Goal: Task Accomplishment & Management: Complete application form

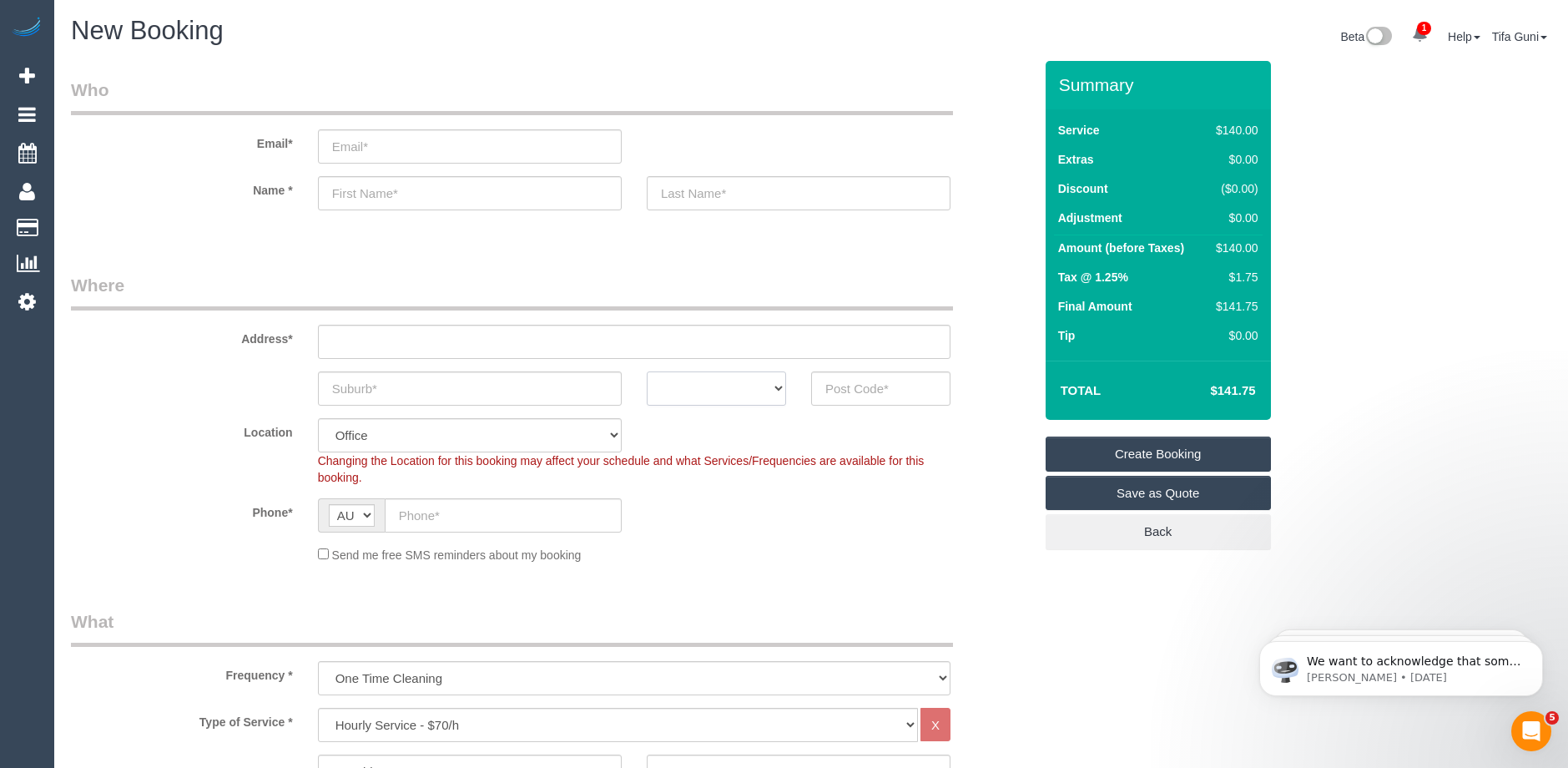
click at [767, 390] on select "ACT [GEOGRAPHIC_DATA] NT [GEOGRAPHIC_DATA] SA TAS [GEOGRAPHIC_DATA] [GEOGRAPHIC…" at bounding box center [717, 388] width 139 height 34
select select "VIC"
click at [647, 371] on select "ACT [GEOGRAPHIC_DATA] NT [GEOGRAPHIC_DATA] SA TAS [GEOGRAPHIC_DATA] [GEOGRAPHIC…" at bounding box center [717, 388] width 139 height 34
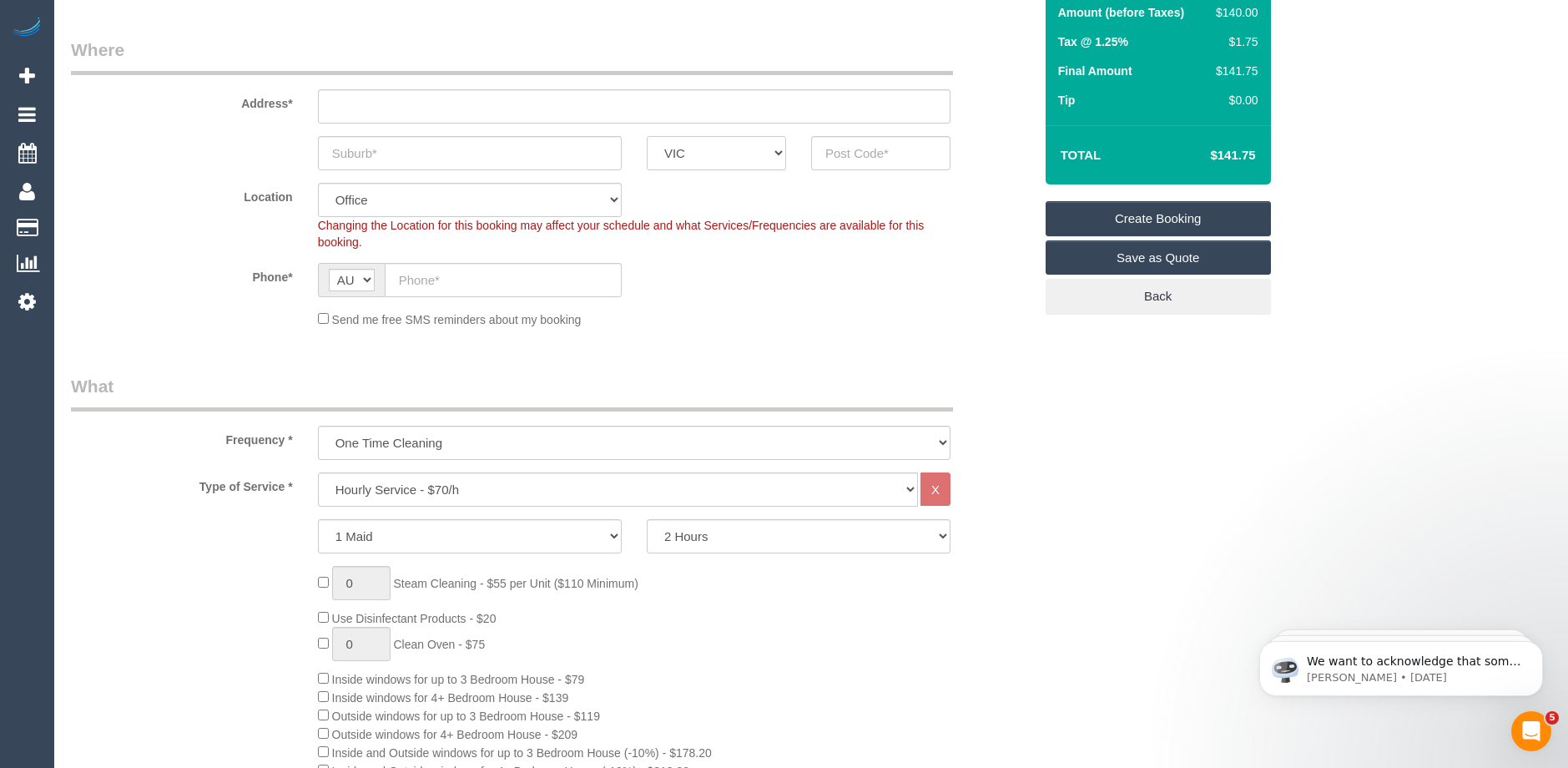
scroll to position [250, 0]
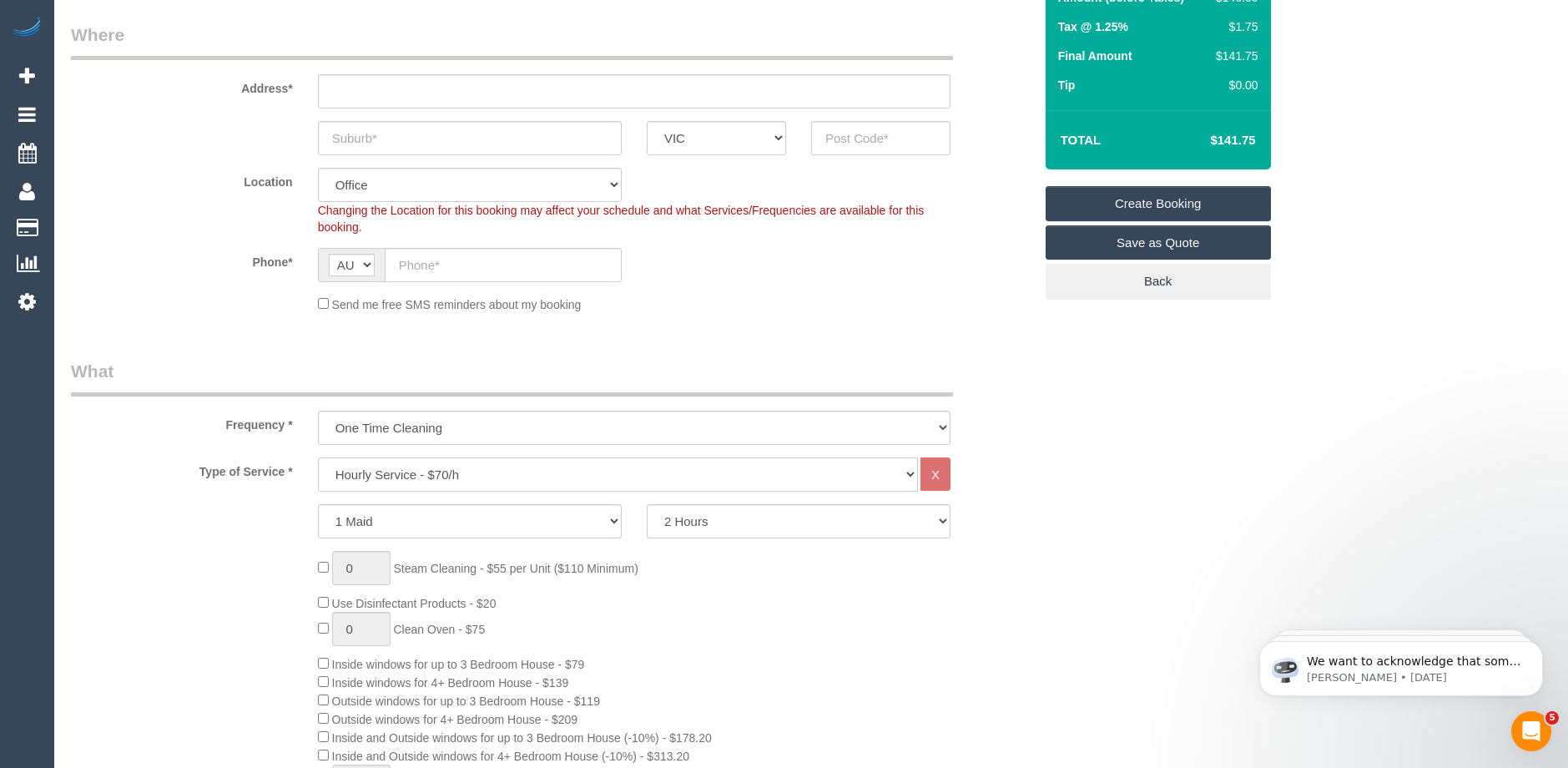
click at [528, 473] on select "Hourly Service - $70/h Hourly Service - $65/h Hourly Service - $60/h Hourly Ser…" at bounding box center [618, 474] width 600 height 34
click at [318, 457] on select "Hourly Service - $70/h Hourly Service - $65/h Hourly Service - $60/h Hourly Ser…" at bounding box center [618, 474] width 600 height 34
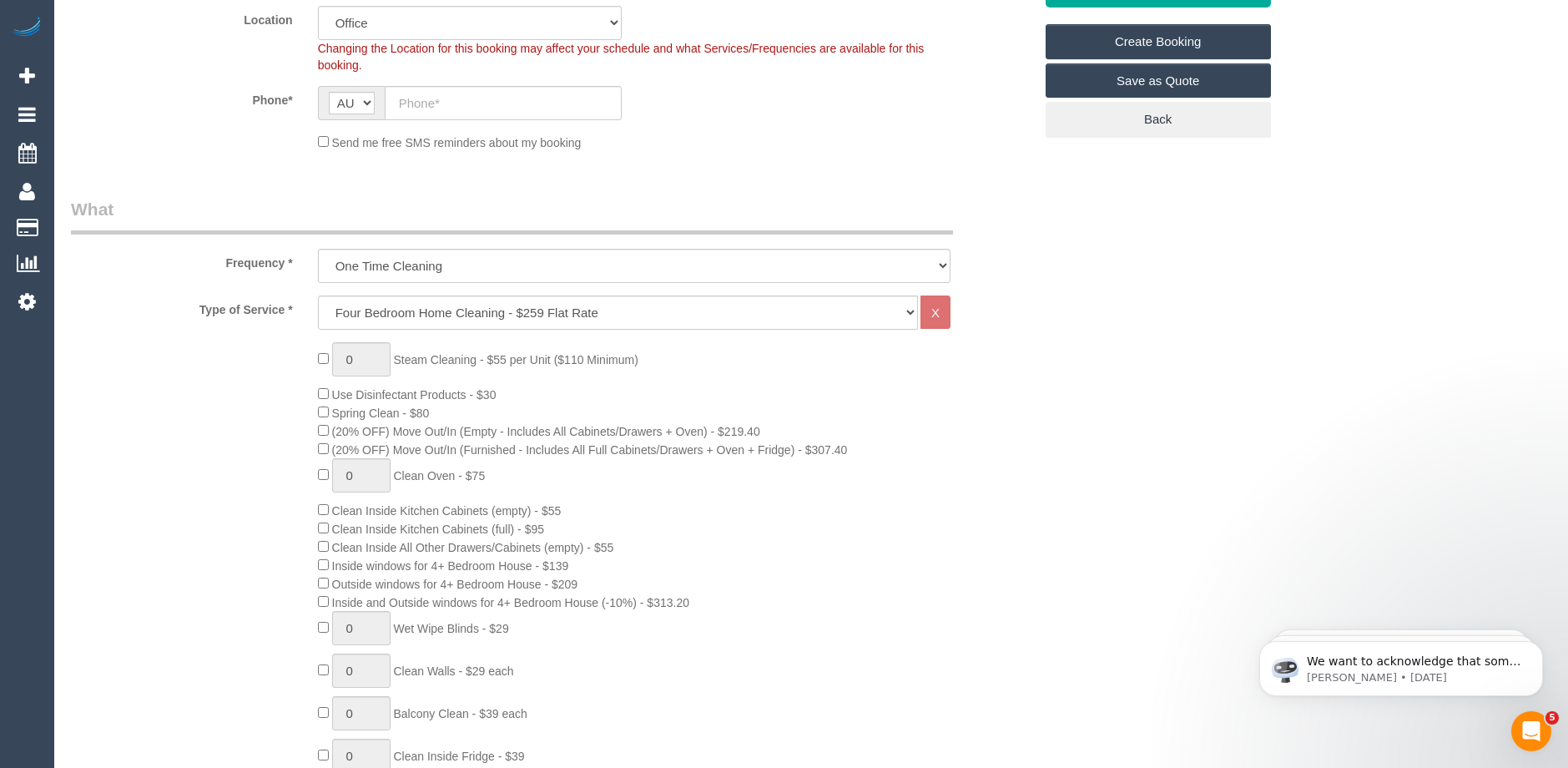
scroll to position [418, 0]
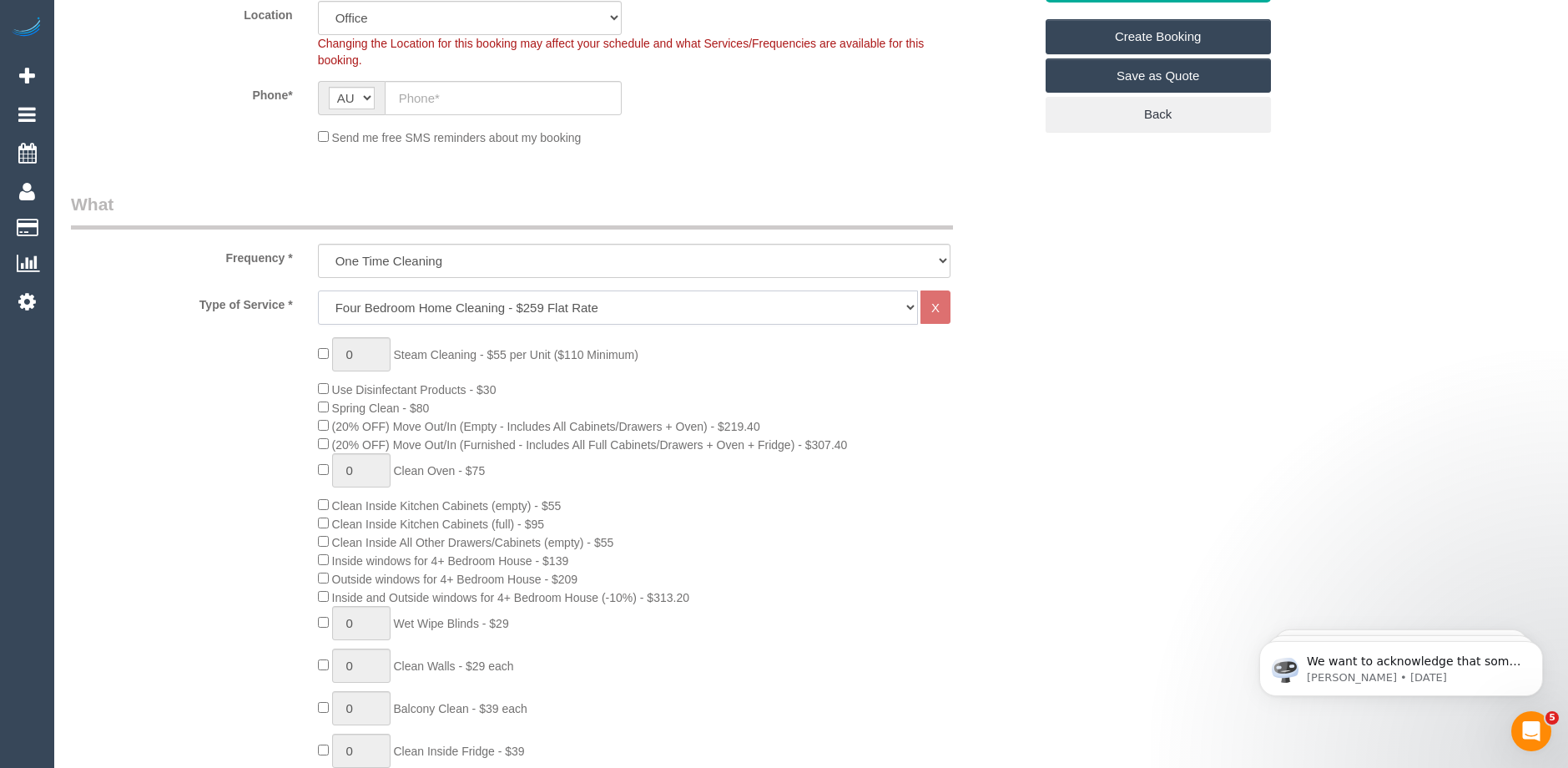
click at [500, 307] on select "Hourly Service - $70/h Hourly Service - $65/h Hourly Service - $60/h Hourly Ser…" at bounding box center [618, 308] width 600 height 34
select select "212"
click at [318, 290] on select "Hourly Service - $70/h Hourly Service - $65/h Hourly Service - $60/h Hourly Ser…" at bounding box center [618, 308] width 600 height 34
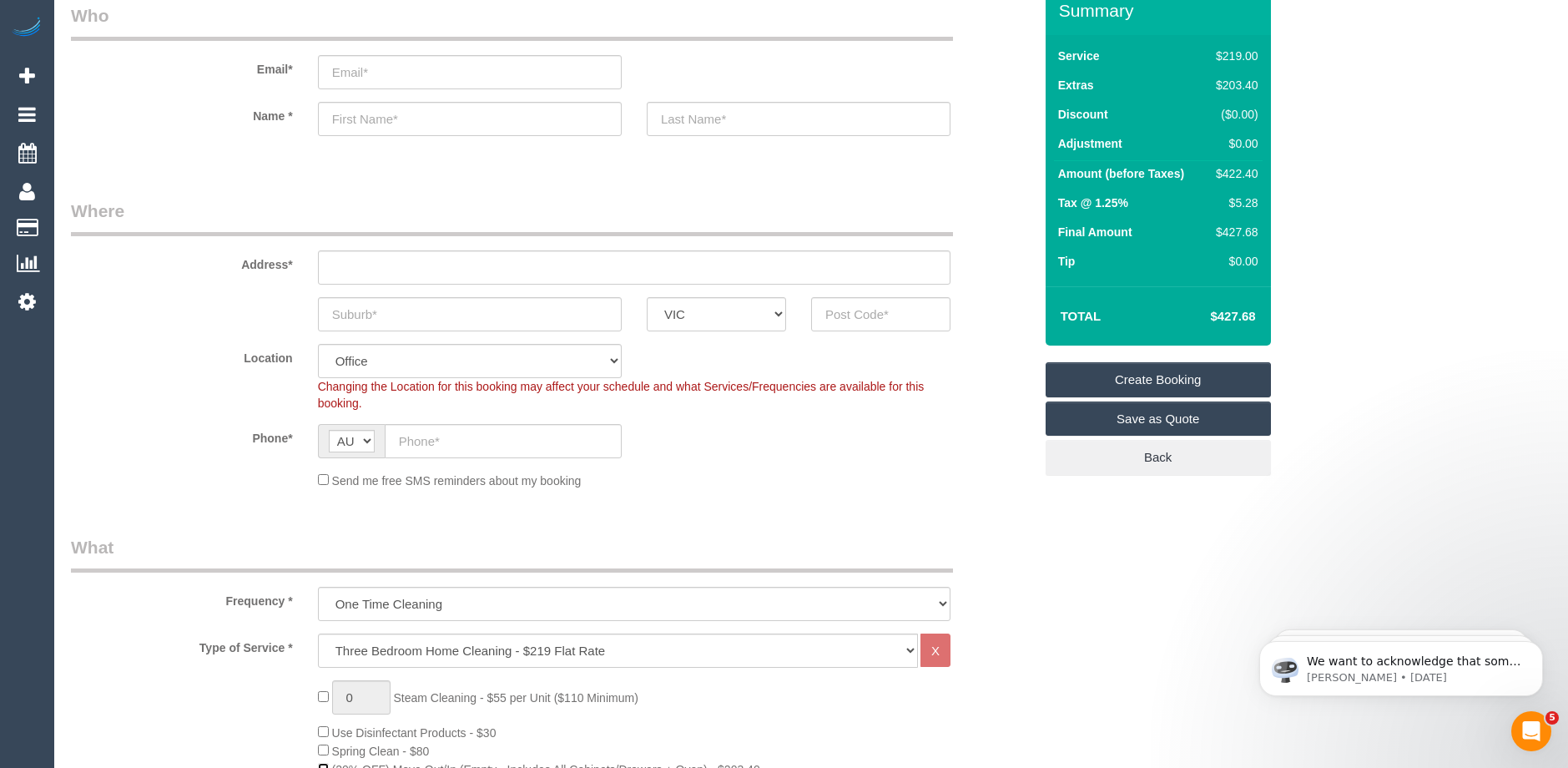
scroll to position [0, 0]
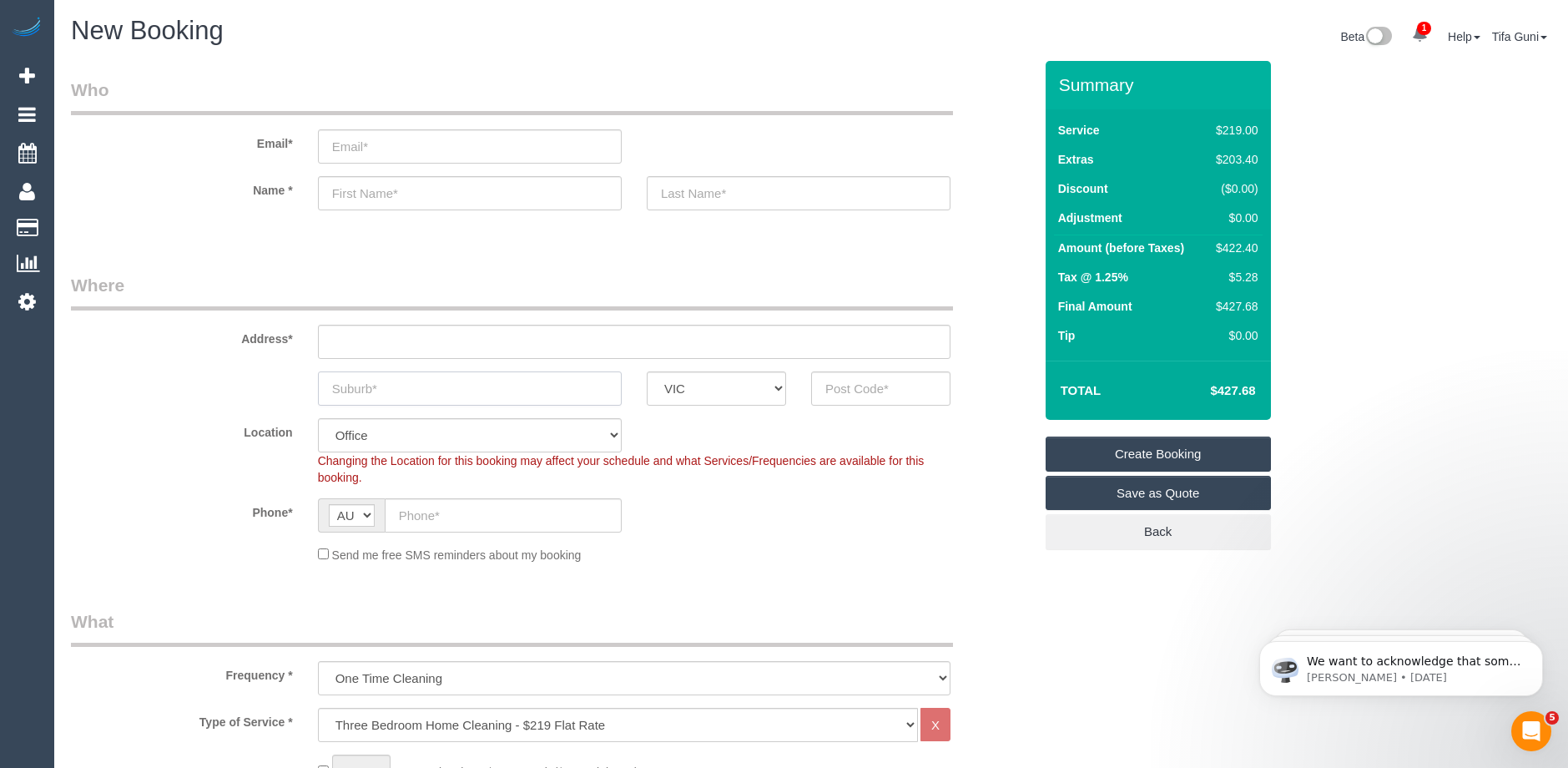
click at [377, 393] on input "text" at bounding box center [470, 388] width 304 height 34
drag, startPoint x: 436, startPoint y: 390, endPoint x: 258, endPoint y: 386, distance: 178.0
click at [258, 386] on div "[GEOGRAPHIC_DATA] ACT [GEOGRAPHIC_DATA] NT [GEOGRAPHIC_DATA] SA TAS [GEOGRAPHIC…" at bounding box center [552, 388] width 987 height 34
type input "[GEOGRAPHIC_DATA]"
click at [854, 385] on input "text" at bounding box center [881, 388] width 139 height 34
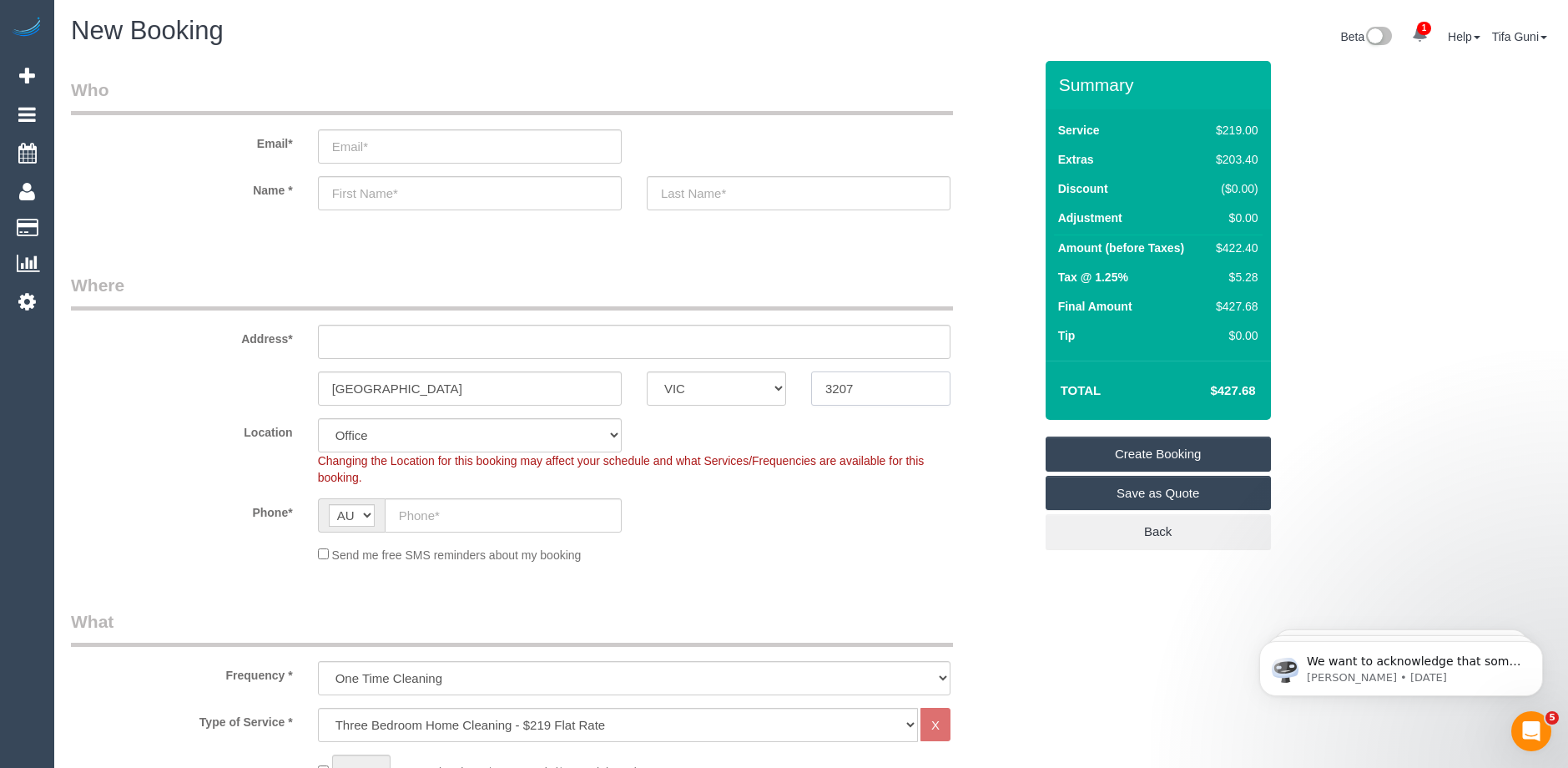
type input "3207"
click at [331, 334] on input "text" at bounding box center [634, 342] width 632 height 34
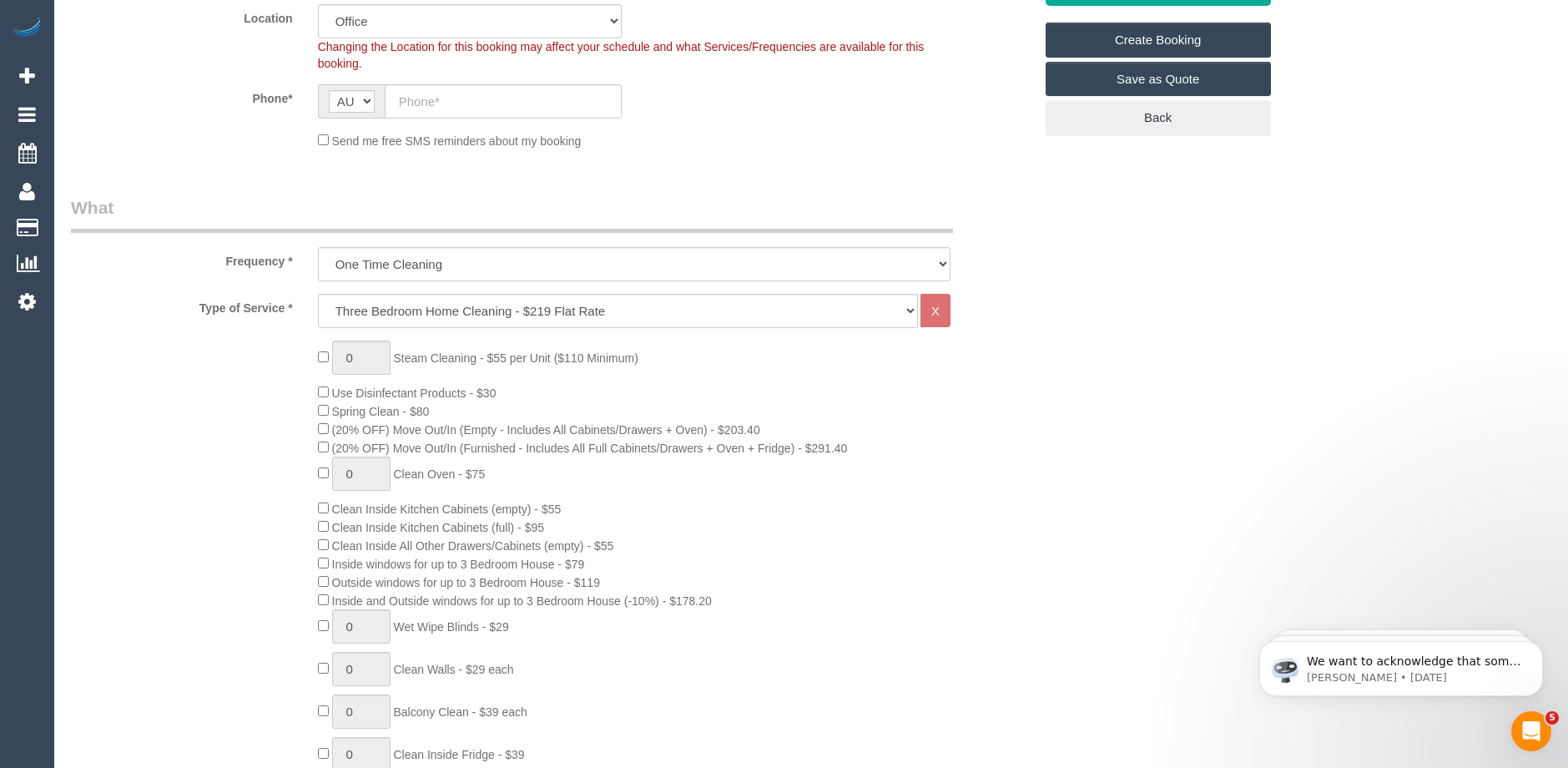
scroll to position [418, 0]
type input "-"
type input "1"
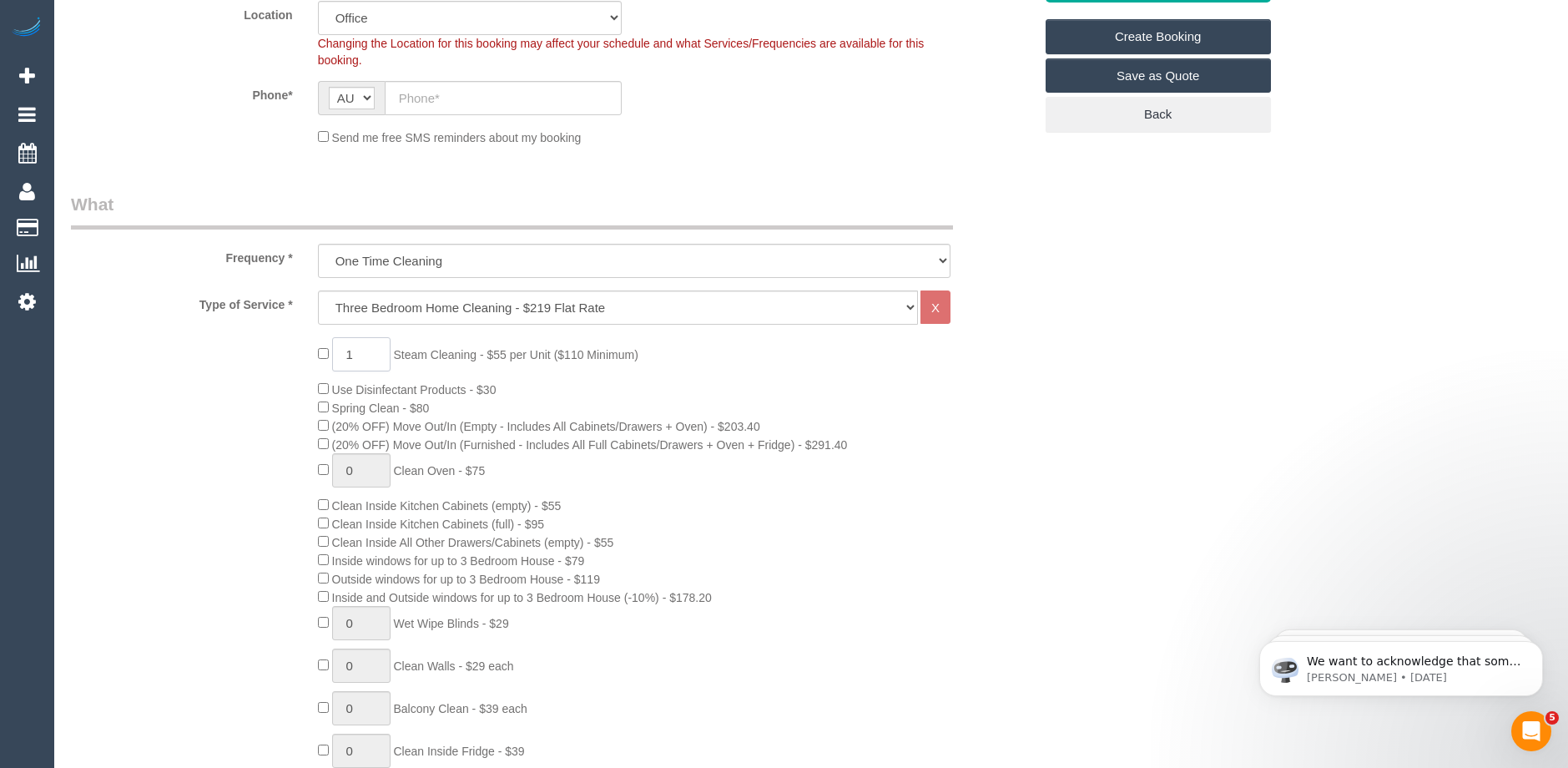
click at [363, 353] on input "1" at bounding box center [362, 354] width 58 height 34
select select "54"
select select "object:2280"
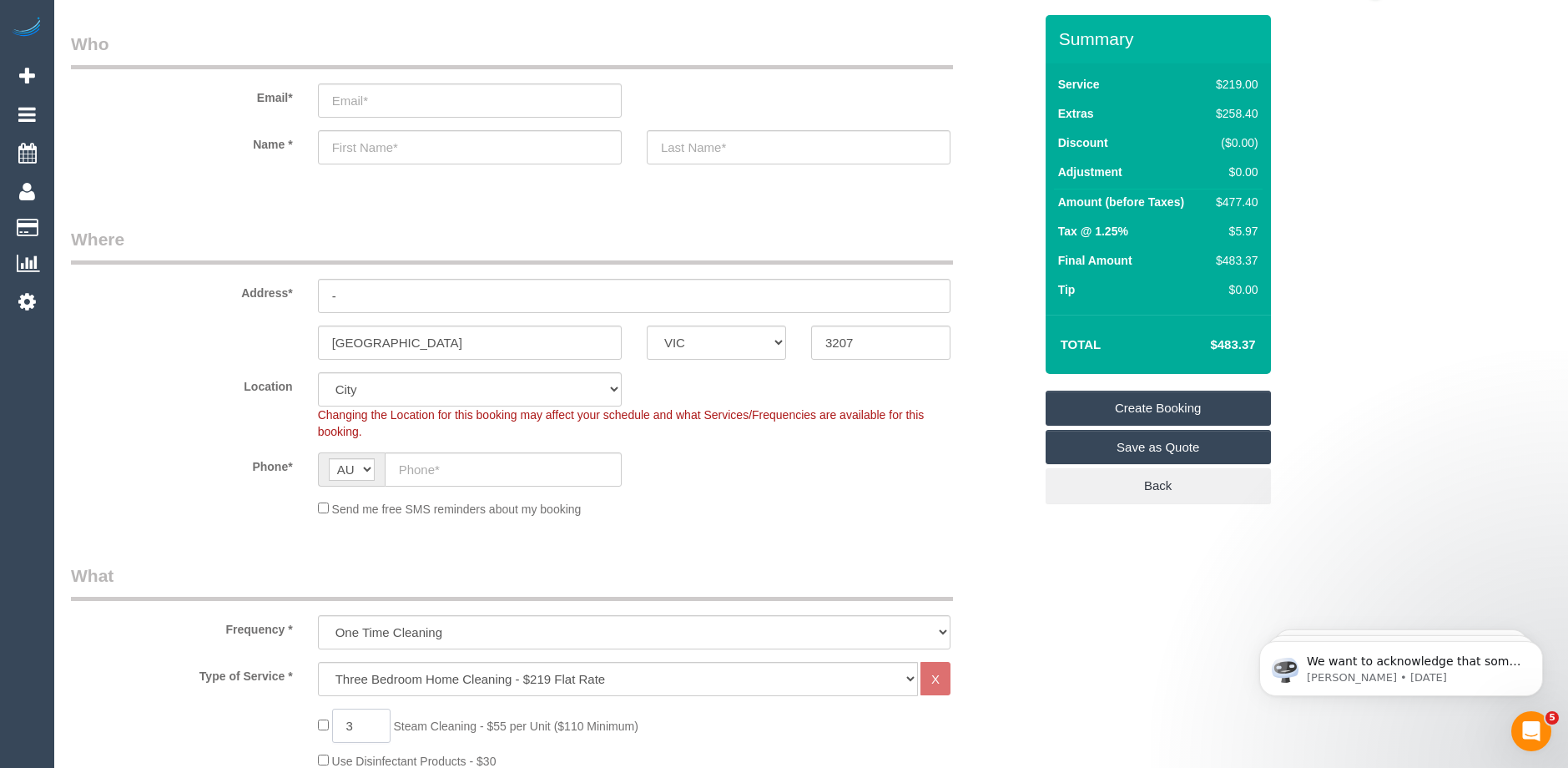
scroll to position [83, 0]
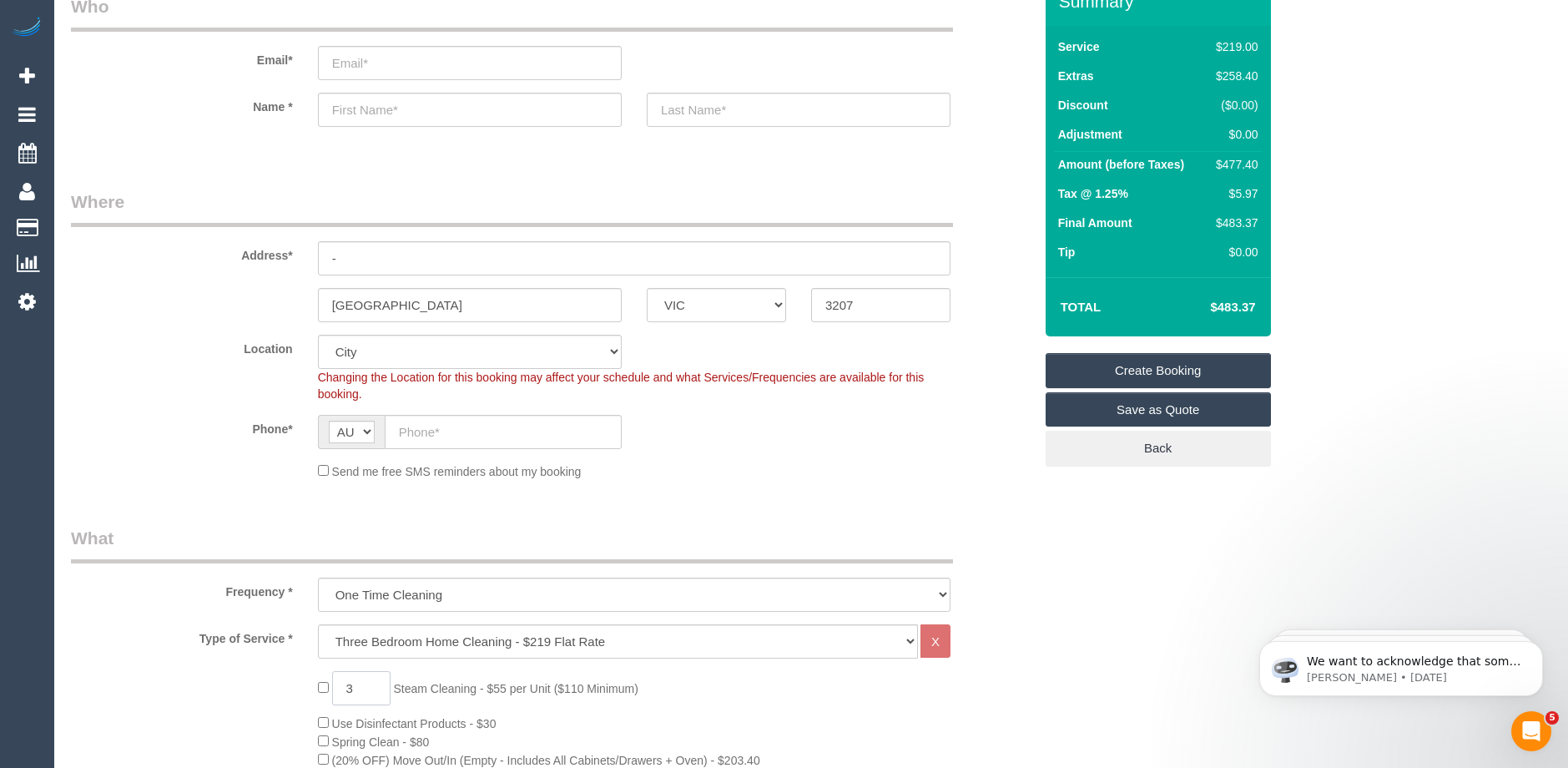
type input "3"
click at [430, 431] on input "text" at bounding box center [503, 432] width 237 height 34
paste input "61 430 150 503"
type input "61 430 150 503"
click at [358, 110] on input "text" at bounding box center [470, 110] width 304 height 34
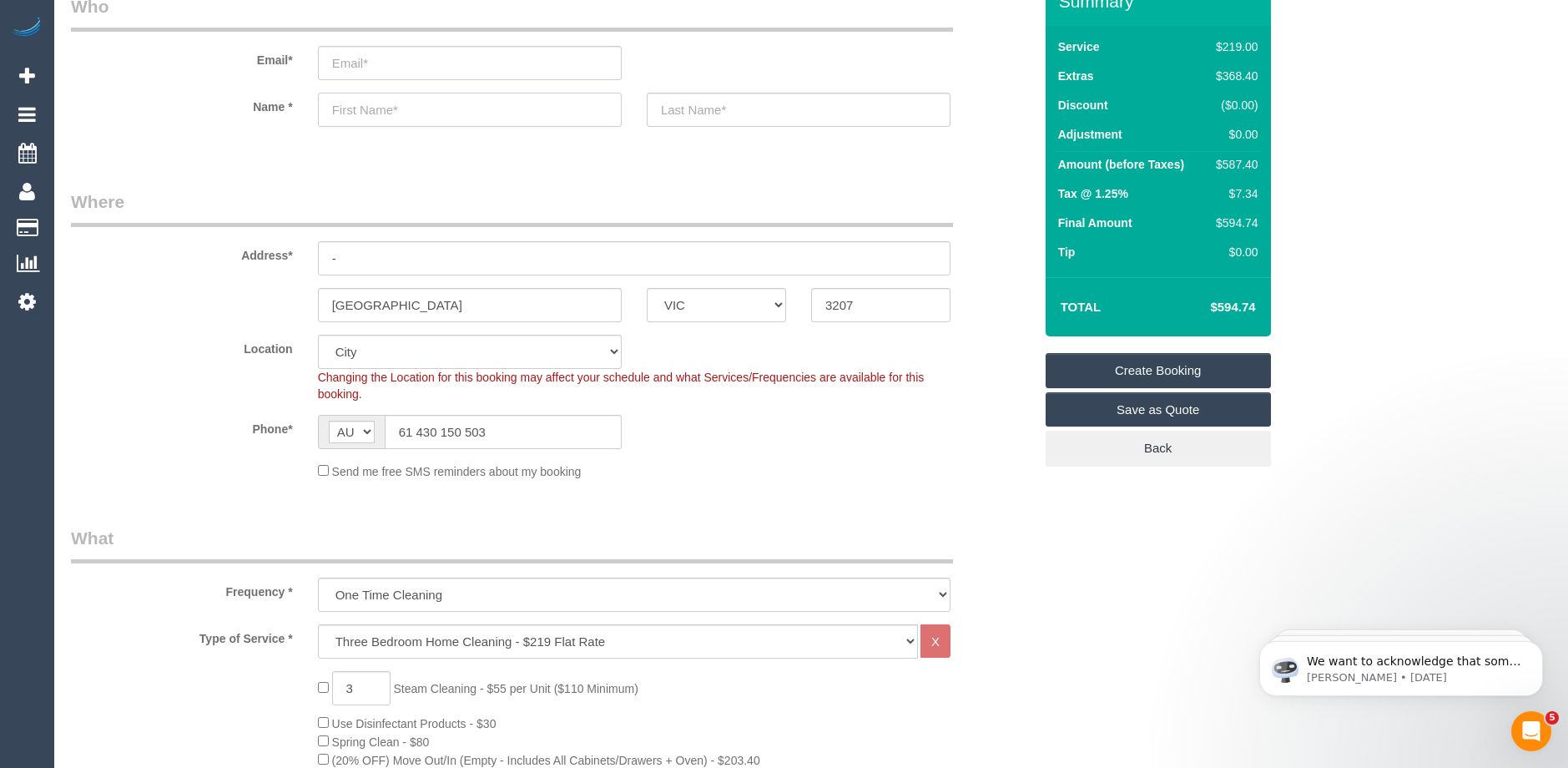
paste input "Rahul"
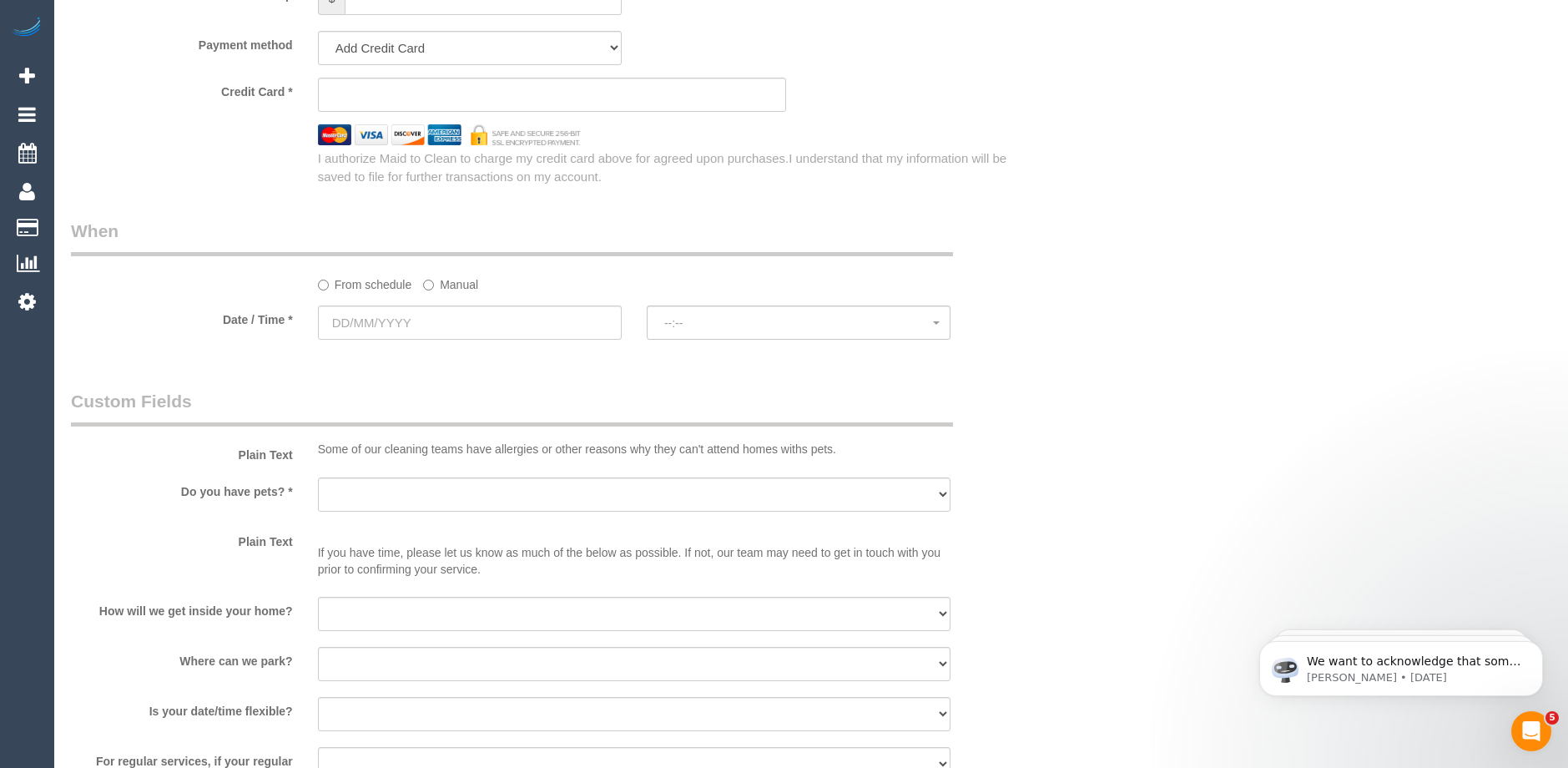
scroll to position [1752, 0]
type input "Rahul"
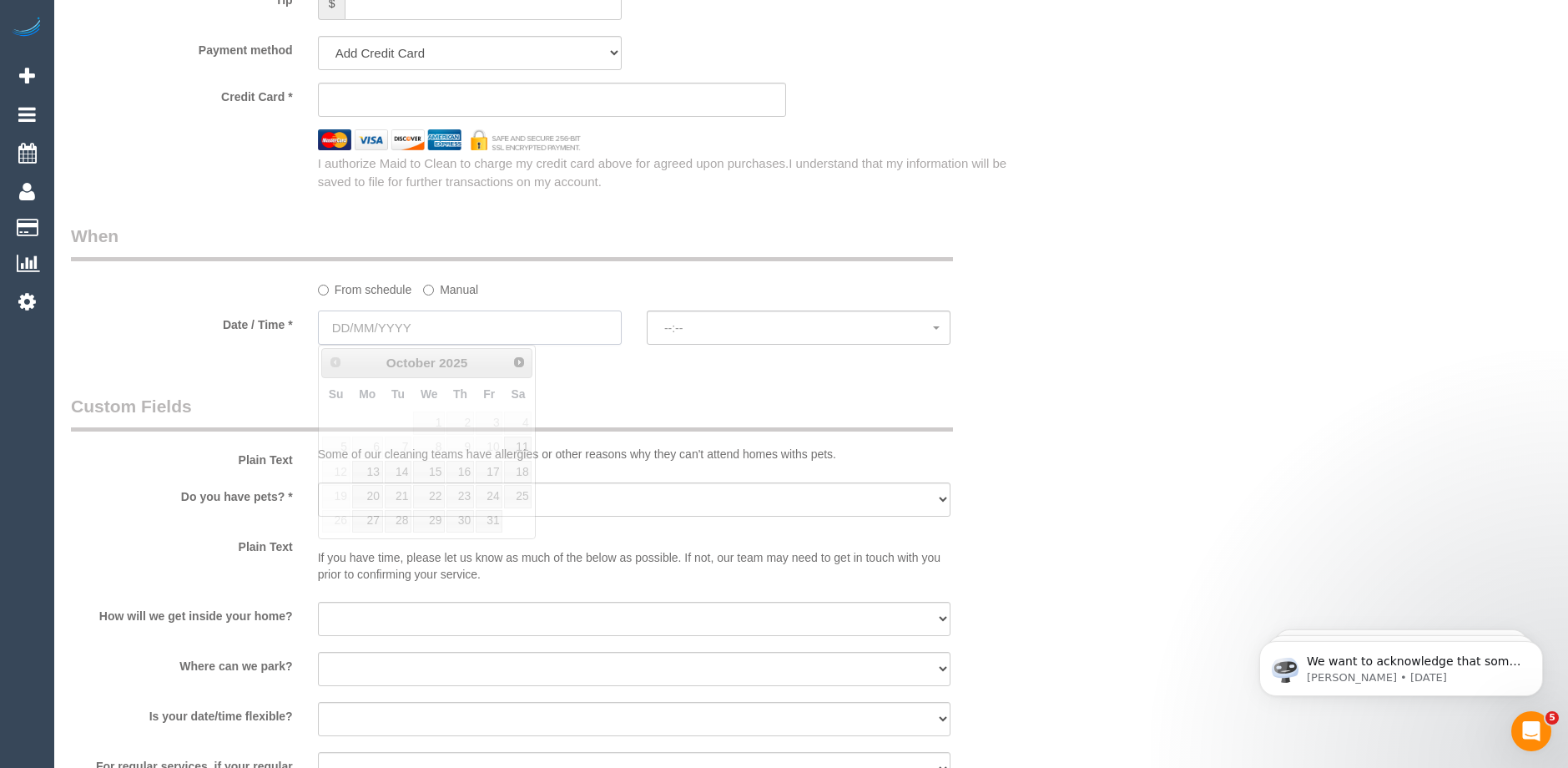
click at [411, 331] on input "text" at bounding box center [470, 327] width 304 height 34
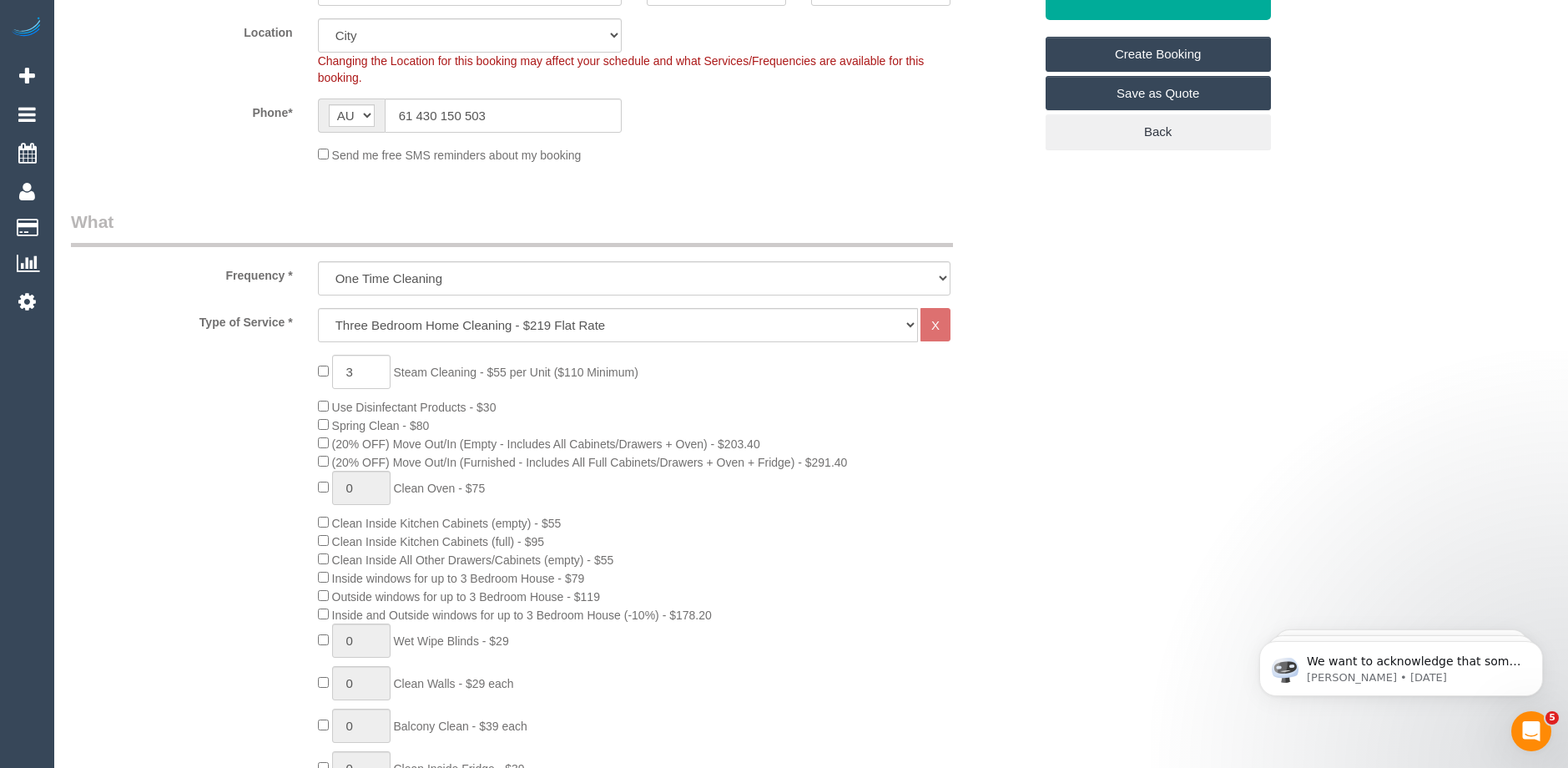
scroll to position [501, 0]
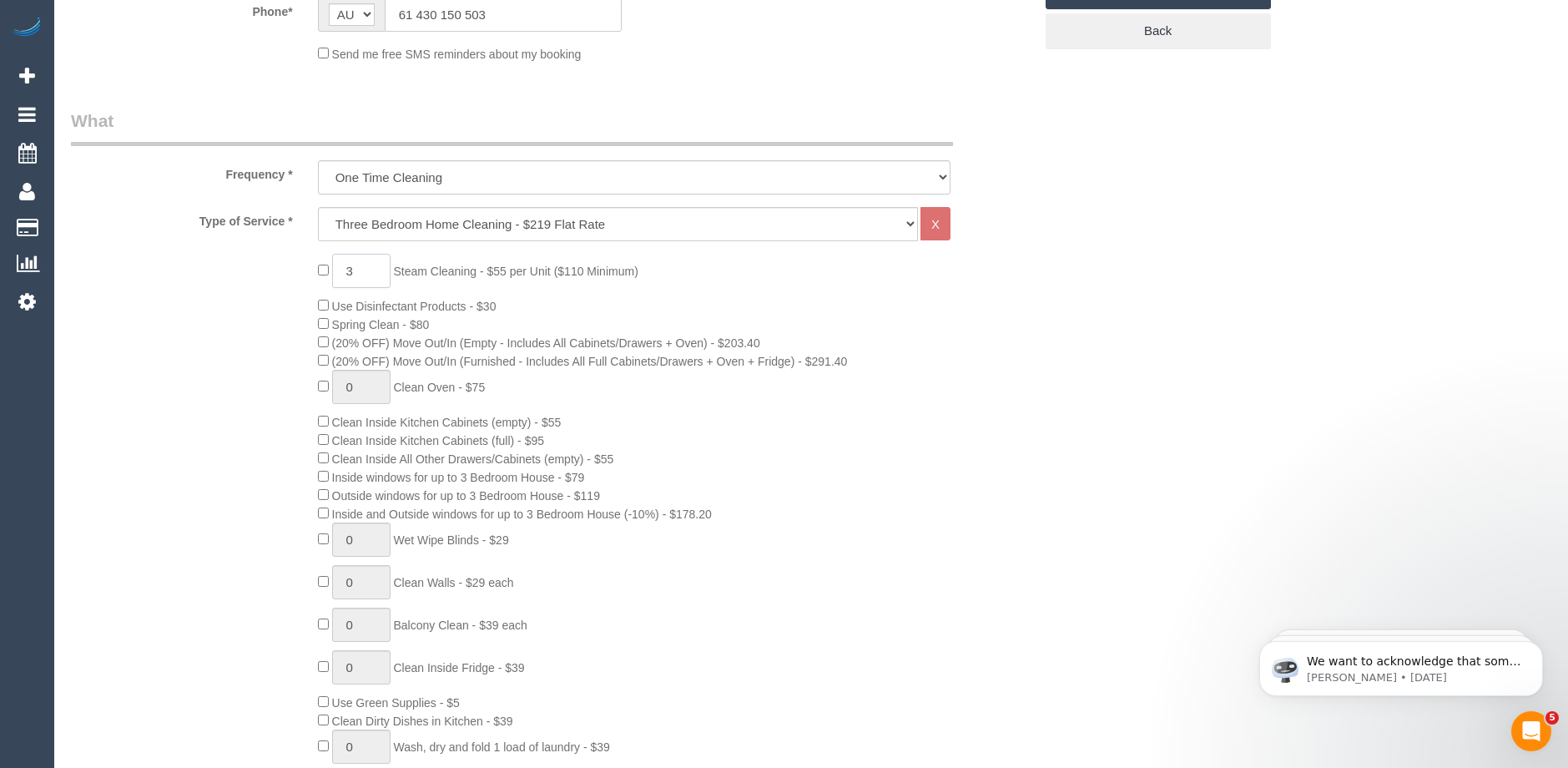
click at [366, 268] on input "3" at bounding box center [362, 271] width 58 height 34
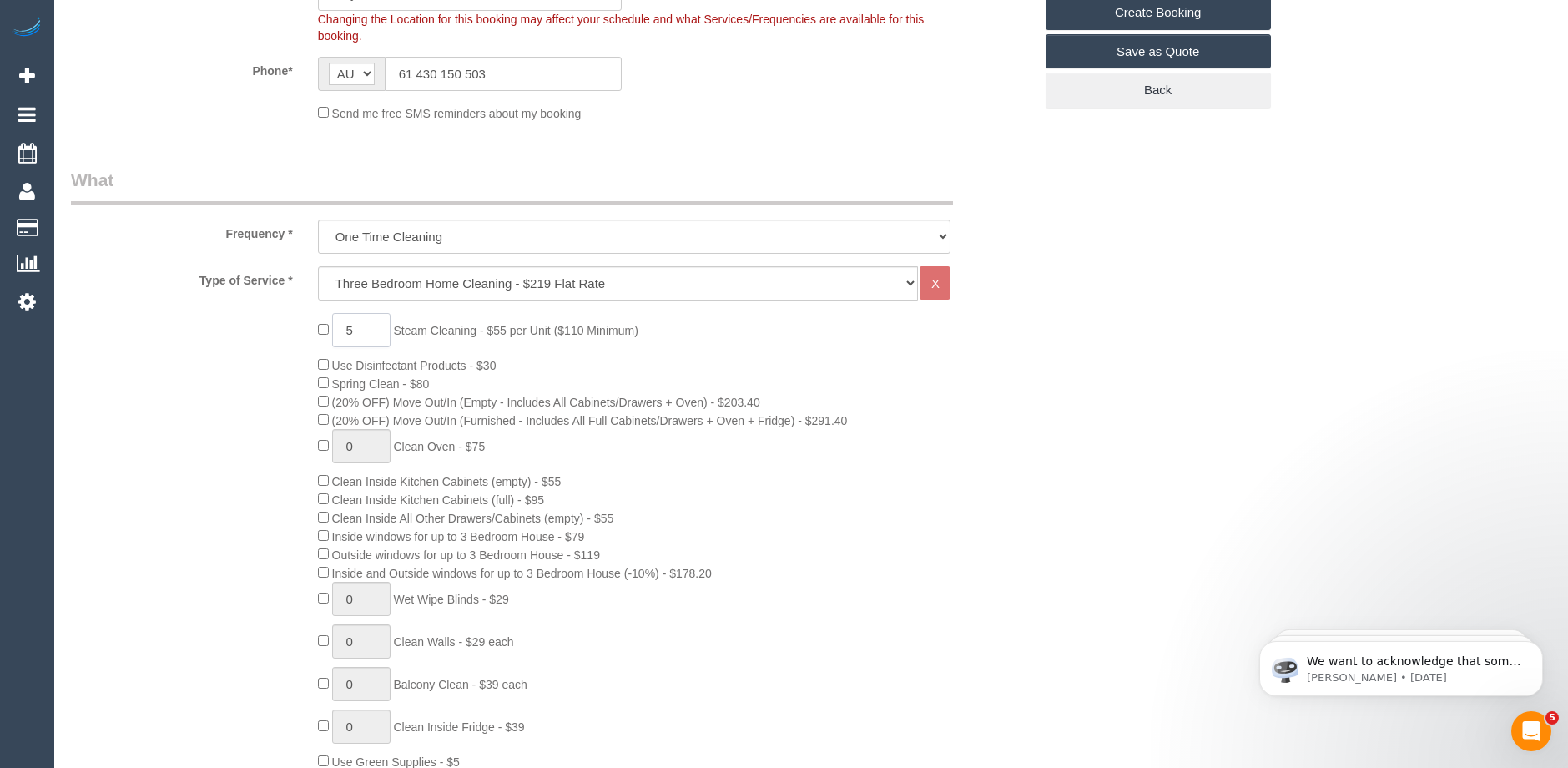
scroll to position [418, 0]
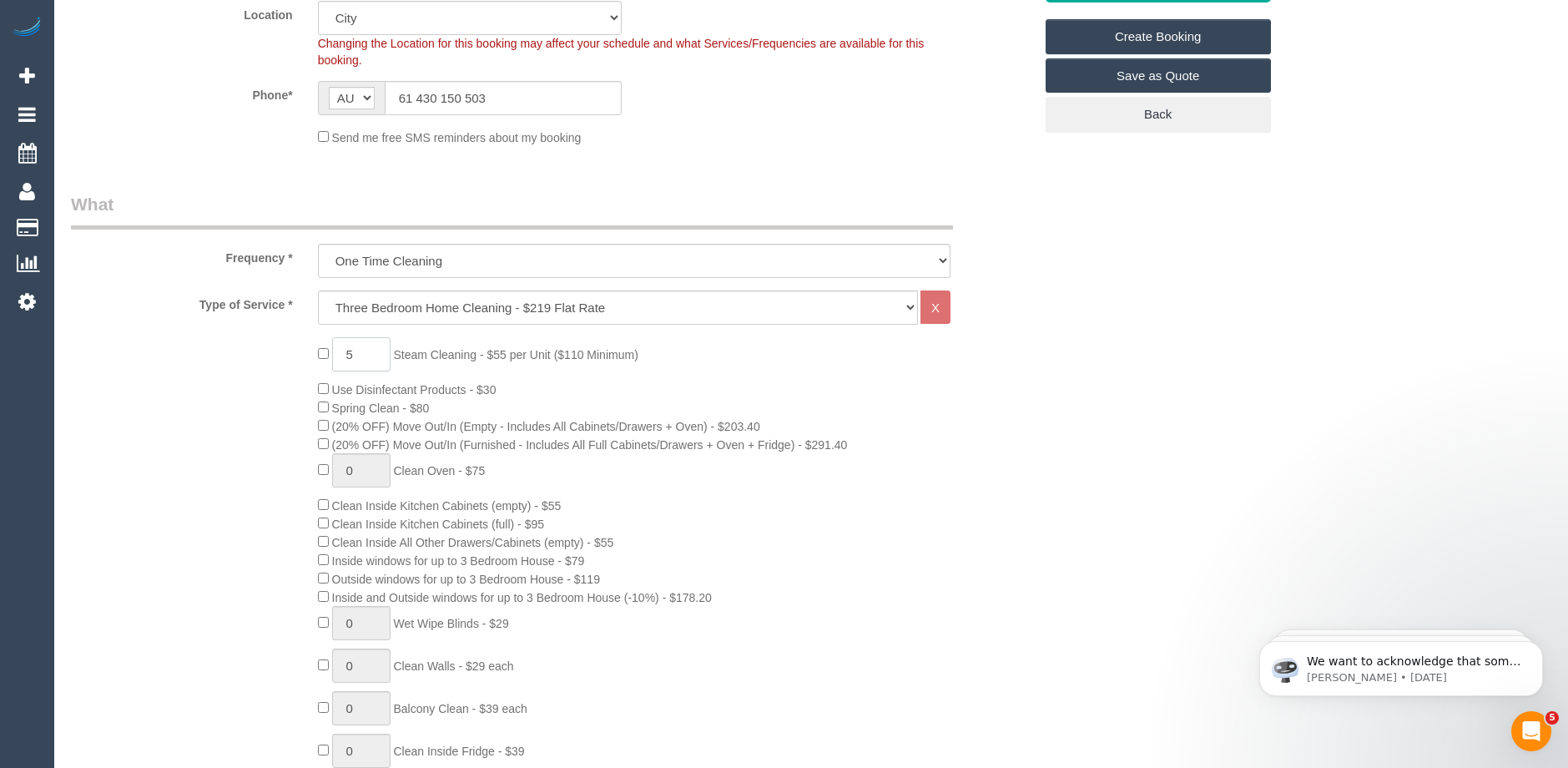
type input "5"
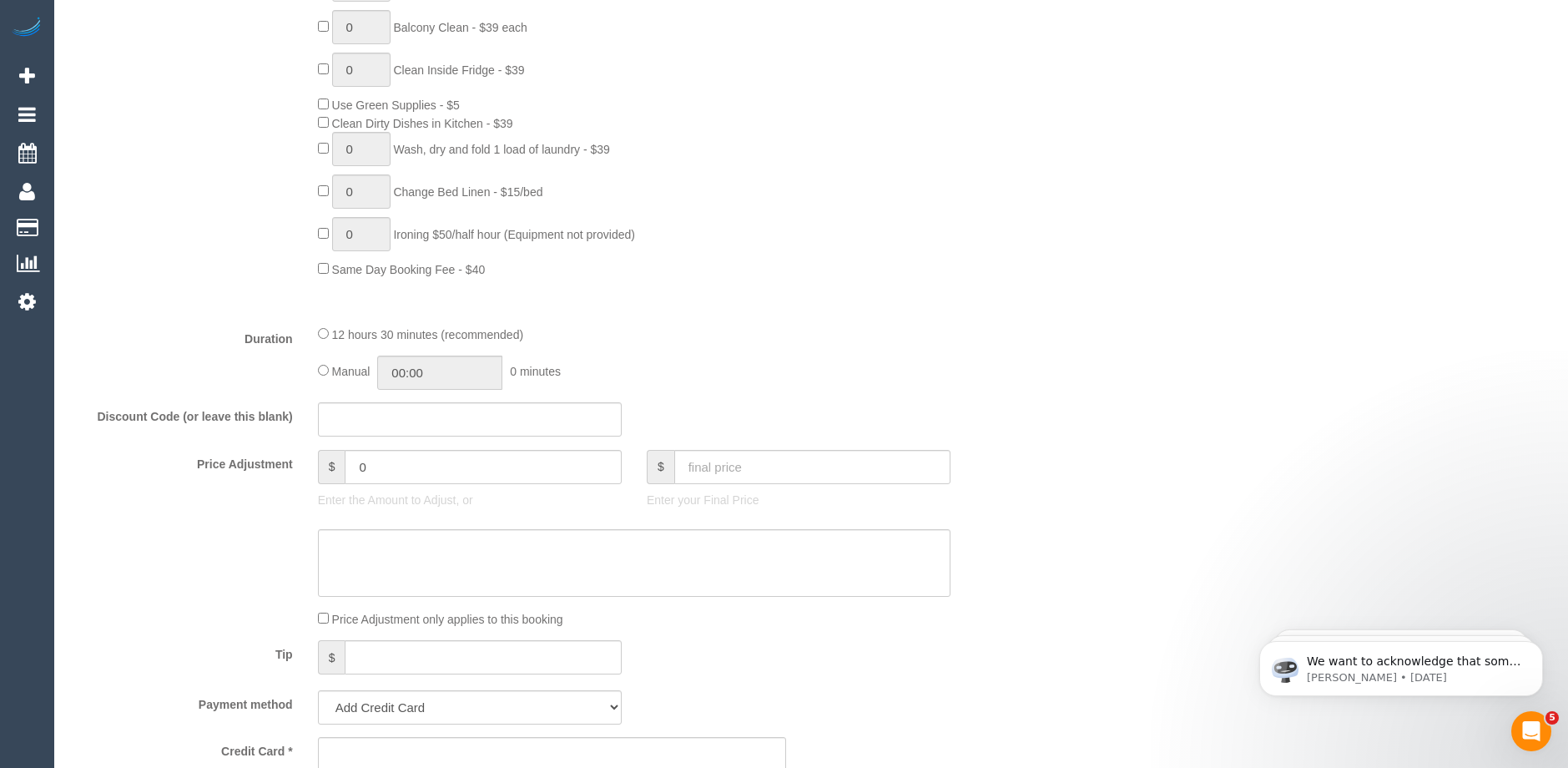
scroll to position [1335, 0]
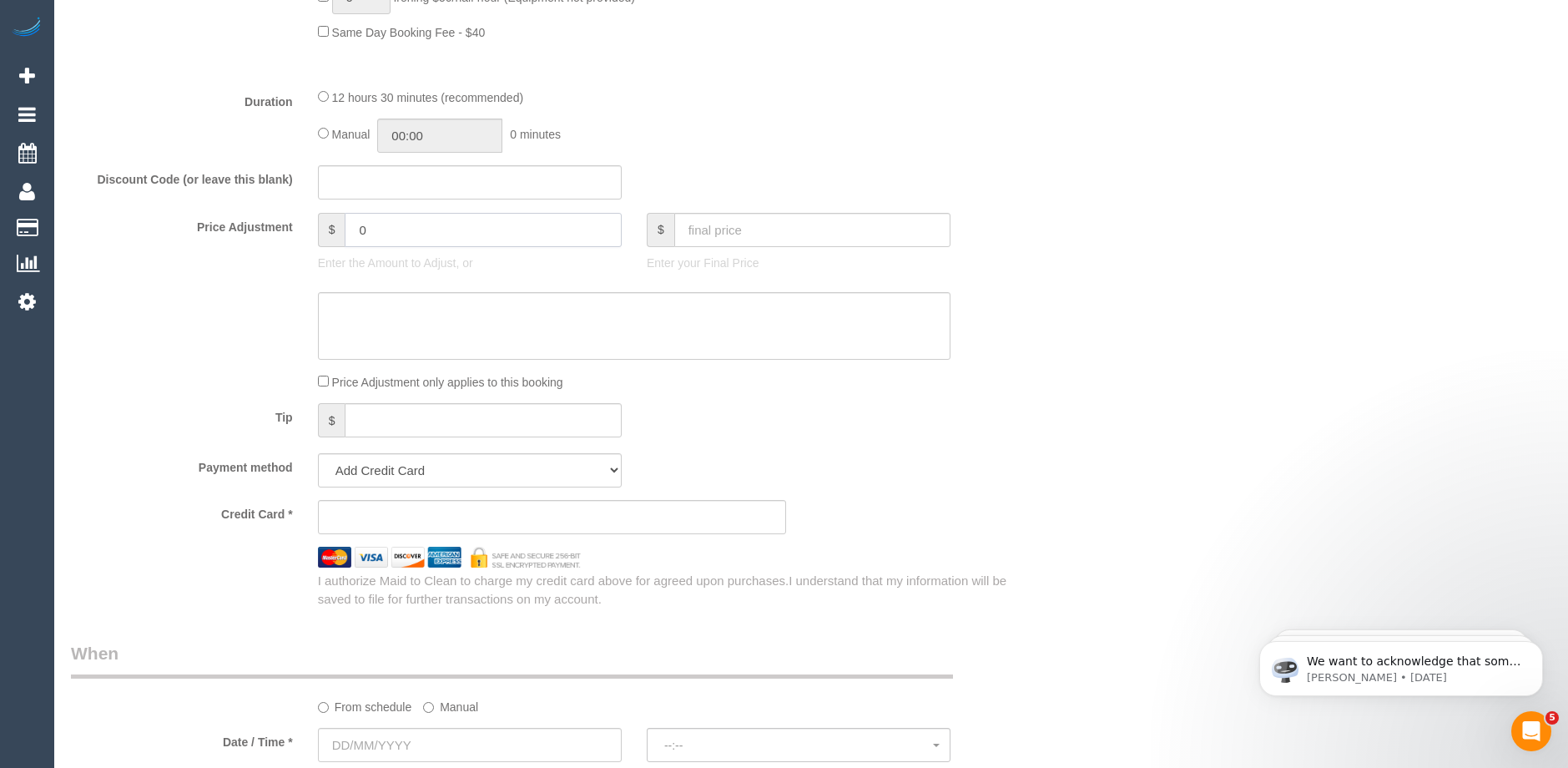
click at [375, 225] on input "0" at bounding box center [482, 230] width 276 height 34
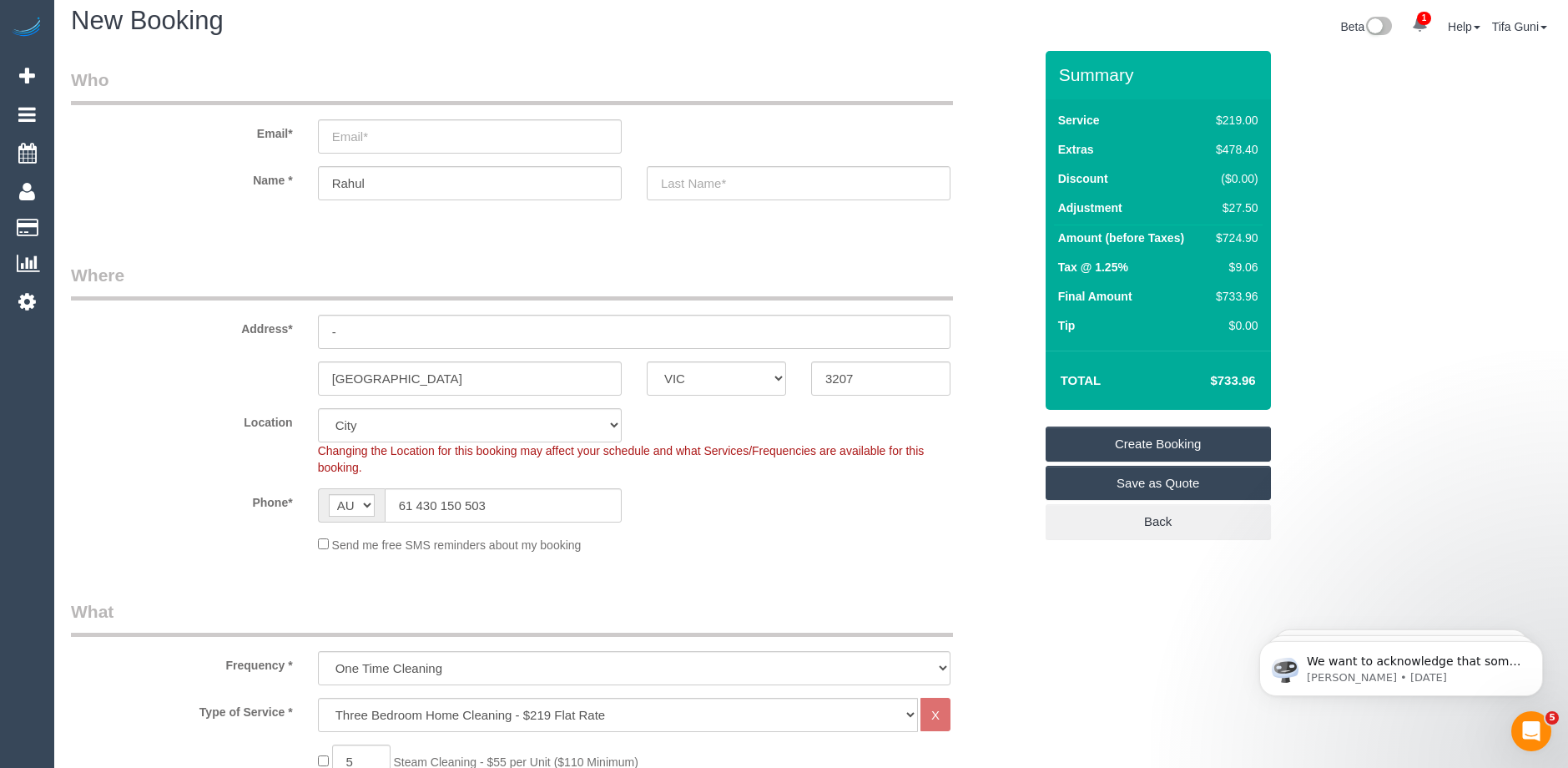
scroll to position [0, 0]
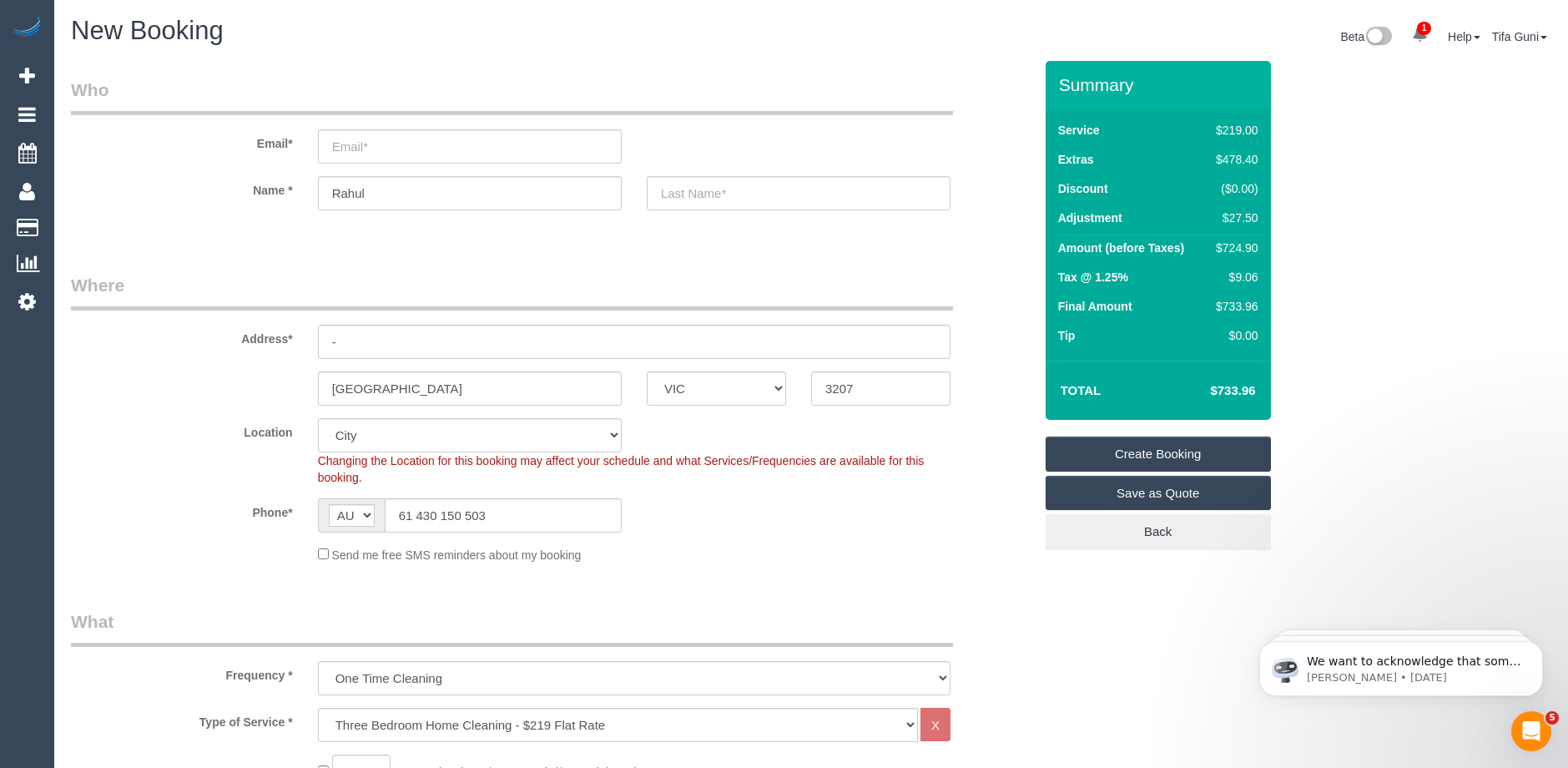
type input "27.5"
drag, startPoint x: 412, startPoint y: 512, endPoint x: 390, endPoint y: 516, distance: 22.4
click at [390, 516] on input "61 430 150 503" at bounding box center [503, 515] width 237 height 34
type input "0430 150 503"
click at [760, 525] on div "Phone* AF AL DZ AD AO AI AQ AG AR AM AW AU AT AZ BS BH BD BB BY BE BZ BJ BM BT …" at bounding box center [552, 515] width 987 height 34
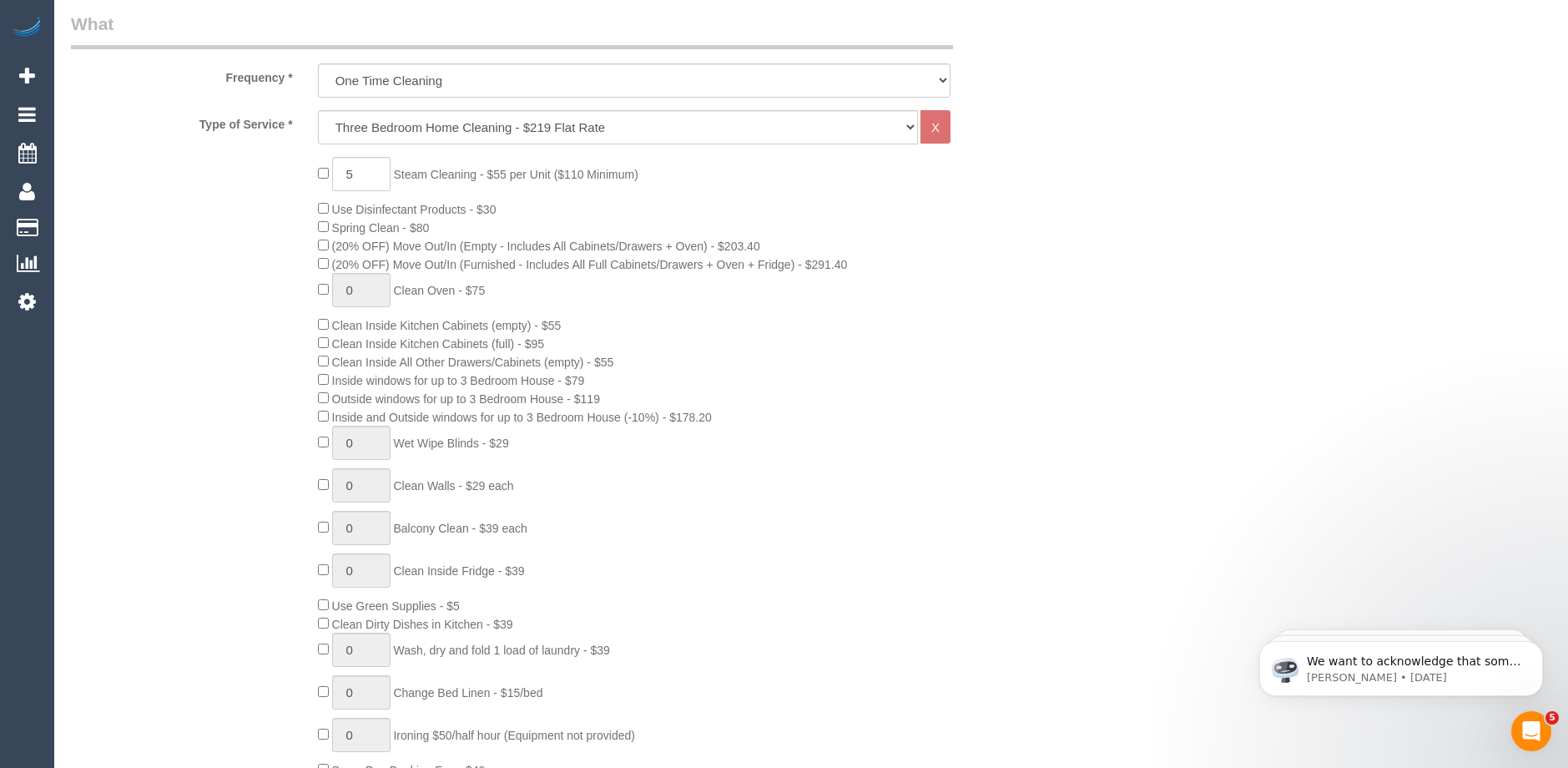
scroll to position [667, 0]
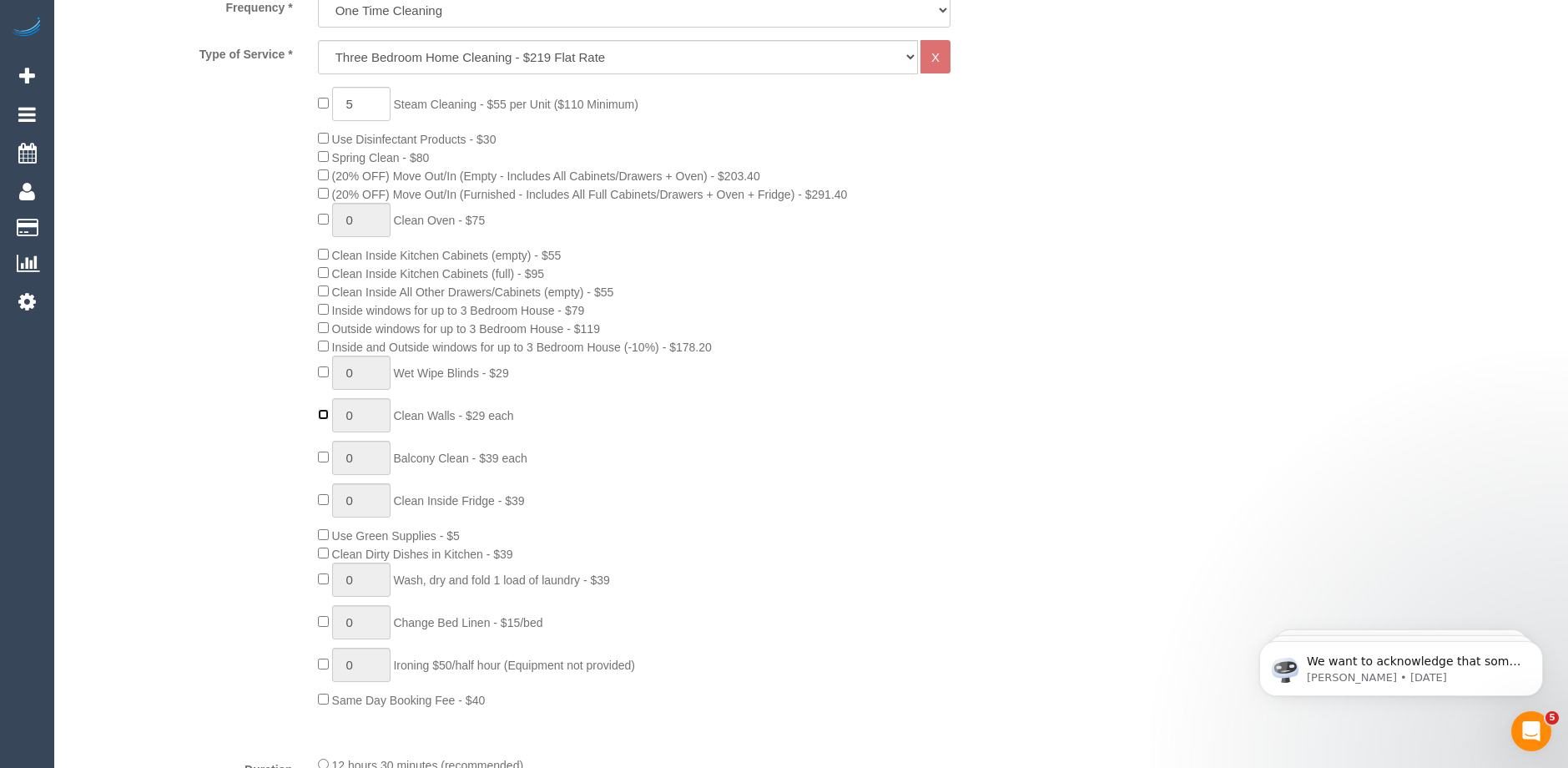
type input "1"
click at [370, 417] on input "1" at bounding box center [362, 415] width 58 height 34
type input "3"
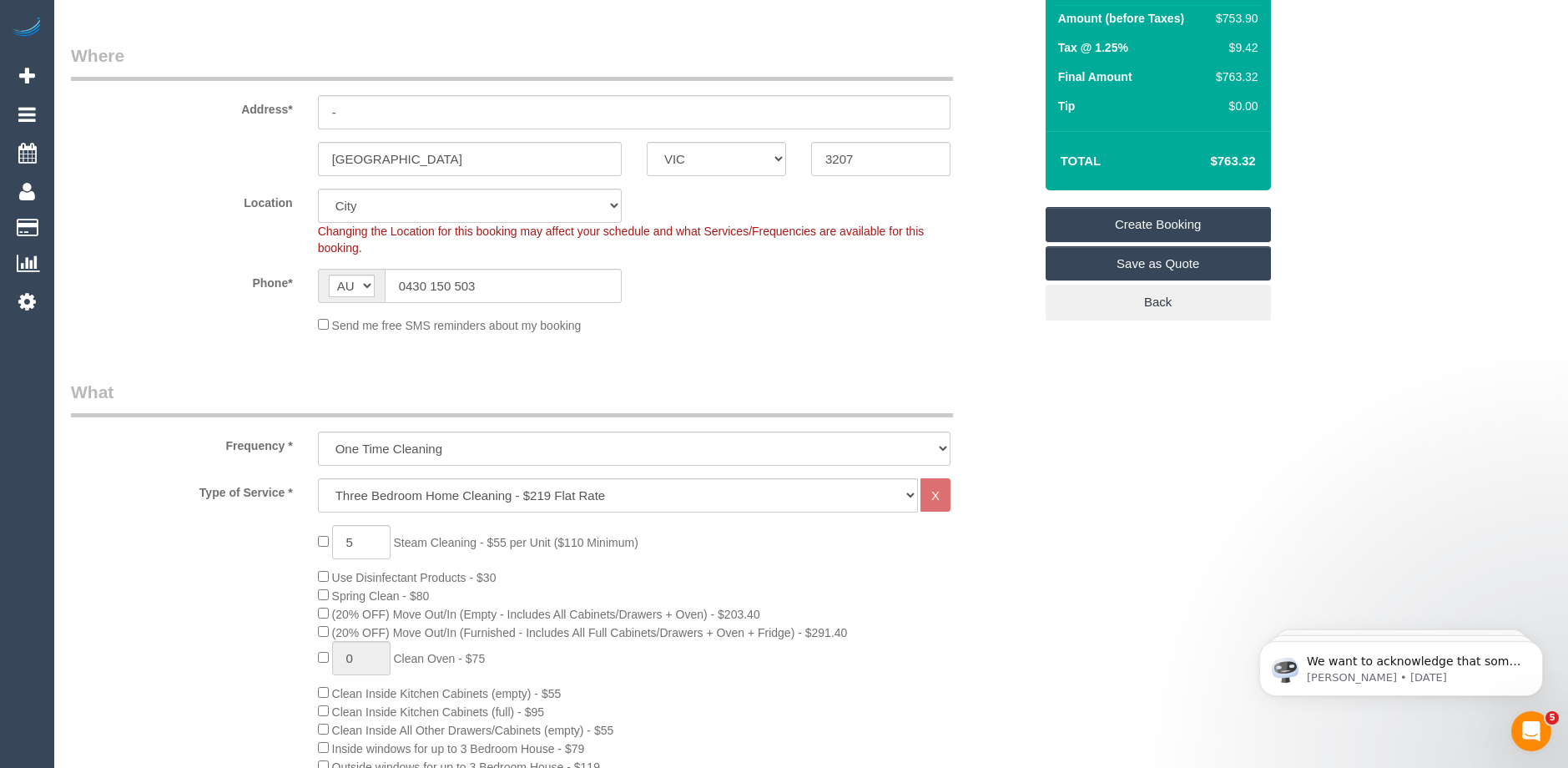
scroll to position [83, 0]
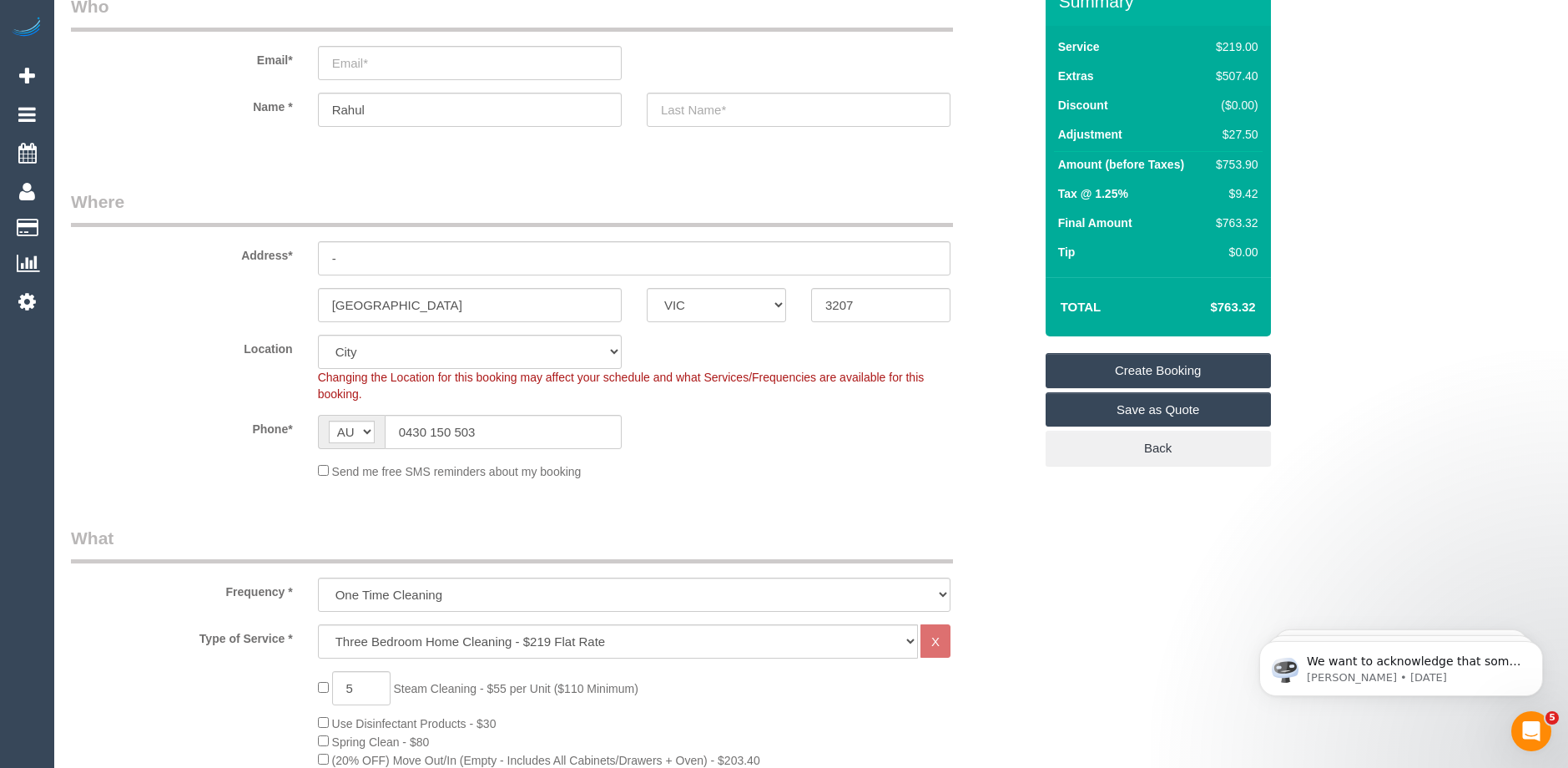
type input "5"
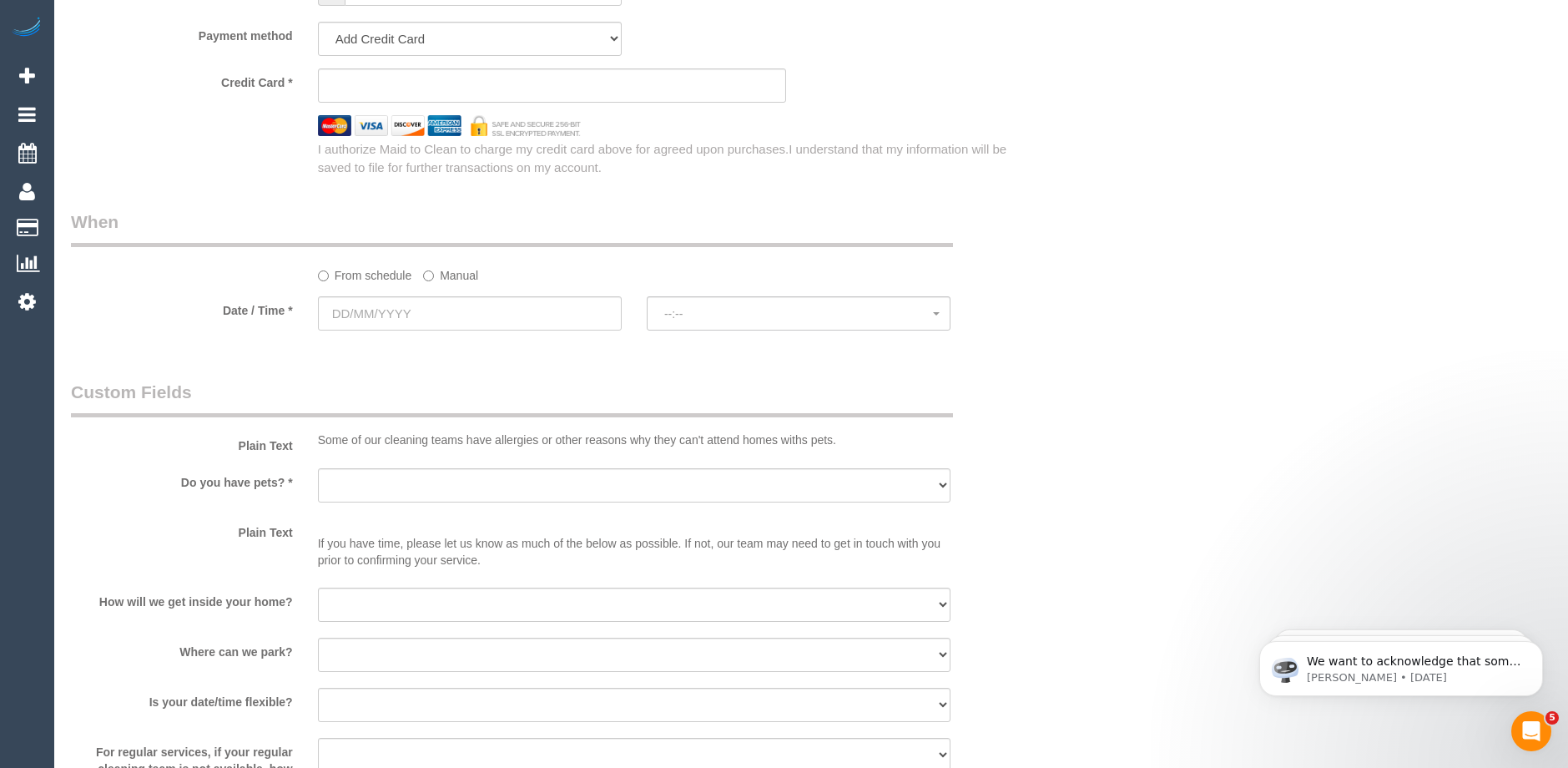
scroll to position [1669, 0]
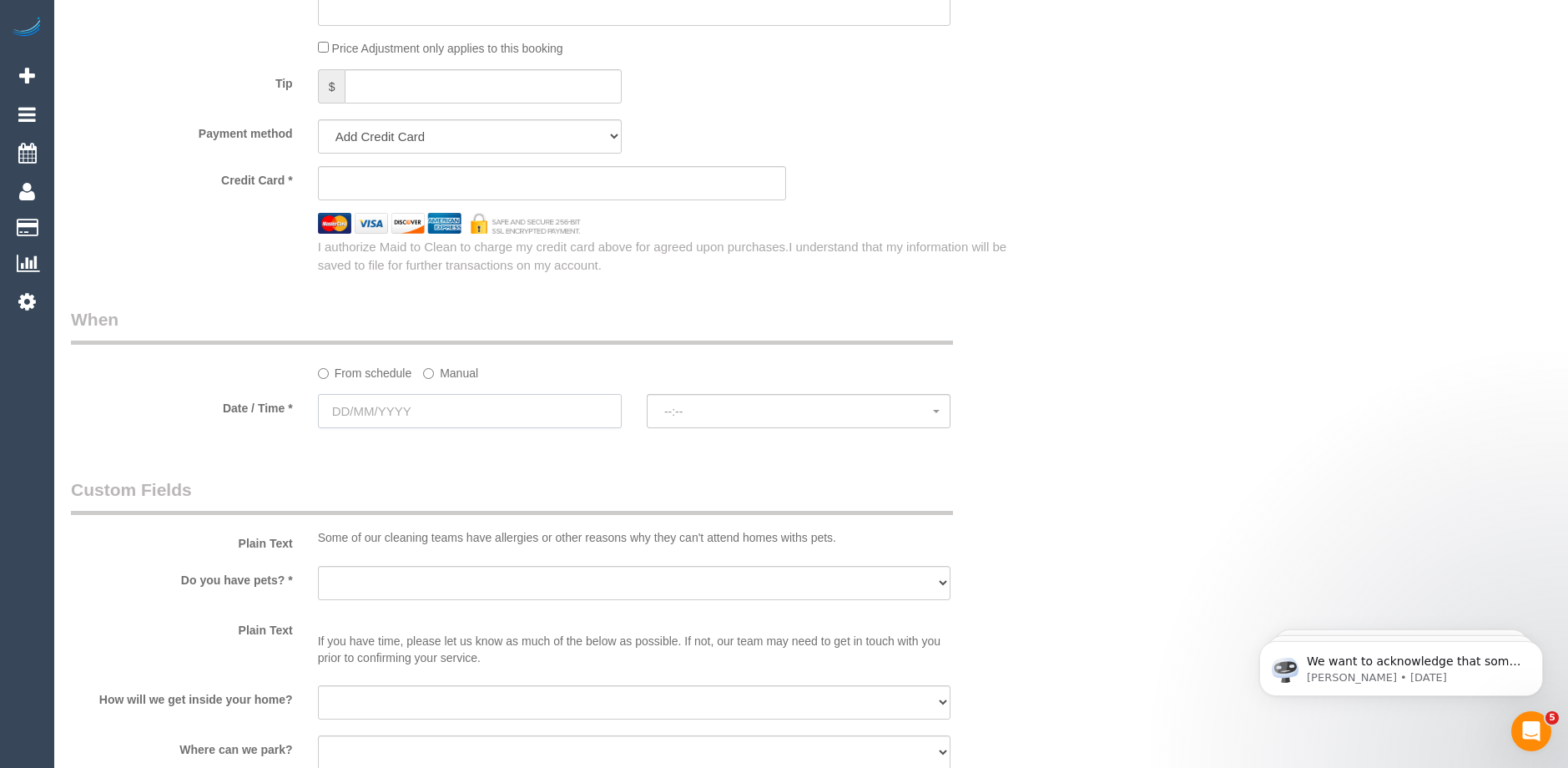
click at [442, 402] on input "text" at bounding box center [470, 411] width 304 height 34
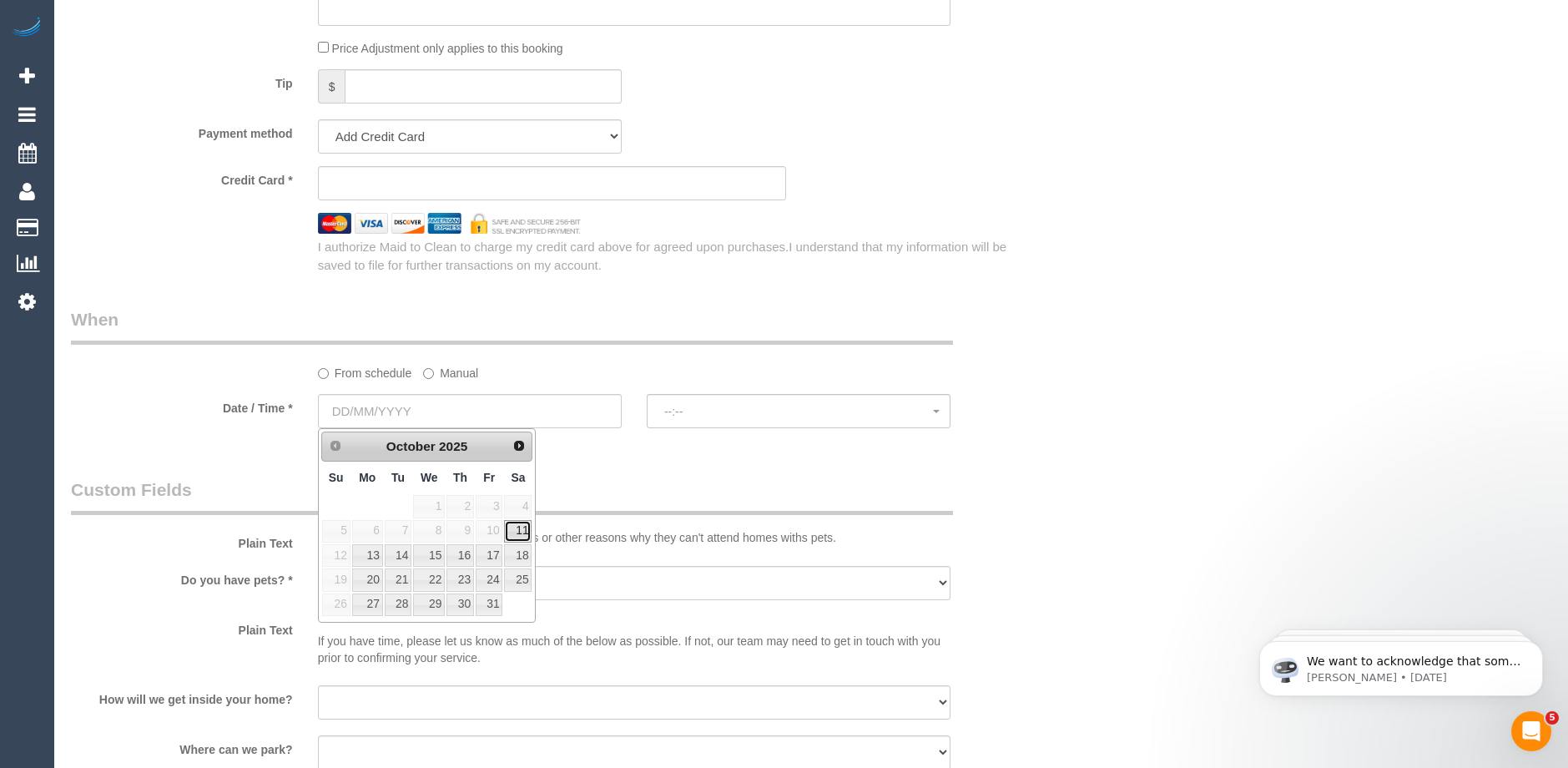
click at [513, 525] on link "11" at bounding box center [518, 531] width 27 height 22
type input "11/10/2025"
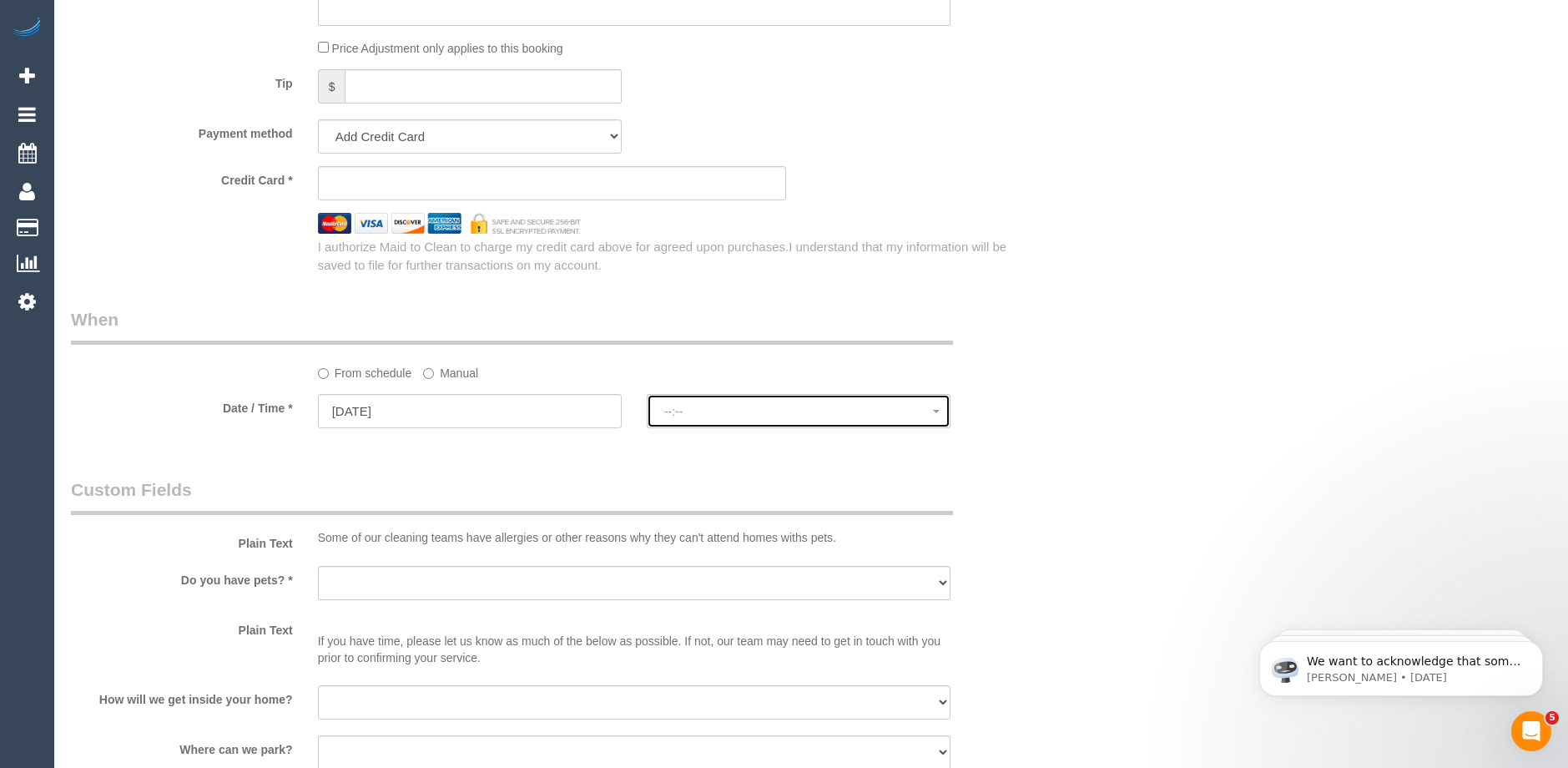
click at [708, 408] on span "--:--" at bounding box center [798, 411] width 269 height 14
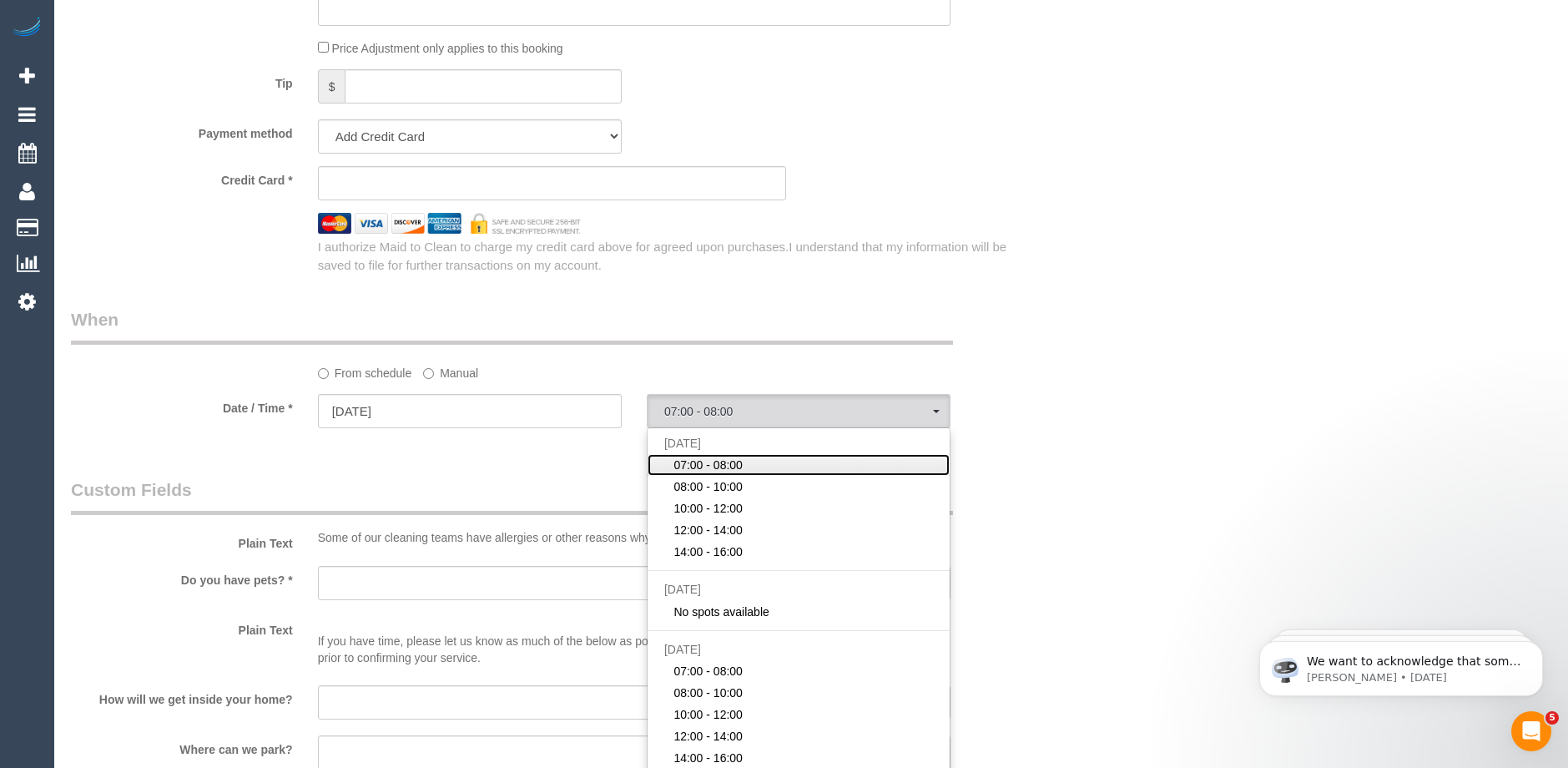
click at [721, 464] on span "07:00 - 08:00" at bounding box center [708, 464] width 70 height 16
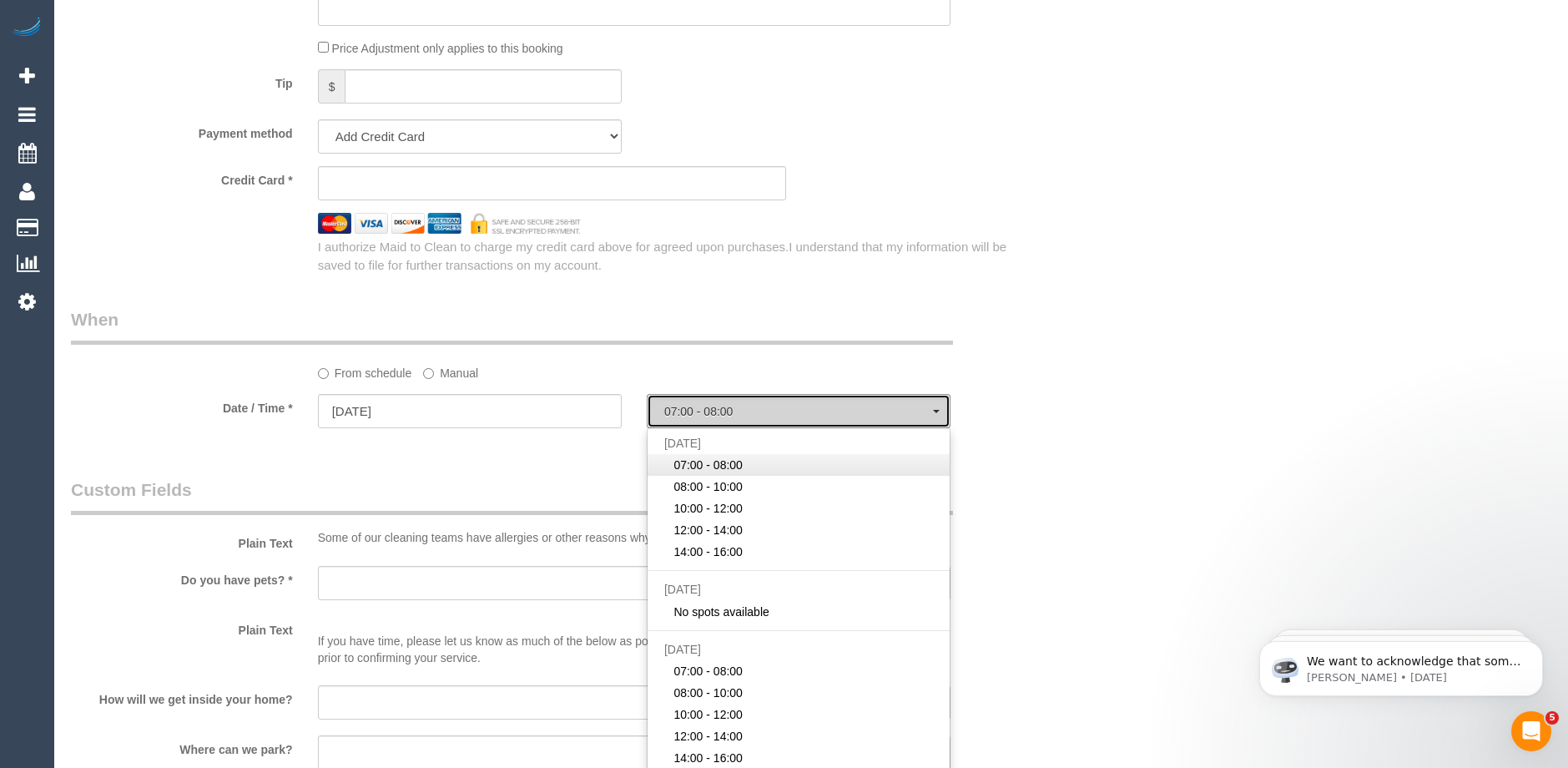
select select "spot1"
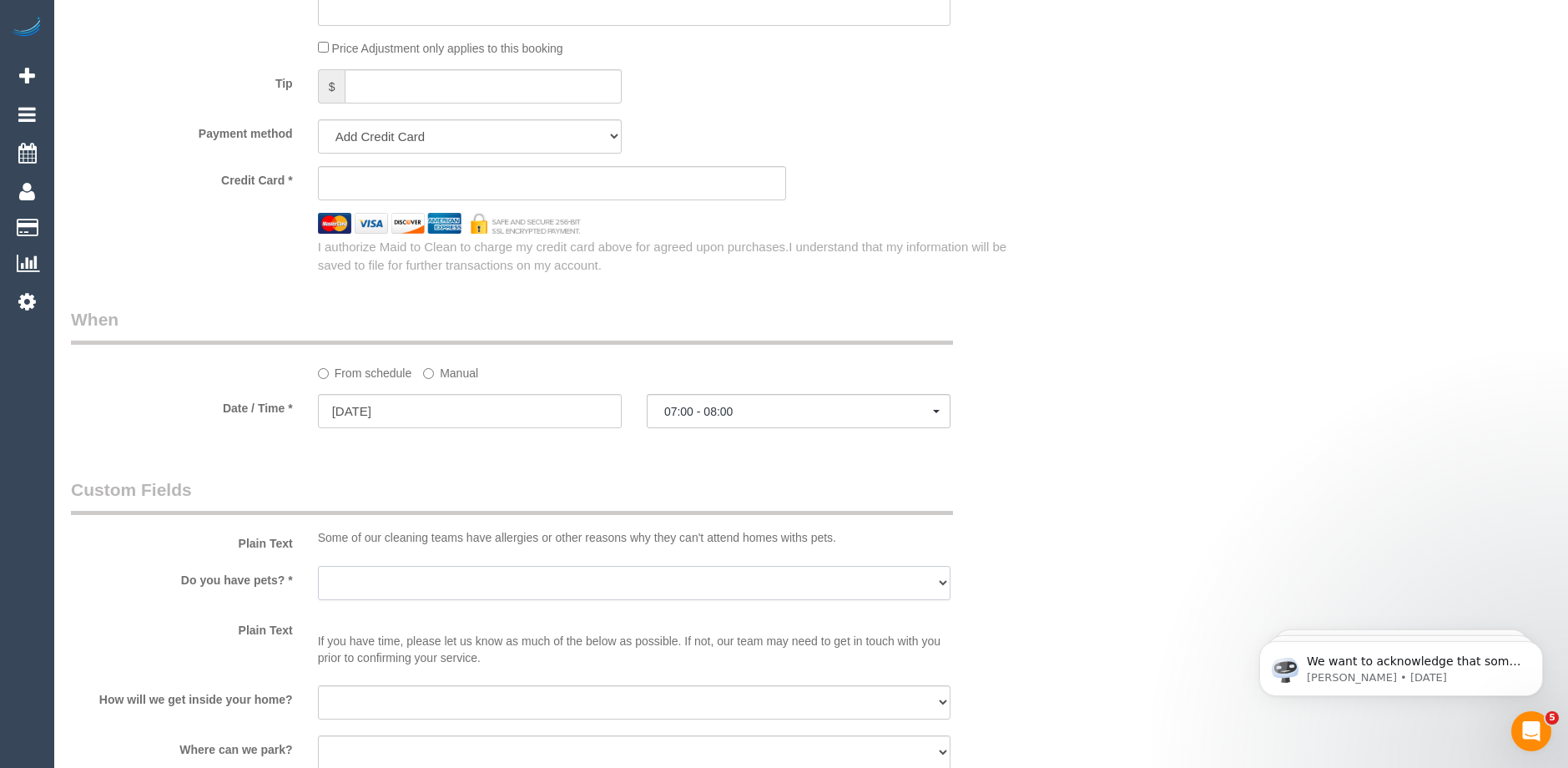
click at [437, 585] on select "Yes - Cats Yes - Dogs No pets Yes - Dogs and Cats Yes - Other" at bounding box center [634, 583] width 632 height 34
select select "number:28"
click at [318, 566] on select "Yes - Cats Yes - Dogs No pets Yes - Dogs and Cats Yes - Other" at bounding box center [634, 583] width 632 height 34
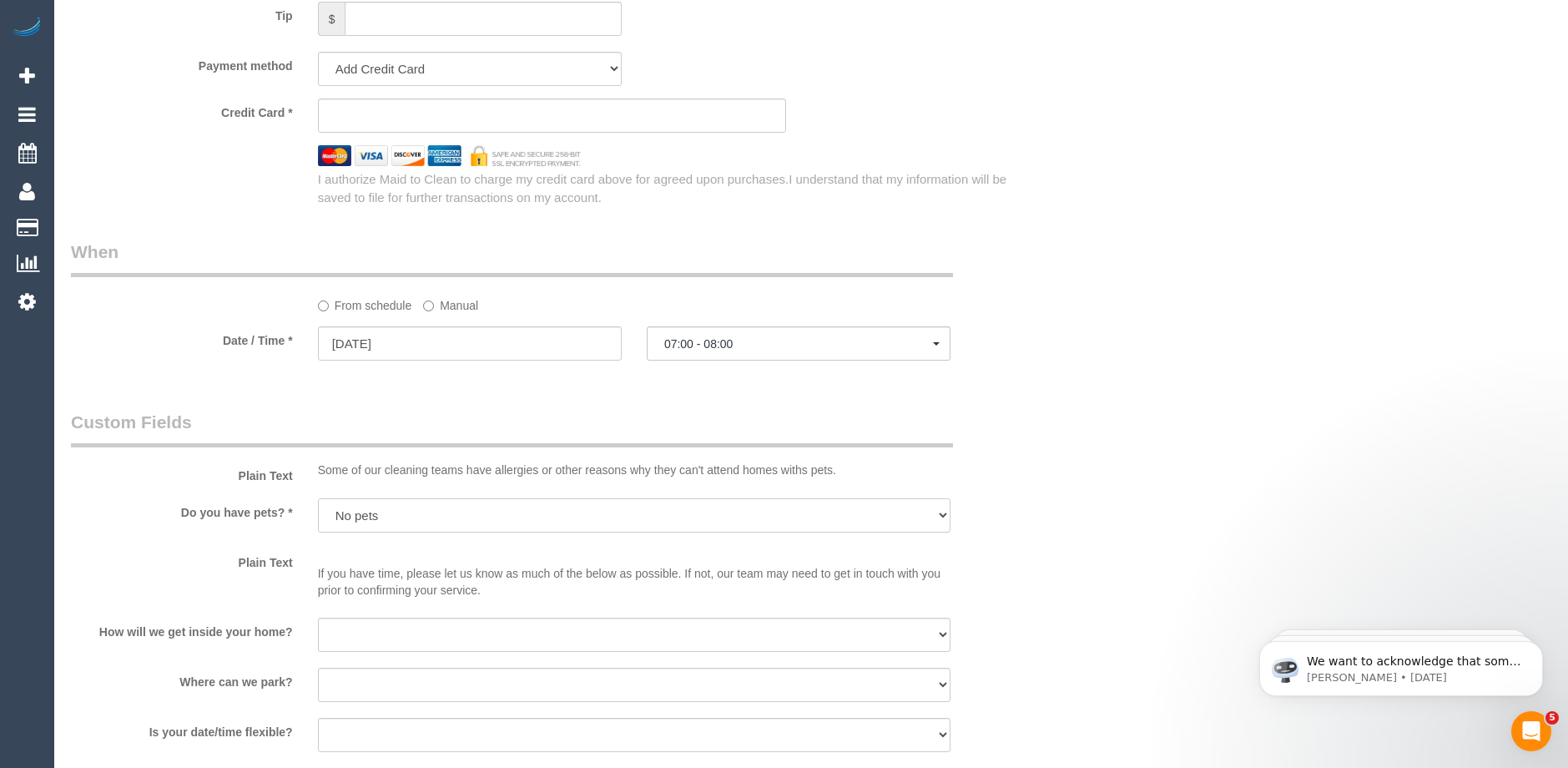
scroll to position [1836, 0]
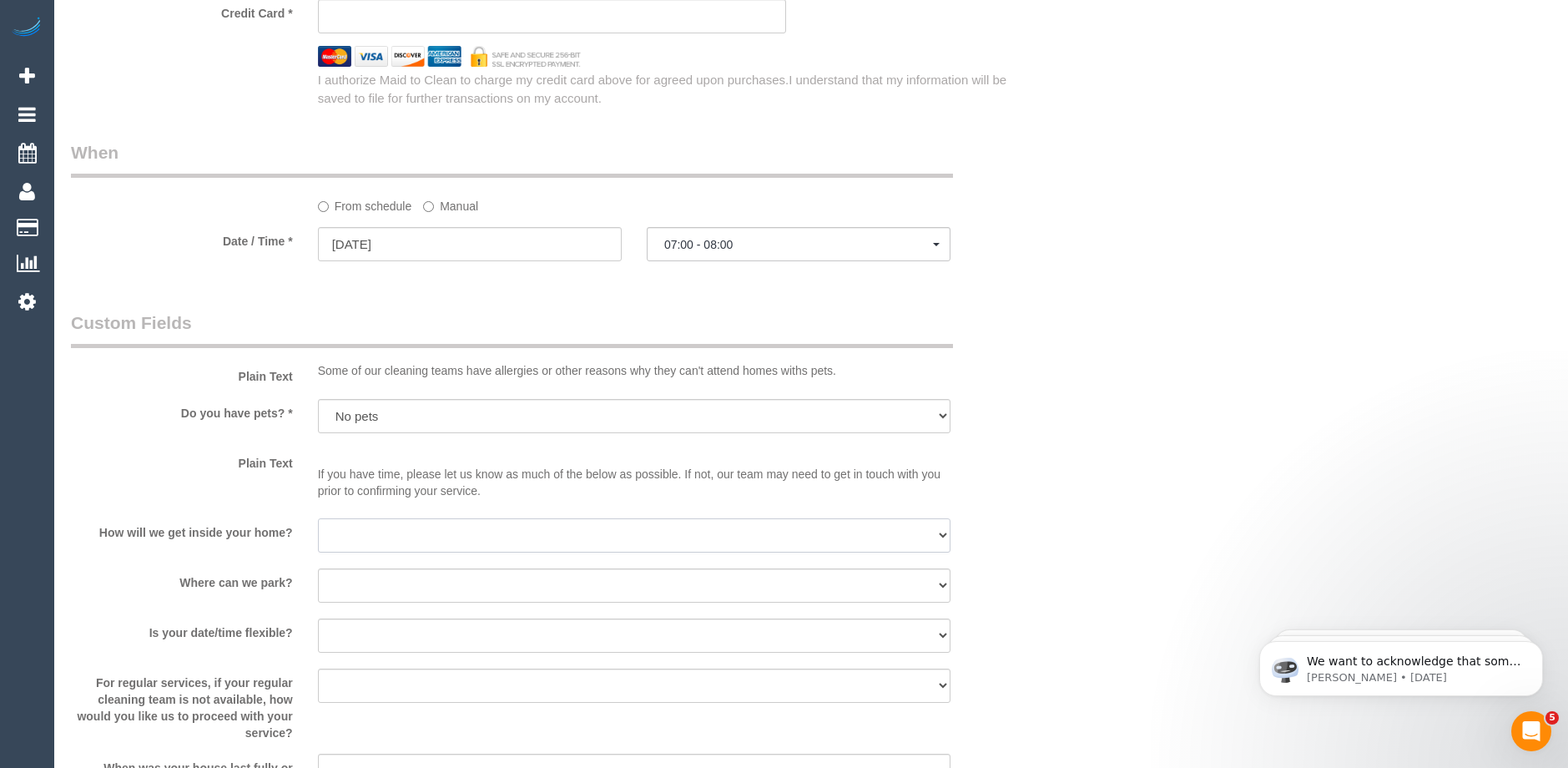
click at [357, 540] on select "I will be home Key will be left (please provide details below) Lock box/Access …" at bounding box center [634, 535] width 632 height 34
select select "number:14"
click at [318, 518] on select "I will be home Key will be left (please provide details below) Lock box/Access …" at bounding box center [634, 535] width 632 height 34
click at [370, 581] on select "I will provide parking on-site Free street parking Paid street parking (cost wi…" at bounding box center [634, 585] width 632 height 34
select select "number:18"
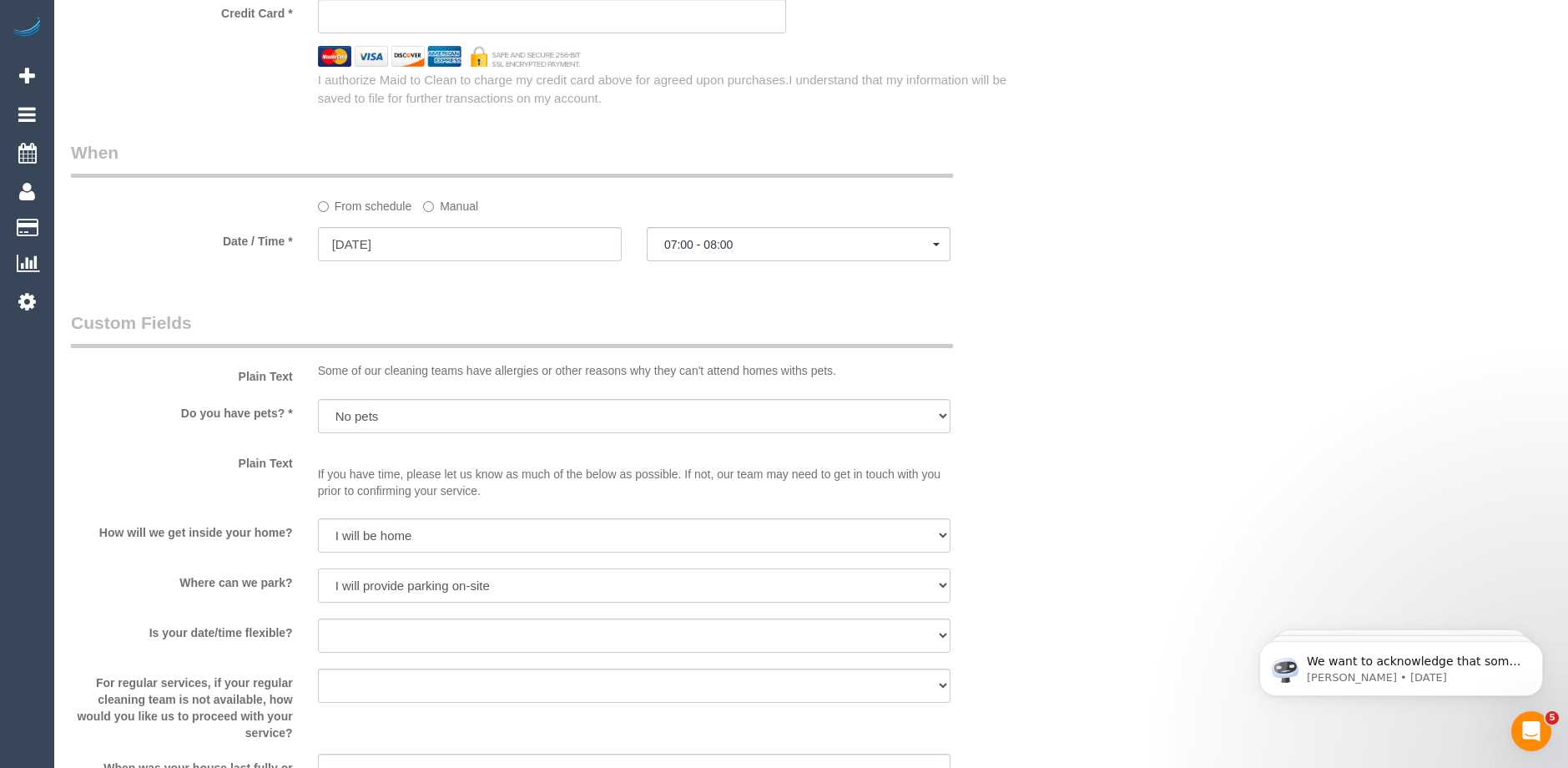
click at [318, 568] on select "I will provide parking on-site Free street parking Paid street parking (cost wi…" at bounding box center [634, 585] width 632 height 34
click at [1022, 470] on div "Plain Text If you have time, please let us know as much of the below as possibl…" at bounding box center [552, 478] width 987 height 58
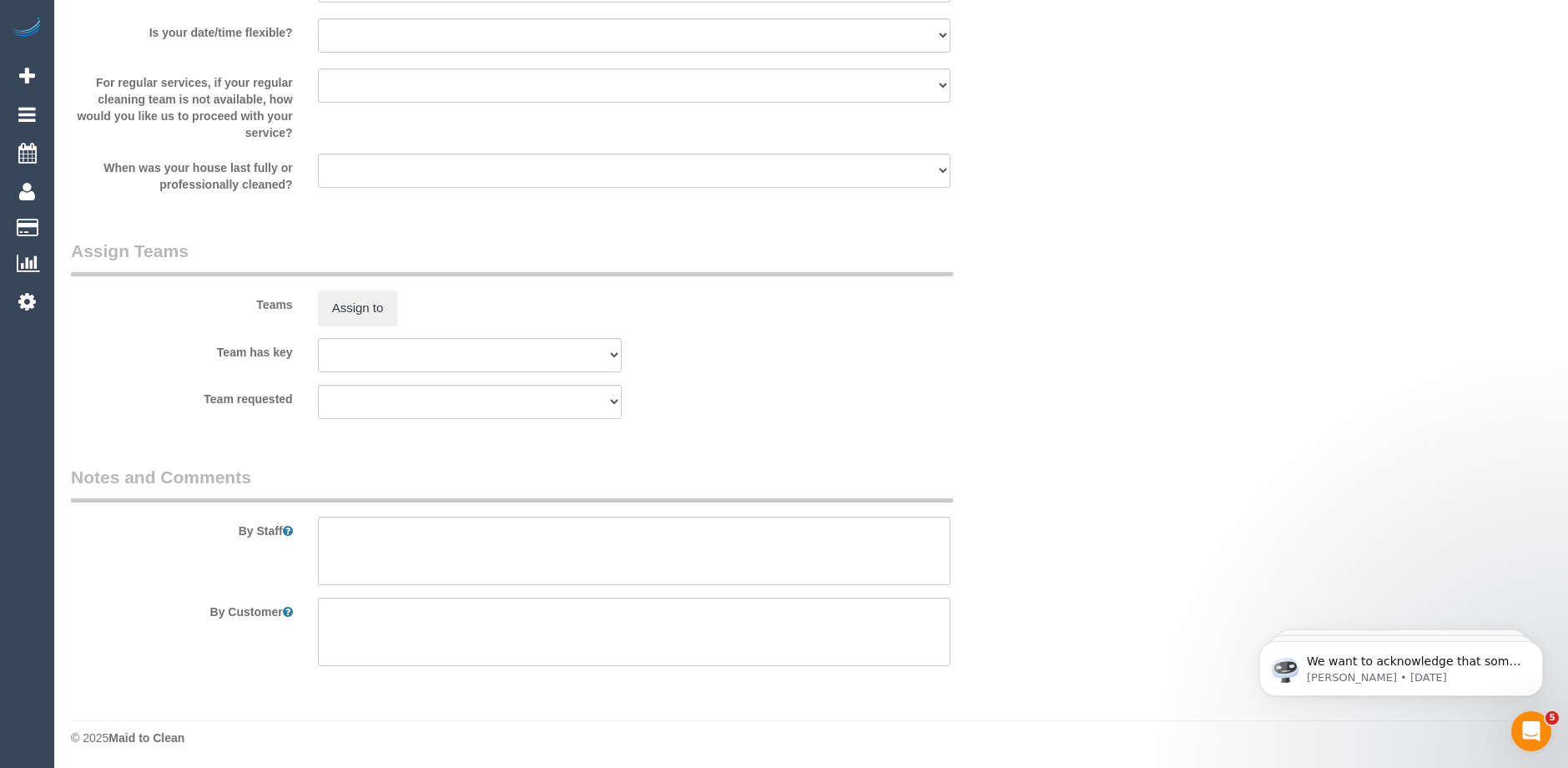
scroll to position [2438, 0]
click at [349, 535] on textarea at bounding box center [634, 548] width 632 height 69
click at [333, 563] on textarea at bounding box center [634, 548] width 632 height 69
paste textarea "61430150503"
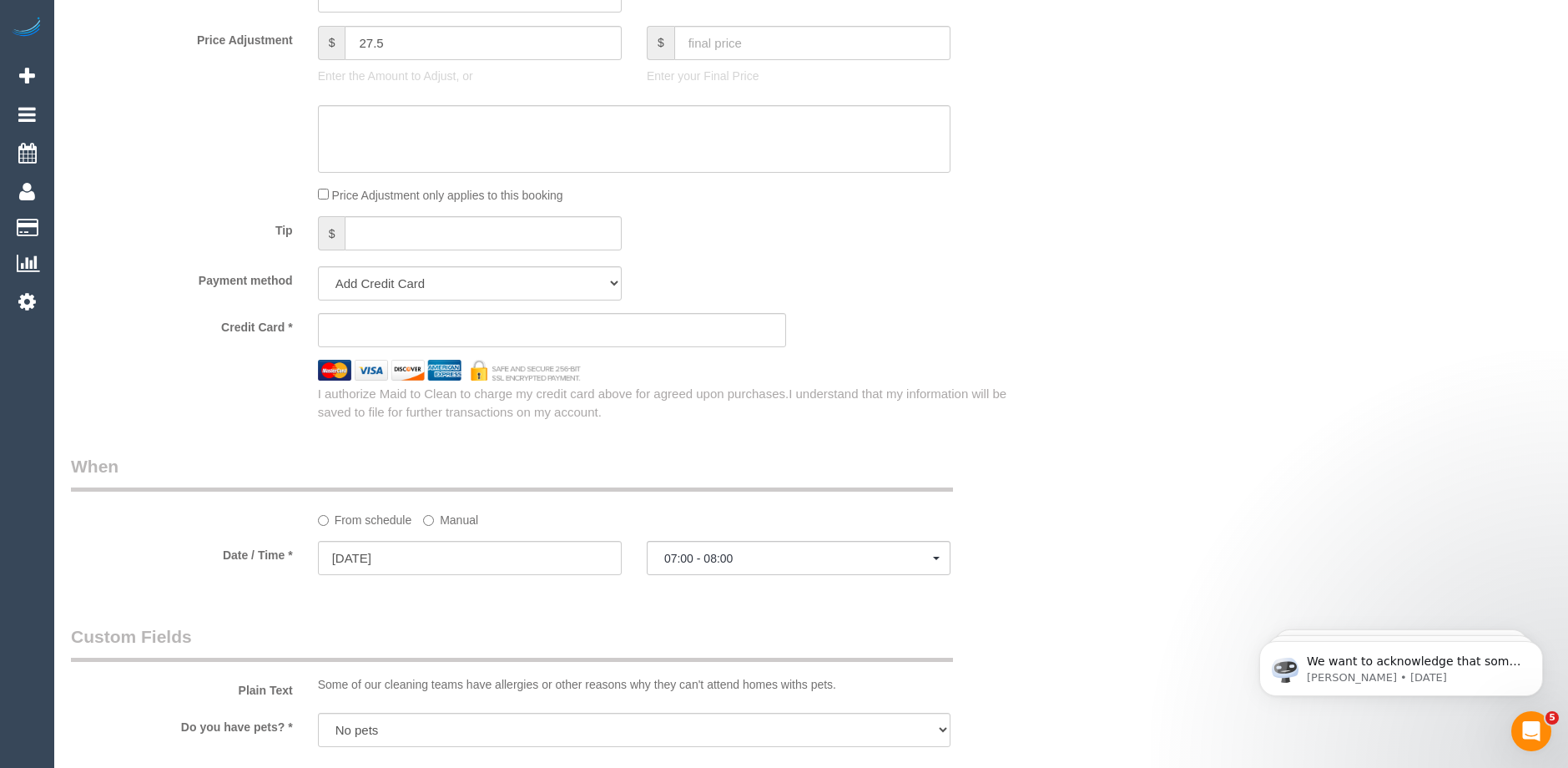
scroll to position [1521, 0]
type textarea "Key under the door mat Call the customer on 61430150503 if you have any problem…"
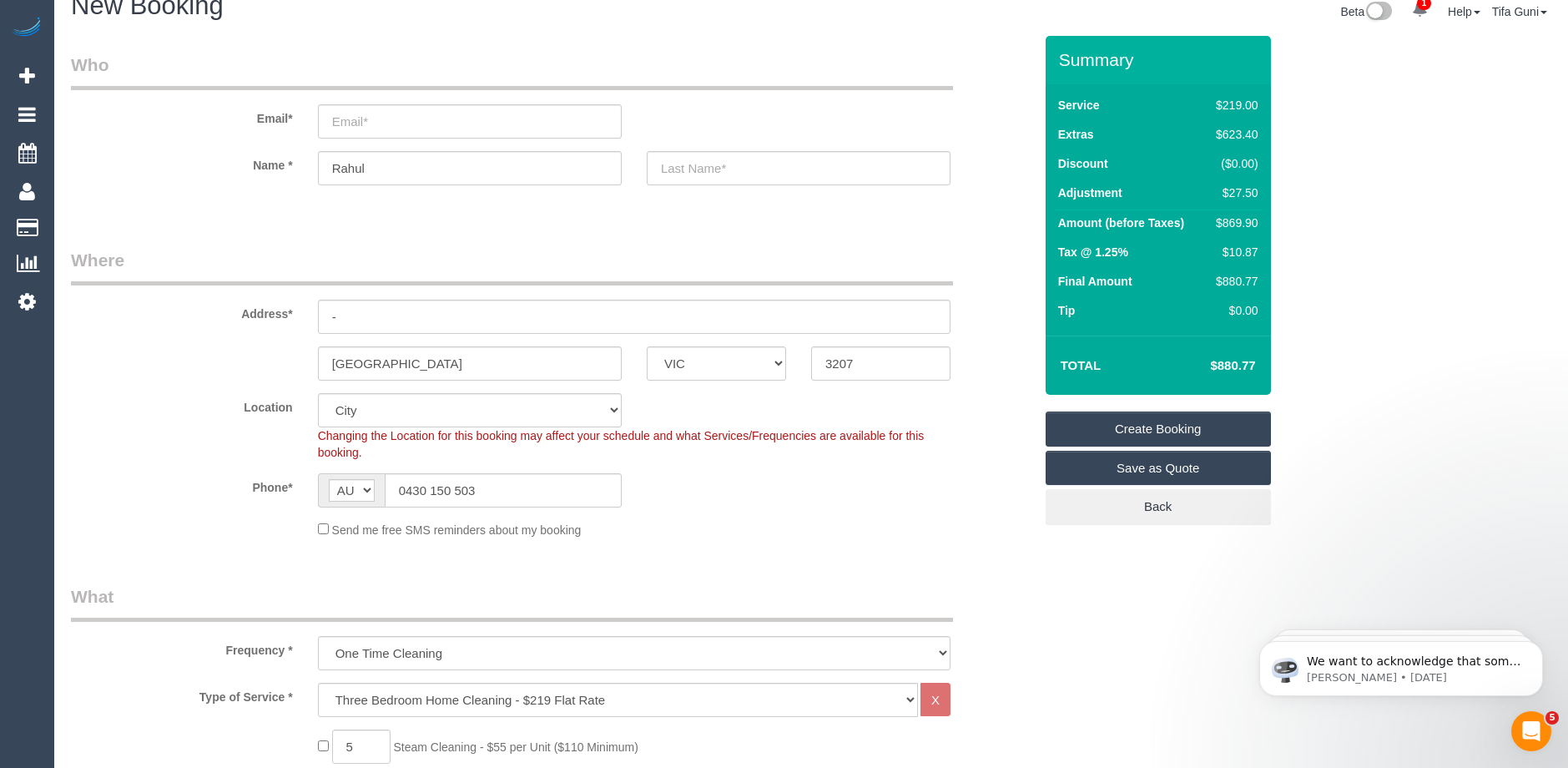
scroll to position [18, 0]
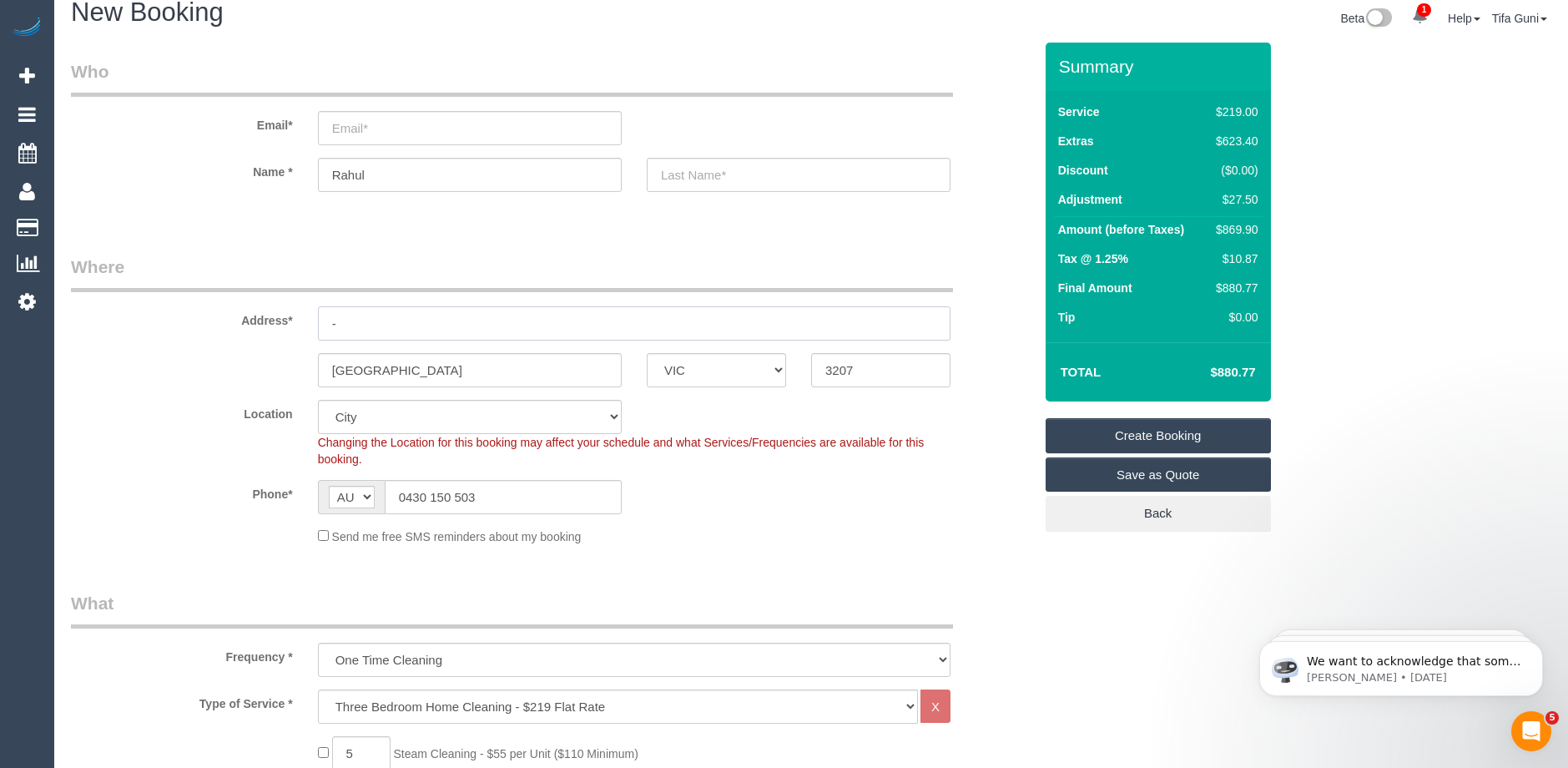
click at [352, 329] on input "-" at bounding box center [634, 323] width 632 height 34
type input "273 bridge street"
click at [396, 173] on input "Rahul" at bounding box center [470, 175] width 304 height 34
click at [711, 174] on input "text" at bounding box center [799, 175] width 304 height 34
type input "Patil"
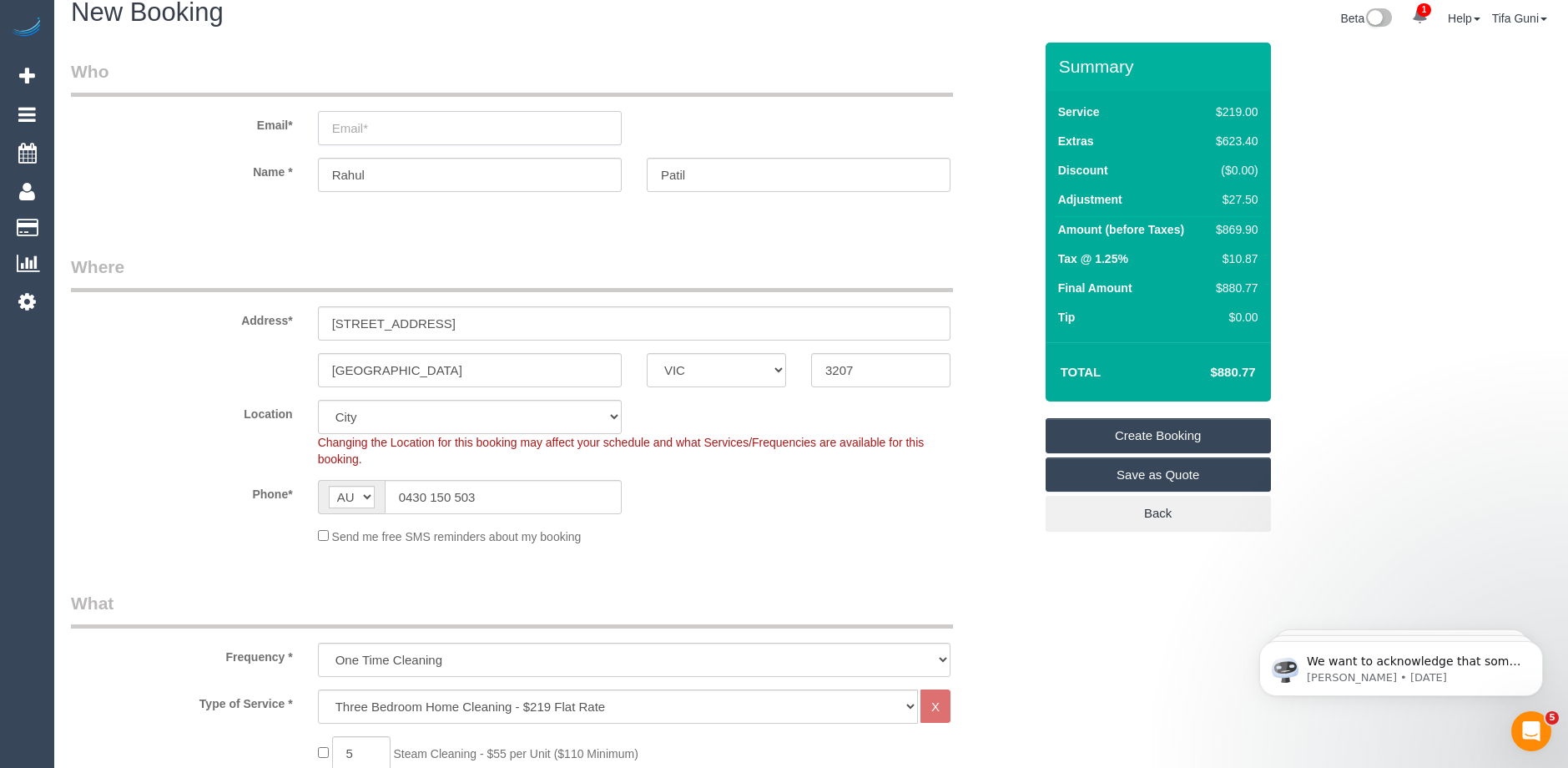
click at [359, 123] on input "email" at bounding box center [470, 128] width 304 height 34
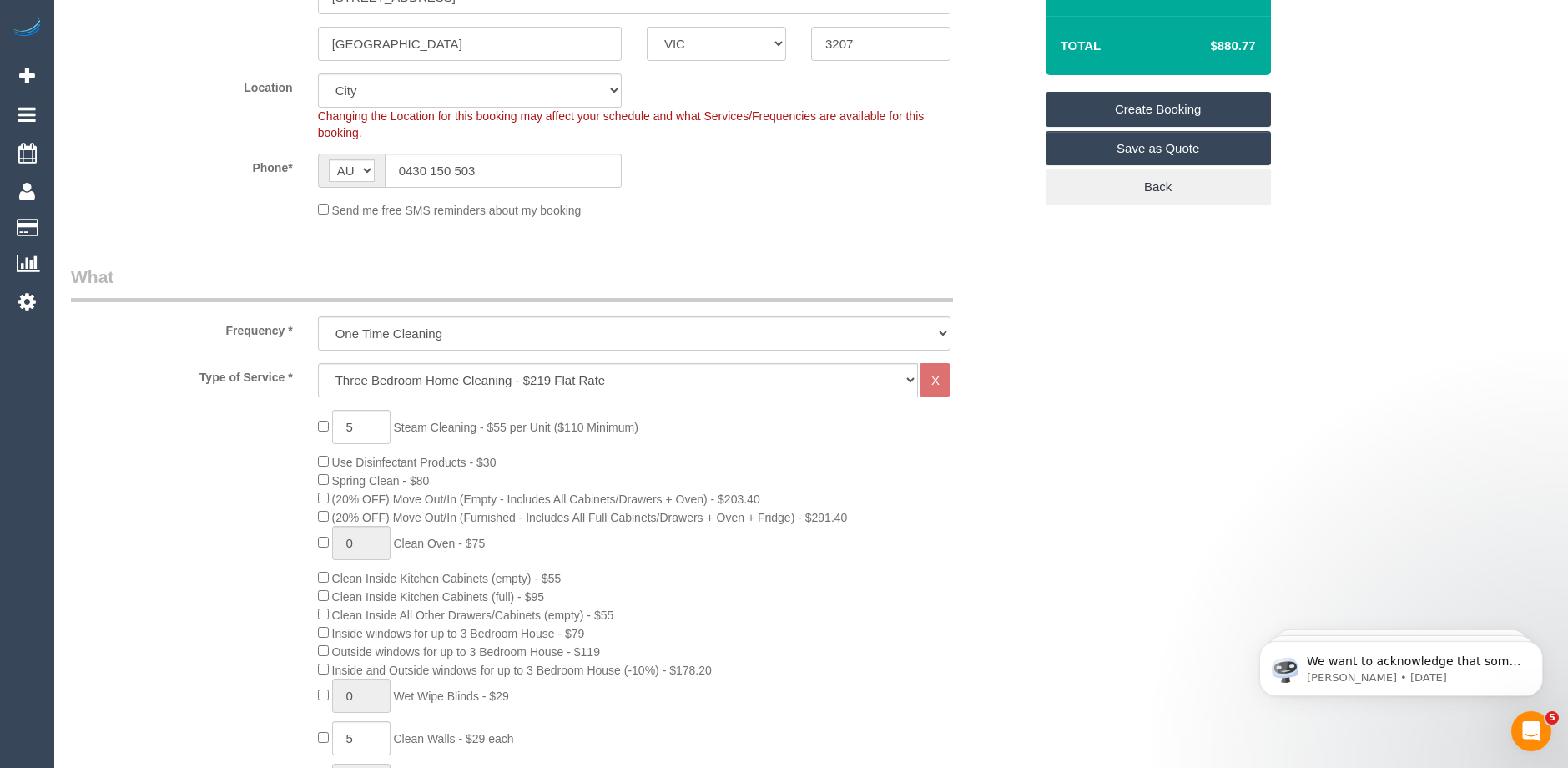
scroll to position [418, 0]
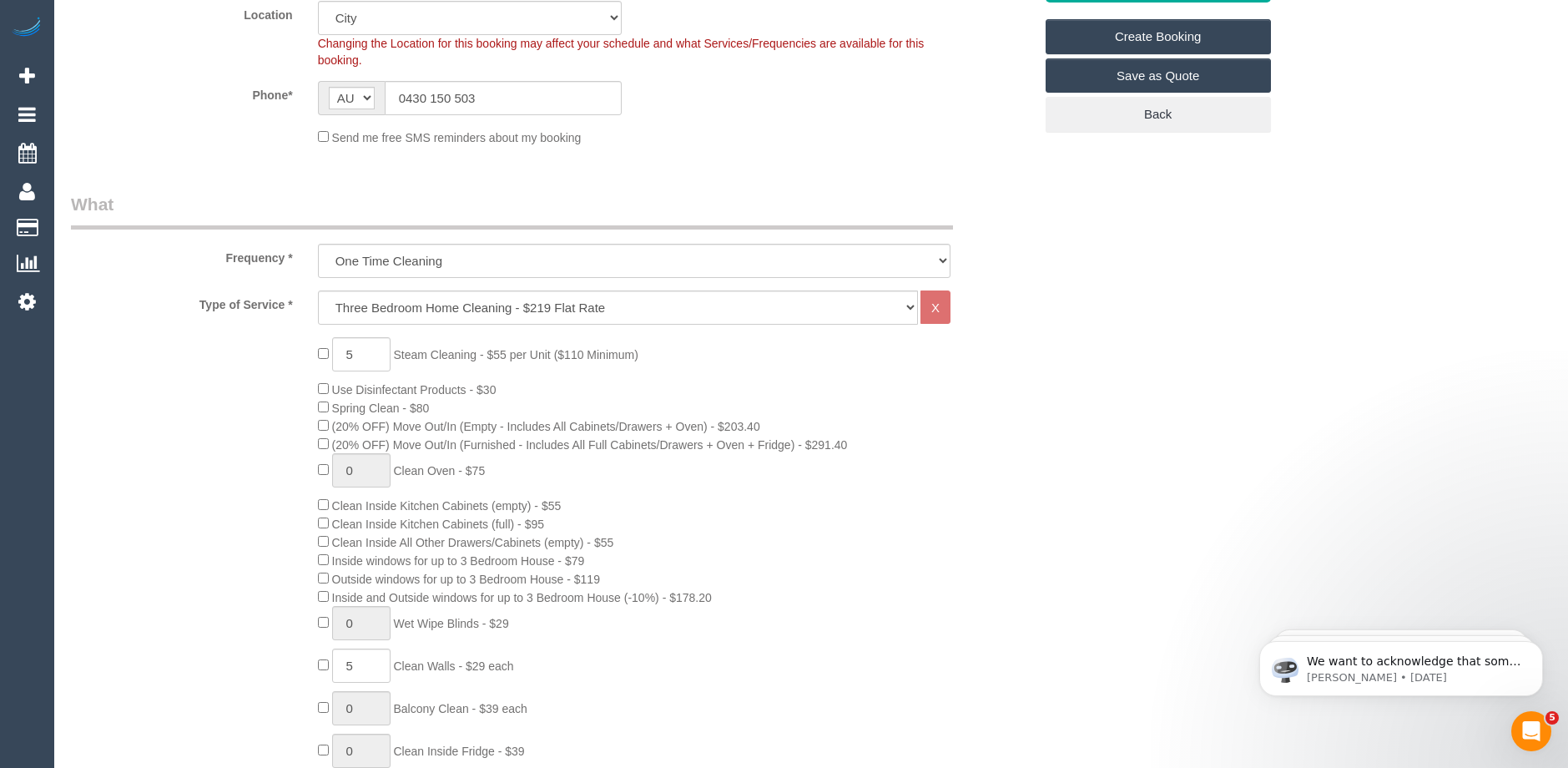
type input "rahulpatil95@gmail.com"
select select "spot22"
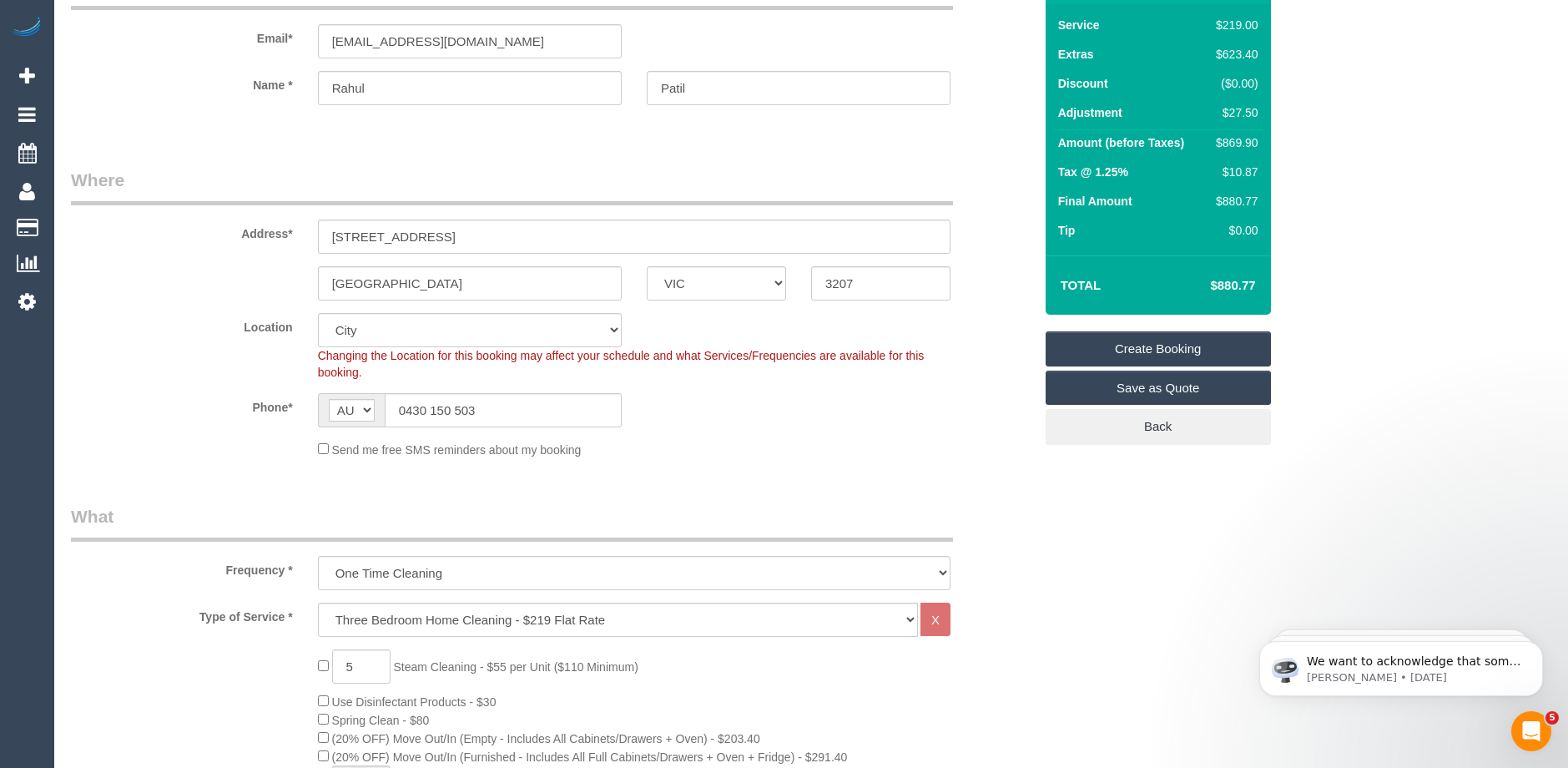
scroll to position [0, 0]
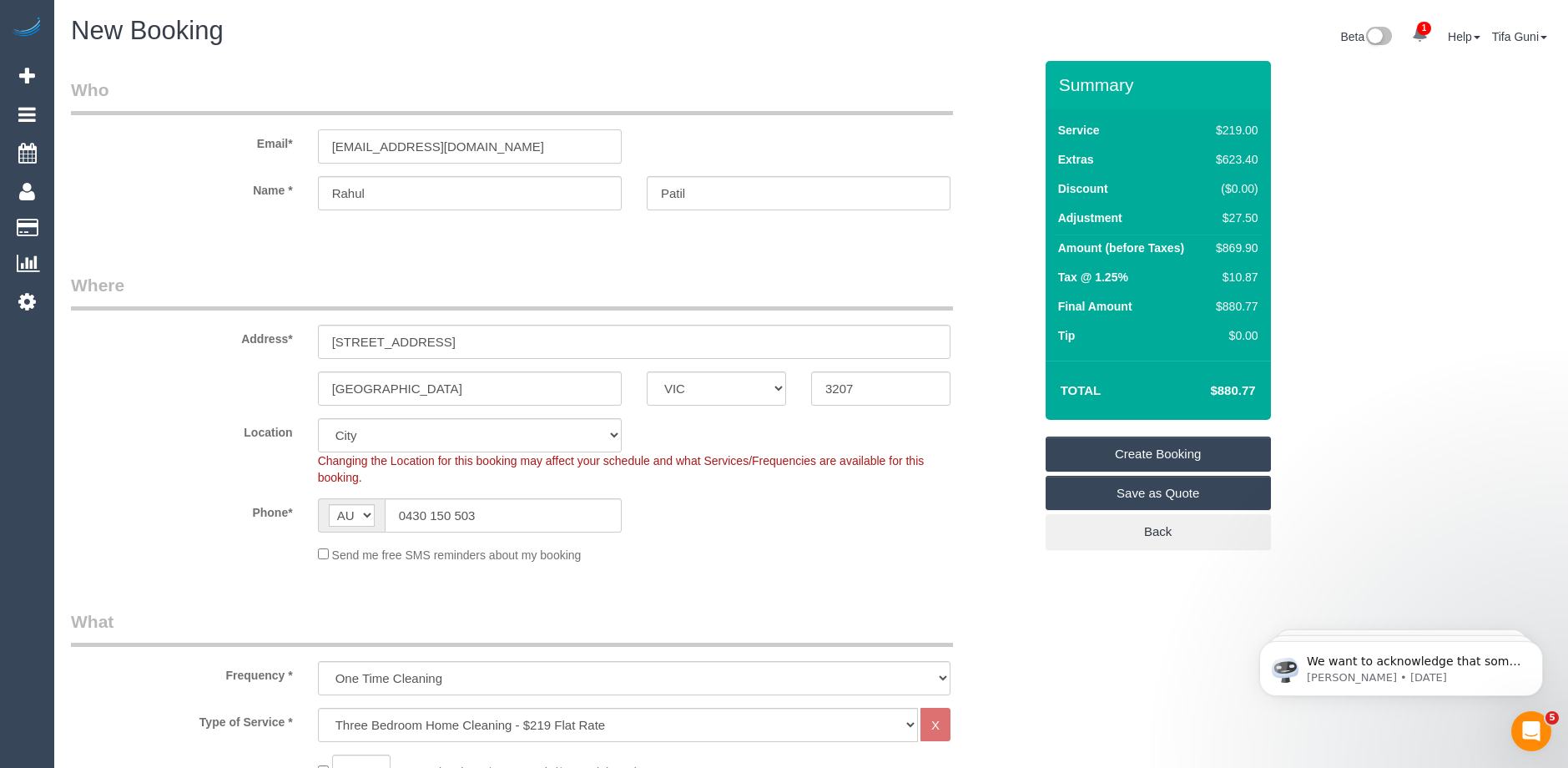
drag, startPoint x: 485, startPoint y: 147, endPoint x: 290, endPoint y: 144, distance: 195.0
click at [290, 144] on div "Email* rahulpatil95@gmail.com" at bounding box center [552, 120] width 987 height 86
click at [1143, 451] on link "Create Booking" at bounding box center [1158, 454] width 225 height 35
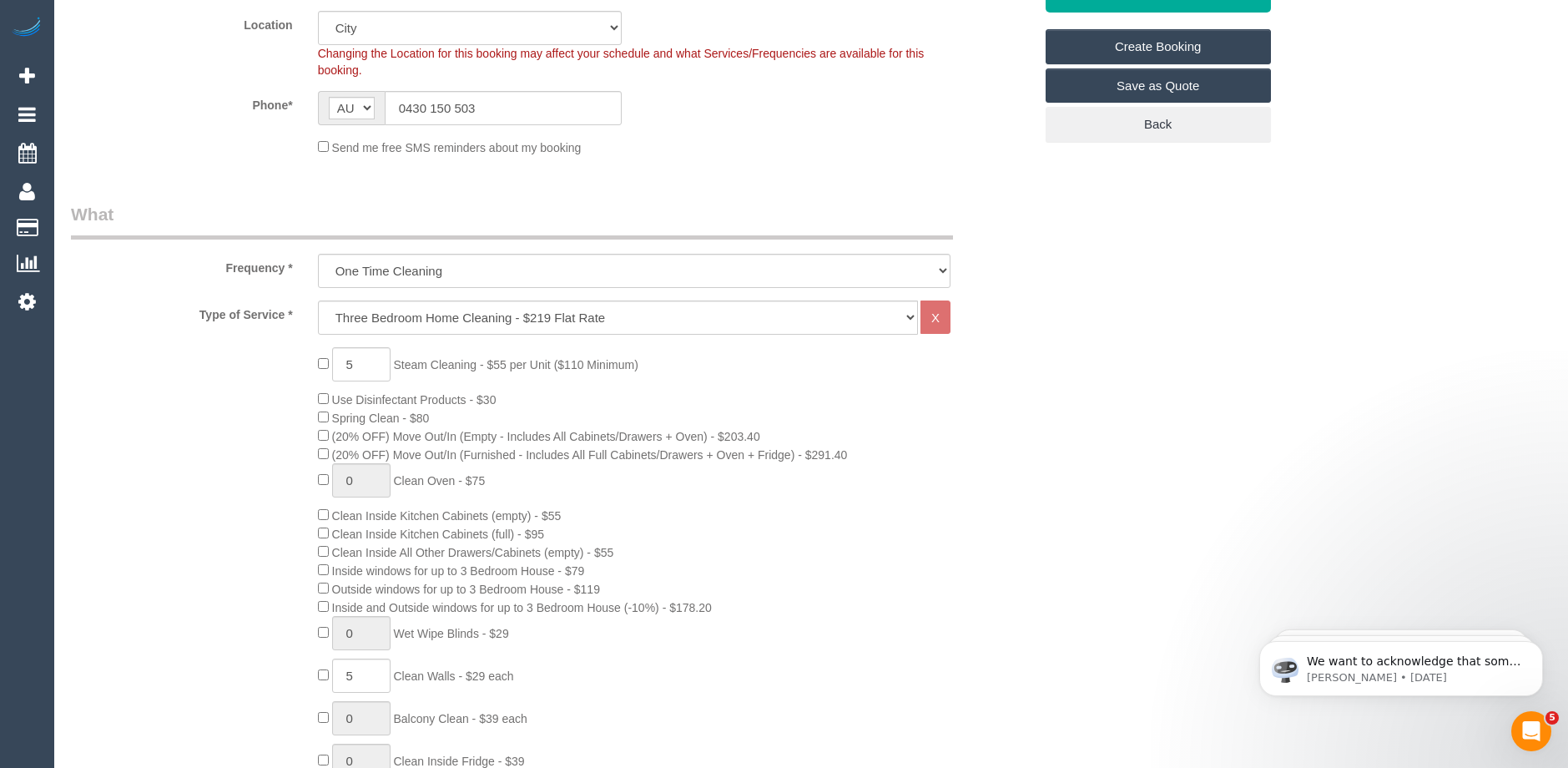
scroll to position [226, 0]
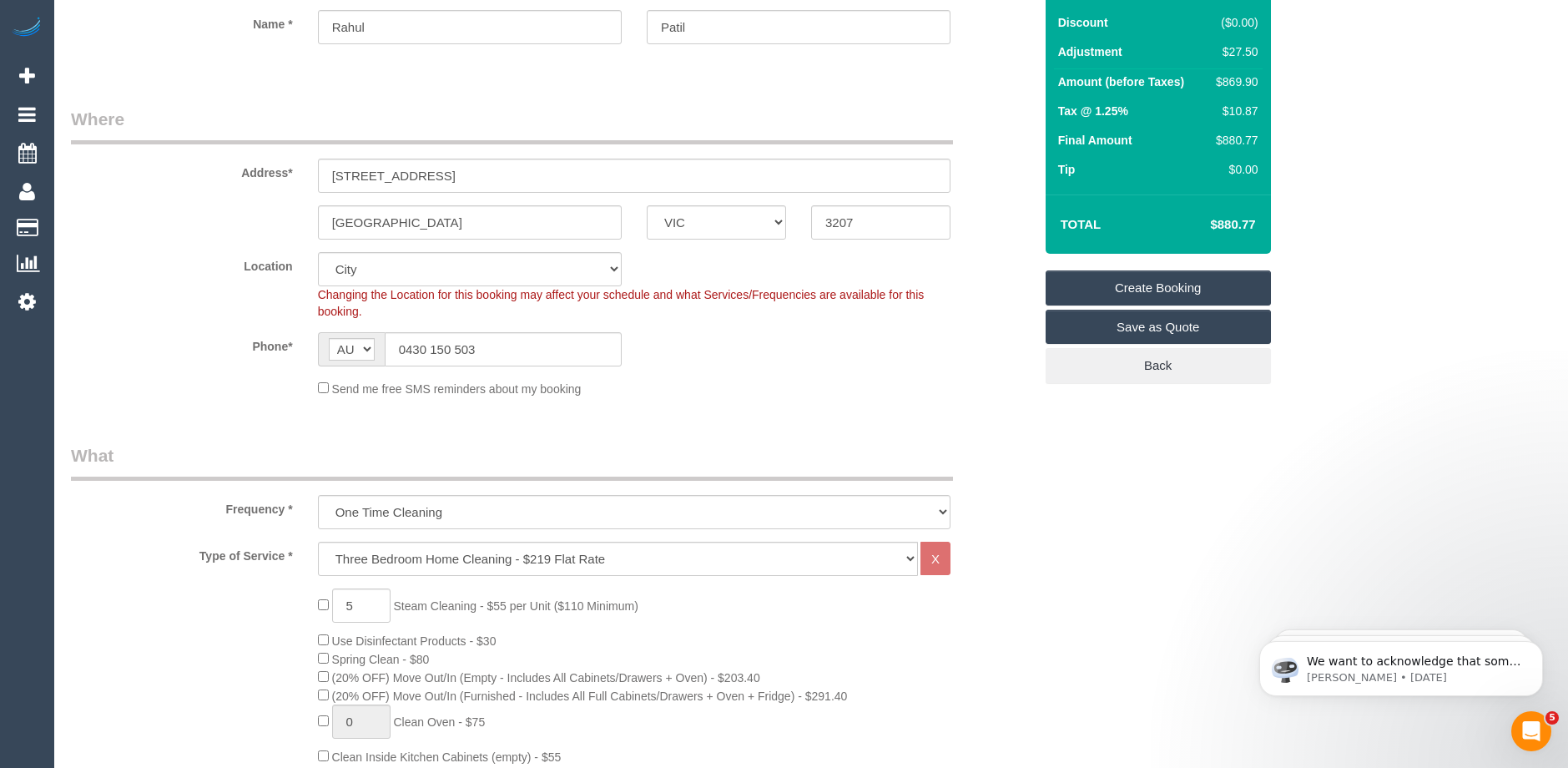
click at [1154, 291] on link "Create Booking" at bounding box center [1158, 288] width 225 height 35
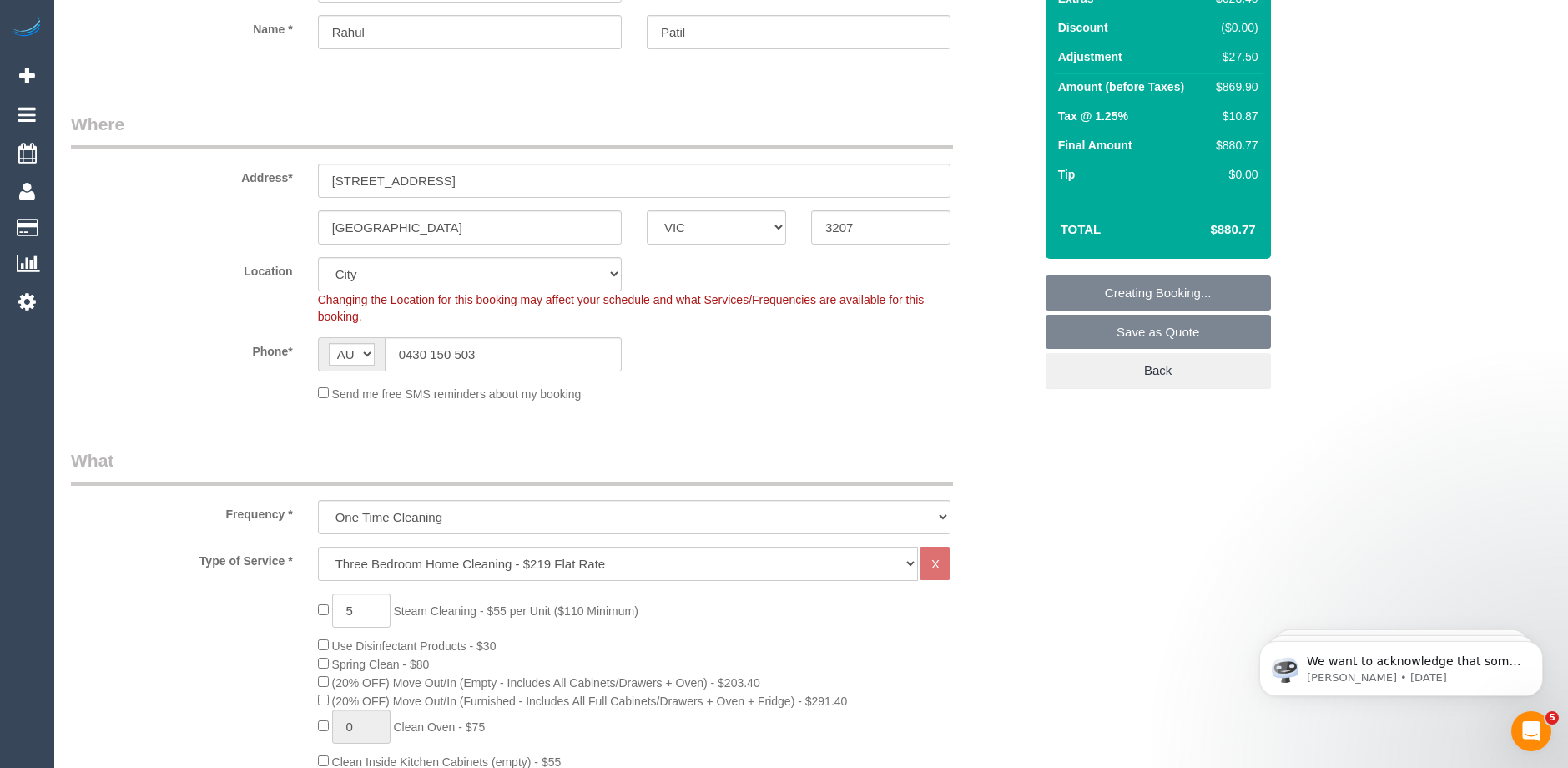
scroll to position [0, 0]
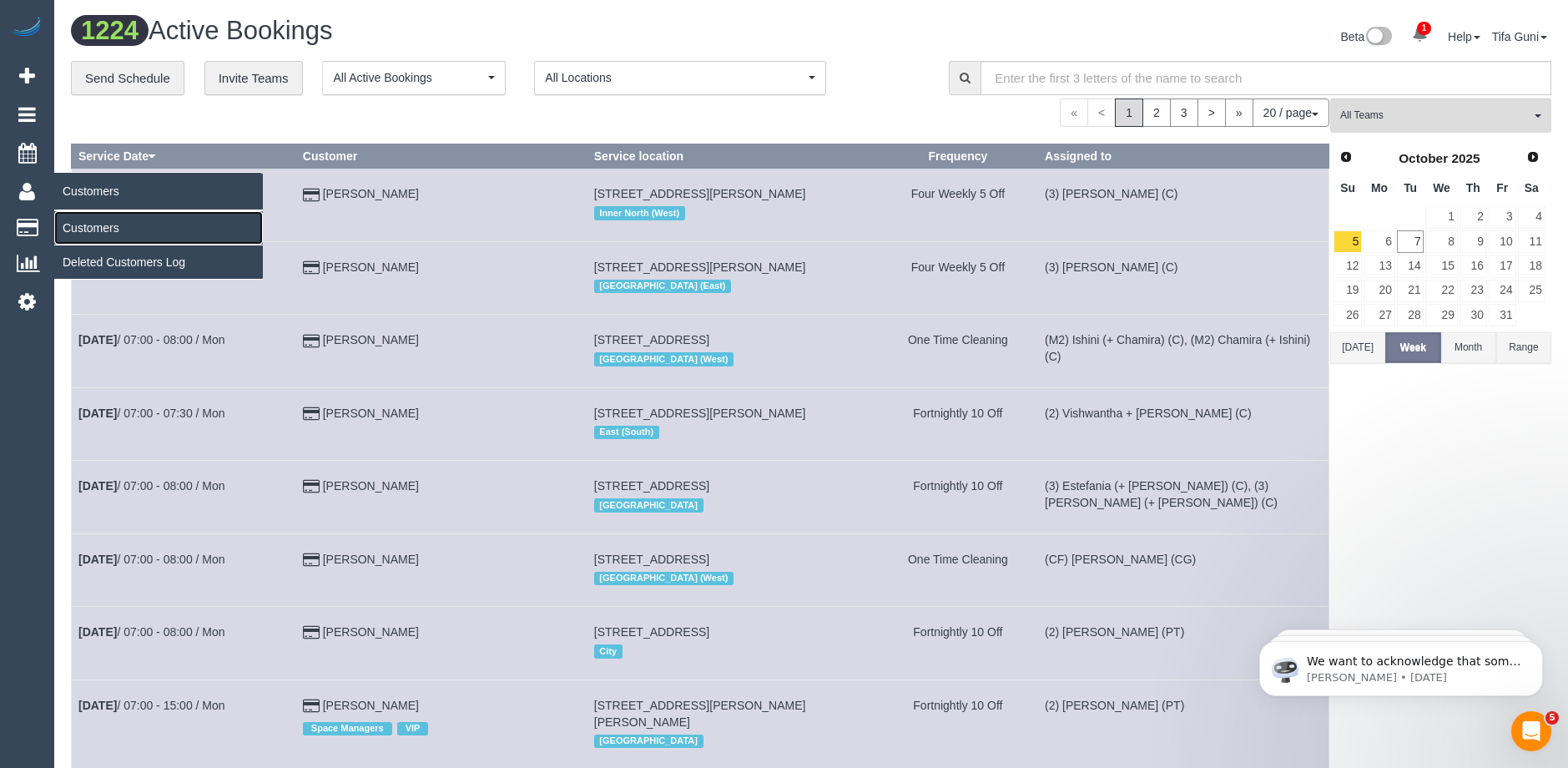
click at [101, 229] on link "Customers" at bounding box center [158, 228] width 209 height 34
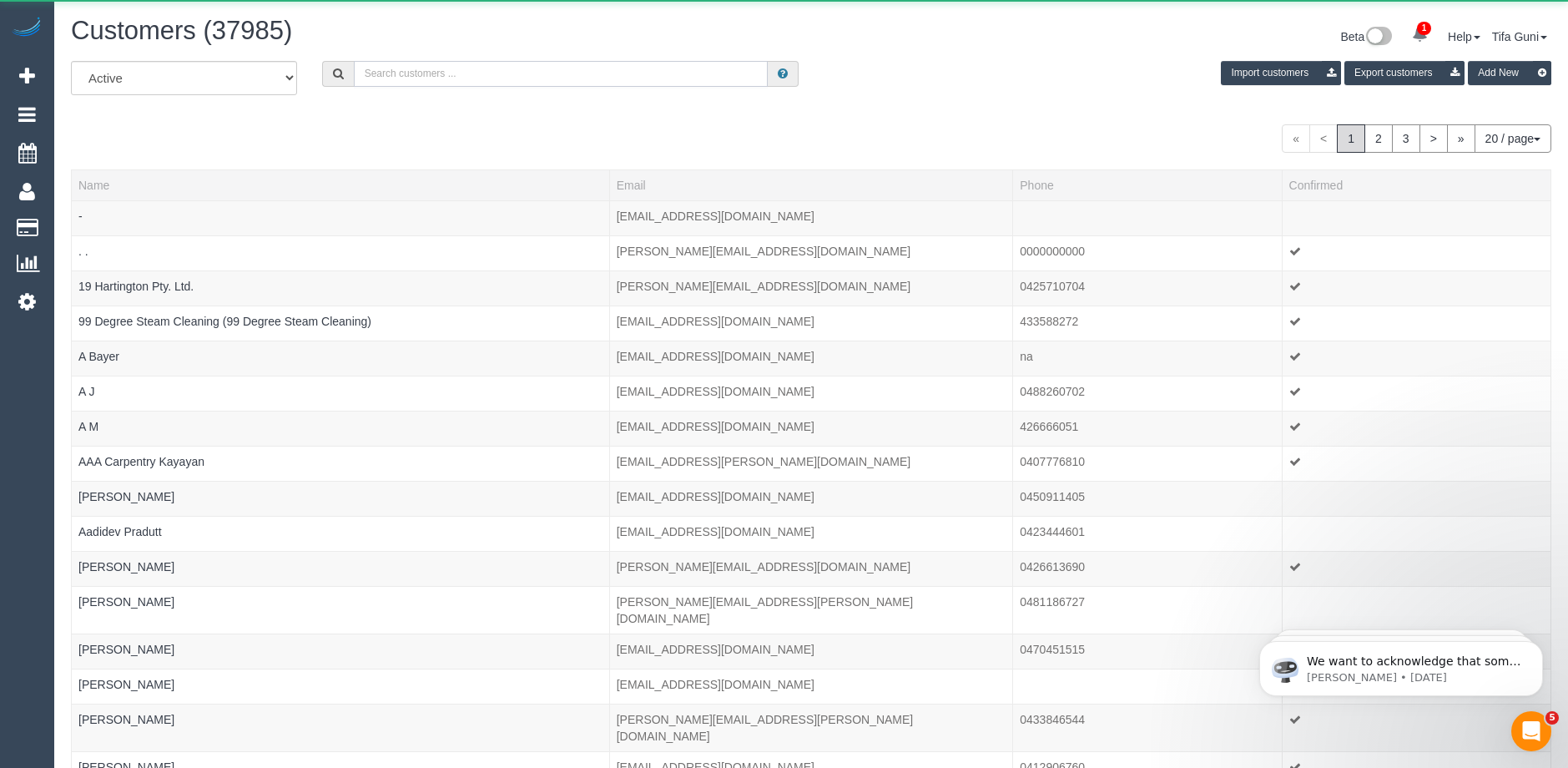
click at [411, 75] on input "text" at bounding box center [561, 74] width 414 height 26
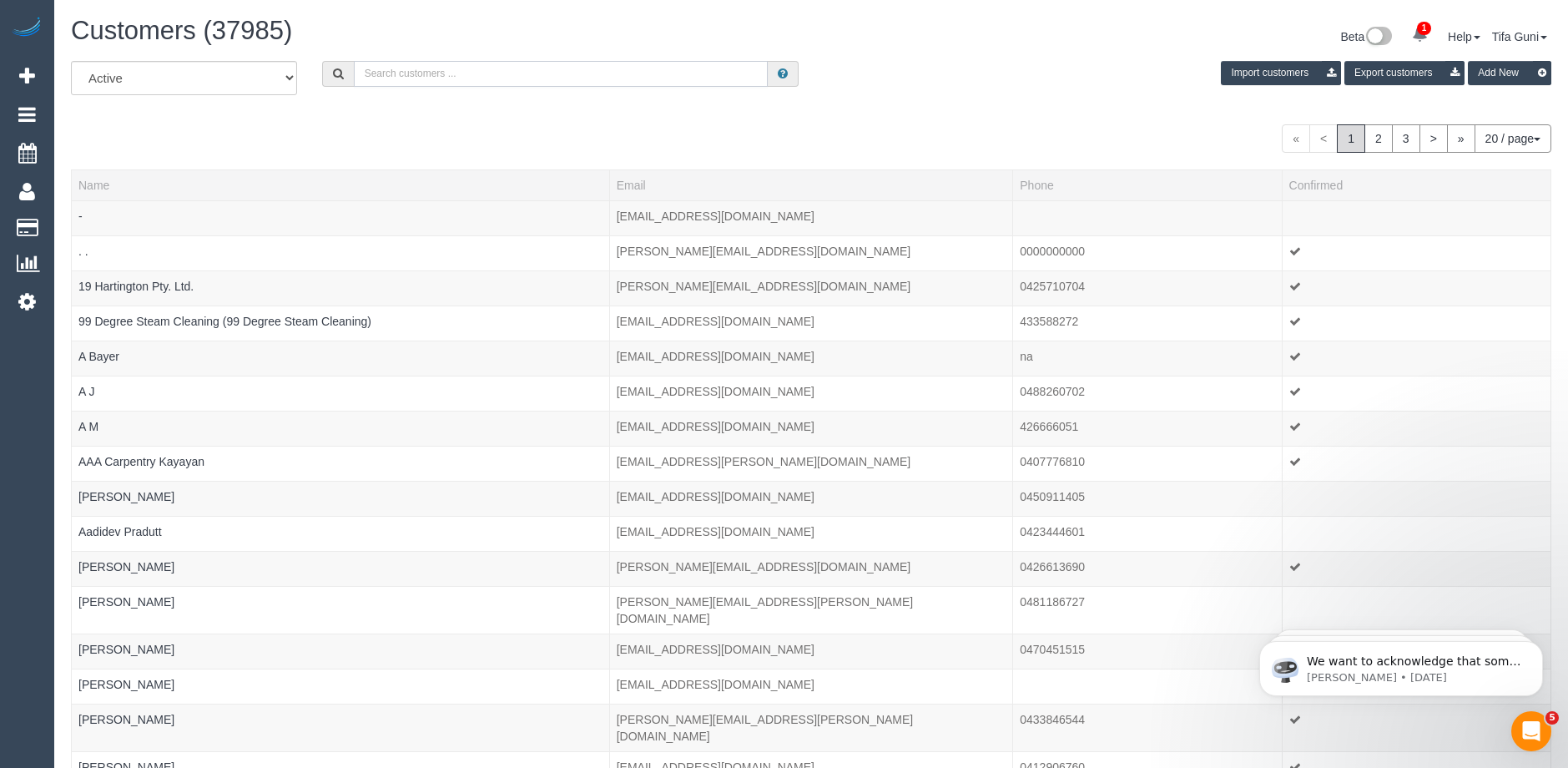
paste input "rahulpatil95@gmail.com"
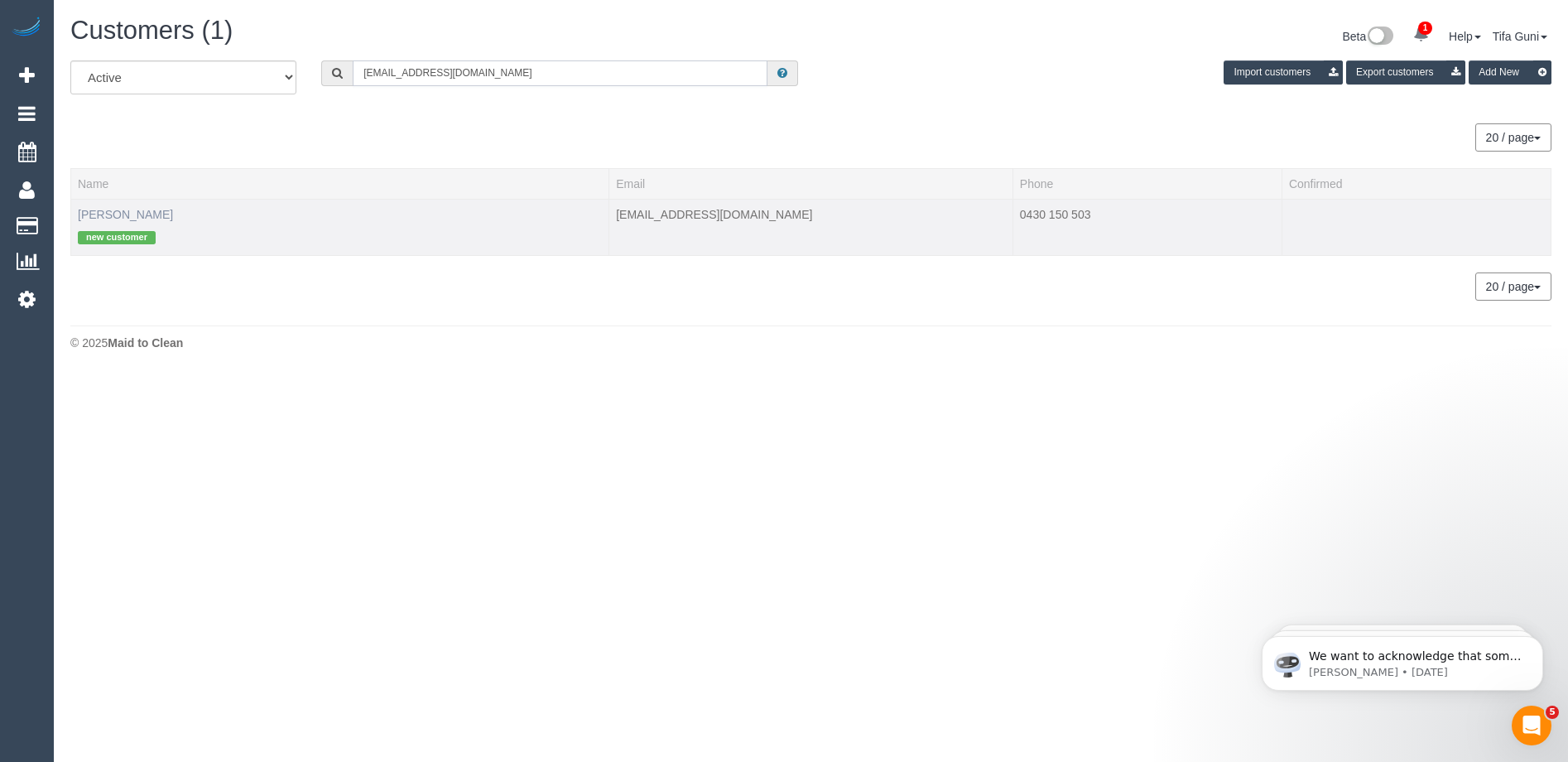
type input "rahulpatil95@gmail.com"
click at [98, 219] on link "Rahul Patil" at bounding box center [125, 215] width 95 height 14
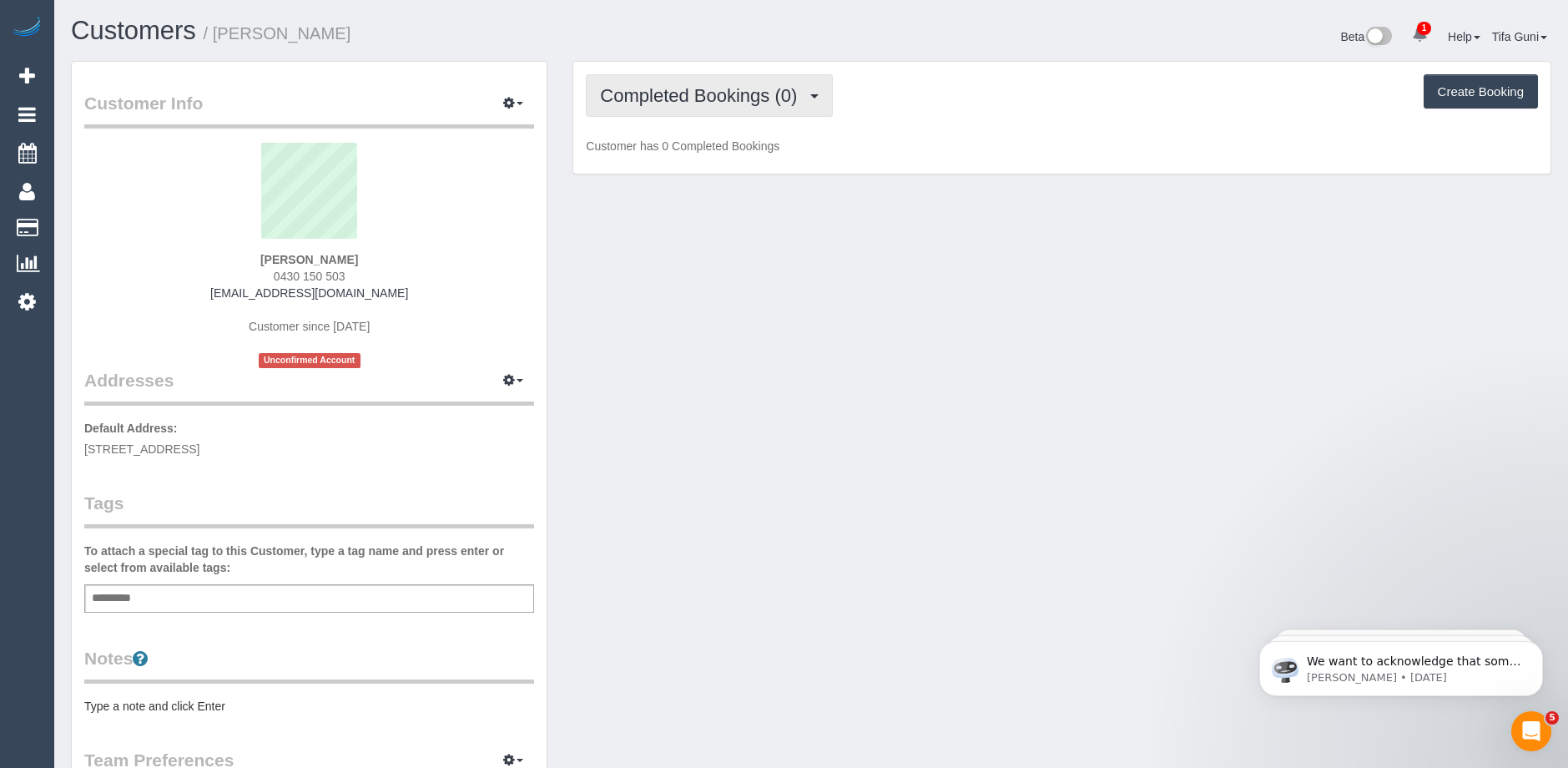
click at [682, 95] on span "Completed Bookings (0)" at bounding box center [702, 95] width 205 height 21
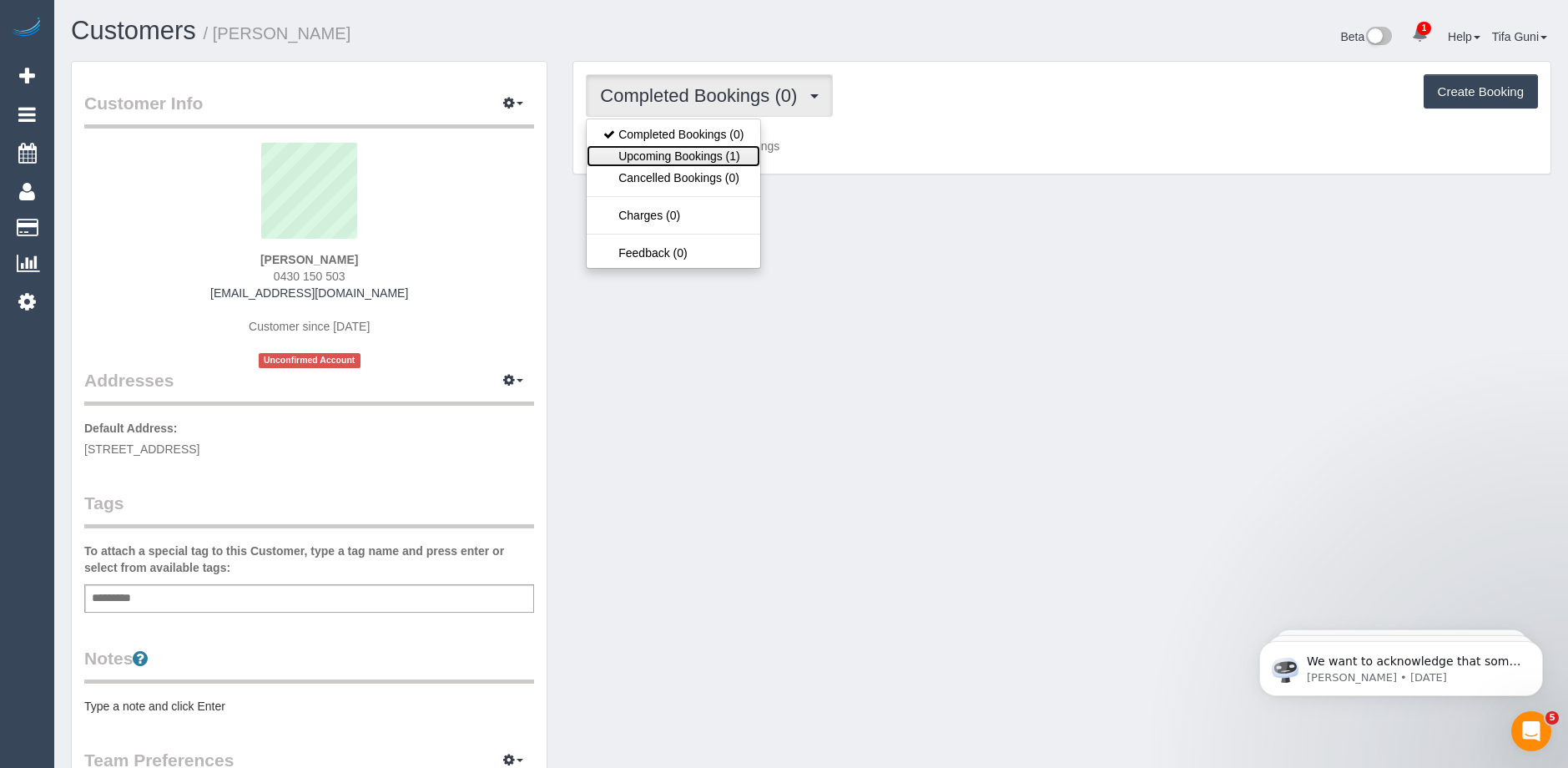
click at [717, 154] on link "Upcoming Bookings (1)" at bounding box center [674, 155] width 174 height 21
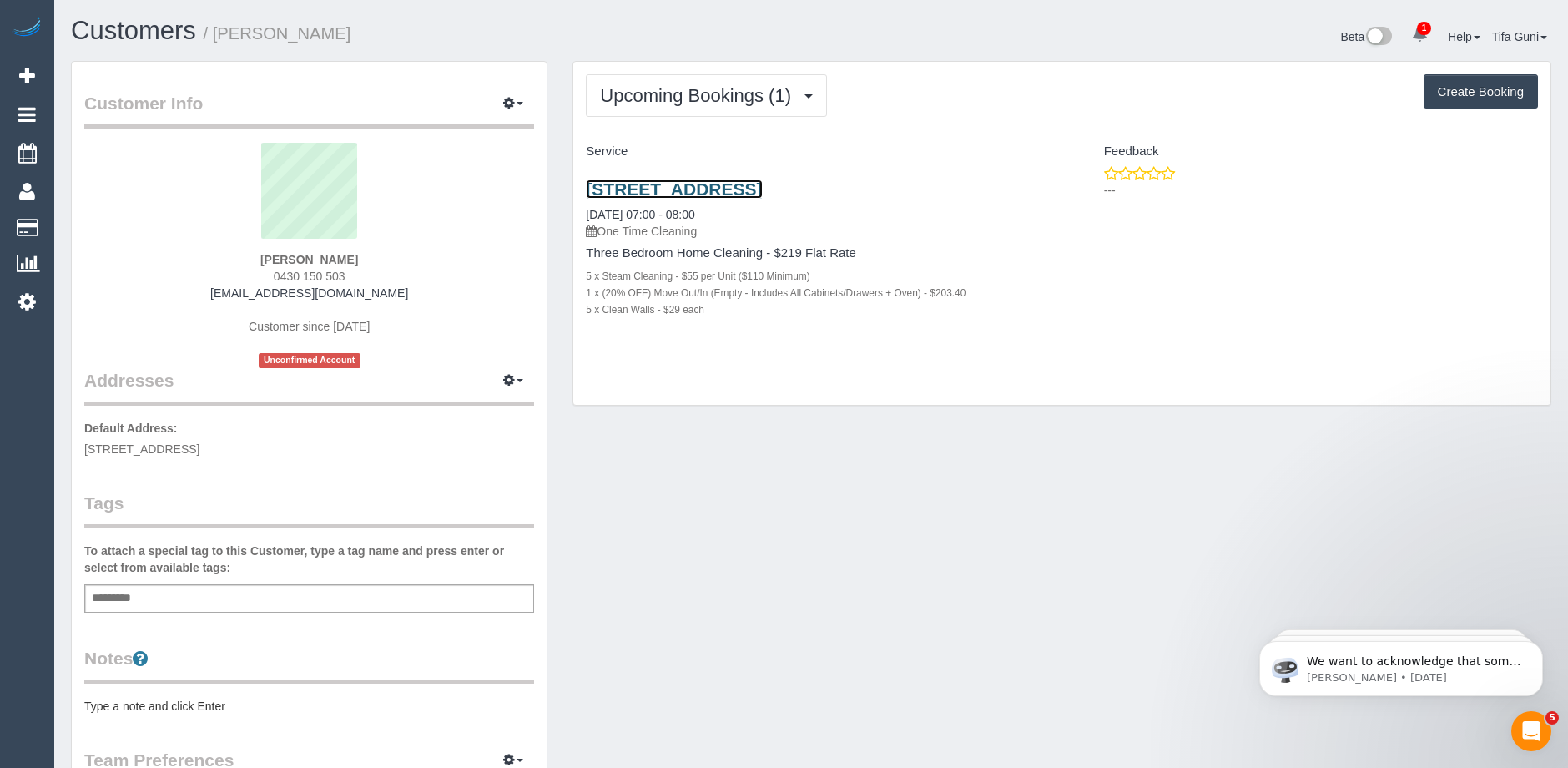
click at [762, 188] on link "273 Bridge Street, Port Melbourne, VIC 3207" at bounding box center [674, 189] width 176 height 19
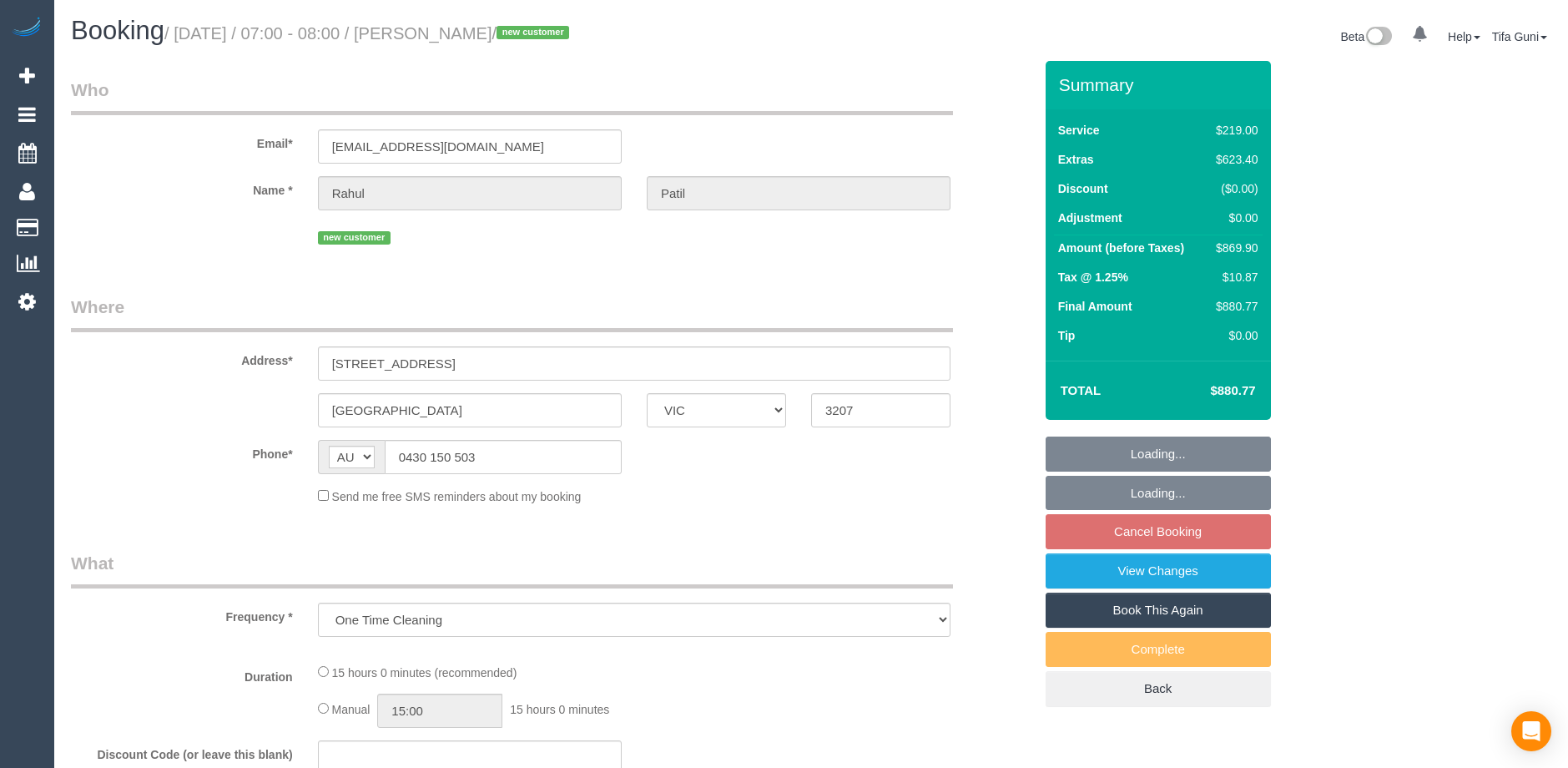
select select "VIC"
select select "string:stripe-pm_1SFMce2GScqysDRV12gOsmnh"
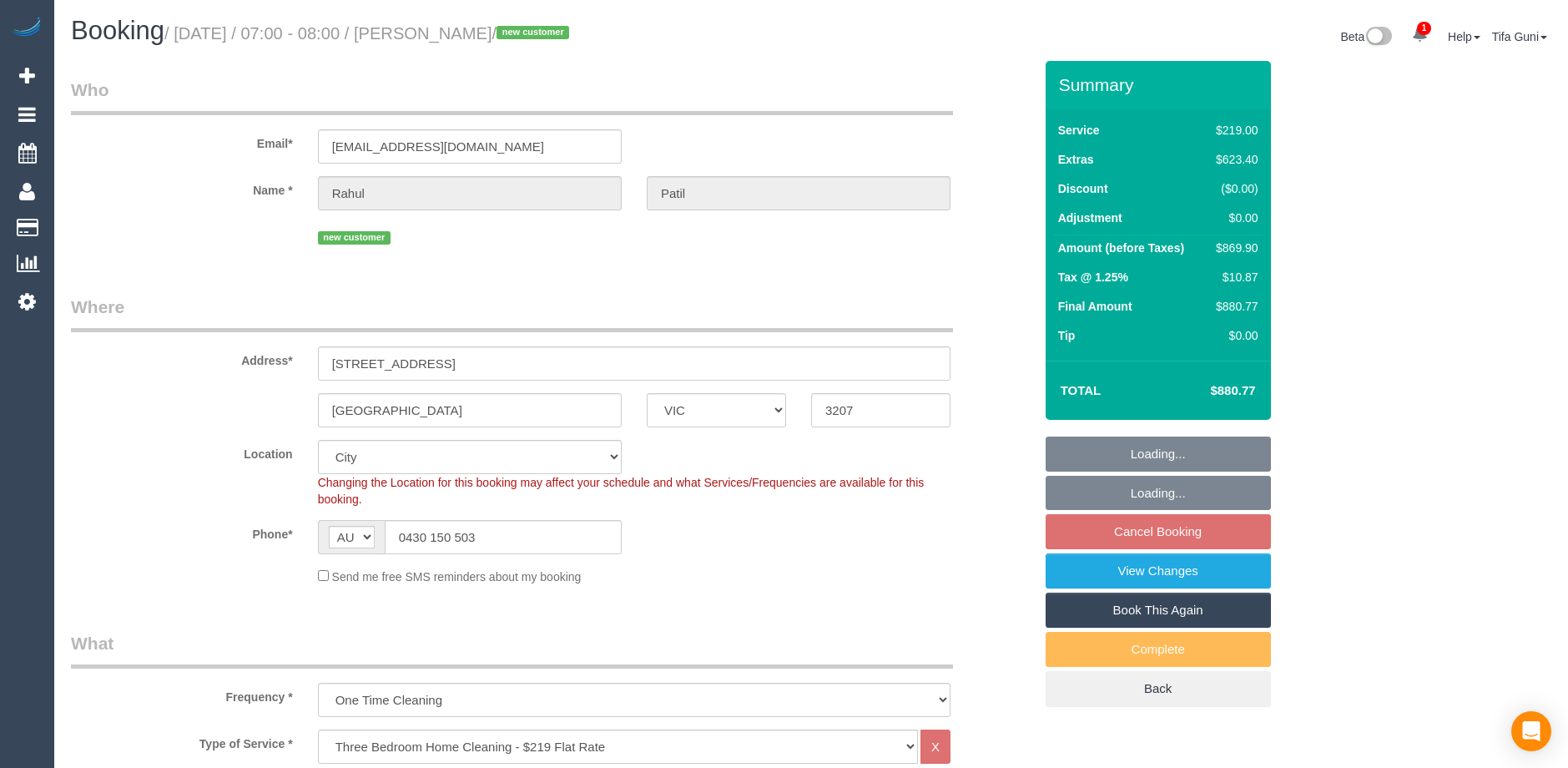
select select "object:649"
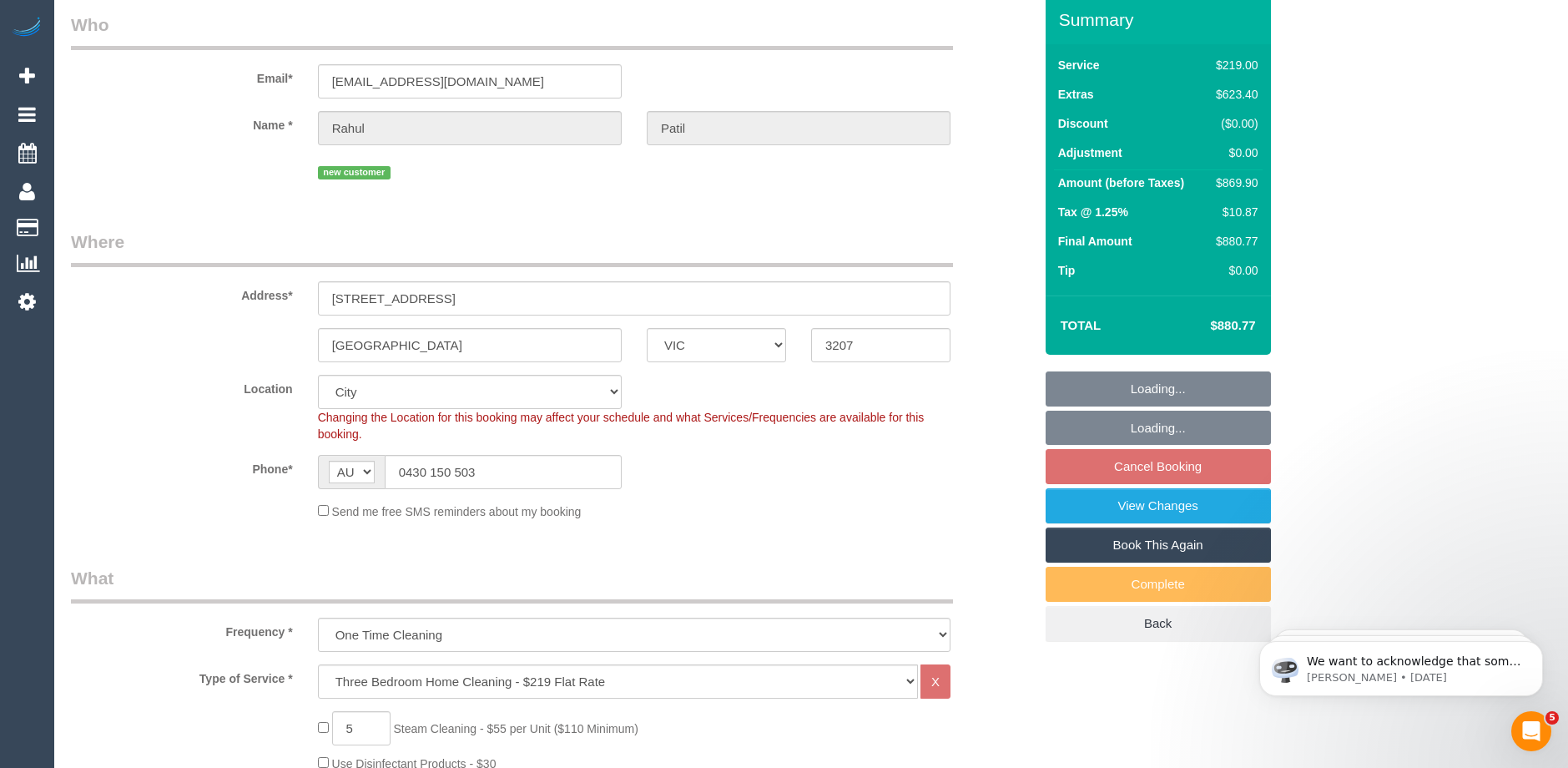
scroll to position [418, 0]
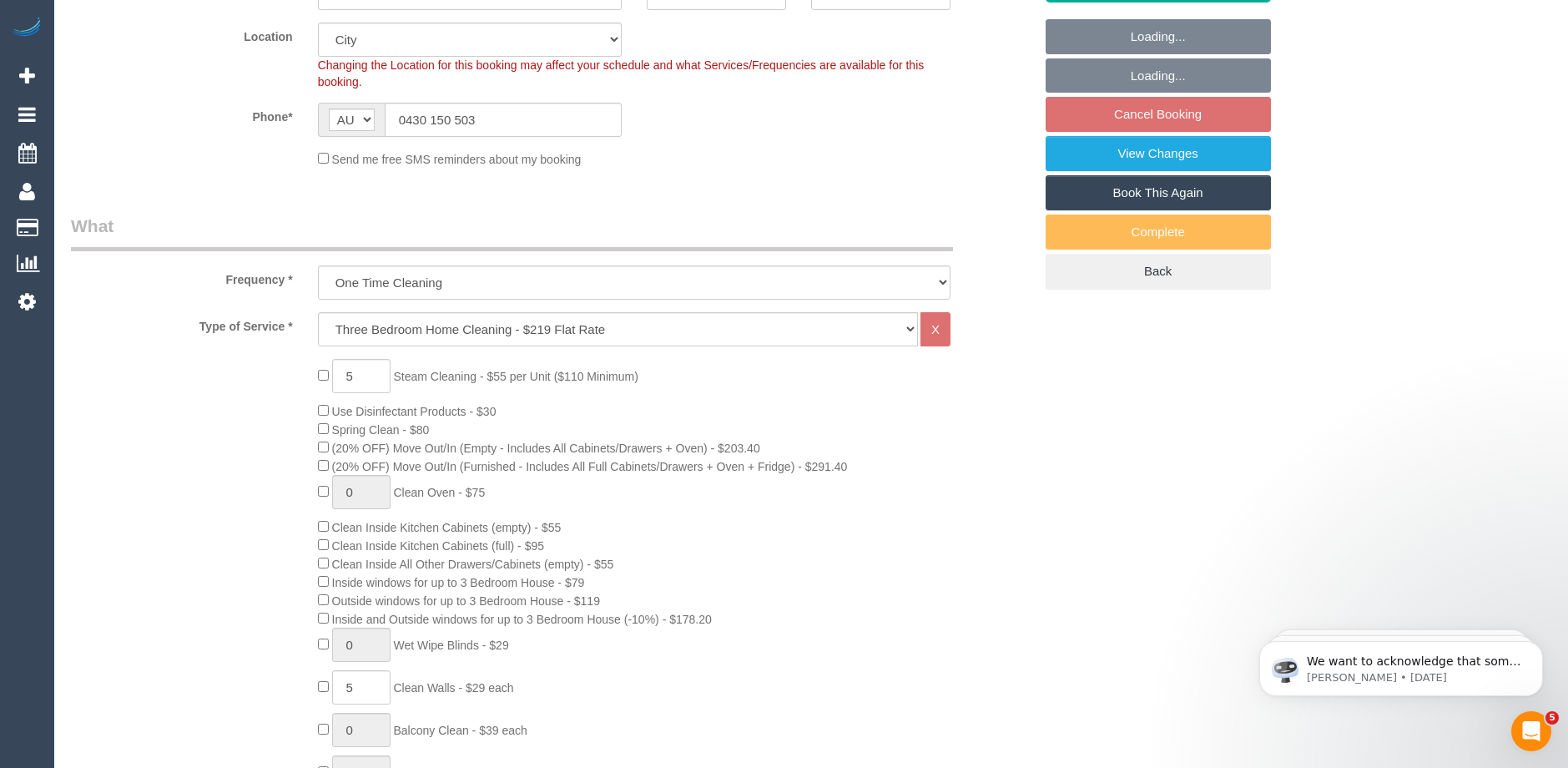
select select "number:28"
select select "number:14"
select select "number:18"
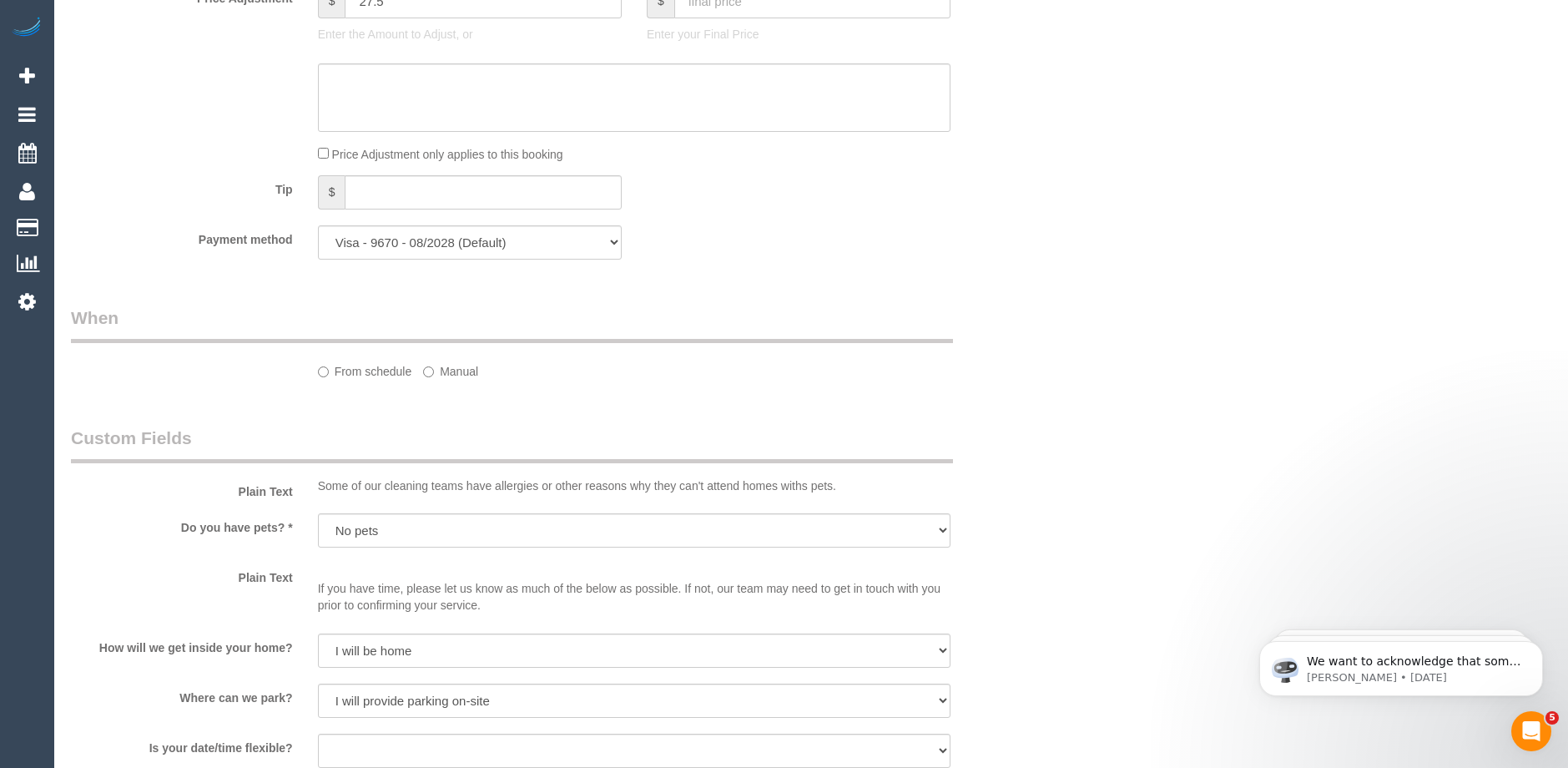
select select "spot1"
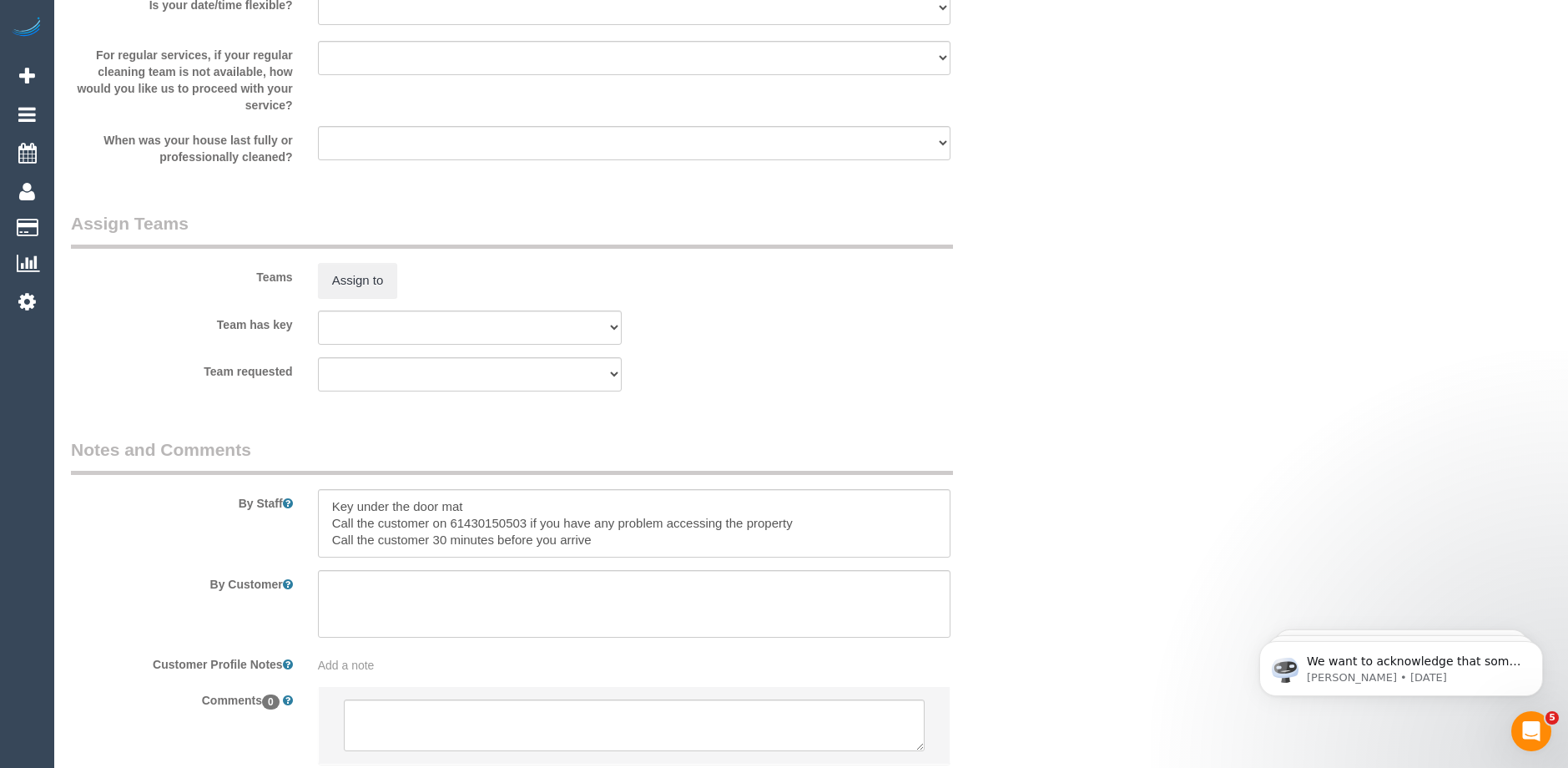
scroll to position [2496, 0]
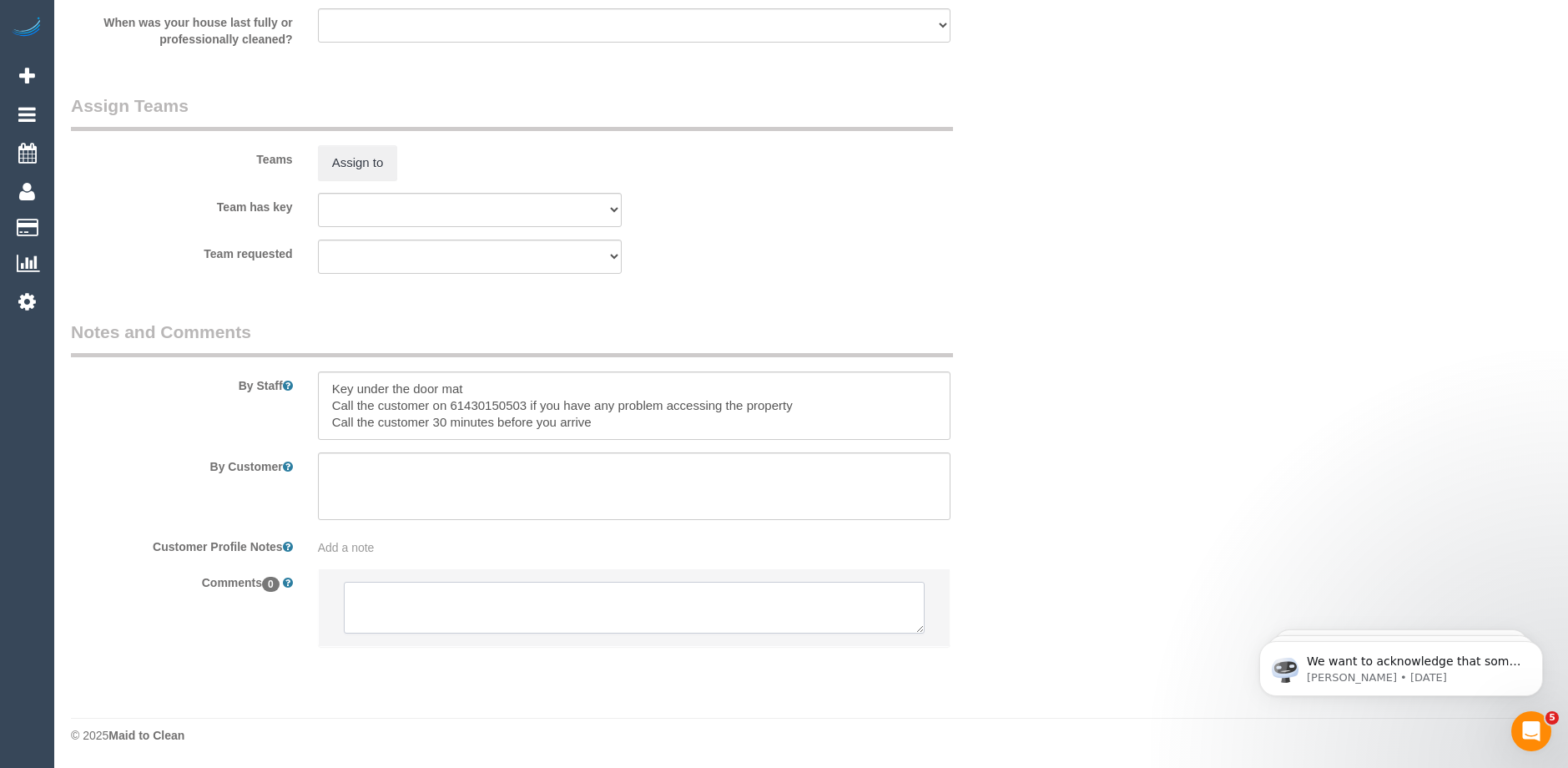
click at [412, 594] on textarea at bounding box center [634, 607] width 581 height 52
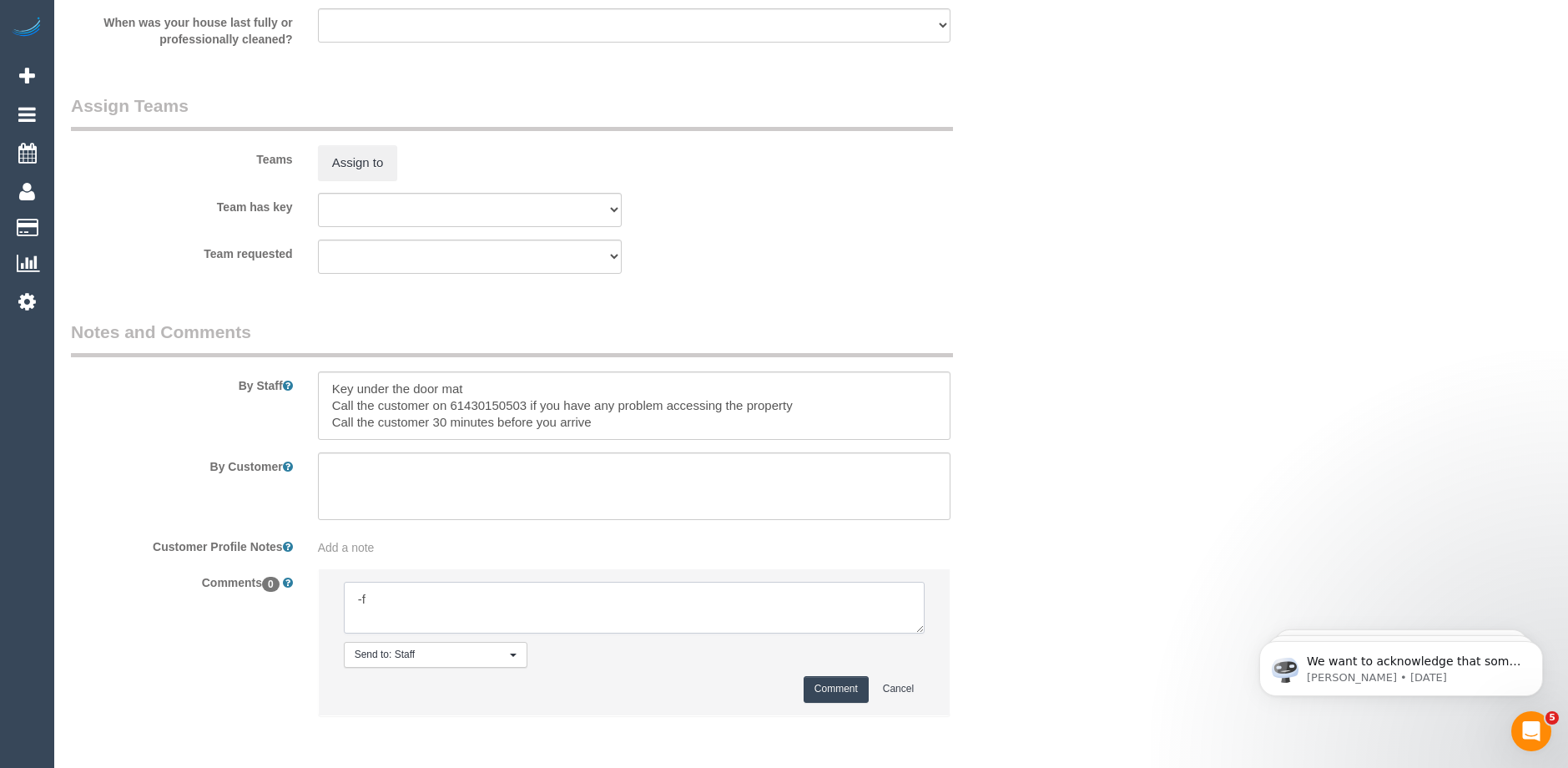
type textarea "-"
paste textarea "Flexibility dates: Flexibility times: Notes: knows we need to review Contact vi…"
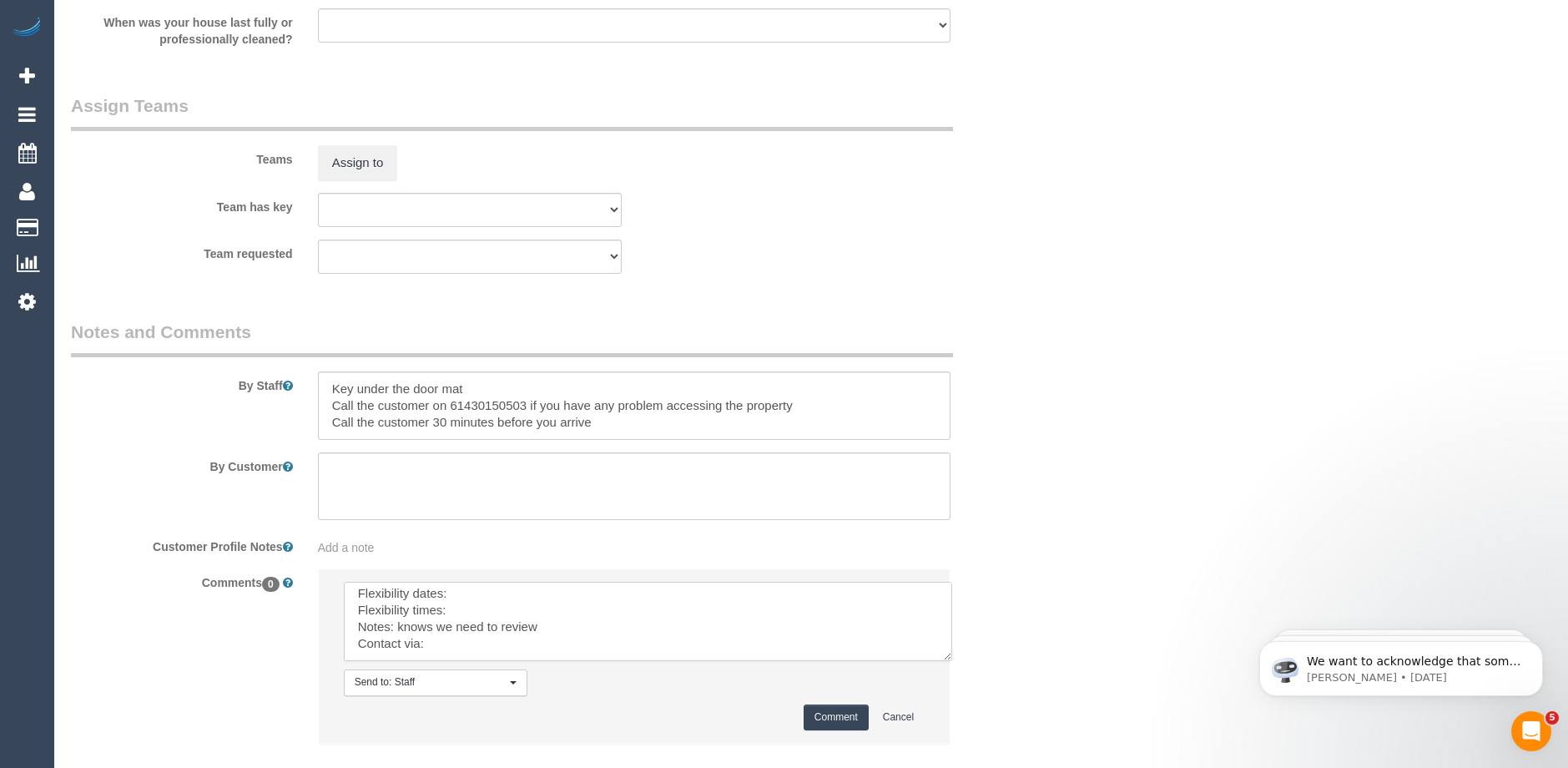
scroll to position [0, 0]
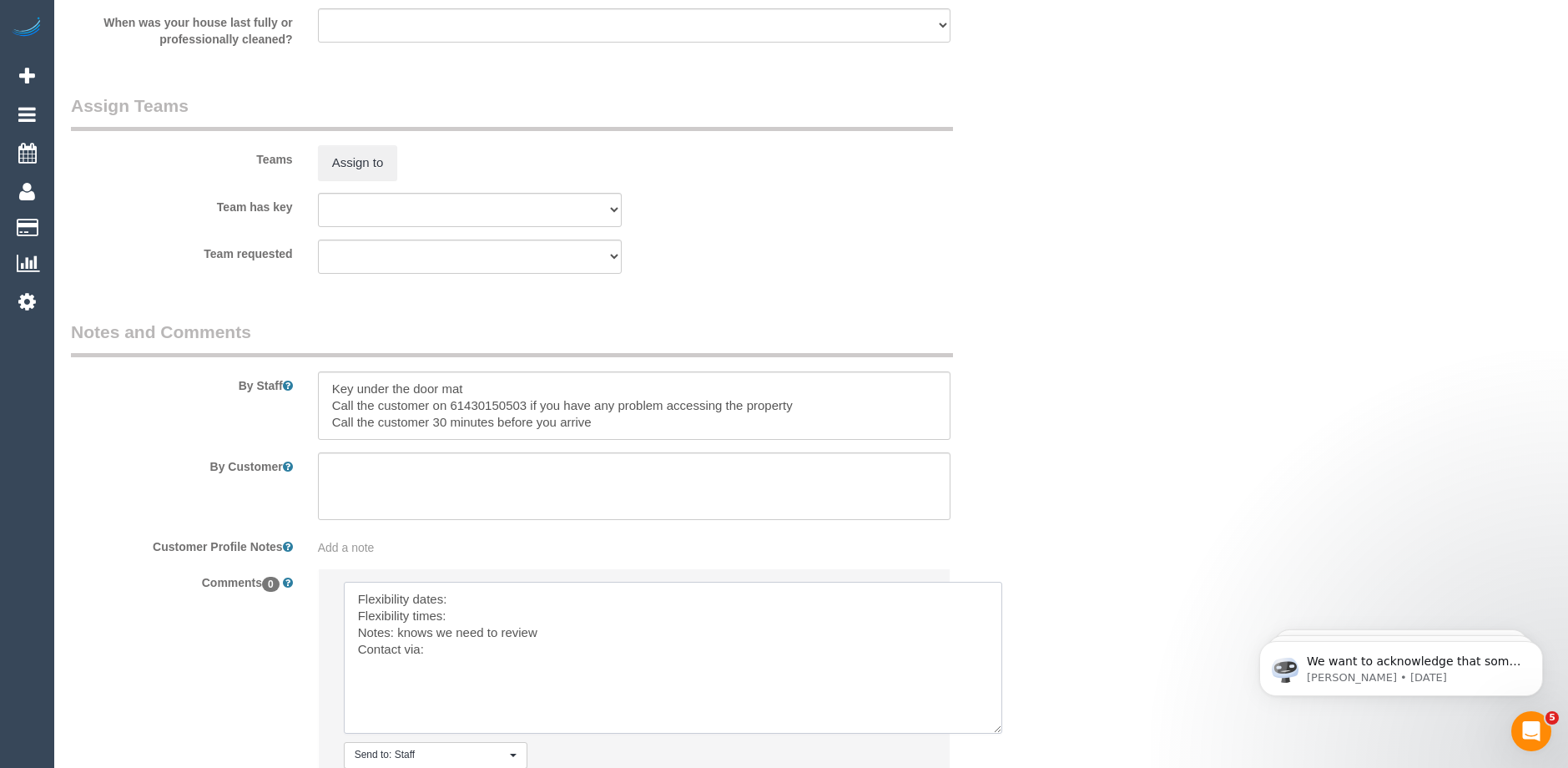
drag, startPoint x: 917, startPoint y: 631, endPoint x: 996, endPoint y: 734, distance: 129.8
click at [996, 734] on textarea at bounding box center [673, 657] width 658 height 152
click at [490, 588] on textarea at bounding box center [674, 659] width 660 height 155
click at [479, 611] on textarea at bounding box center [674, 659] width 660 height 155
click at [453, 647] on textarea at bounding box center [674, 659] width 660 height 155
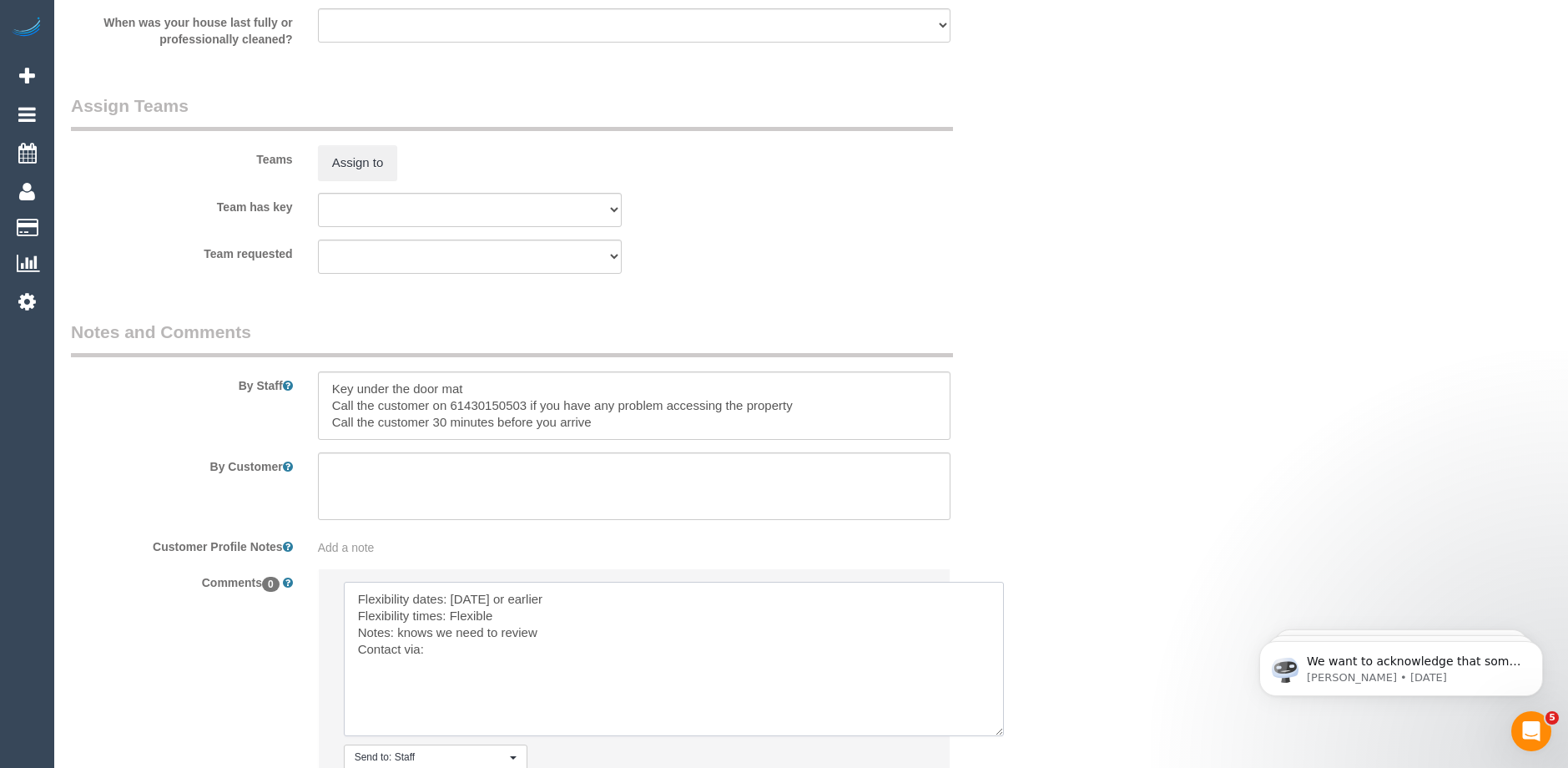
click at [509, 613] on textarea at bounding box center [674, 659] width 660 height 155
click at [451, 653] on textarea at bounding box center [674, 659] width 660 height 155
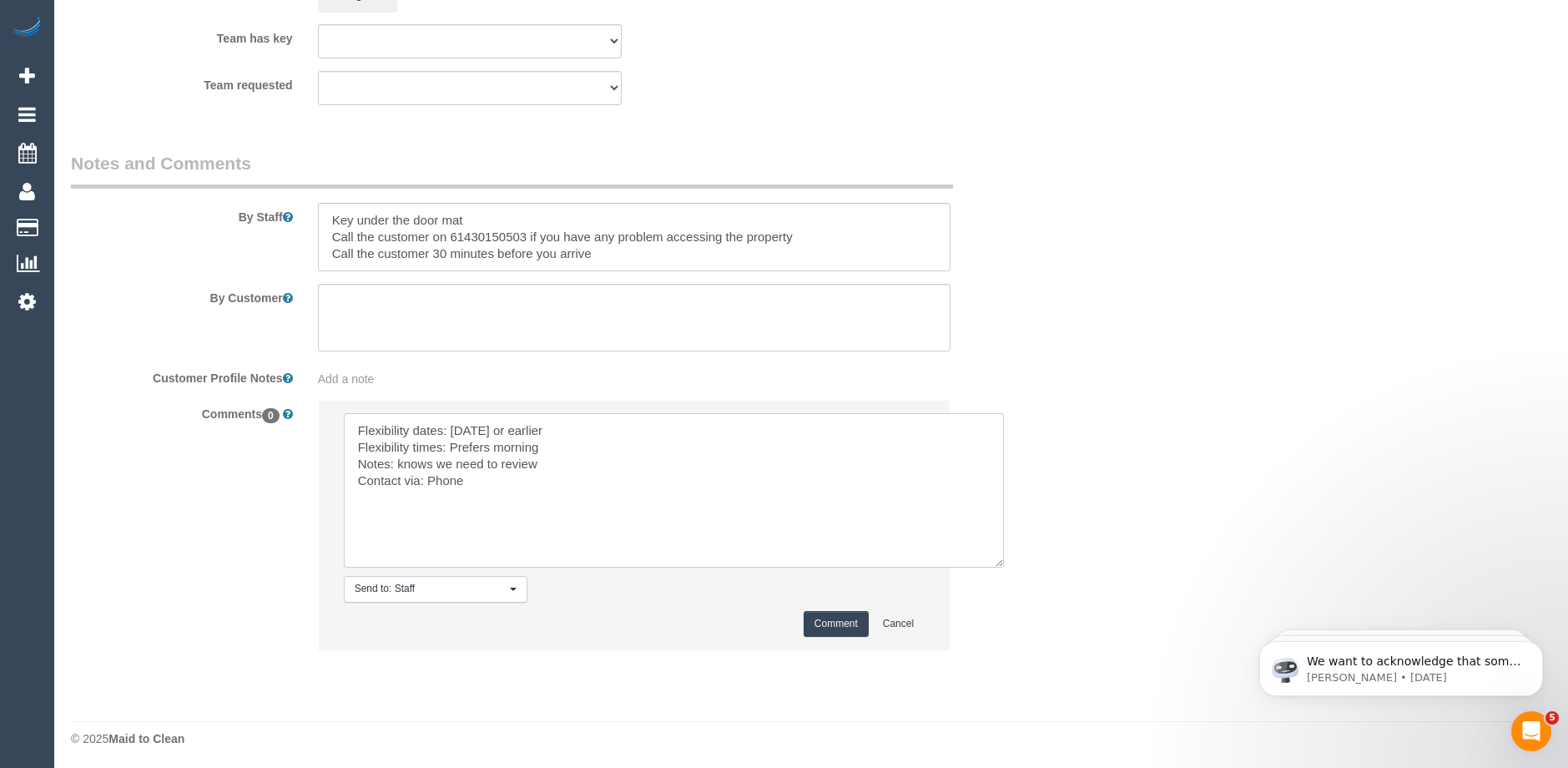
scroll to position [2667, 0]
type textarea "Flexibility dates: Saturday or earlier Flexibility times: Prefers morning Notes…"
click at [839, 618] on button "Comment" at bounding box center [836, 620] width 65 height 26
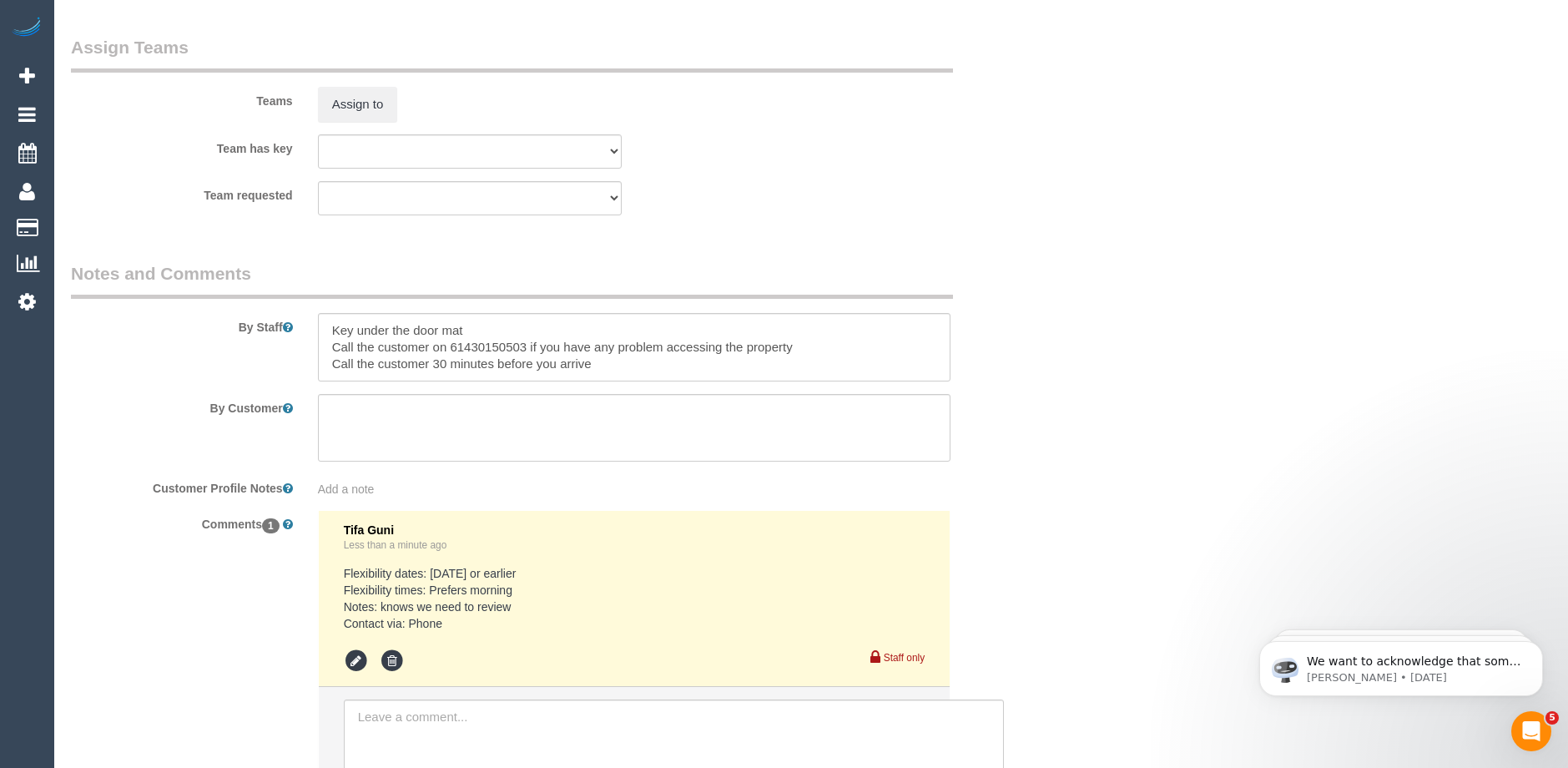
scroll to position [2584, 0]
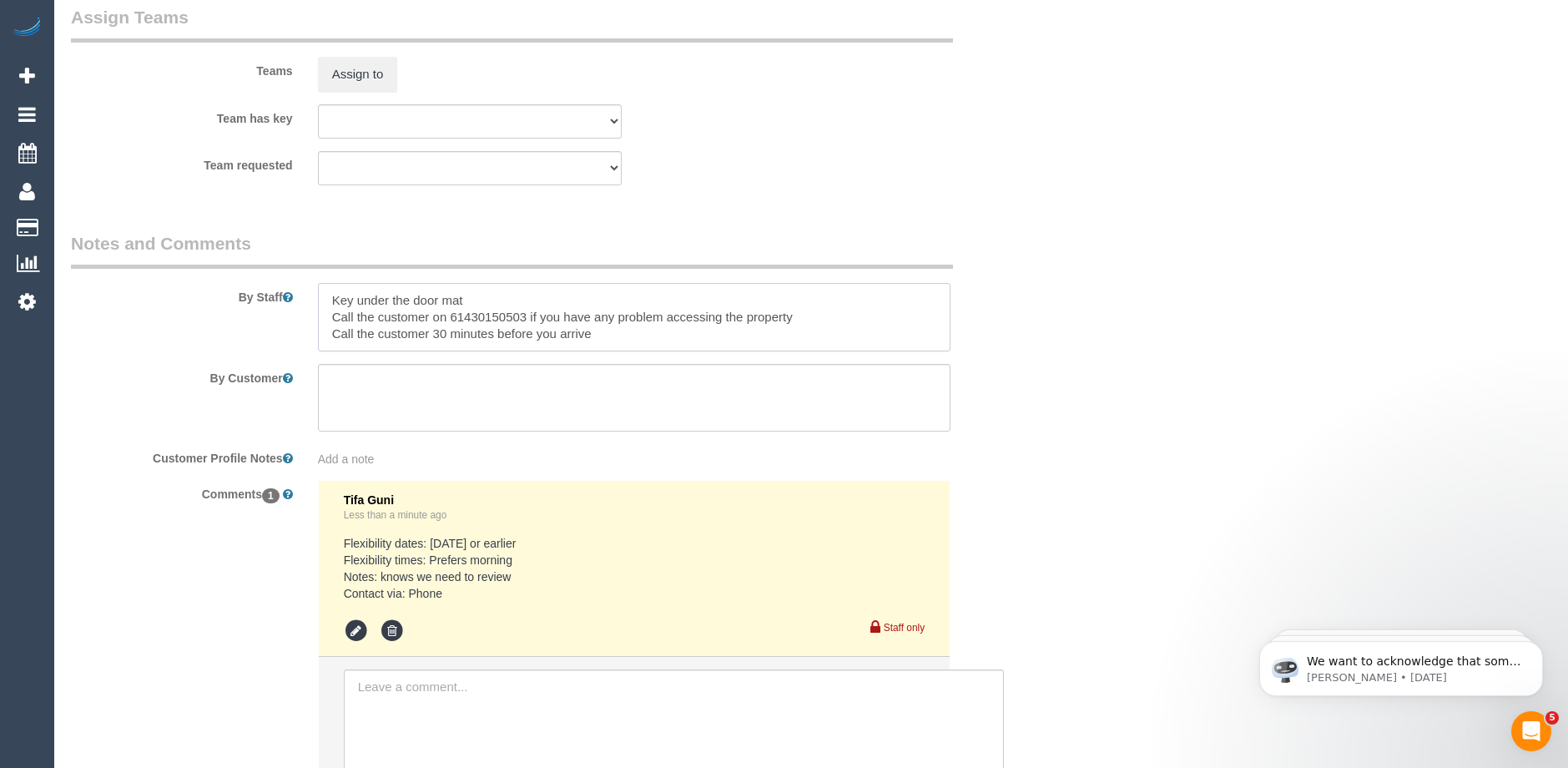
click at [617, 335] on textarea at bounding box center [634, 317] width 632 height 69
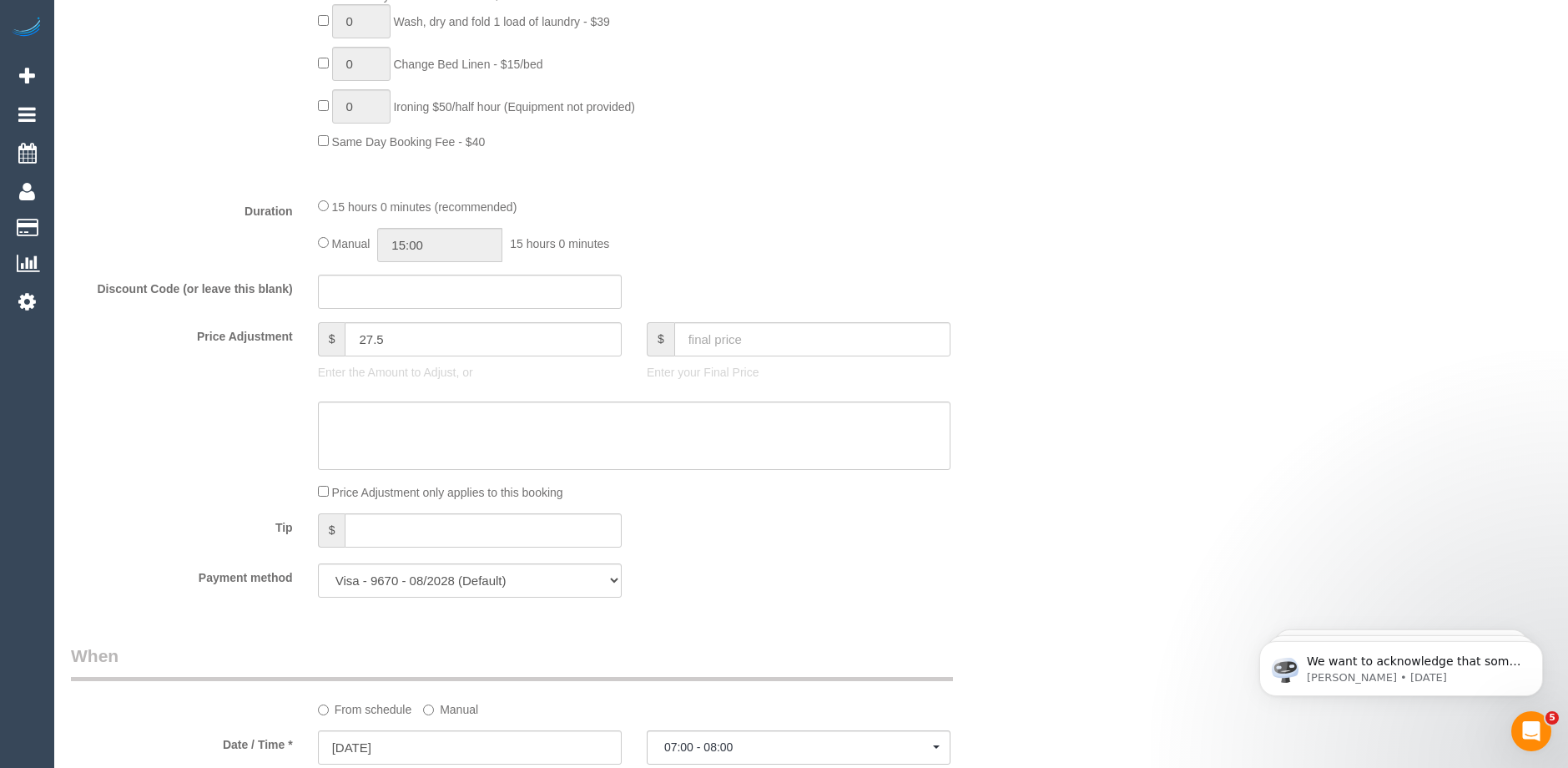
scroll to position [1249, 0]
type textarea "Key under the door mat Call the customer on 61430150503 if you have any problem…"
click at [381, 430] on textarea at bounding box center [634, 434] width 632 height 69
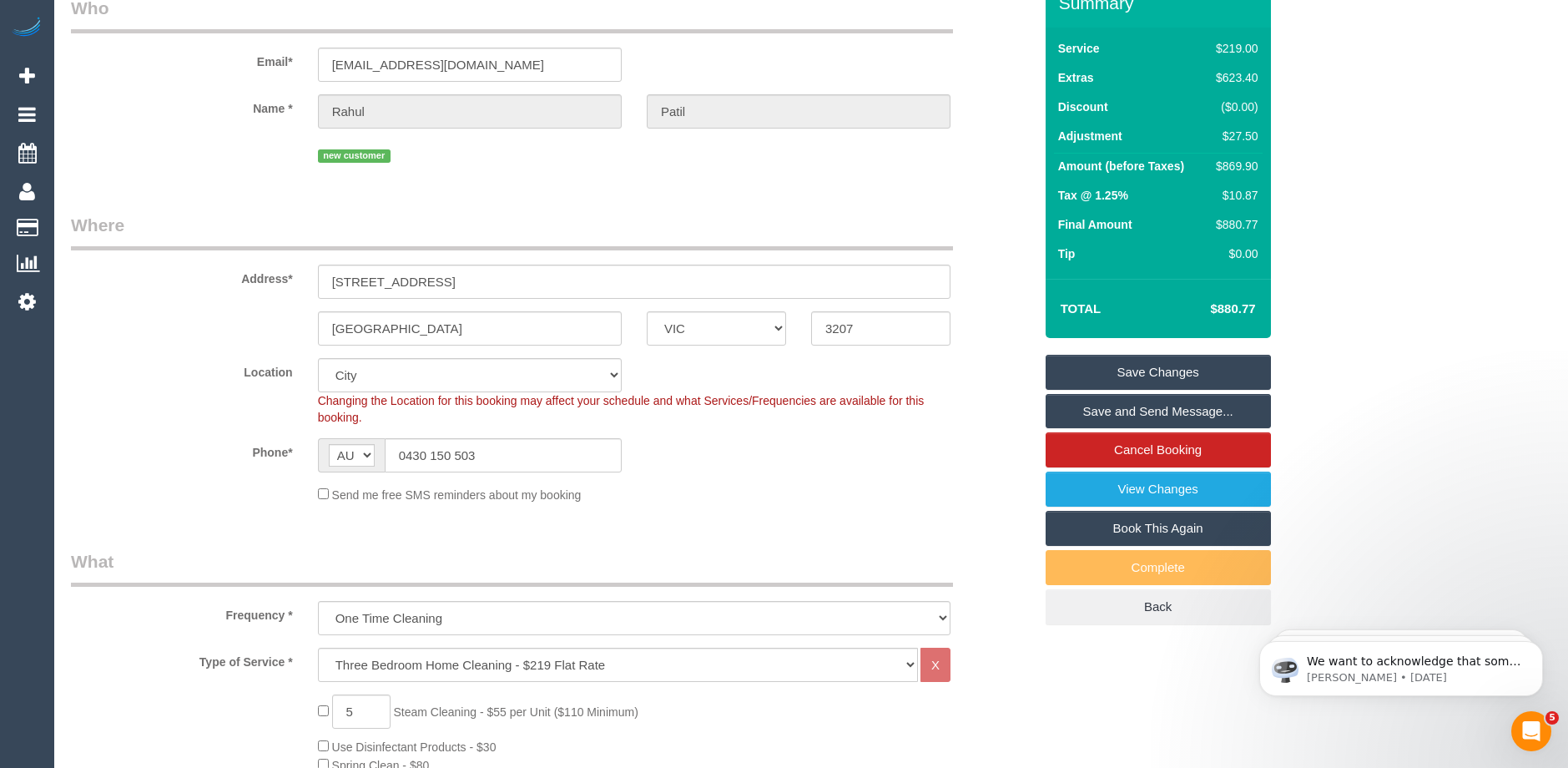
scroll to position [81, 0]
type textarea "steam cleaning of Hallway"
click at [1152, 369] on link "Save Changes" at bounding box center [1158, 373] width 225 height 35
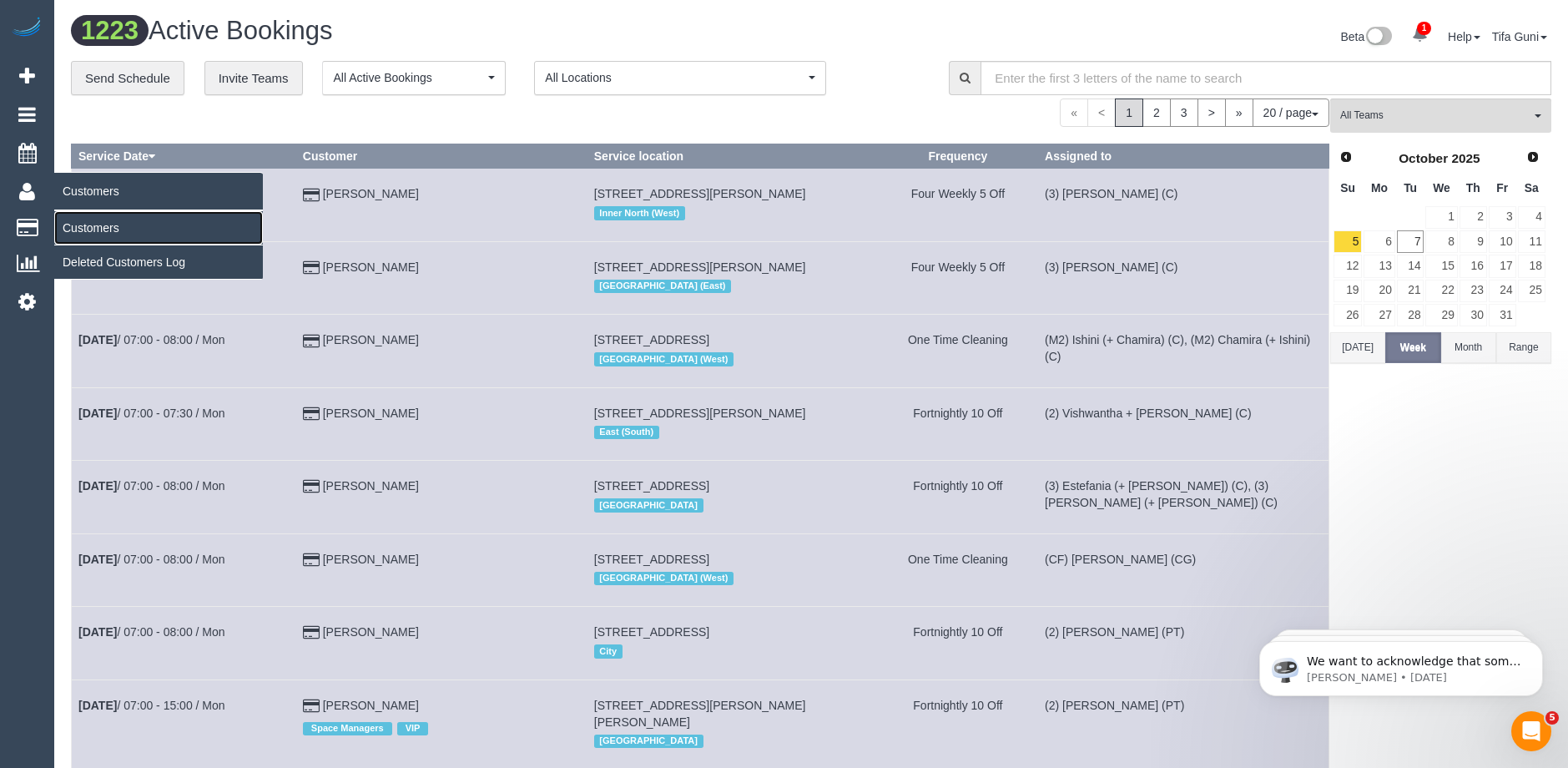
click at [93, 229] on link "Customers" at bounding box center [158, 228] width 209 height 34
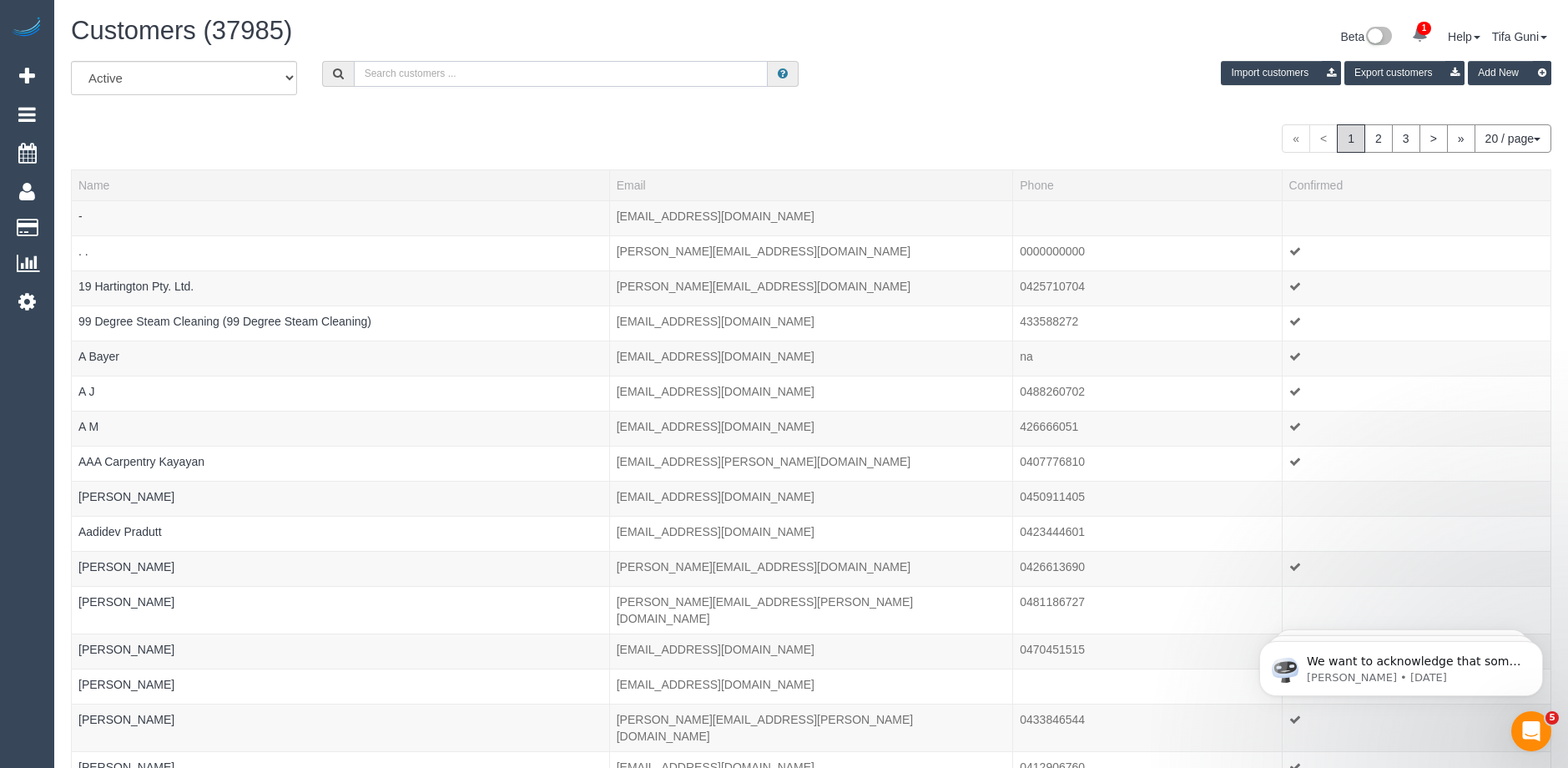
click at [450, 75] on input "text" at bounding box center [561, 74] width 414 height 26
paste input "[EMAIL_ADDRESS][DOMAIN_NAME]"
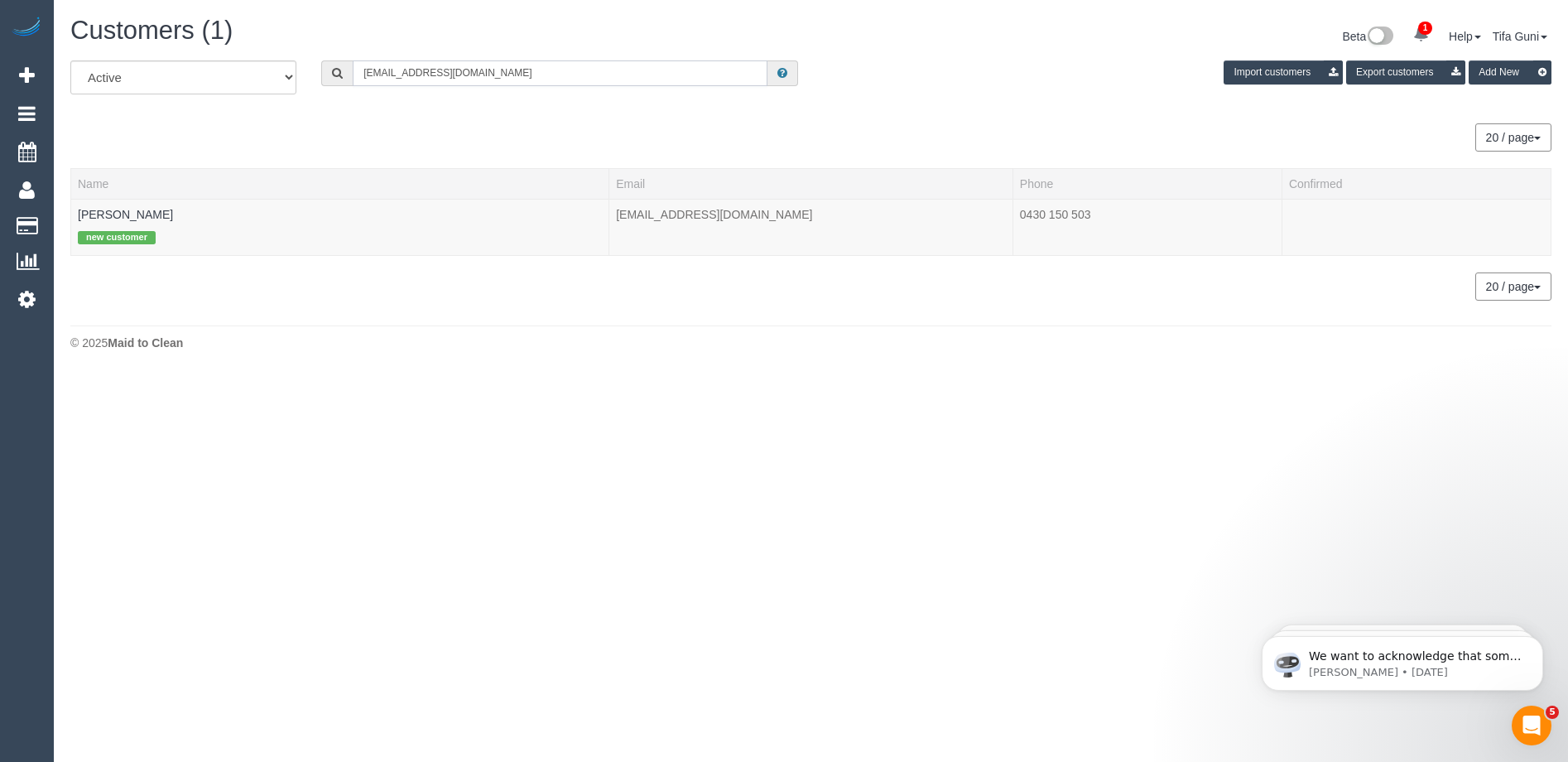
type input "[EMAIL_ADDRESS][DOMAIN_NAME]"
click at [116, 214] on link "[PERSON_NAME]" at bounding box center [125, 215] width 95 height 14
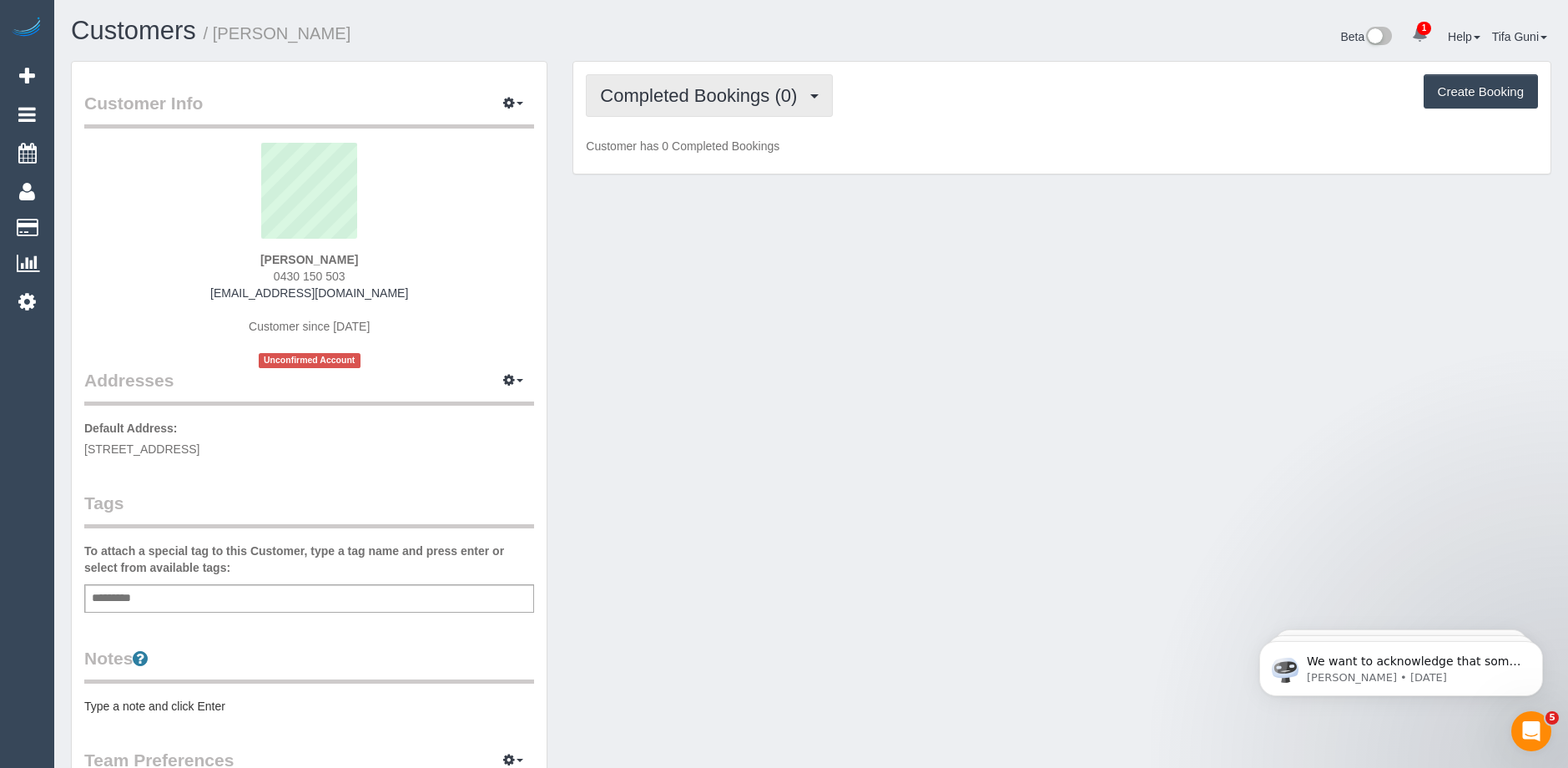
click at [713, 84] on button "Completed Bookings (0)" at bounding box center [710, 95] width 247 height 43
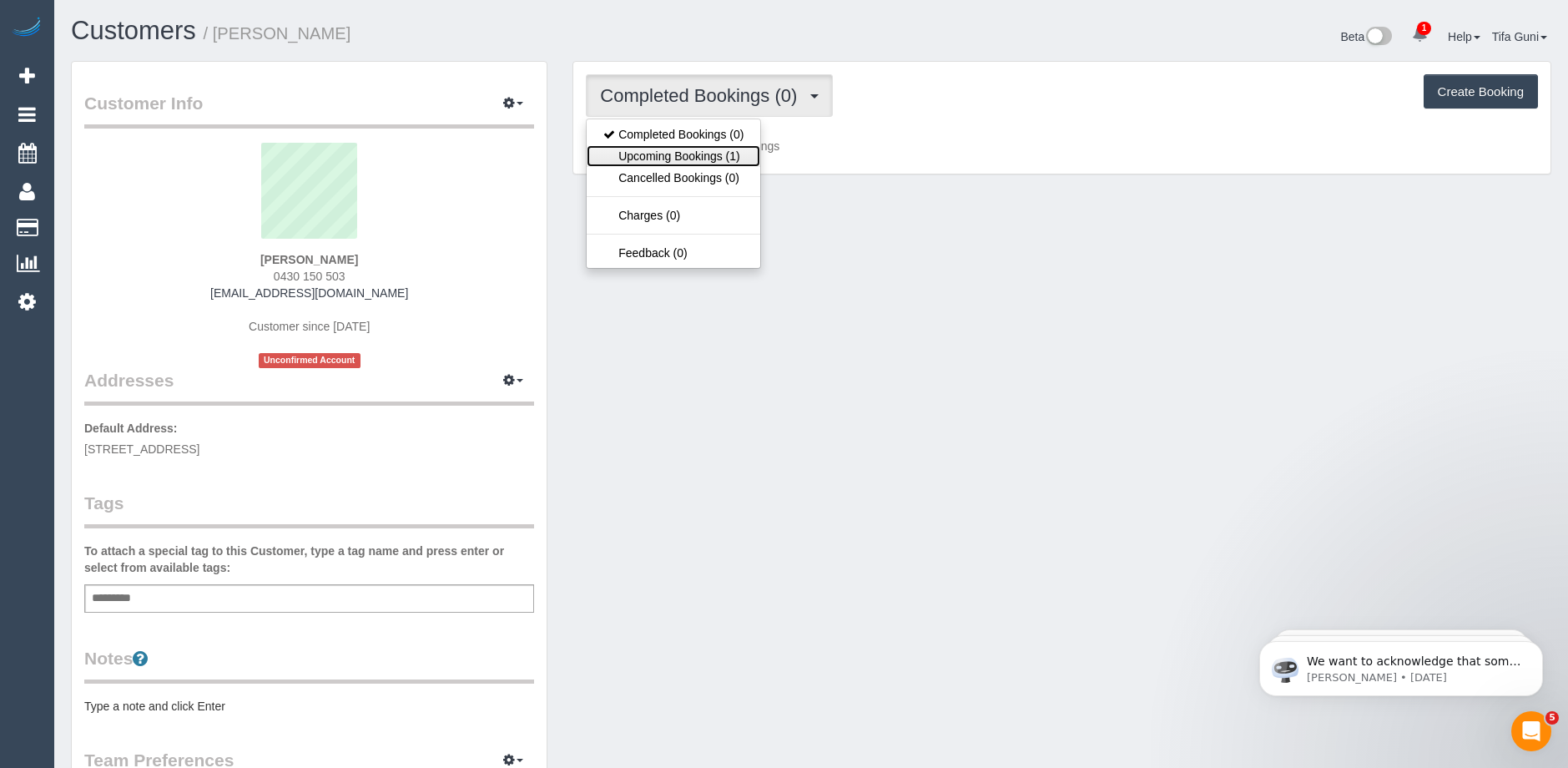
click at [704, 153] on link "Upcoming Bookings (1)" at bounding box center [674, 155] width 174 height 21
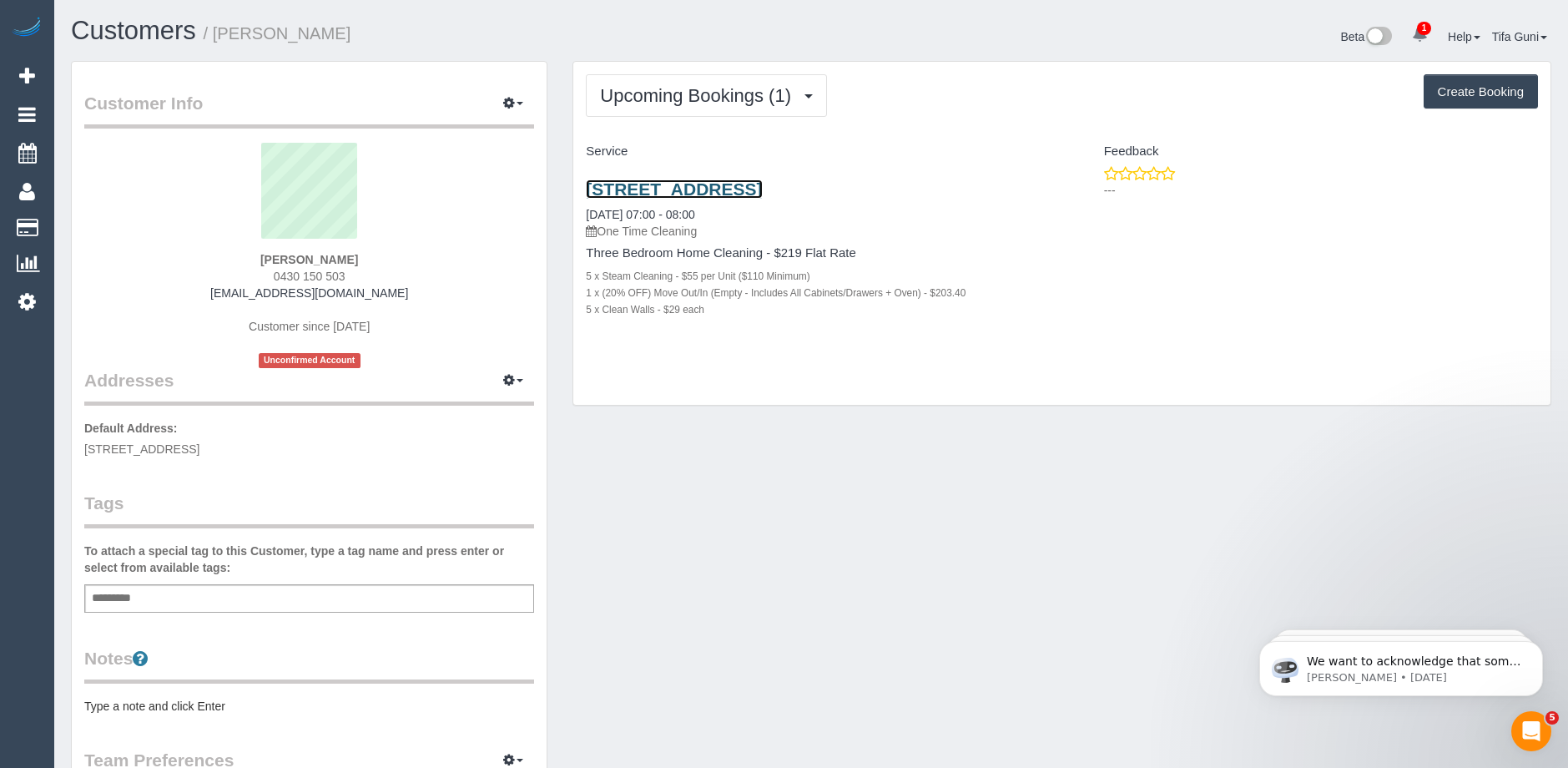
click at [762, 194] on link "273 Bridge Street, Port Melbourne, VIC 3207" at bounding box center [674, 189] width 176 height 19
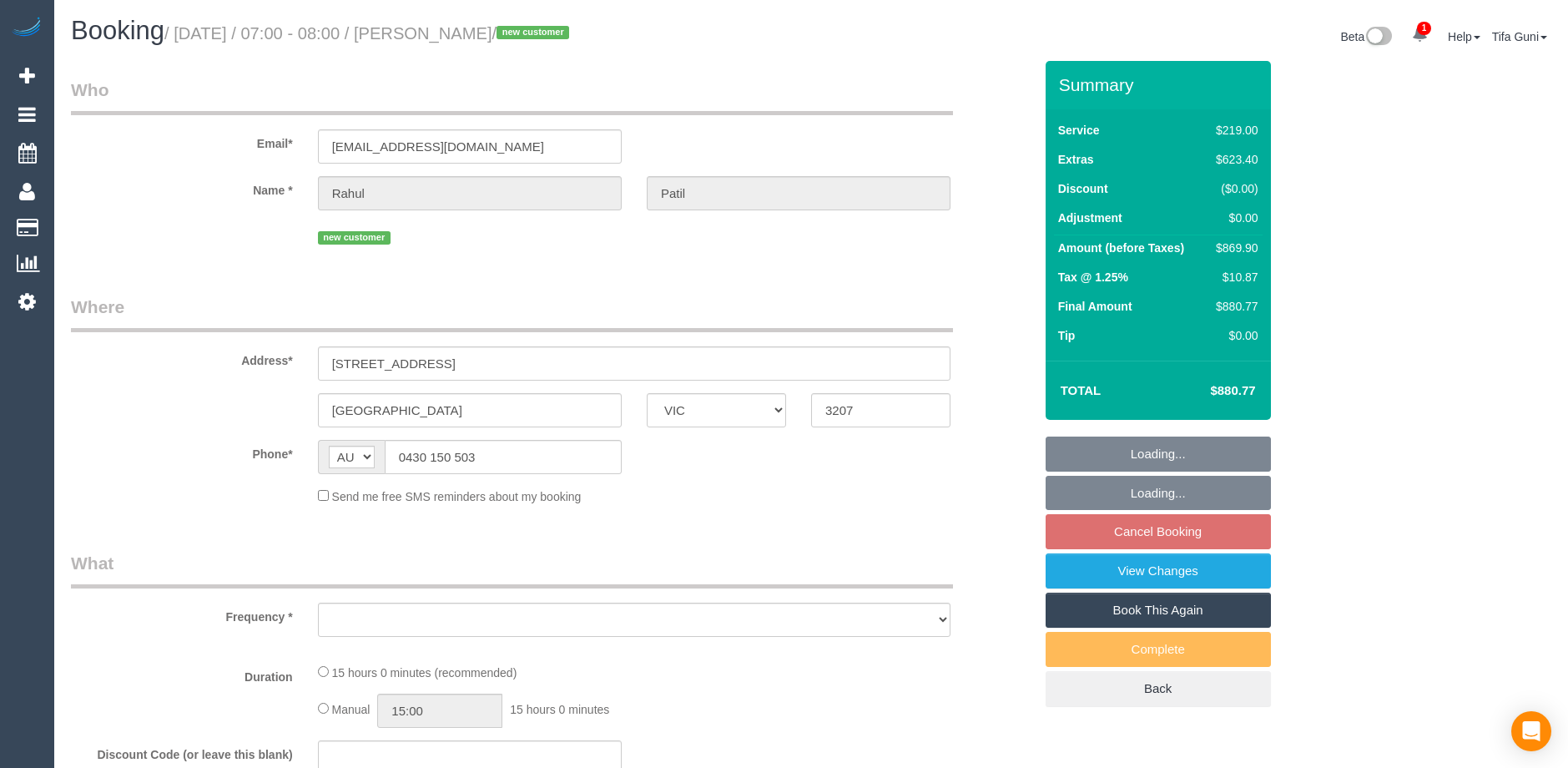
select select "VIC"
select select "object:561"
select select "string:stripe-pm_1SFMce2GScqysDRV12gOsmnh"
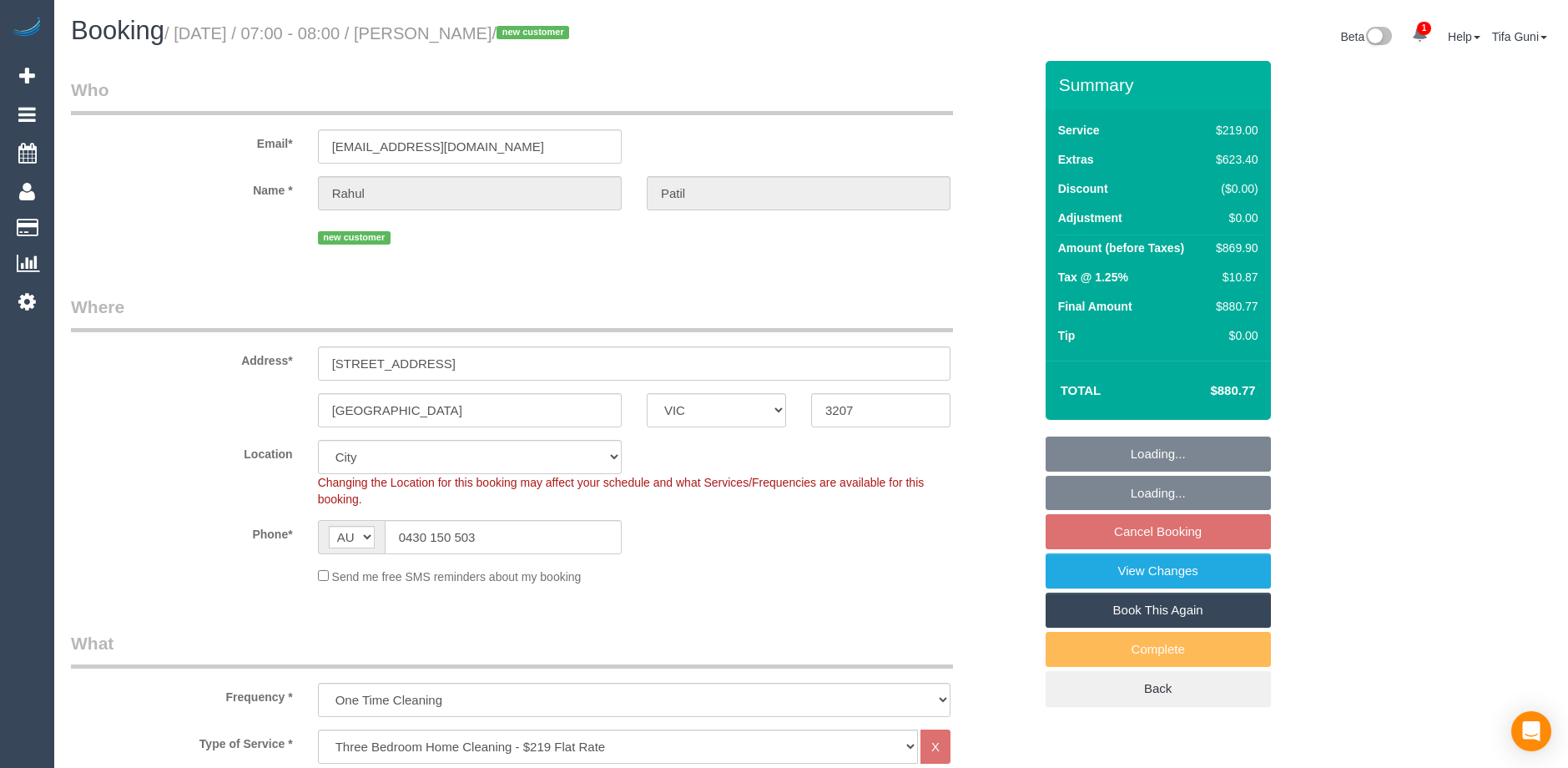
select select "object:816"
select select "number:28"
select select "number:14"
select select "number:18"
select select "spot1"
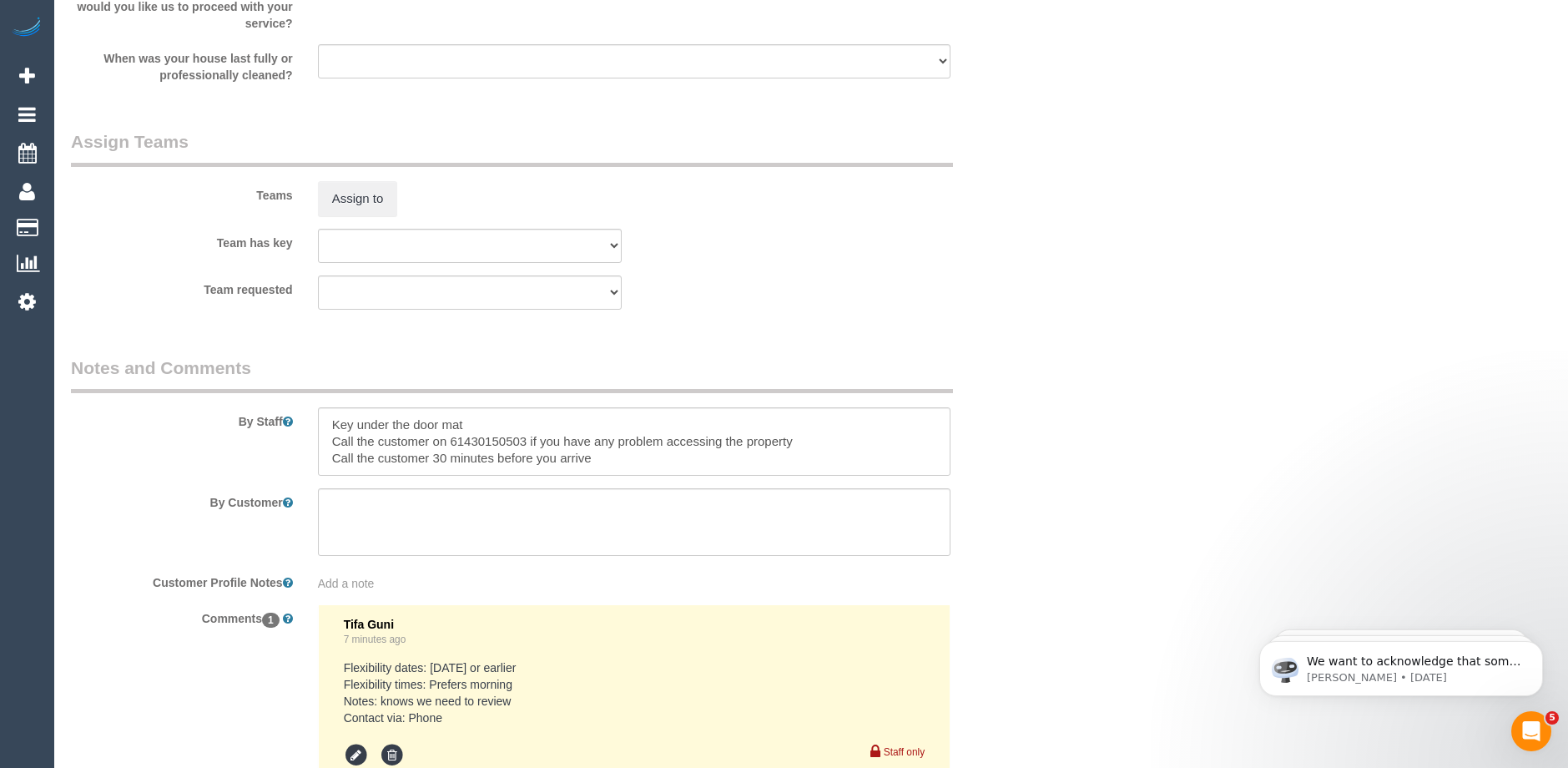
scroll to position [2503, 0]
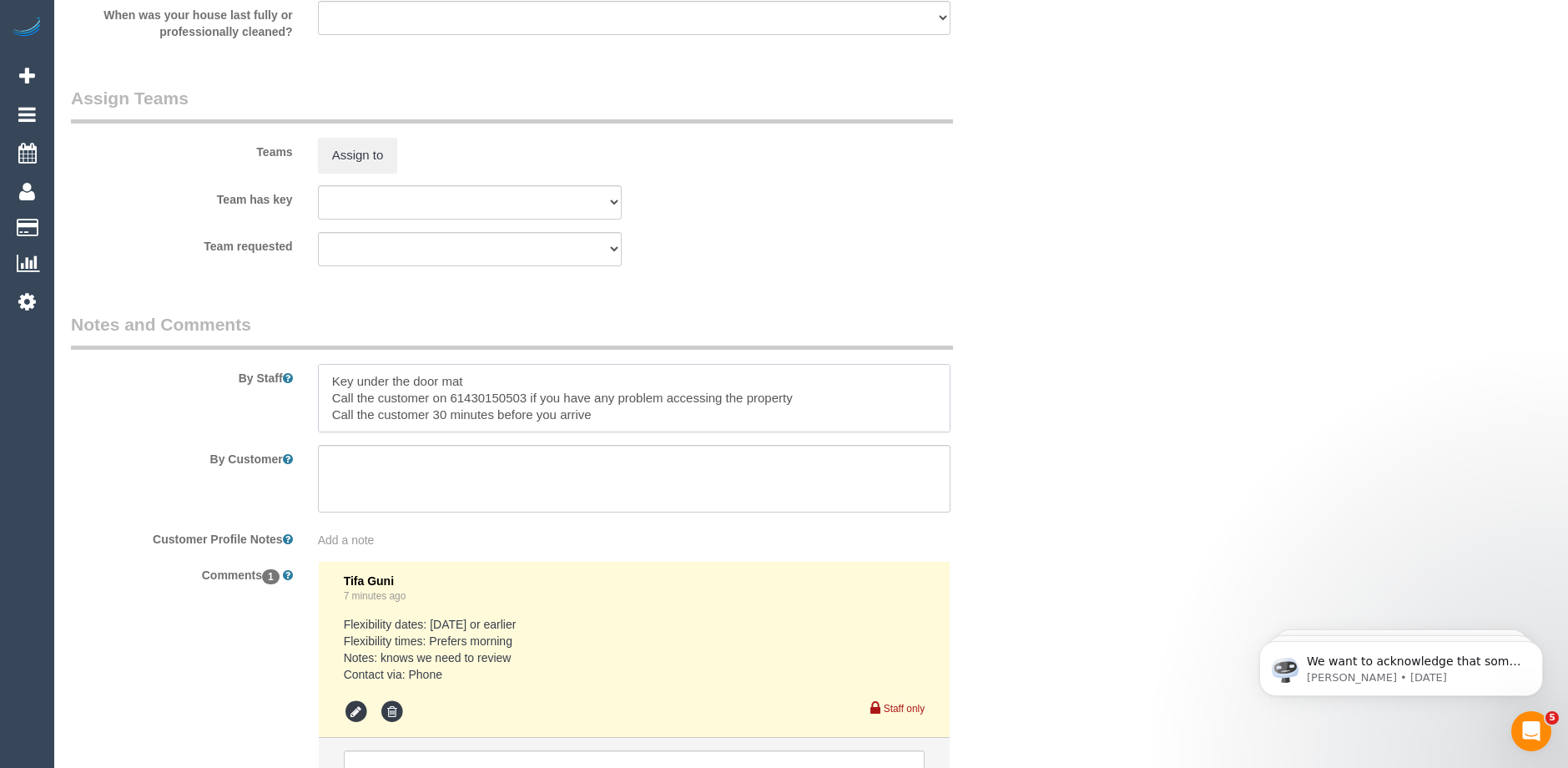
click at [551, 368] on textarea at bounding box center [634, 398] width 632 height 69
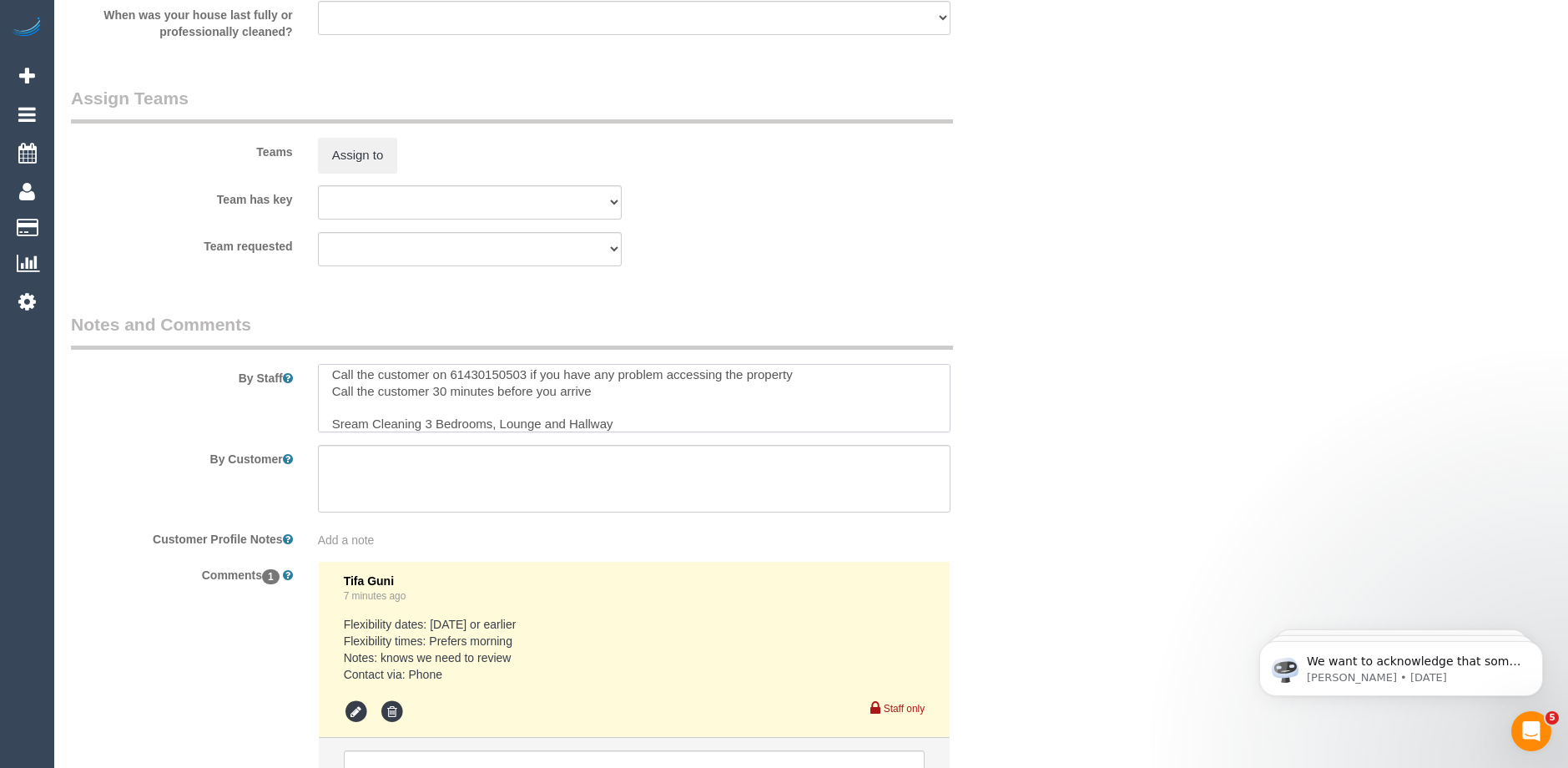
scroll to position [34, 0]
drag, startPoint x: 635, startPoint y: 420, endPoint x: 278, endPoint y: 422, distance: 357.0
click at [278, 422] on div "By Staff" at bounding box center [552, 372] width 987 height 120
click at [351, 715] on icon at bounding box center [356, 711] width 25 height 25
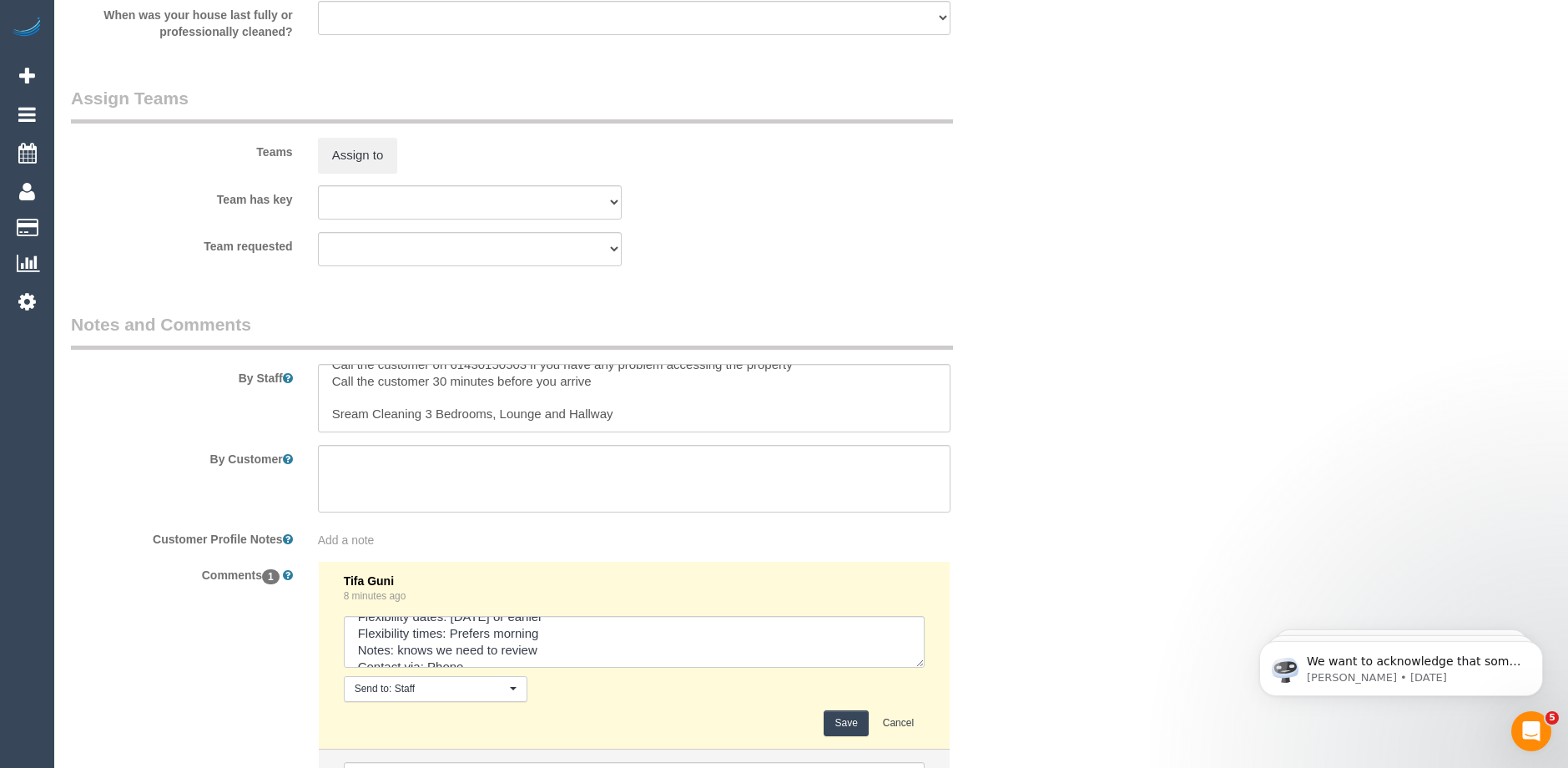
scroll to position [0, 0]
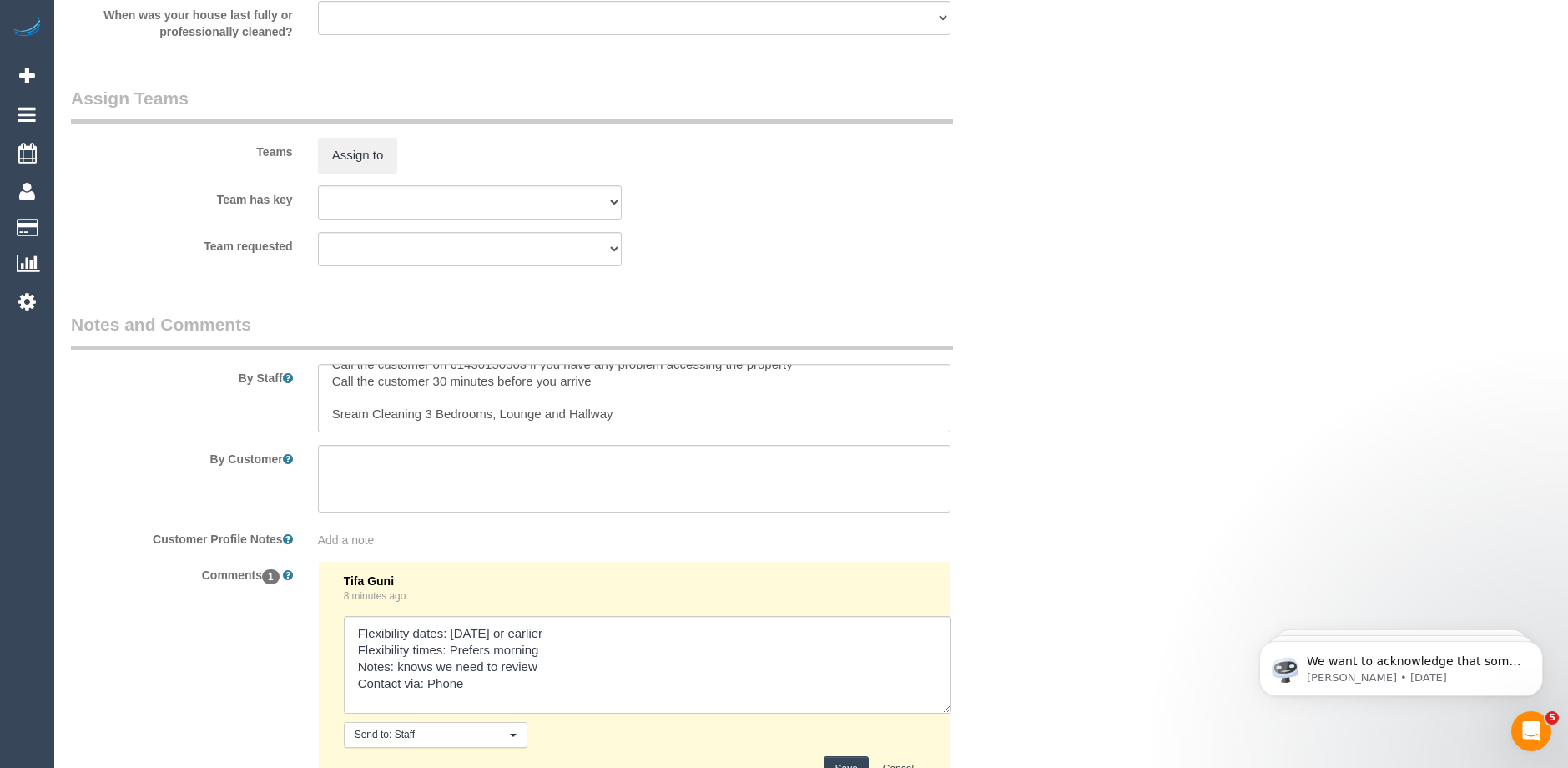
drag, startPoint x: 916, startPoint y: 666, endPoint x: 973, endPoint y: 765, distance: 114.2
click at [951, 713] on textarea at bounding box center [647, 665] width 607 height 98
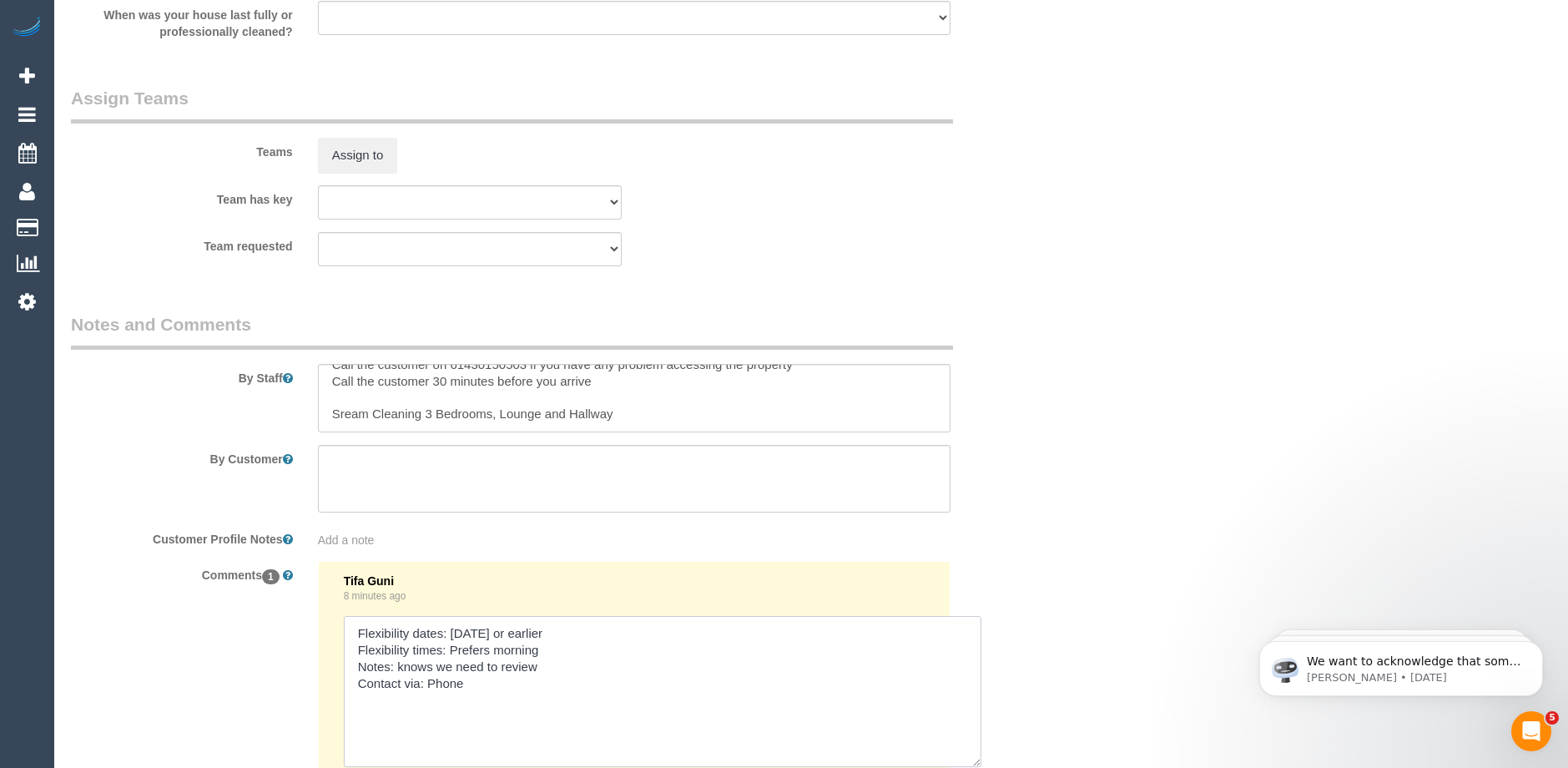
drag, startPoint x: 505, startPoint y: 665, endPoint x: 395, endPoint y: 672, distance: 110.2
click at [395, 672] on textarea at bounding box center [662, 692] width 638 height 151
paste textarea "Sream Cleaning 3 Bedrooms, Lounge and Hallway"
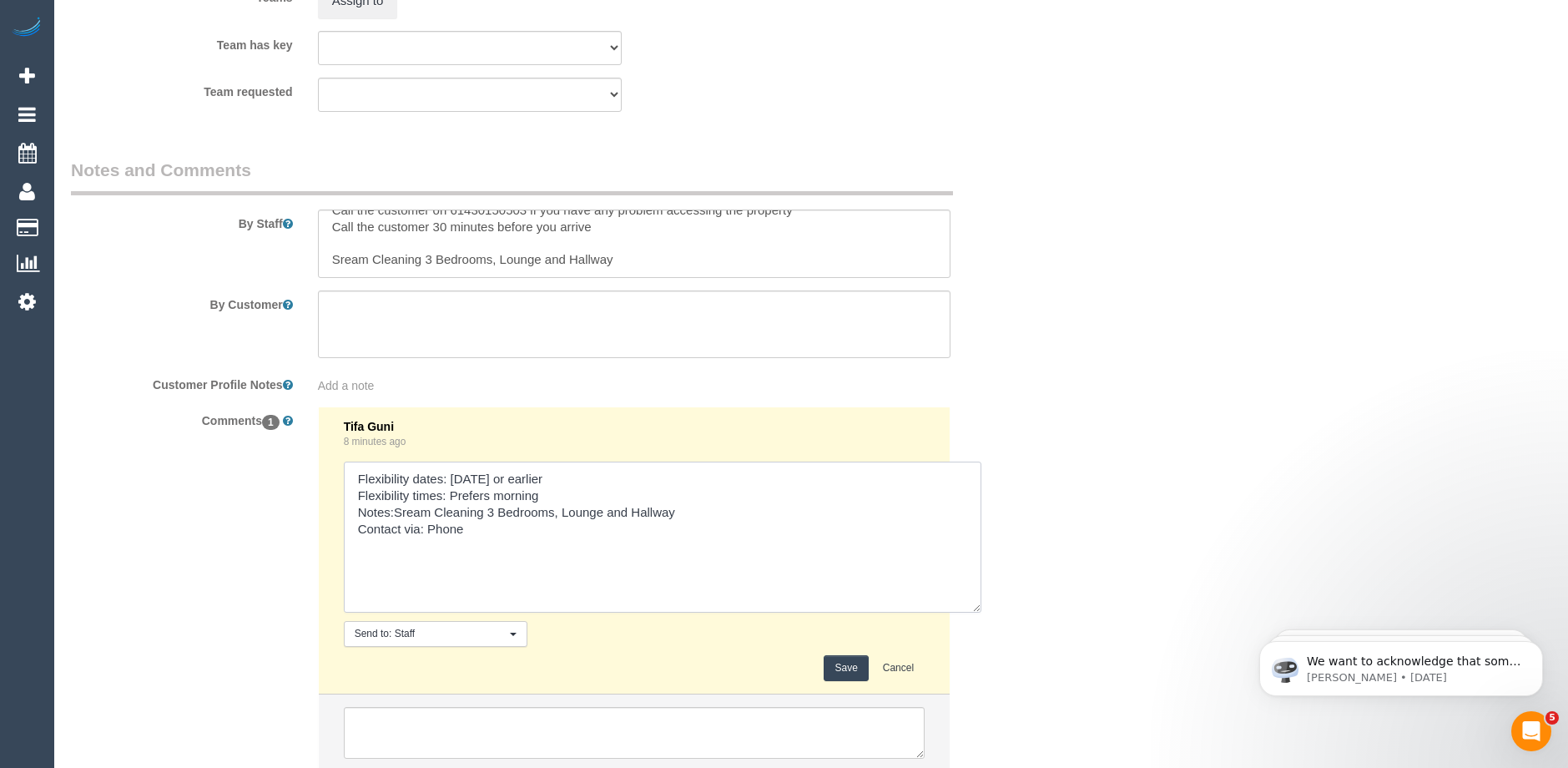
scroll to position [2670, 0]
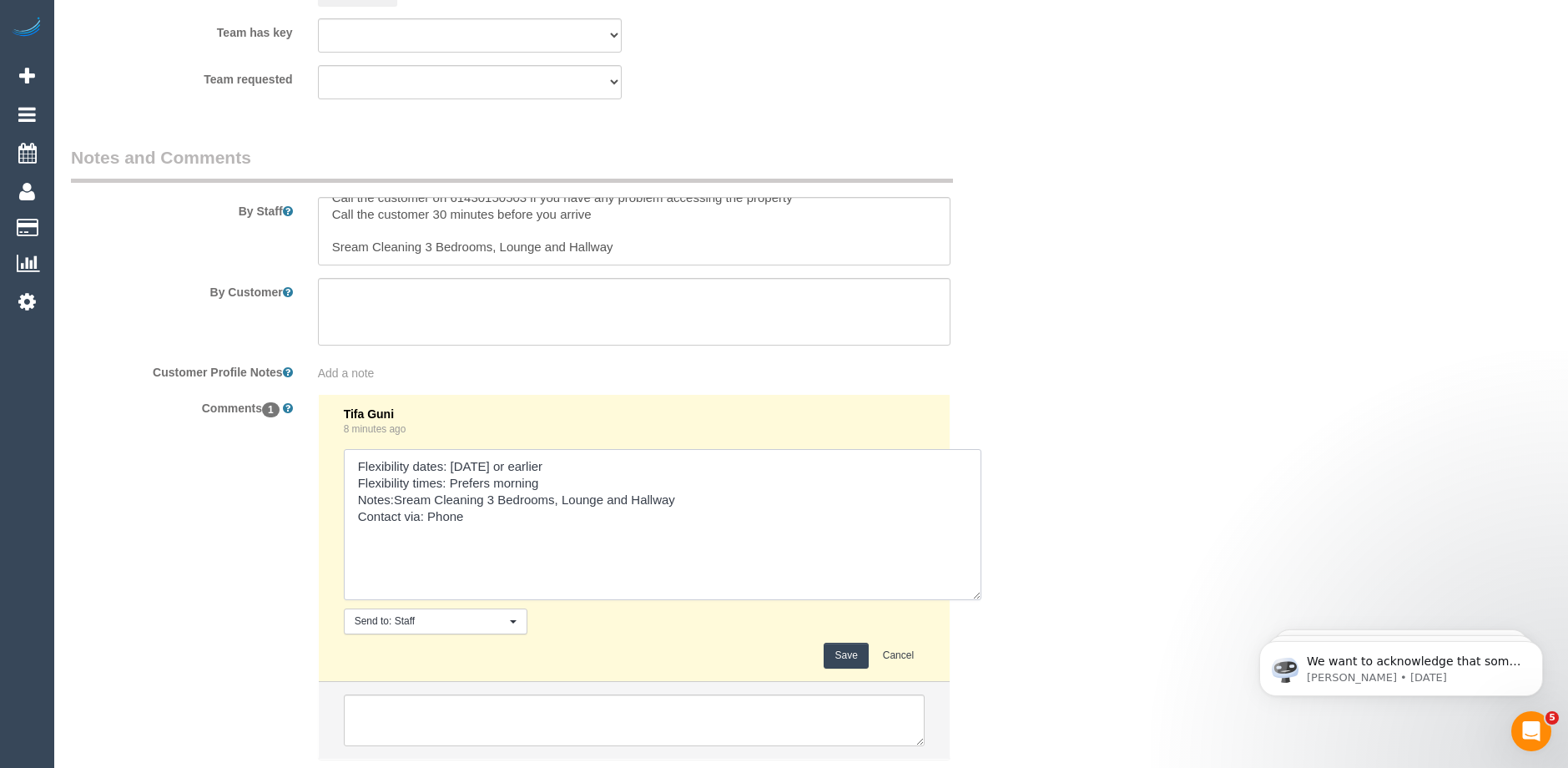
type textarea "Flexibility dates: Saturday or earlier Flexibility times: Prefers morning Notes…"
click at [849, 654] on button "Save" at bounding box center [845, 655] width 44 height 26
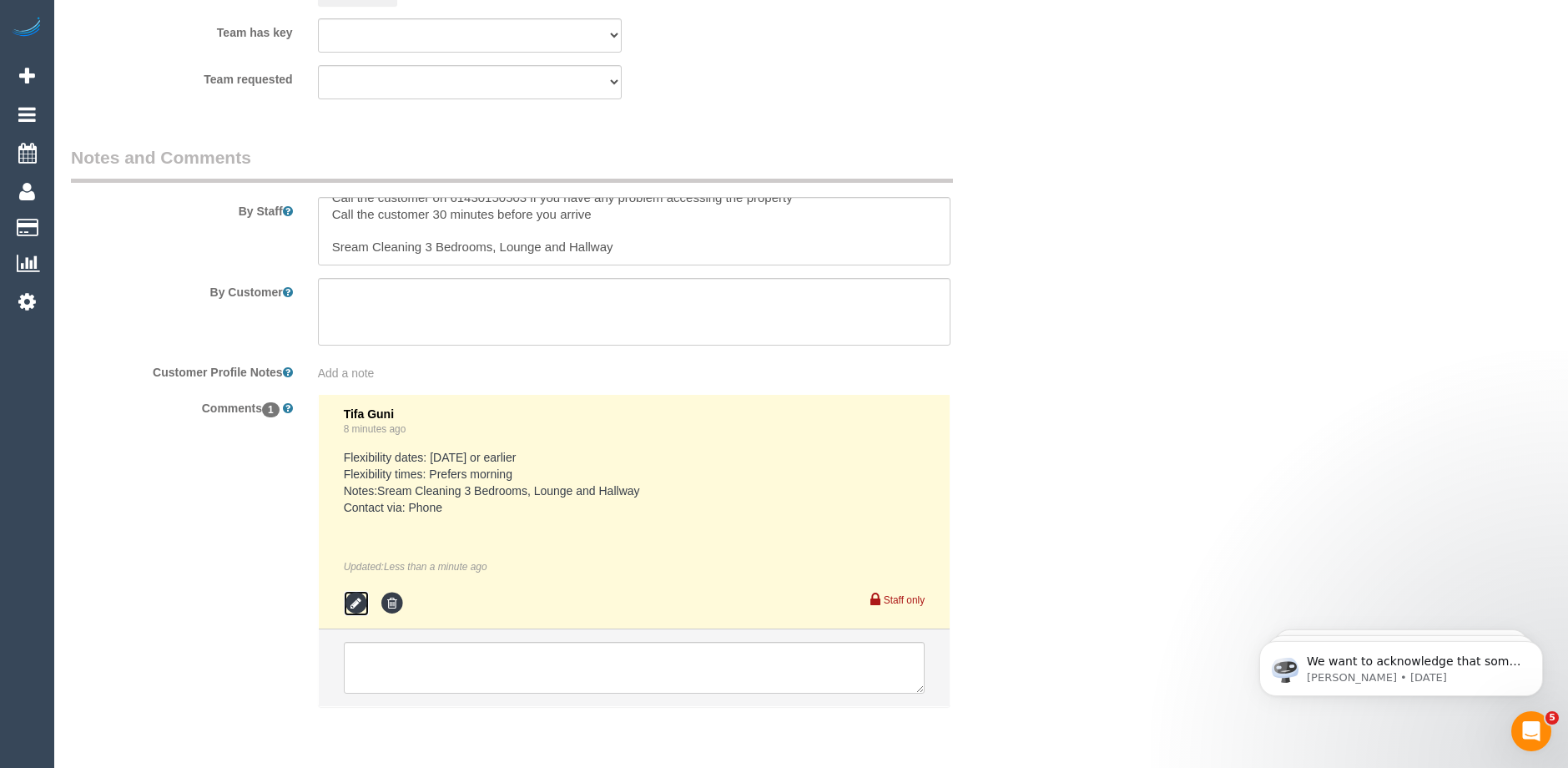
click at [352, 597] on icon at bounding box center [356, 603] width 25 height 25
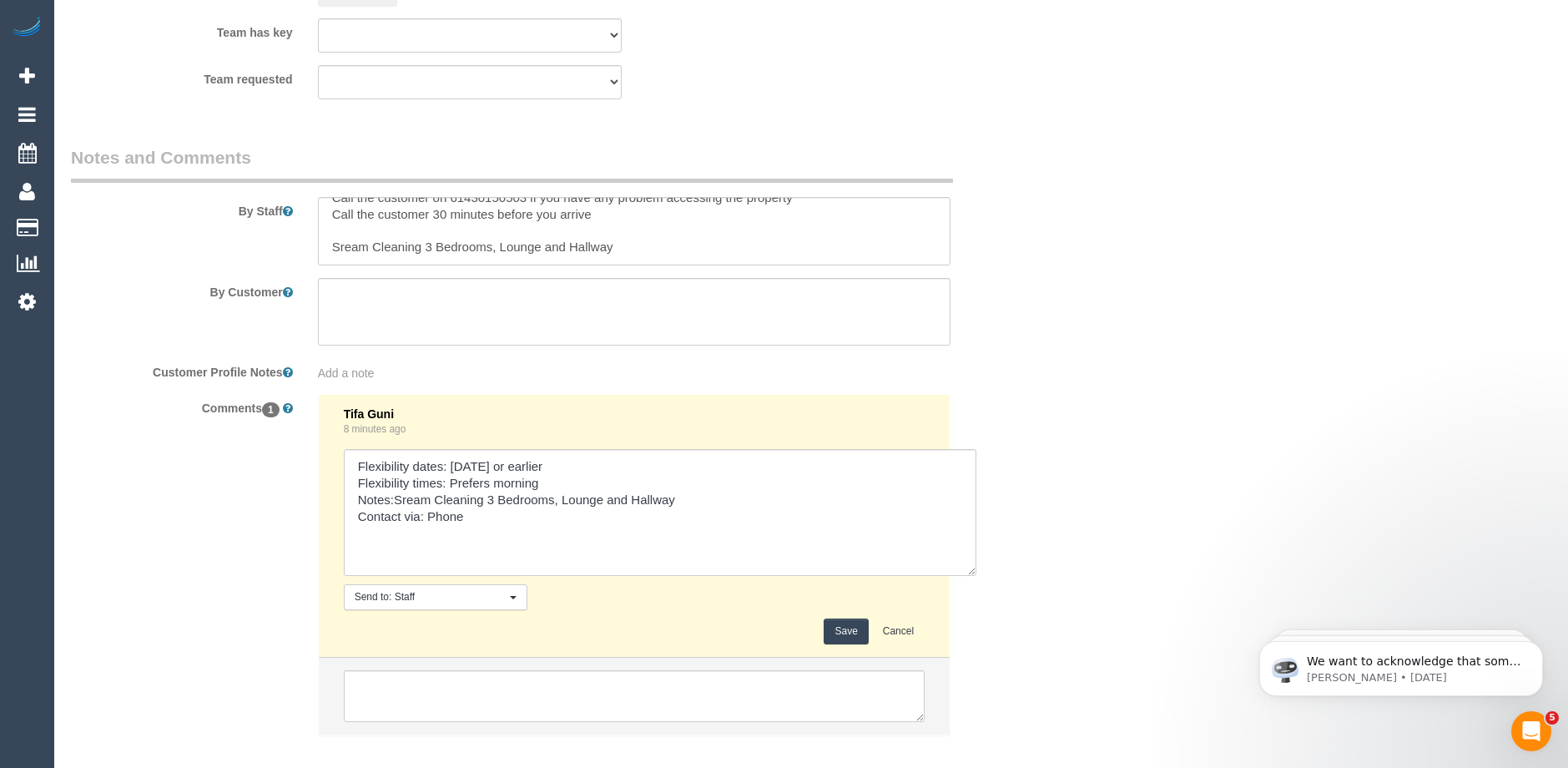
drag, startPoint x: 921, startPoint y: 496, endPoint x: 972, endPoint y: 572, distance: 91.5
click at [973, 572] on textarea at bounding box center [660, 513] width 632 height 127
click at [407, 497] on textarea at bounding box center [660, 514] width 632 height 129
type textarea "Flexibility dates: Saturday or earlier Flexibility times: Prefers morning Notes…"
click at [837, 628] on button "Save" at bounding box center [845, 633] width 44 height 26
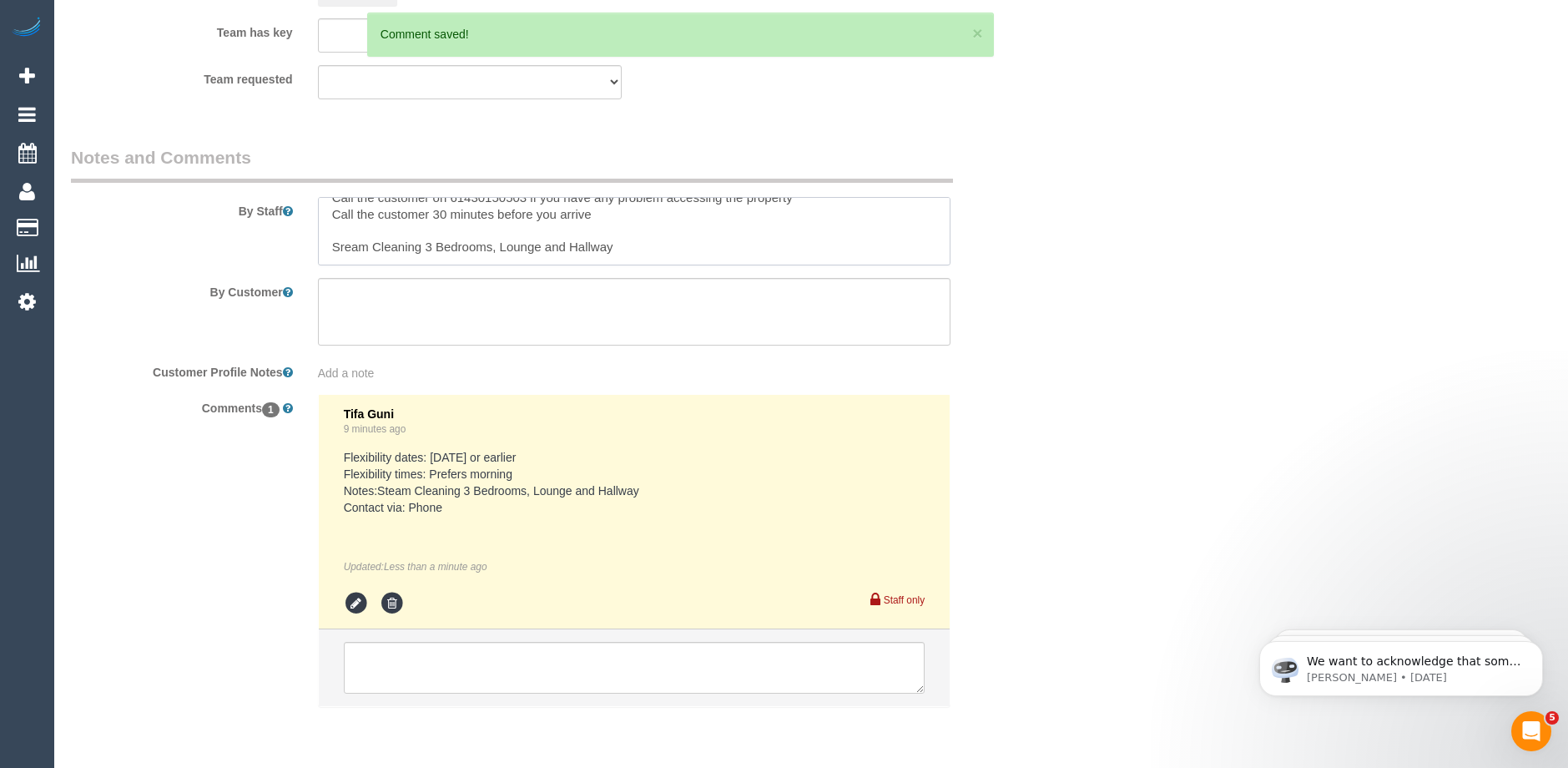
click at [333, 247] on textarea at bounding box center [634, 231] width 632 height 69
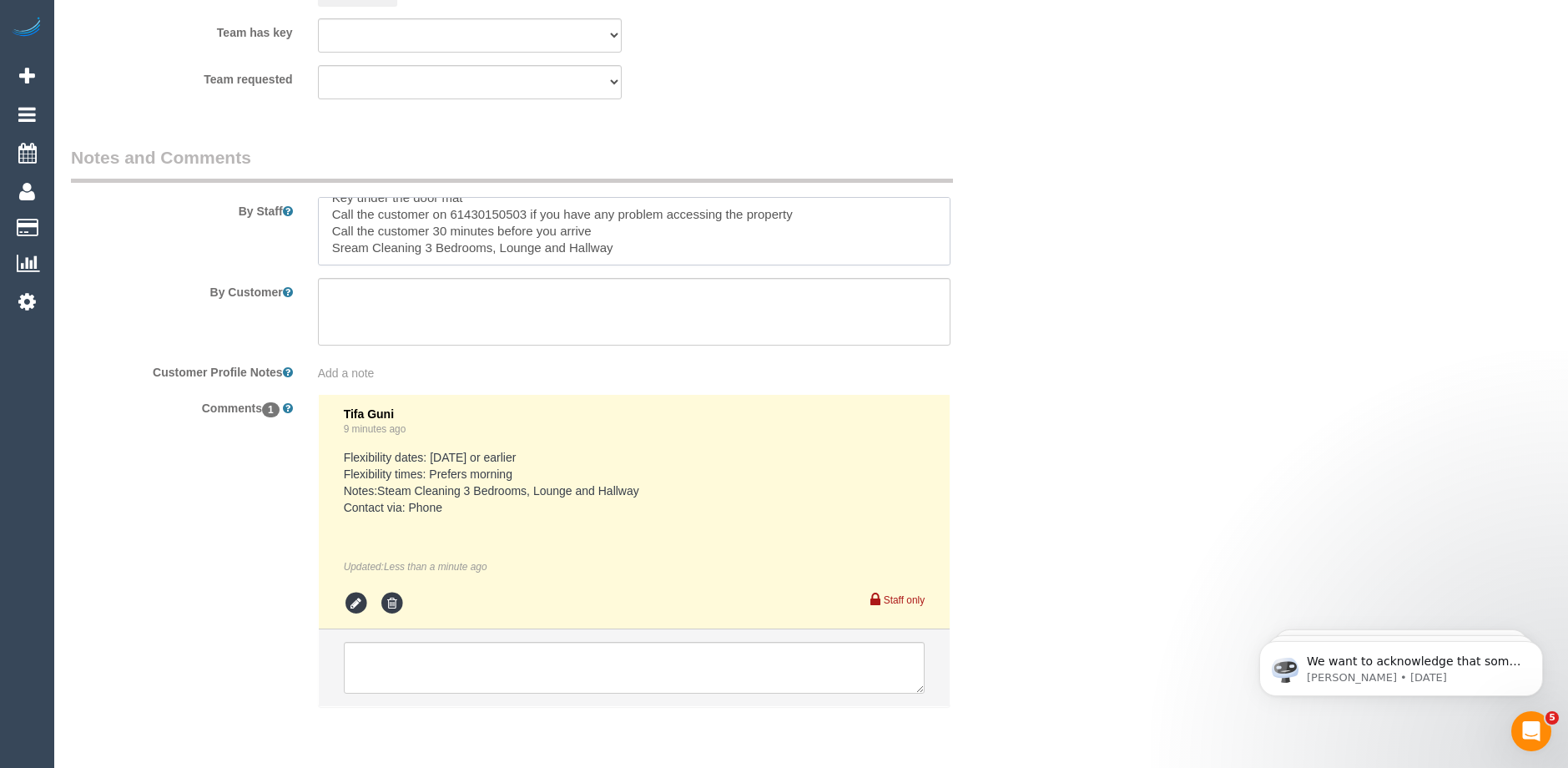
click at [343, 244] on textarea at bounding box center [634, 231] width 632 height 69
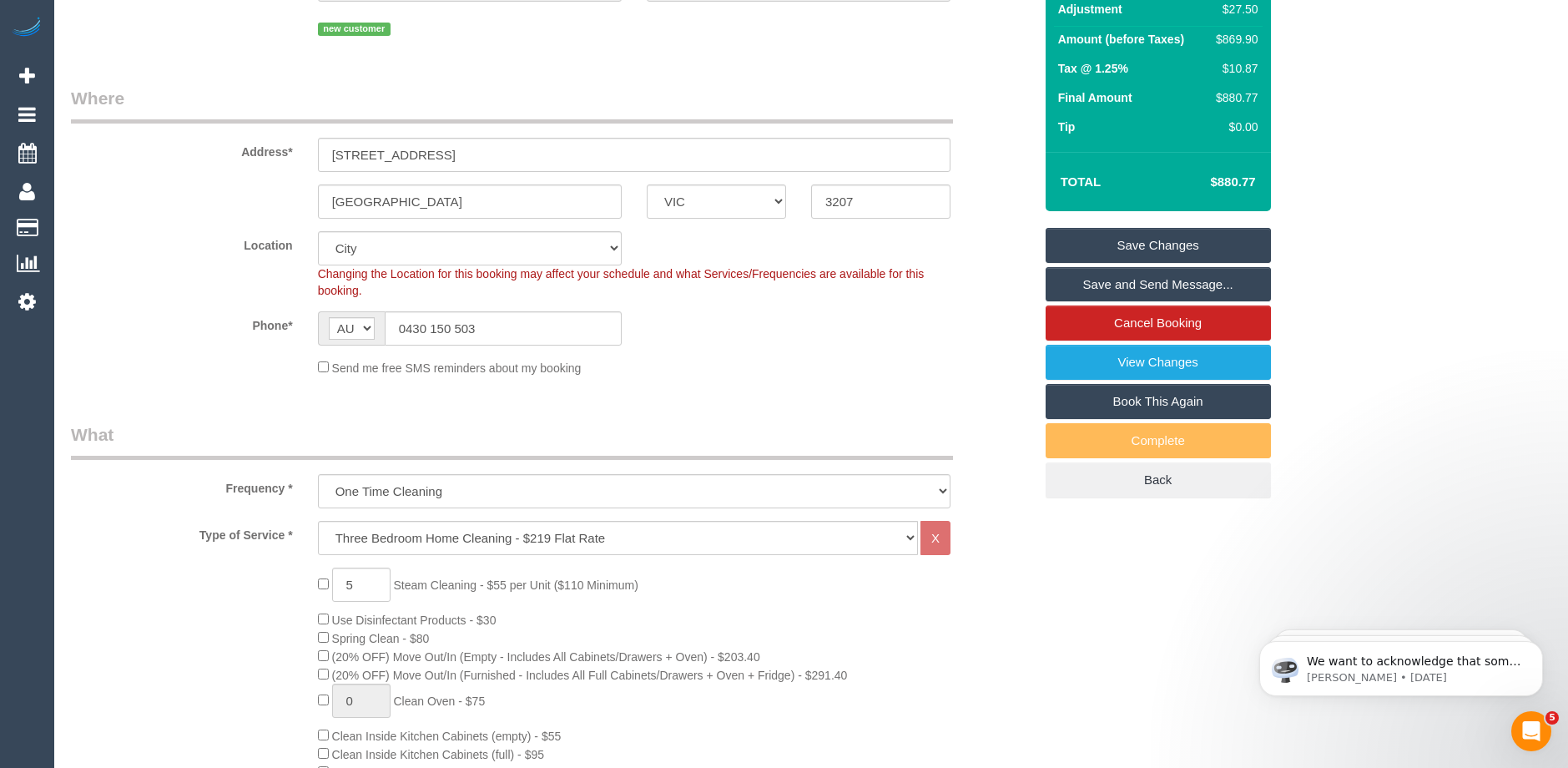
scroll to position [167, 0]
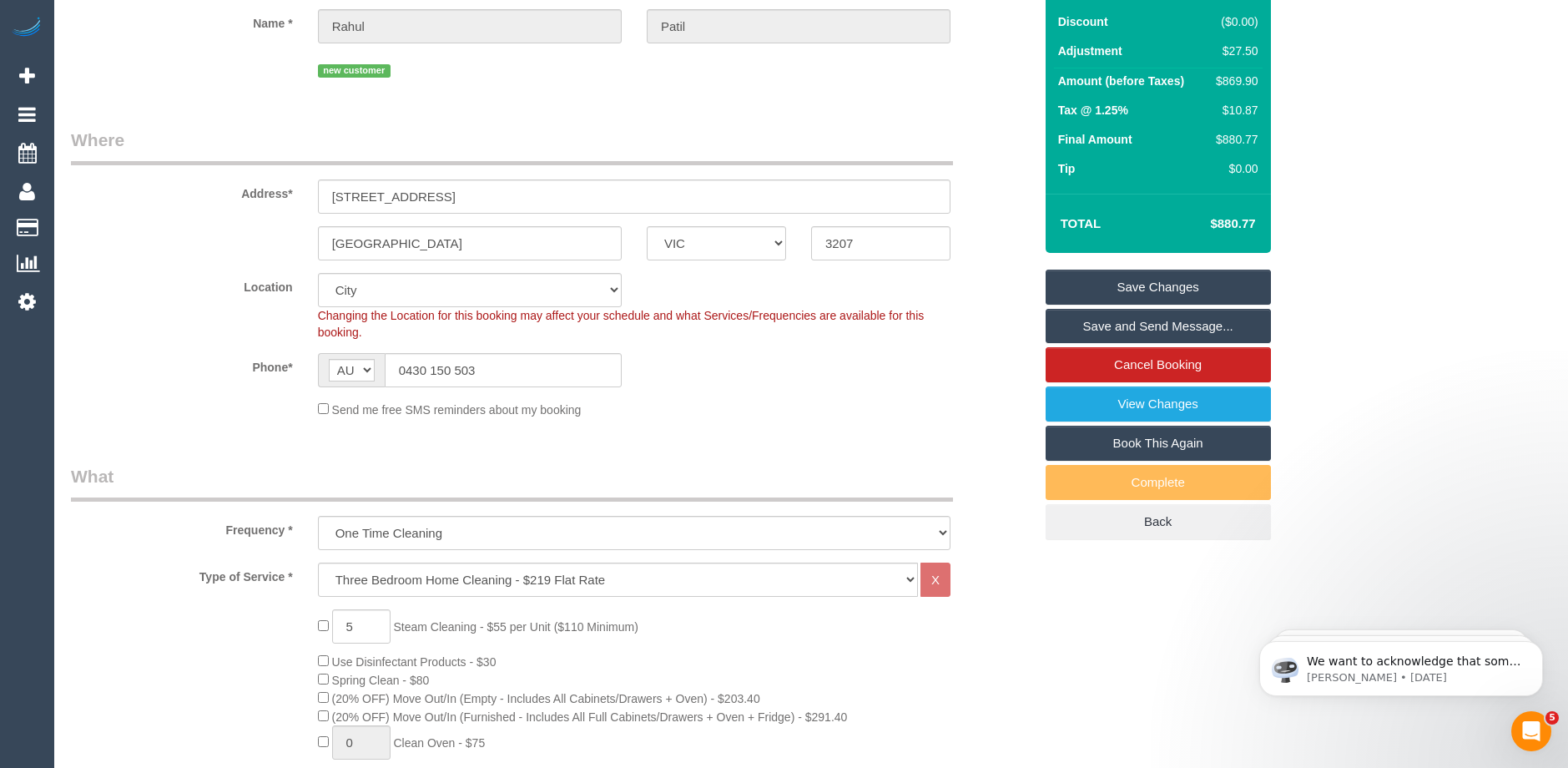
type textarea "Key under the door mat Call the customer on 61430150503 if you have any problem…"
click at [1156, 284] on link "Save Changes" at bounding box center [1158, 287] width 225 height 35
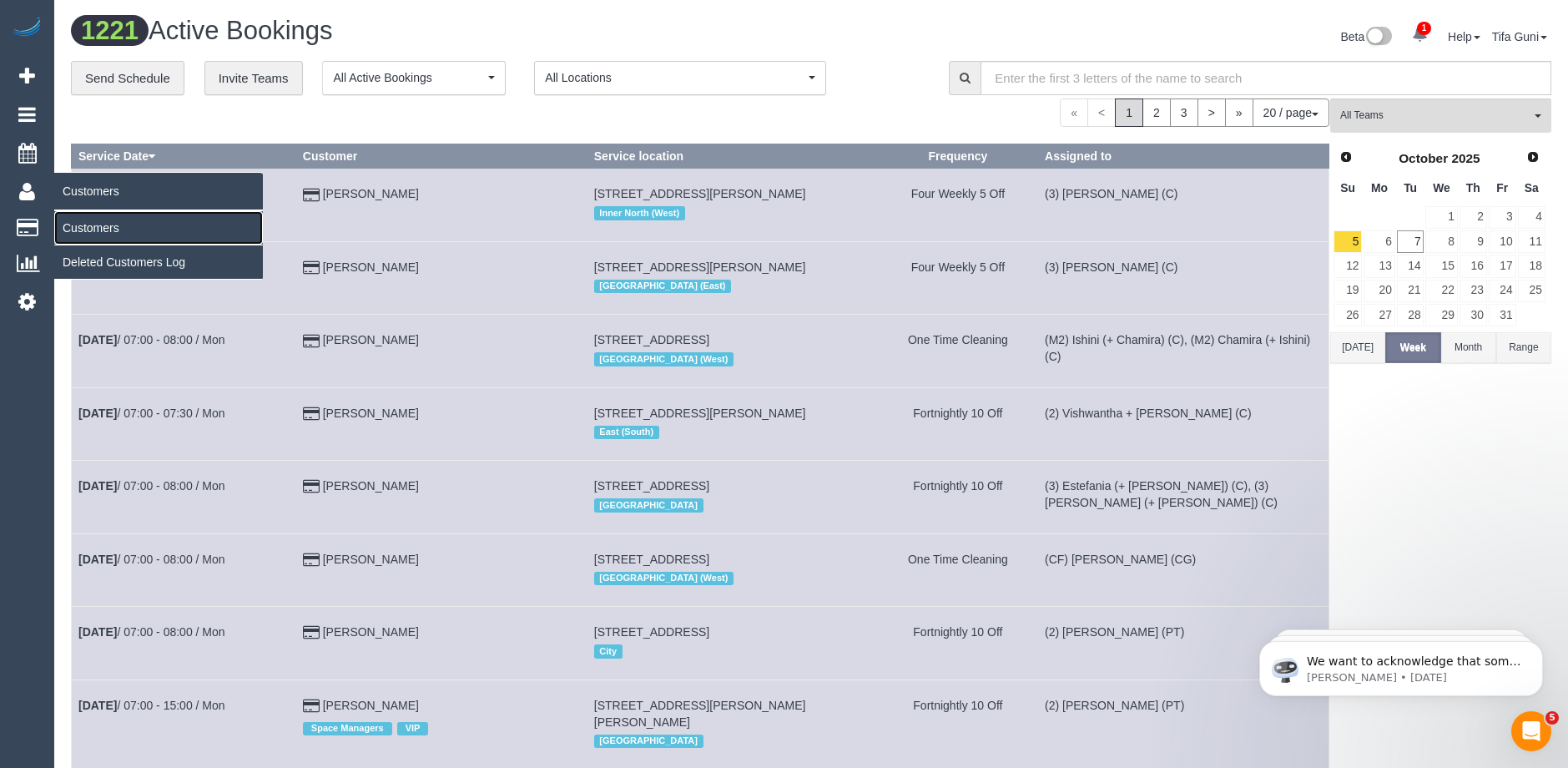
click at [107, 229] on link "Customers" at bounding box center [158, 228] width 209 height 34
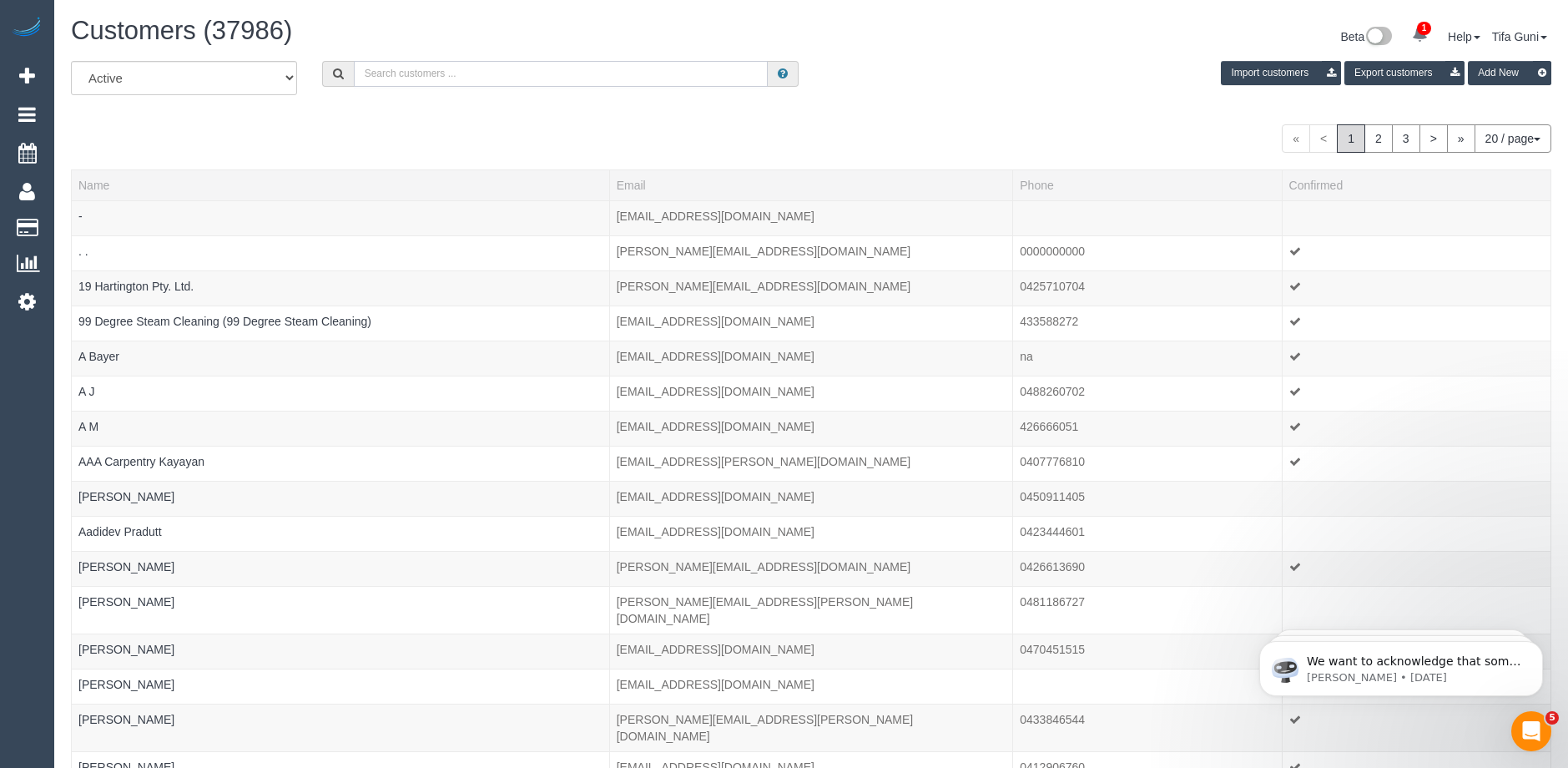
click at [384, 75] on input "text" at bounding box center [561, 74] width 414 height 26
paste input "61419440982"
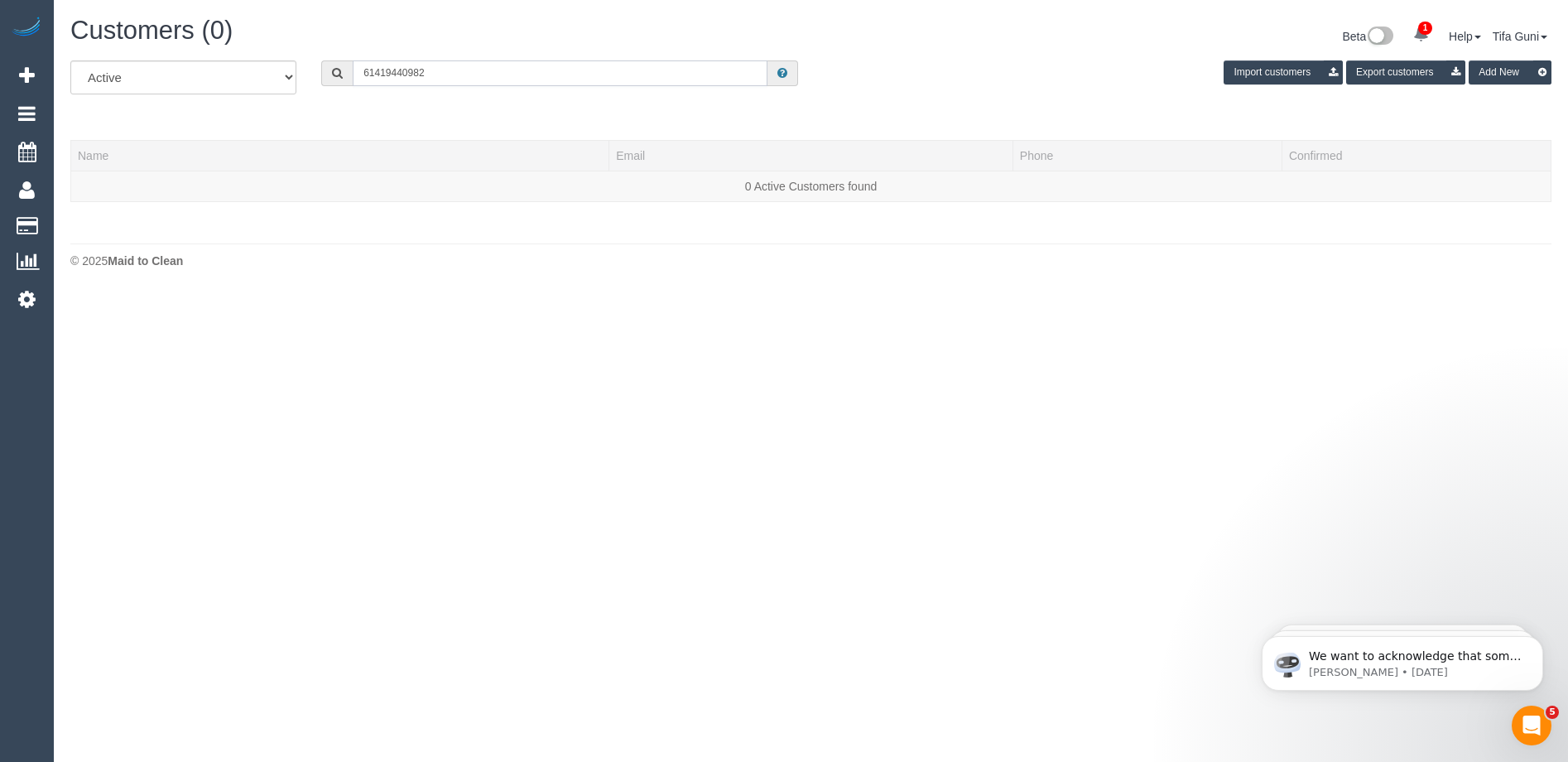
drag, startPoint x: 373, startPoint y: 70, endPoint x: 360, endPoint y: 71, distance: 13.0
click at [360, 71] on input "61419440982" at bounding box center [560, 73] width 415 height 26
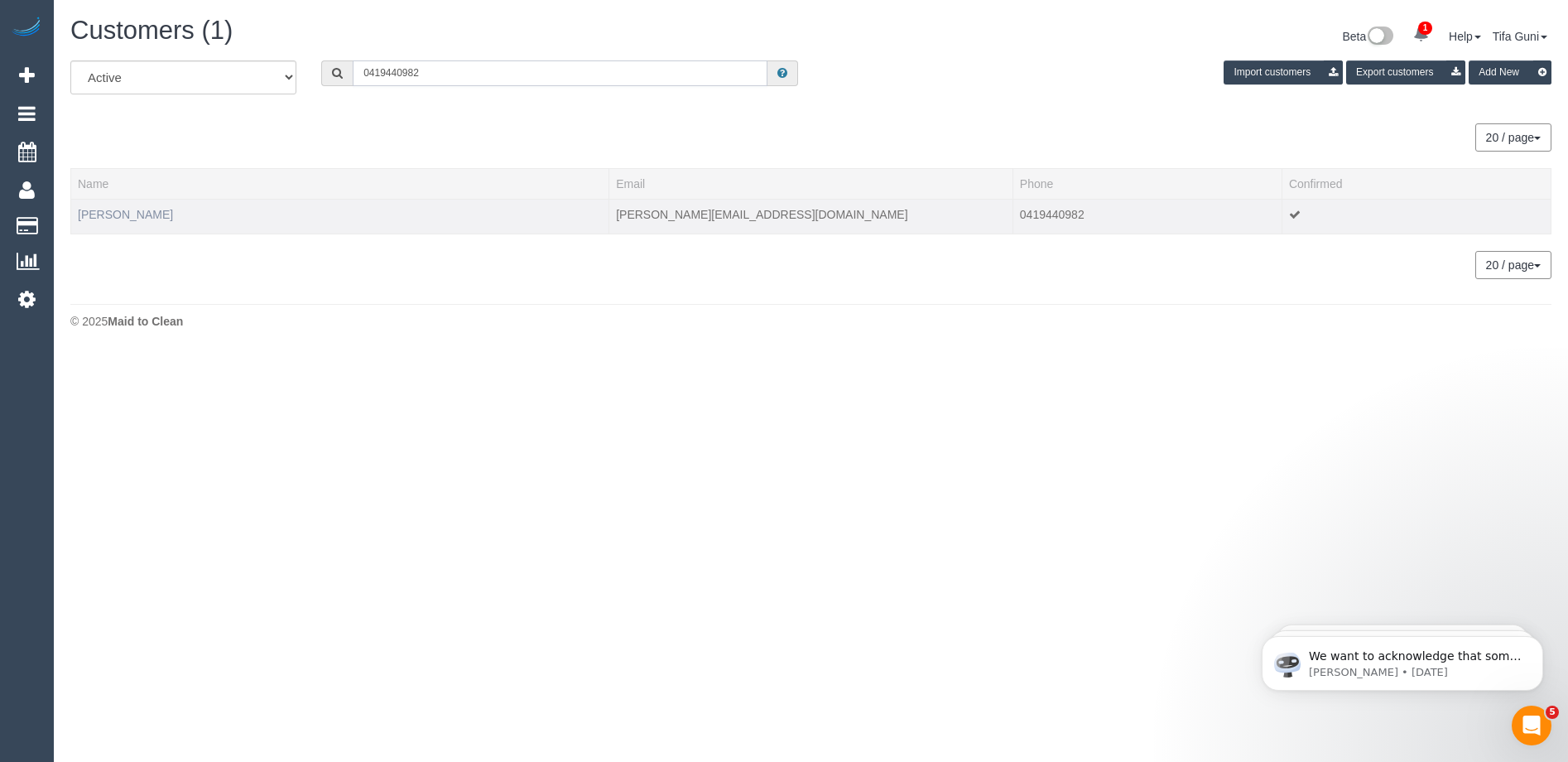
type input "0419440982"
click at [108, 216] on link "Alison Taylor" at bounding box center [125, 215] width 95 height 14
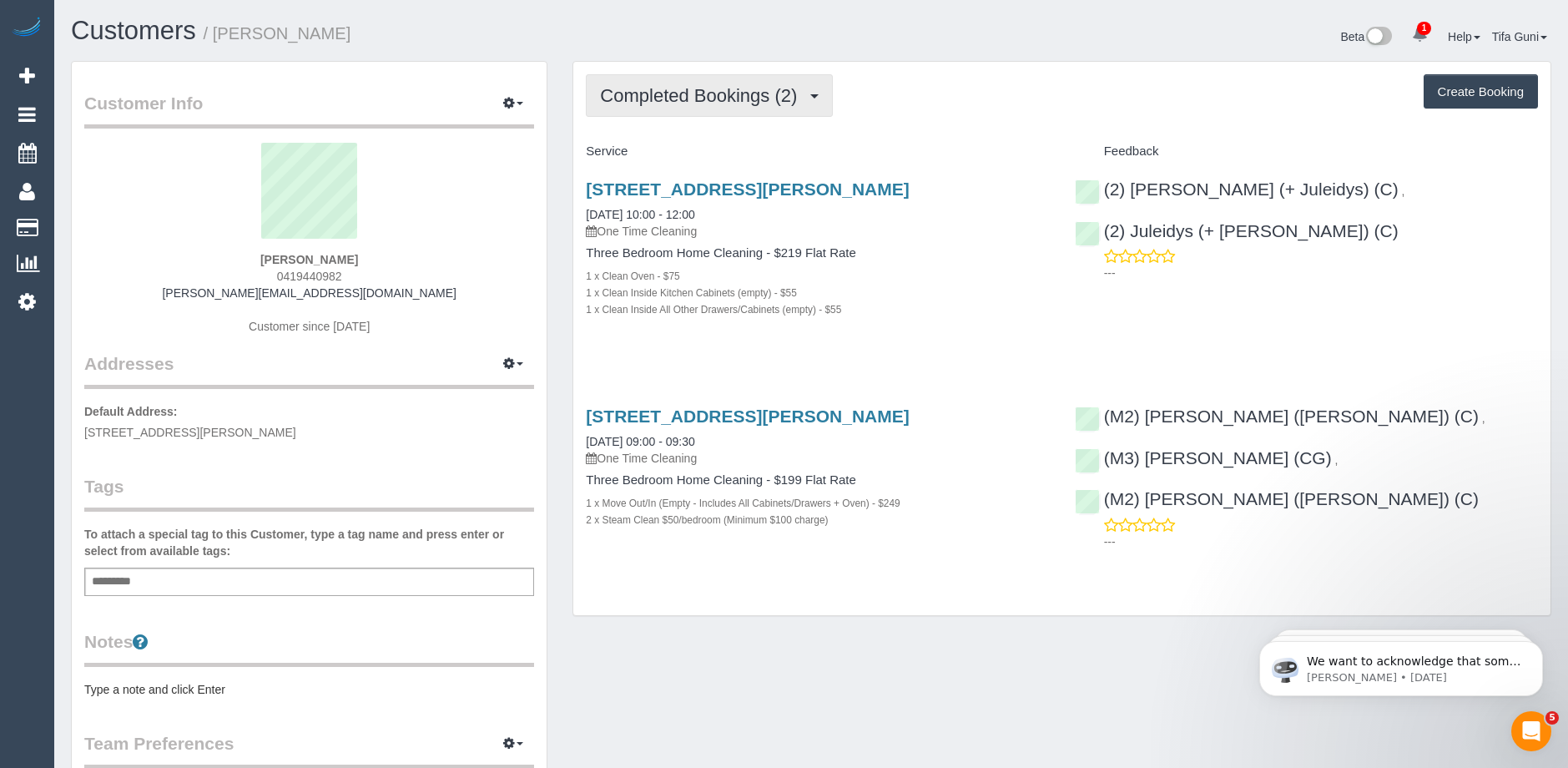
click at [769, 104] on span "Completed Bookings (2)" at bounding box center [702, 95] width 205 height 21
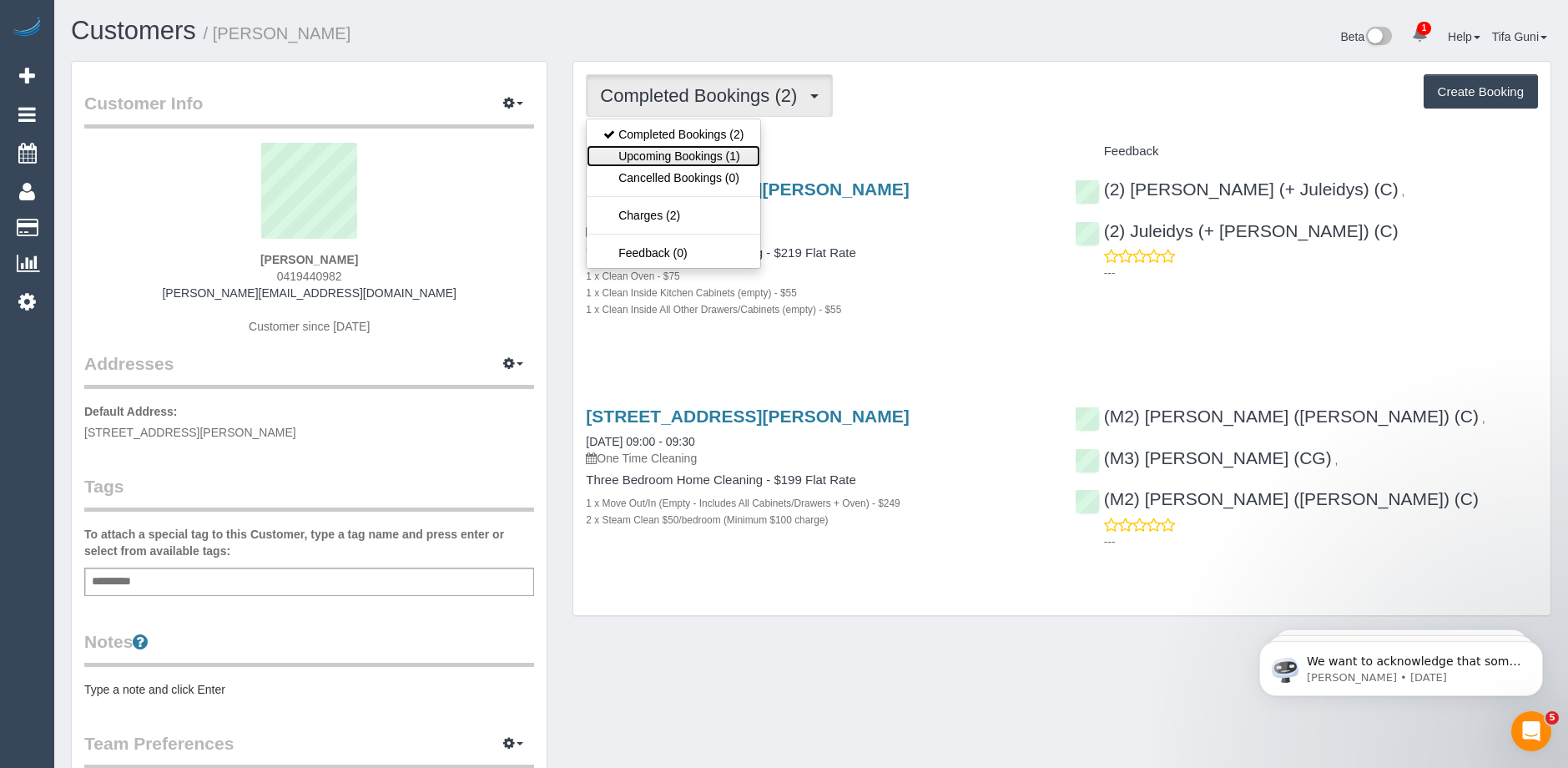
click at [706, 149] on link "Upcoming Bookings (1)" at bounding box center [674, 155] width 174 height 21
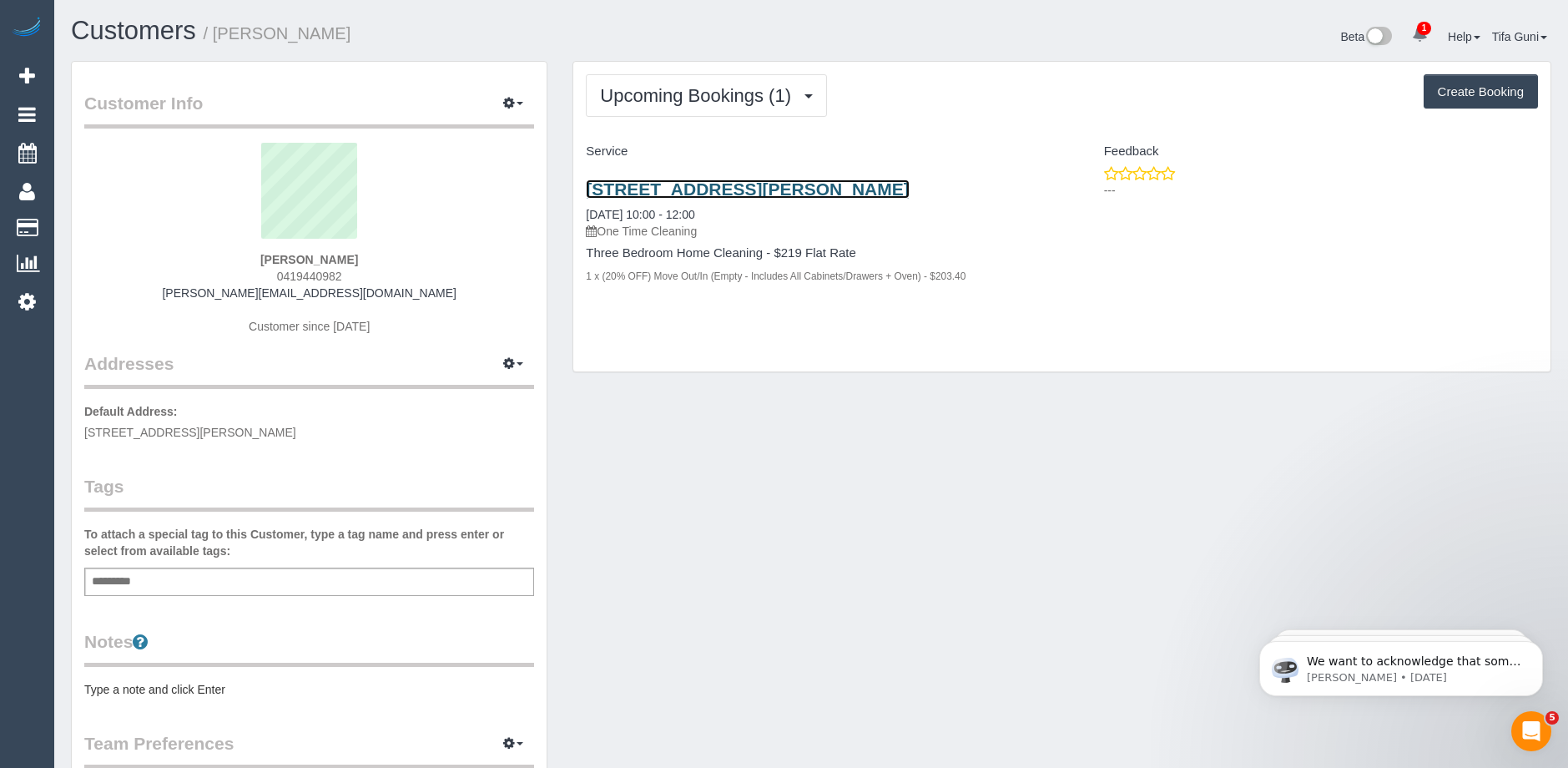
click at [729, 189] on link "36 Palmer Street, South Melboune, VIC 3205" at bounding box center [747, 189] width 323 height 19
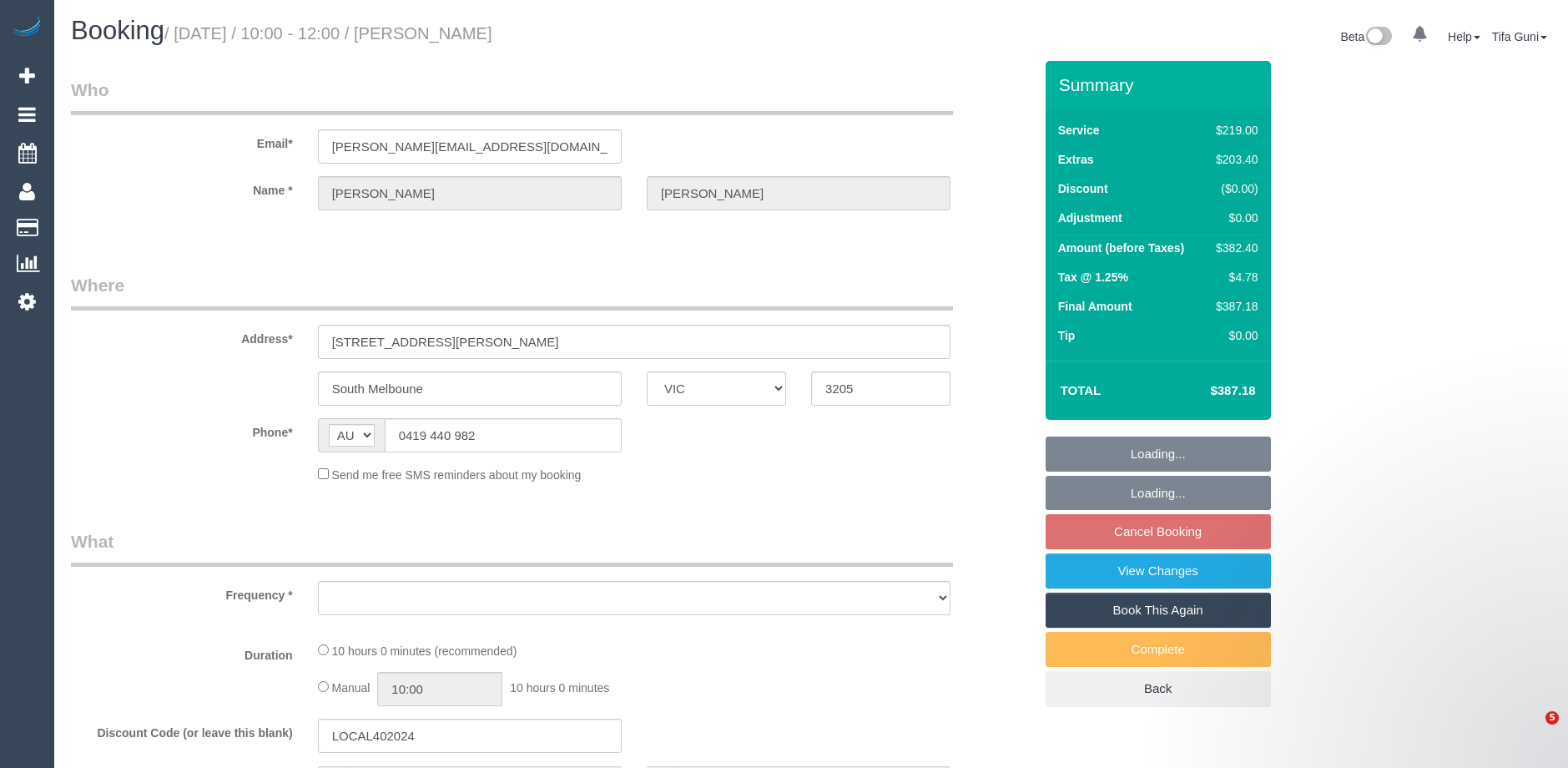
select select "VIC"
select select "object:531"
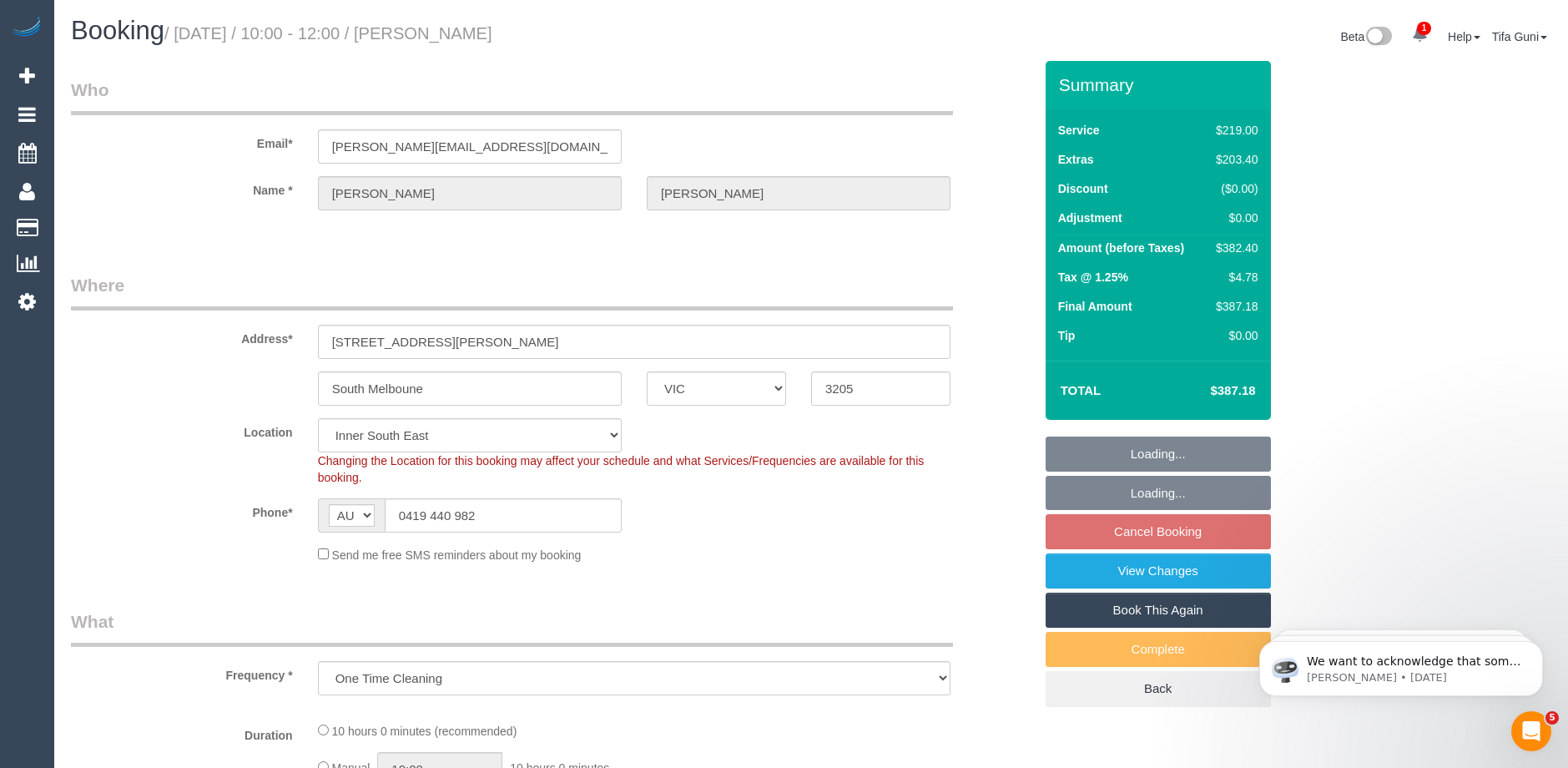
select select "string:stripe-pm_1S9Gbg2GScqysDRVb1UIbqH4"
select select "object:654"
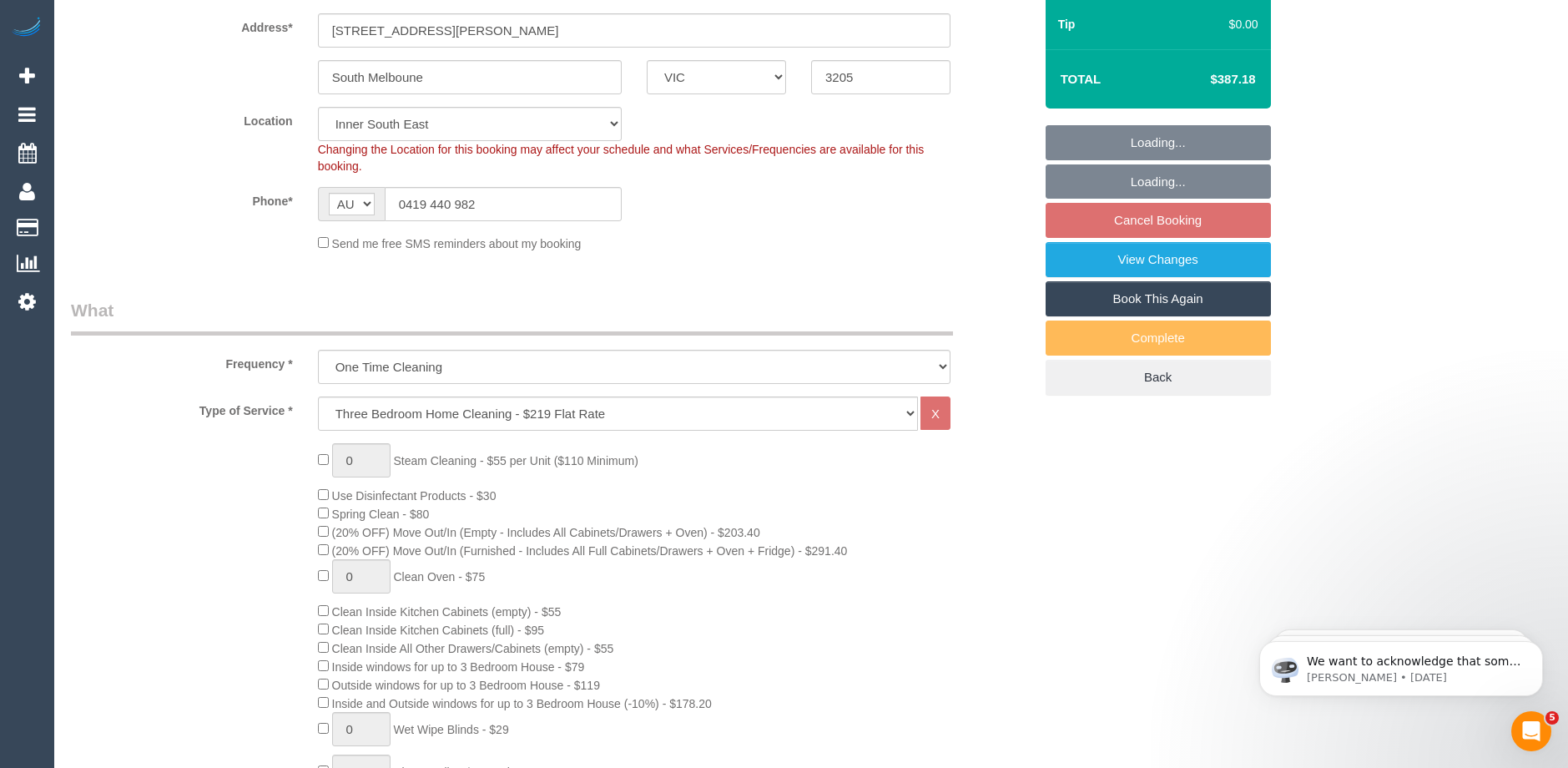
select select "number:28"
select select "number:14"
select select "number:19"
select select "number:24"
select select "number:13"
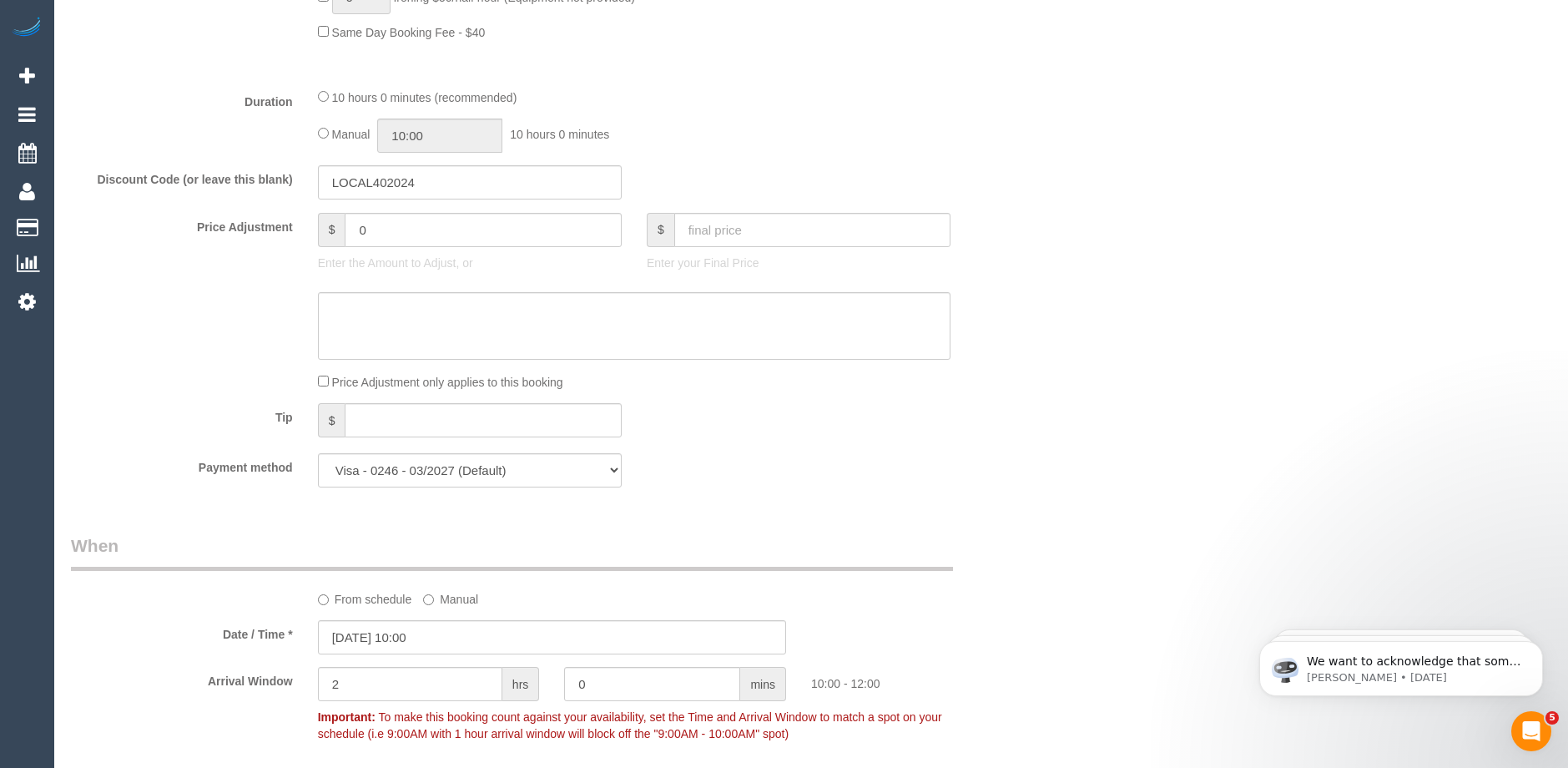
scroll to position [1752, 0]
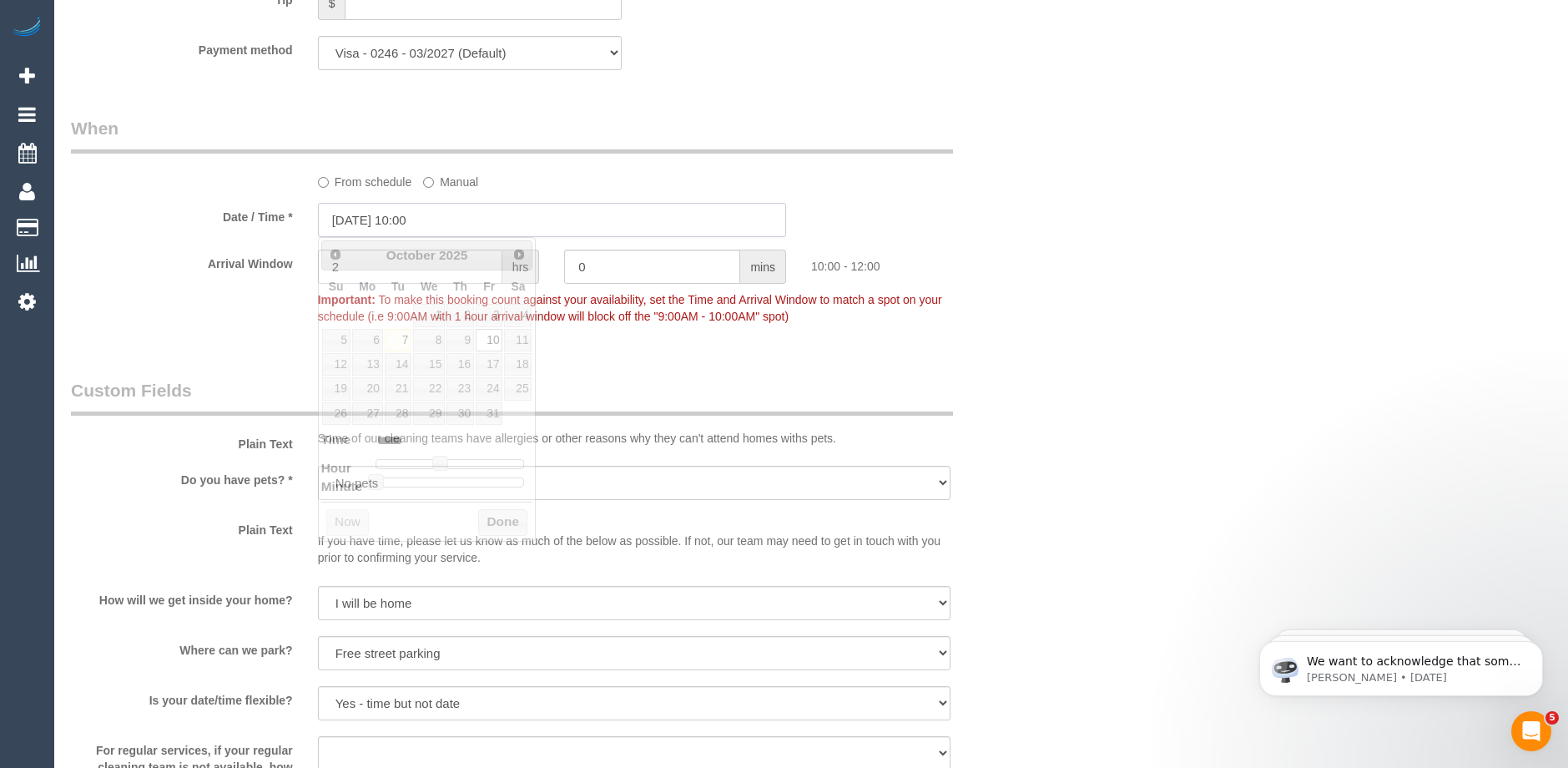
click at [424, 217] on input "10/10/2025 10:00" at bounding box center [552, 220] width 468 height 34
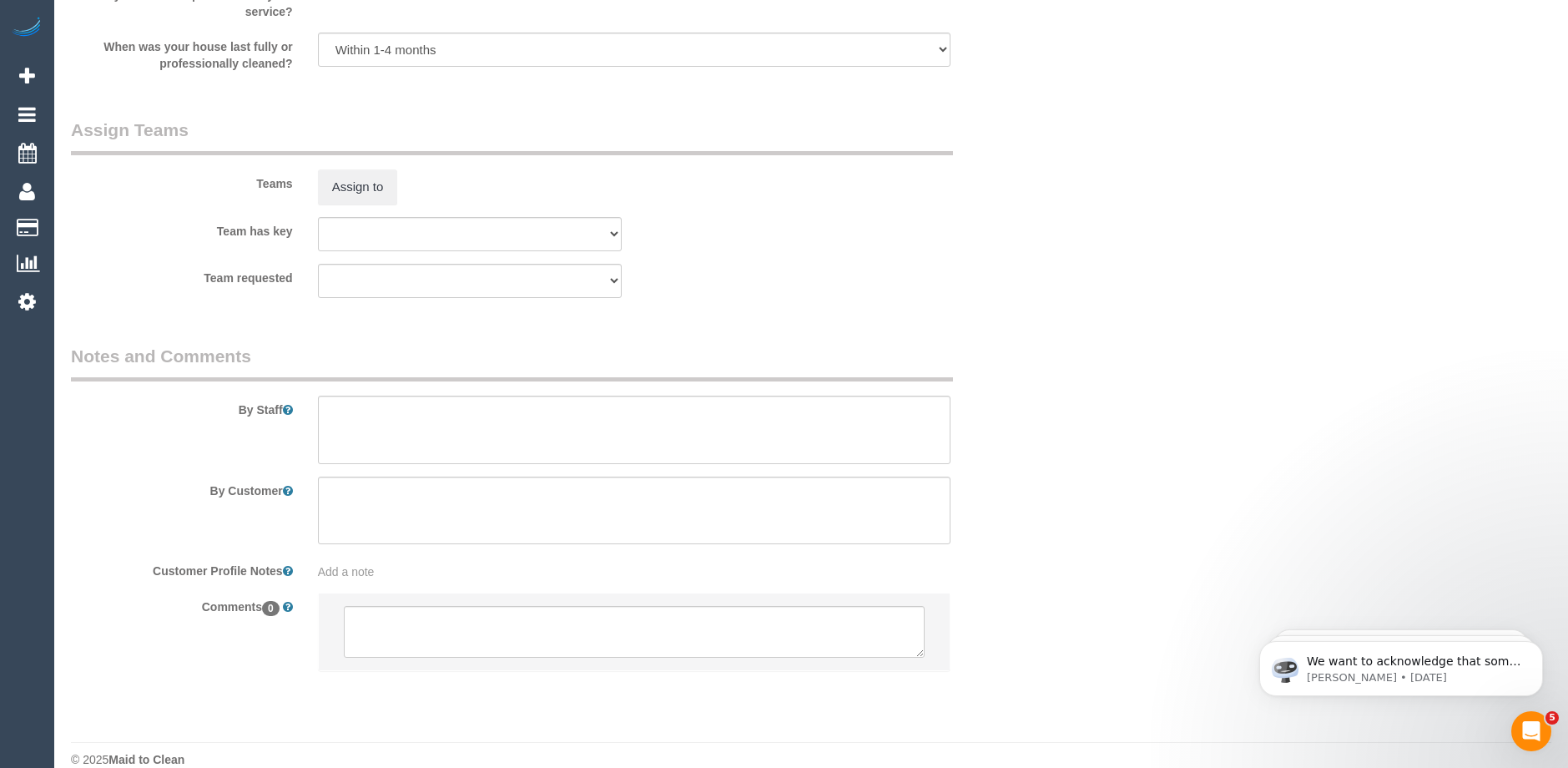
scroll to position [2565, 0]
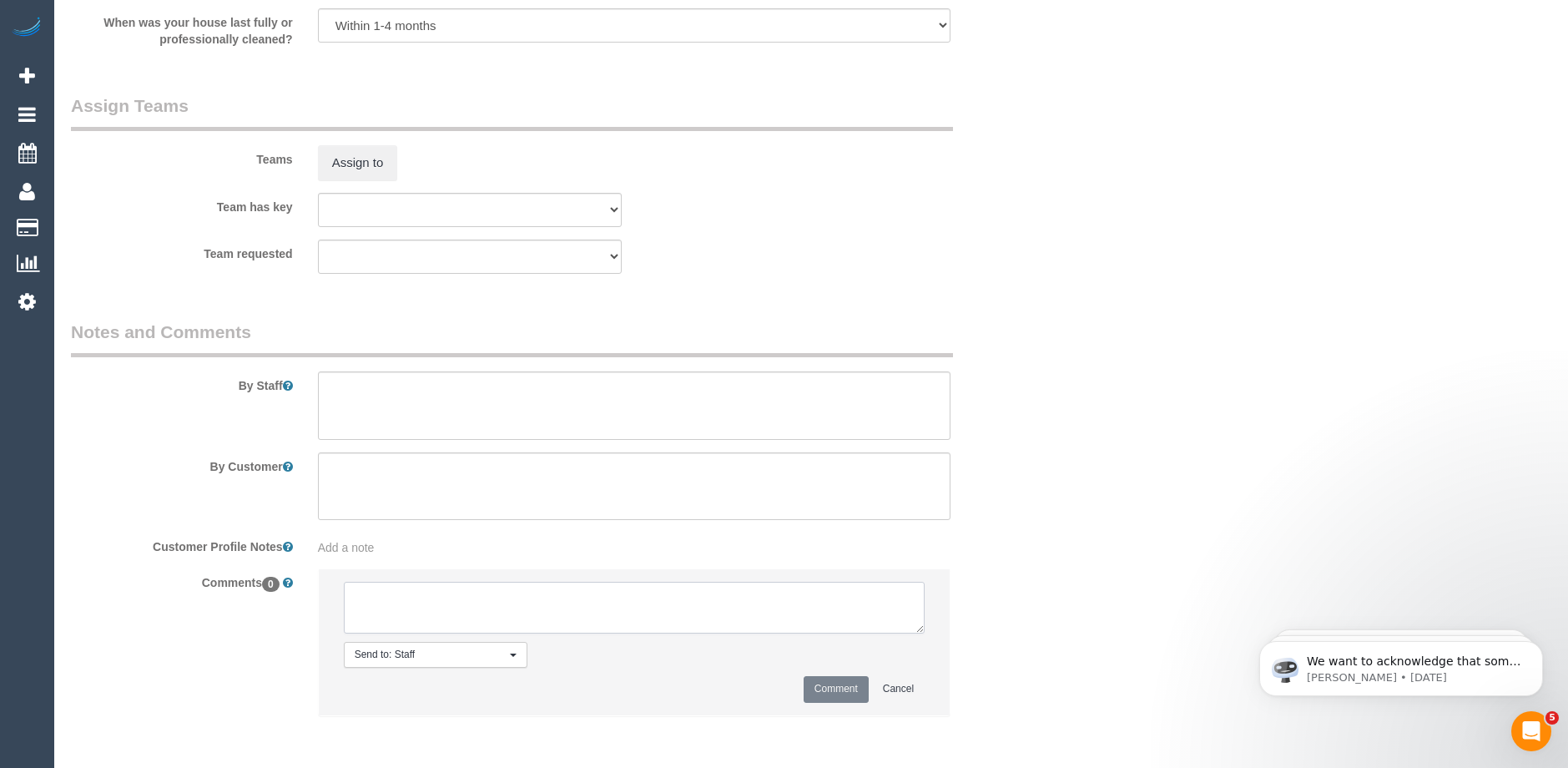
click at [434, 608] on textarea at bounding box center [634, 607] width 581 height 52
drag, startPoint x: 661, startPoint y: 599, endPoint x: 303, endPoint y: 586, distance: 358.2
click at [303, 586] on div "Comments 0 Send to: Staff Nothing selected Send to: Staff Send to: Customer Sen…" at bounding box center [552, 649] width 987 height 163
click at [420, 628] on textarea at bounding box center [634, 607] width 581 height 52
drag, startPoint x: 771, startPoint y: 603, endPoint x: 289, endPoint y: 596, distance: 482.1
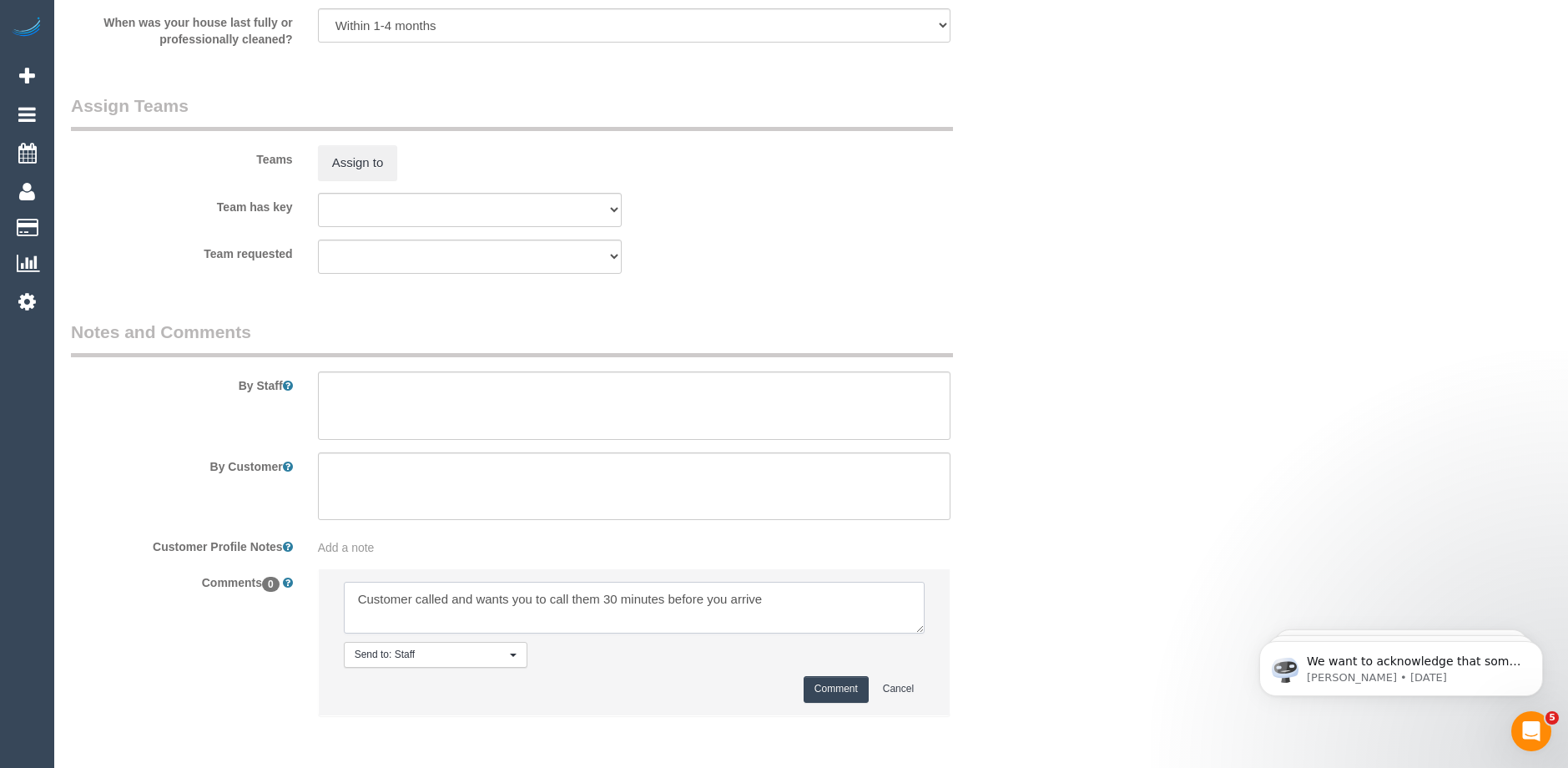
click at [289, 596] on div "Comments 0 Send to: Staff Nothing selected Send to: Staff Send to: Customer Sen…" at bounding box center [552, 649] width 987 height 163
type textarea "Customer called and wants you to call them 30 minutes before you arrive"
click at [828, 690] on button "Comment" at bounding box center [836, 689] width 65 height 26
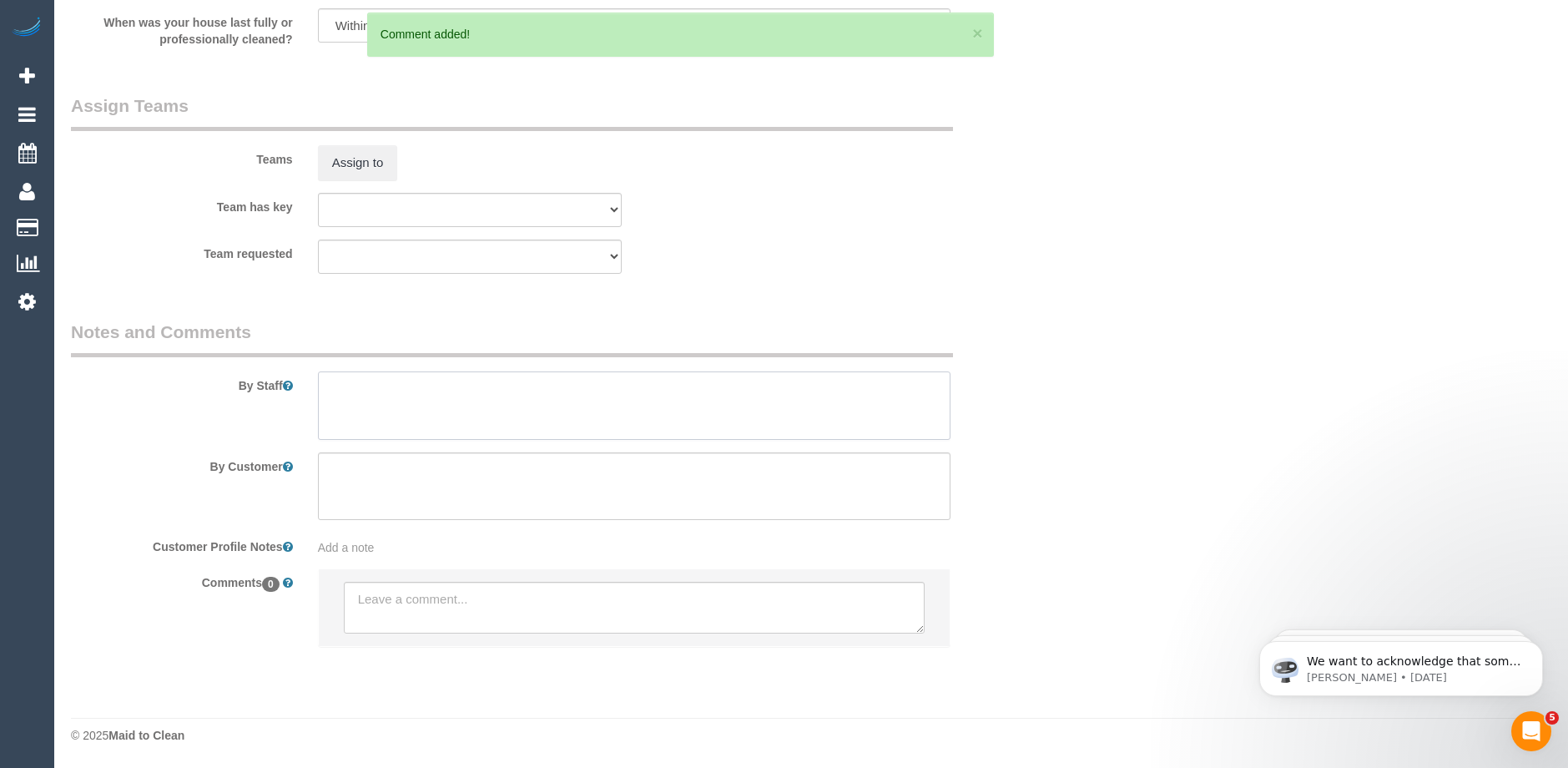
click at [363, 398] on textarea at bounding box center [634, 405] width 632 height 69
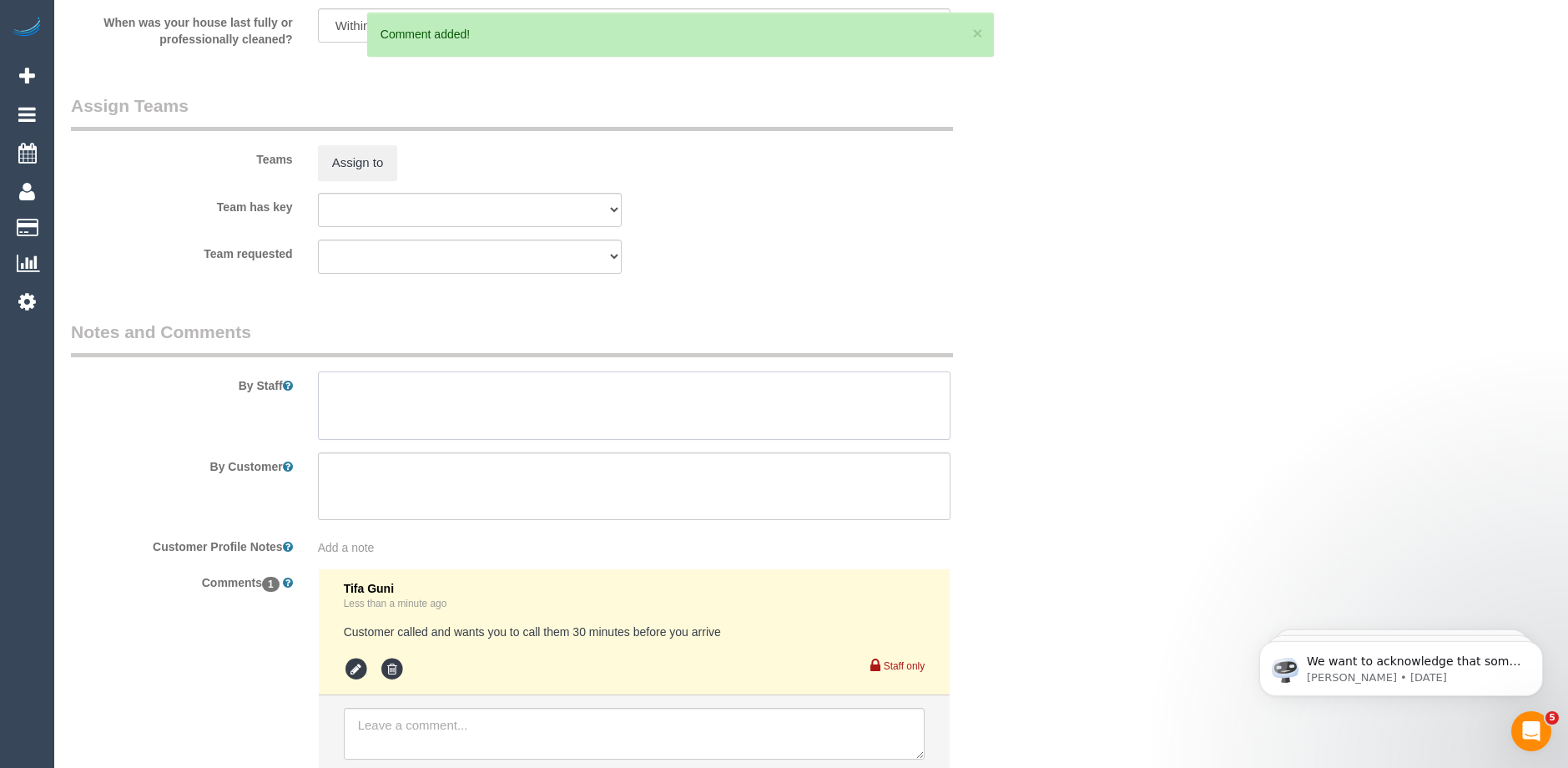
paste textarea "Customer called and wants you to call them 30 minutes before you arrive"
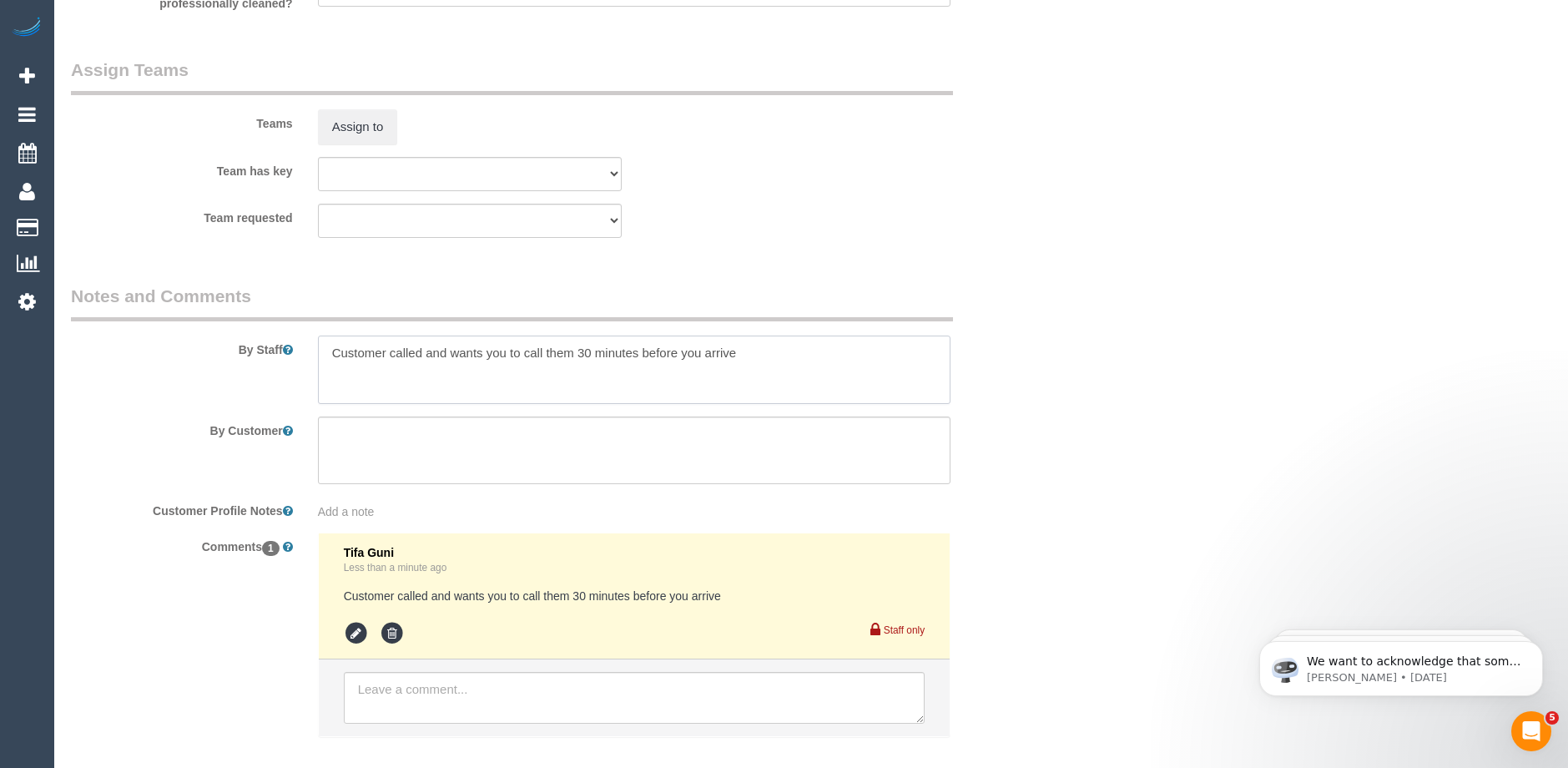
scroll to position [2670, 0]
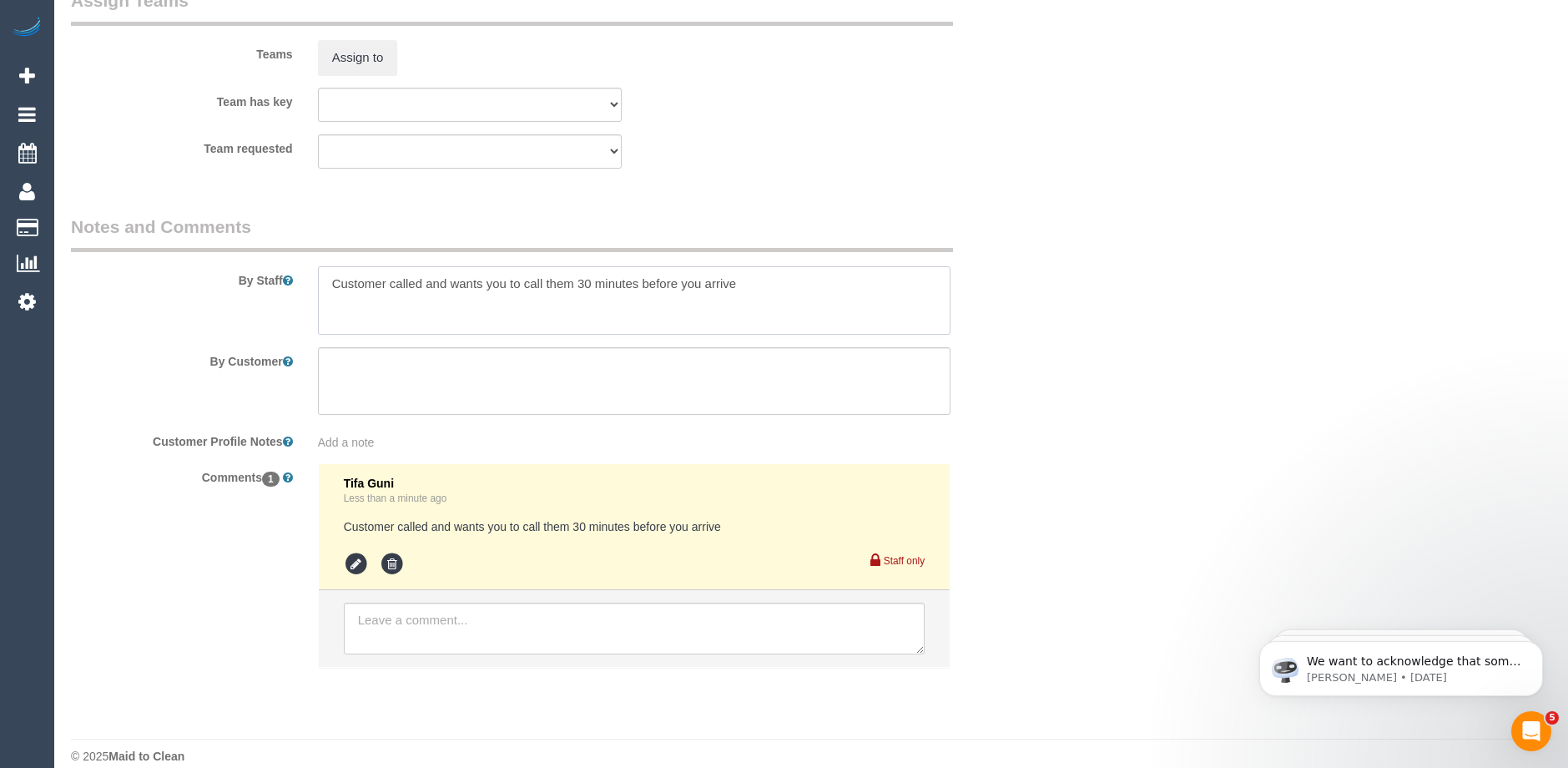
drag, startPoint x: 522, startPoint y: 283, endPoint x: 152, endPoint y: 309, distance: 370.9
click at [152, 309] on div "By Staff" at bounding box center [552, 275] width 987 height 120
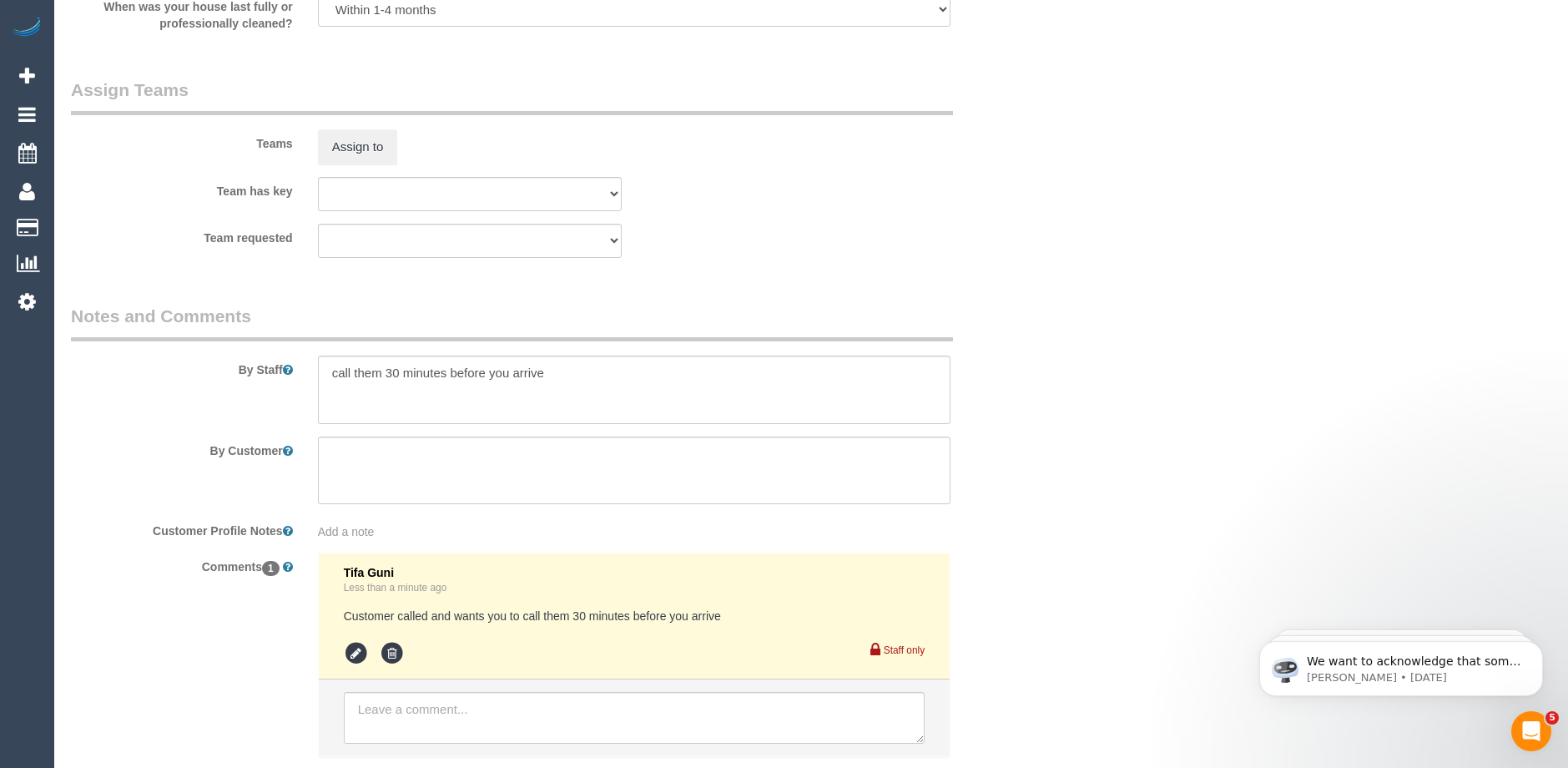
scroll to position [2587, 0]
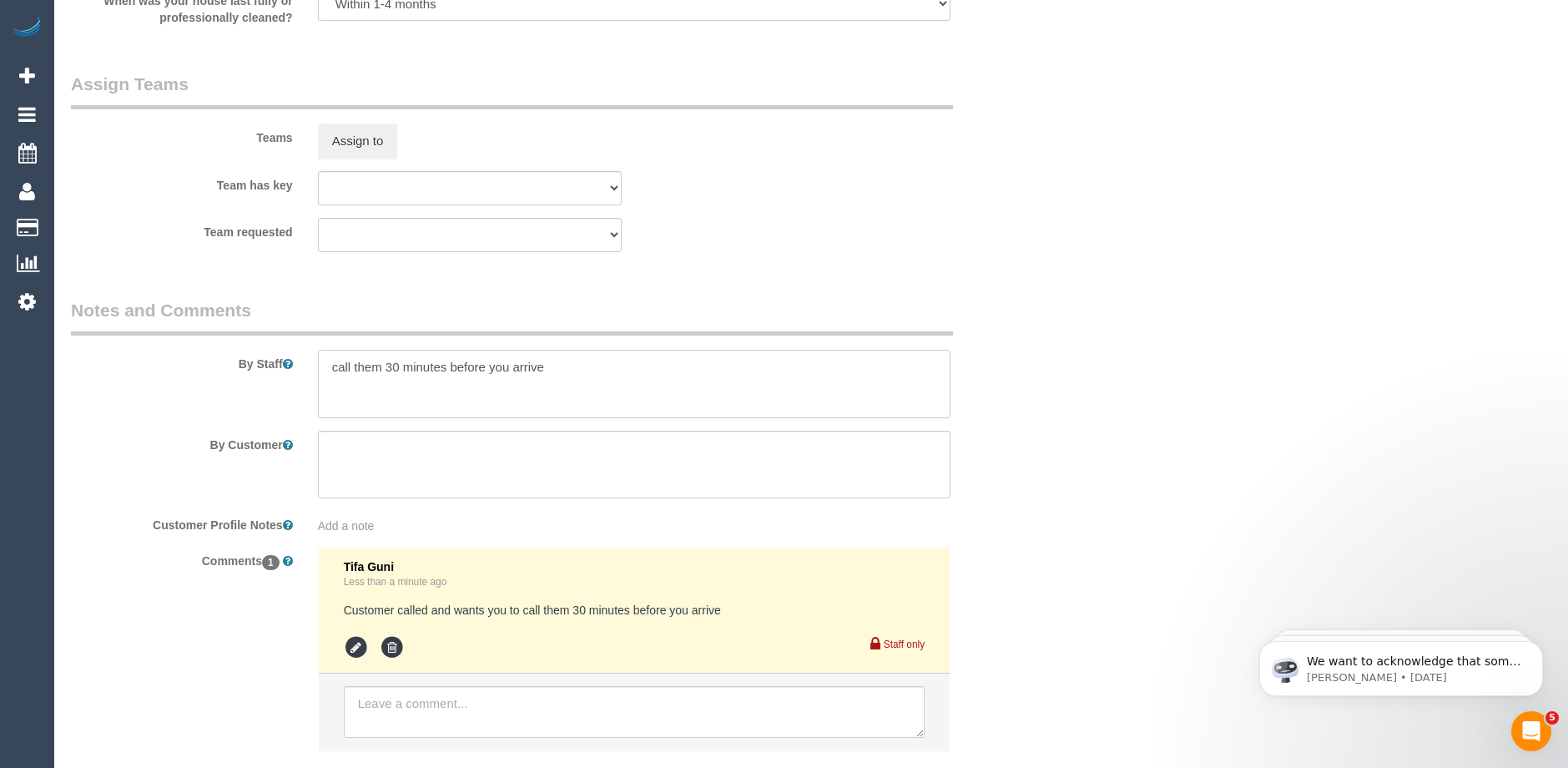
click at [359, 363] on textarea at bounding box center [634, 384] width 632 height 69
paste textarea "+61 419 440 982"
click at [342, 363] on textarea at bounding box center [634, 384] width 632 height 69
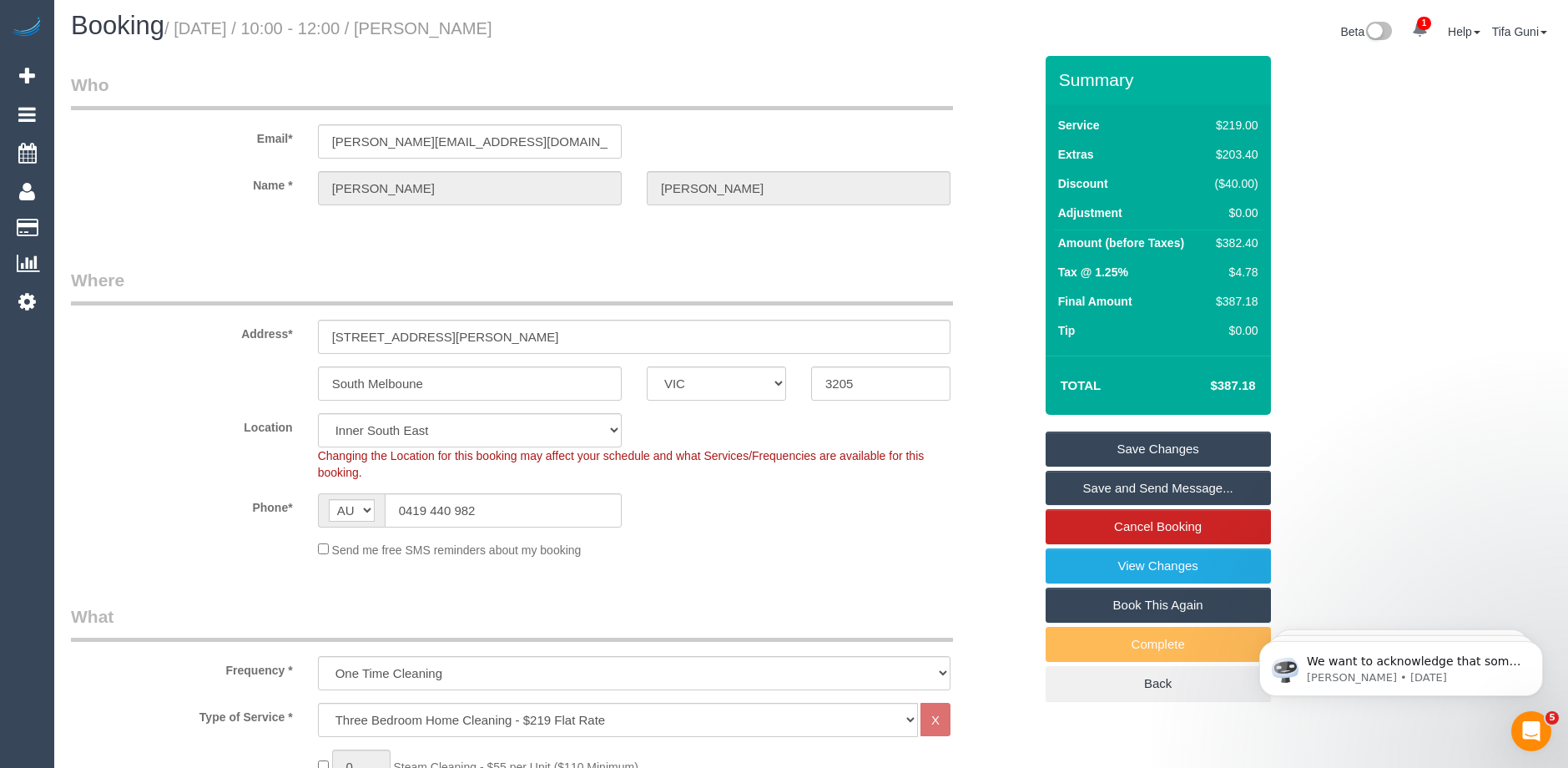
scroll to position [0, 0]
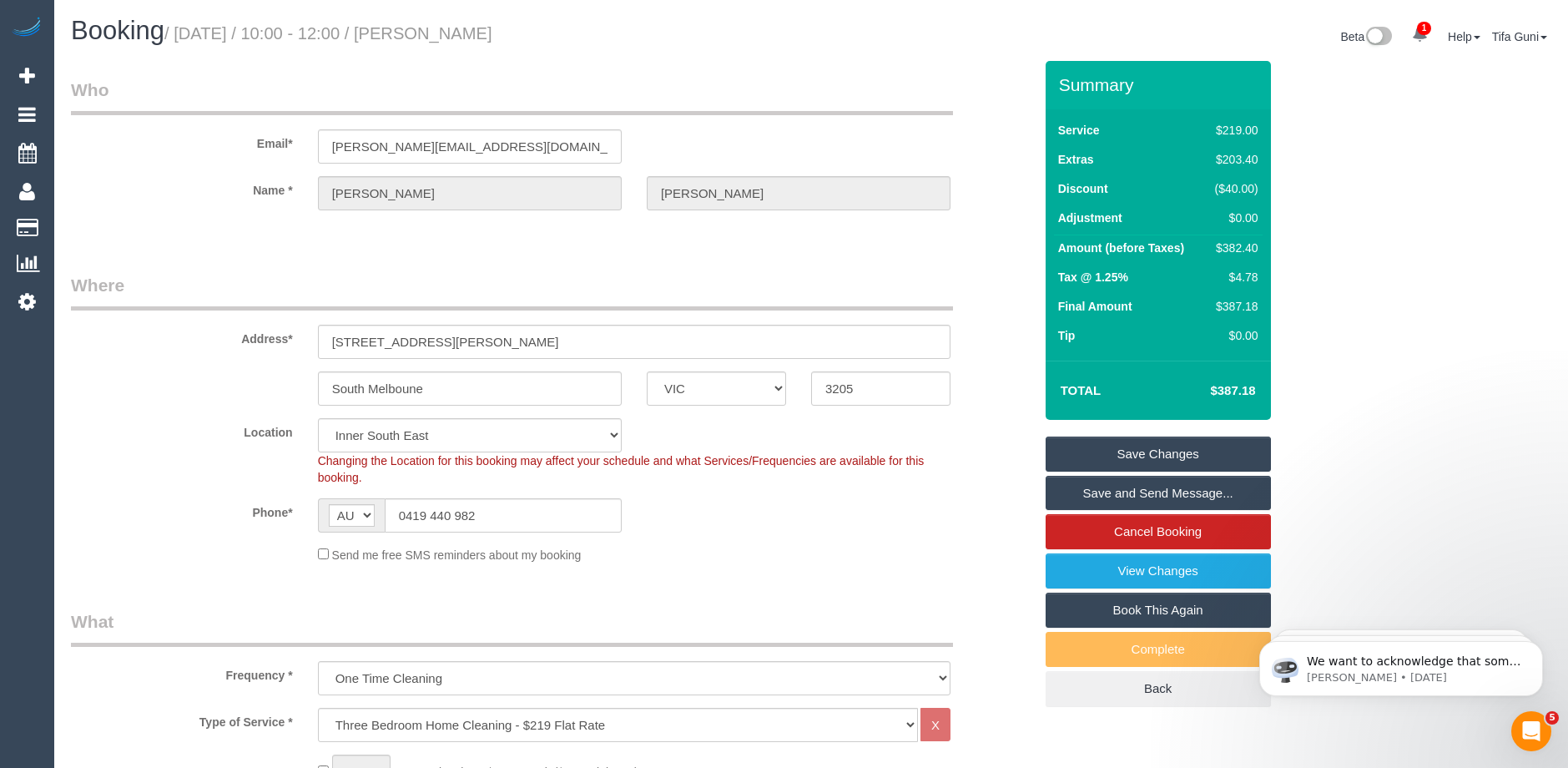
type textarea "Call customer on +61 419 440 982 30 minutes before you arrive"
click at [1178, 447] on link "Save Changes" at bounding box center [1158, 454] width 225 height 35
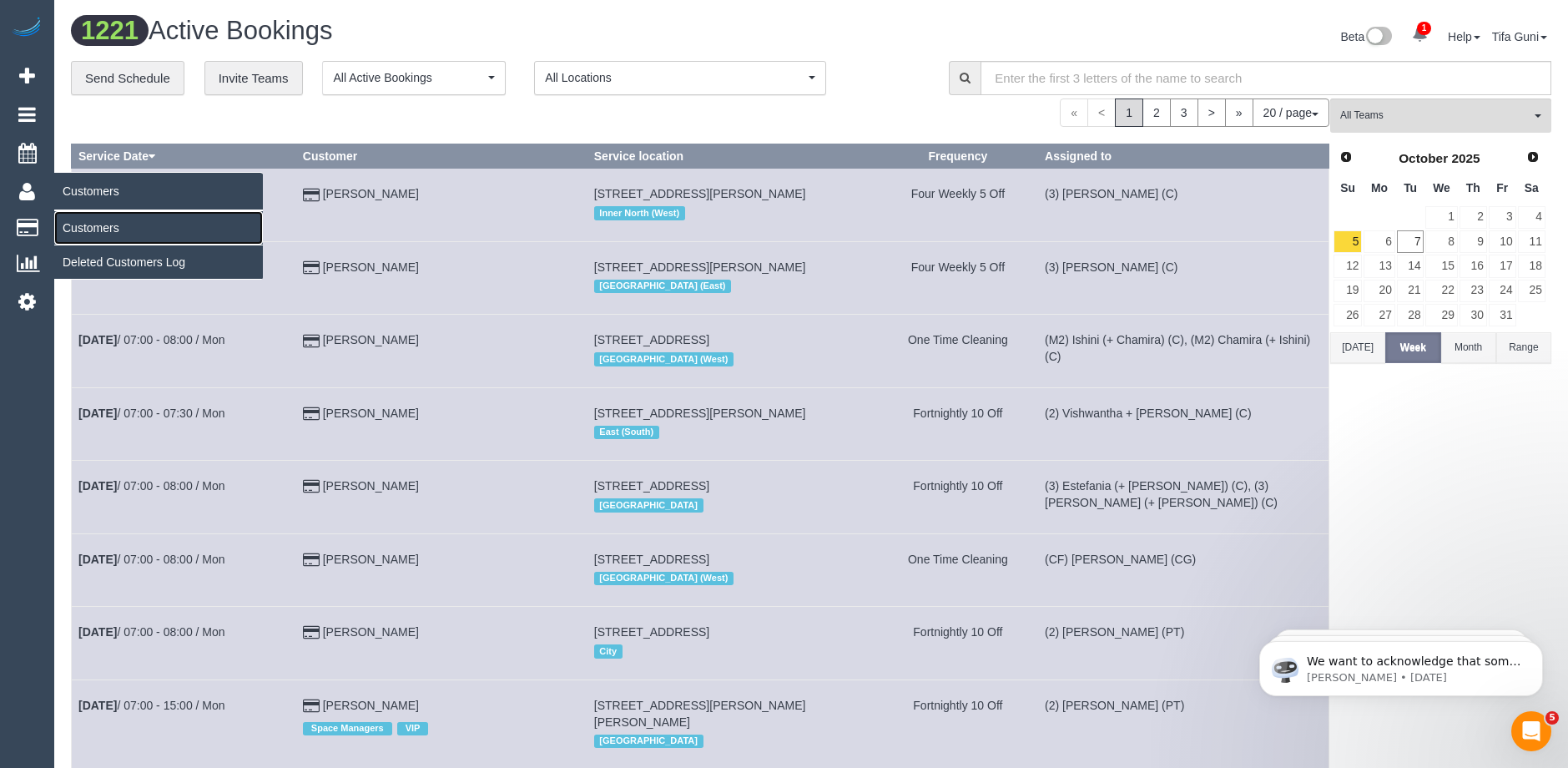
click at [76, 228] on link "Customers" at bounding box center [158, 228] width 209 height 34
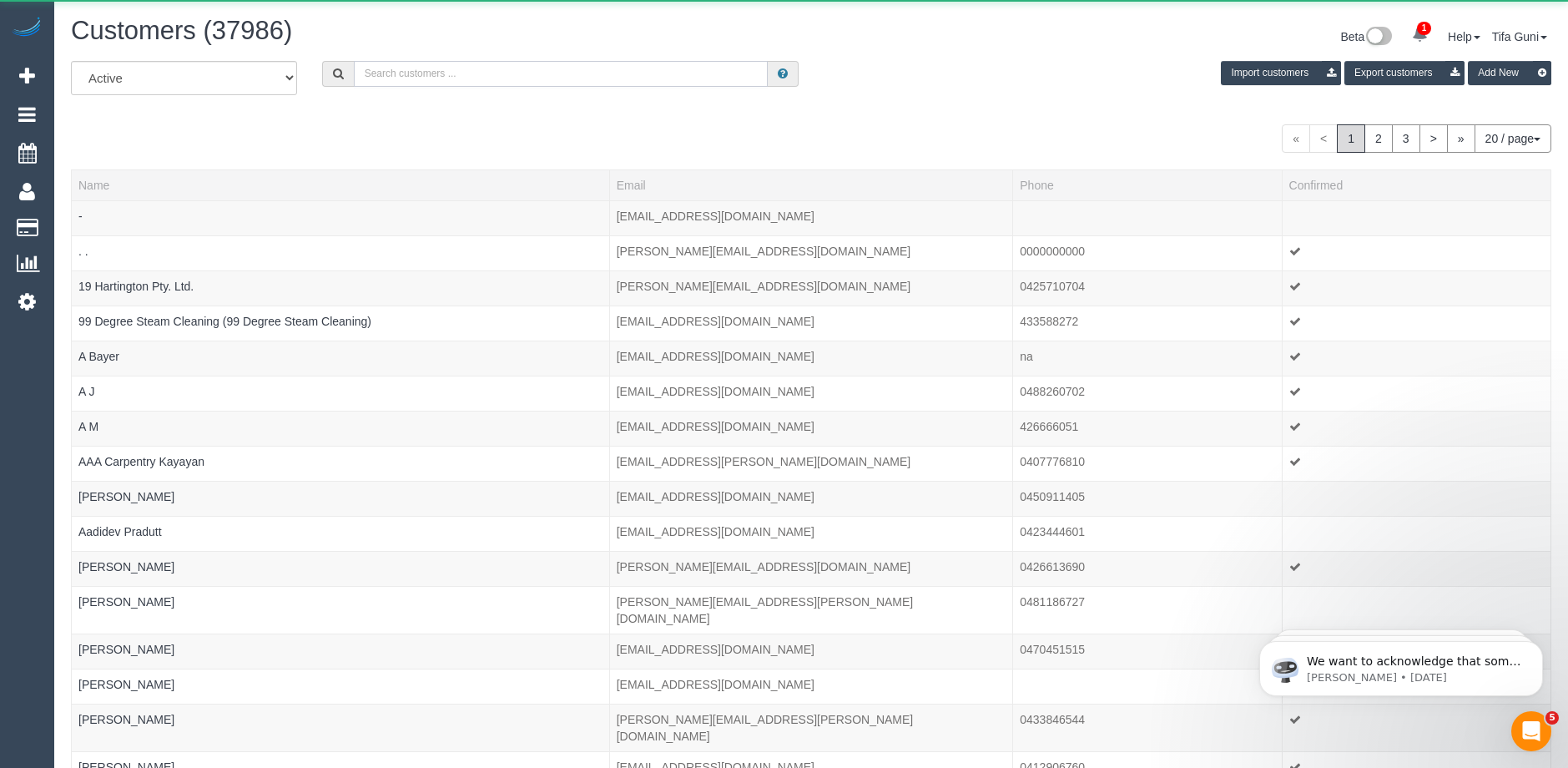
click at [430, 77] on input "text" at bounding box center [561, 74] width 414 height 26
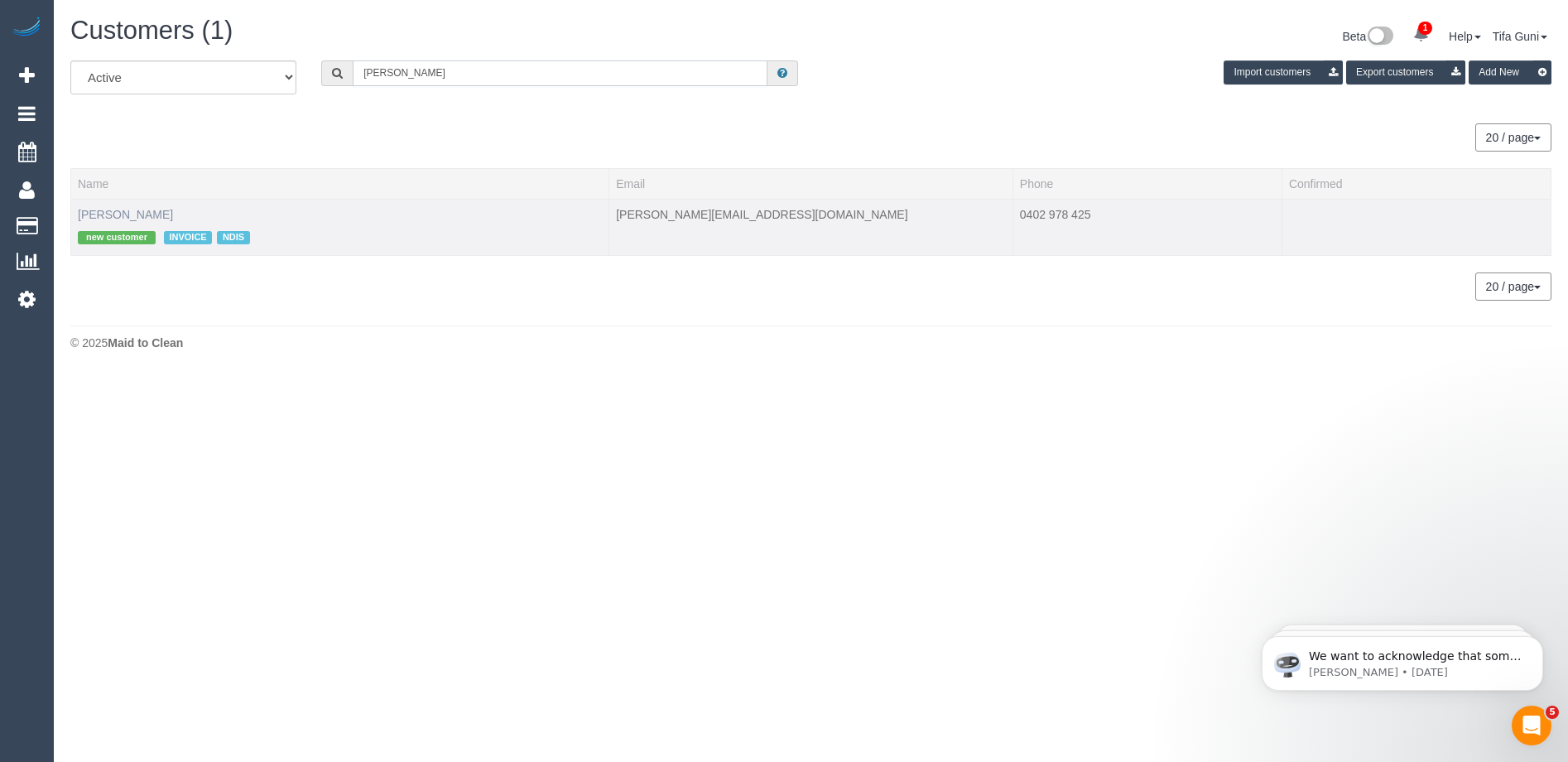
type input "maria cooper"
click at [105, 210] on link "Maria Cooper" at bounding box center [125, 215] width 95 height 14
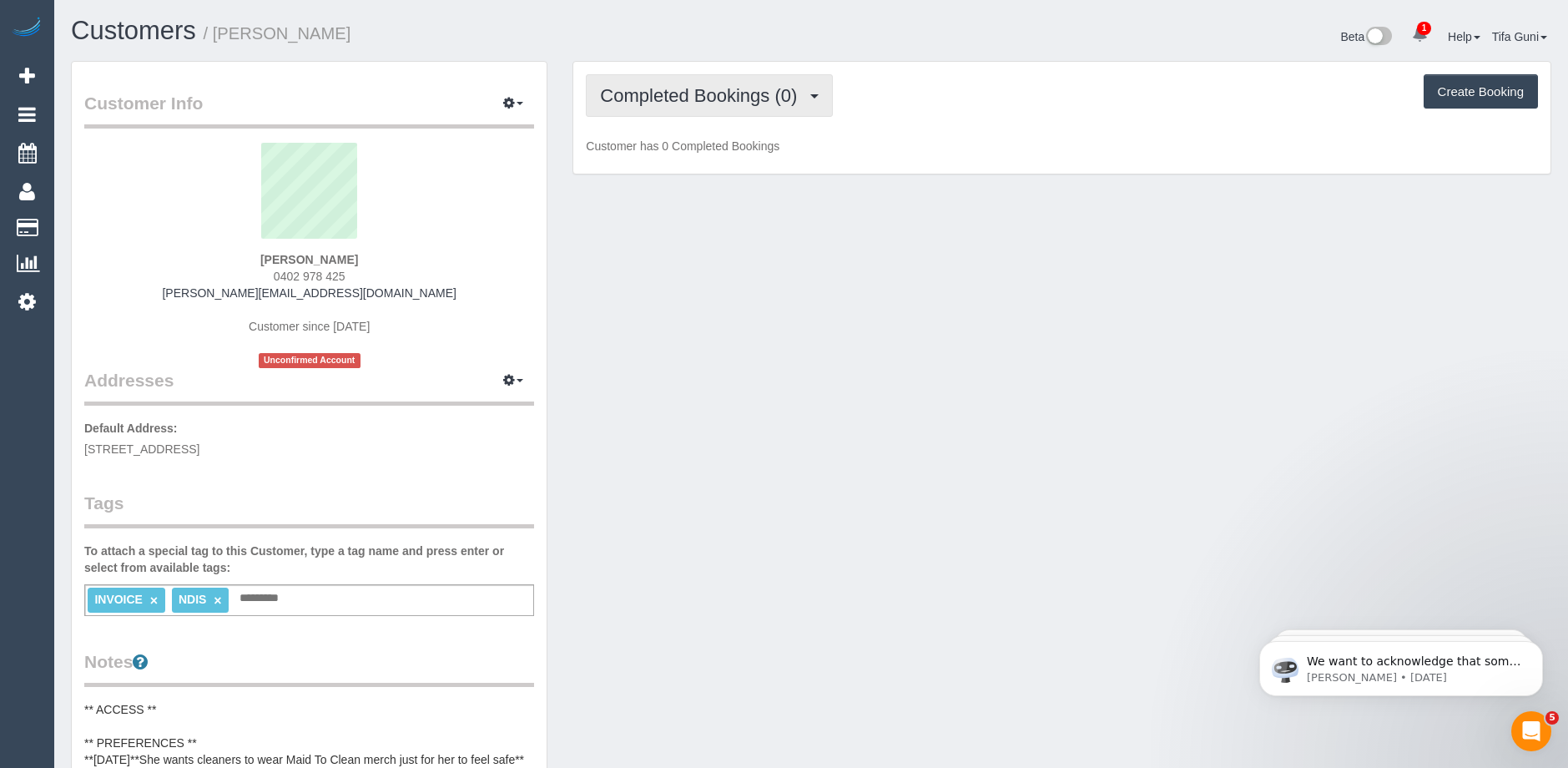
click at [752, 96] on span "Completed Bookings (0)" at bounding box center [702, 95] width 205 height 21
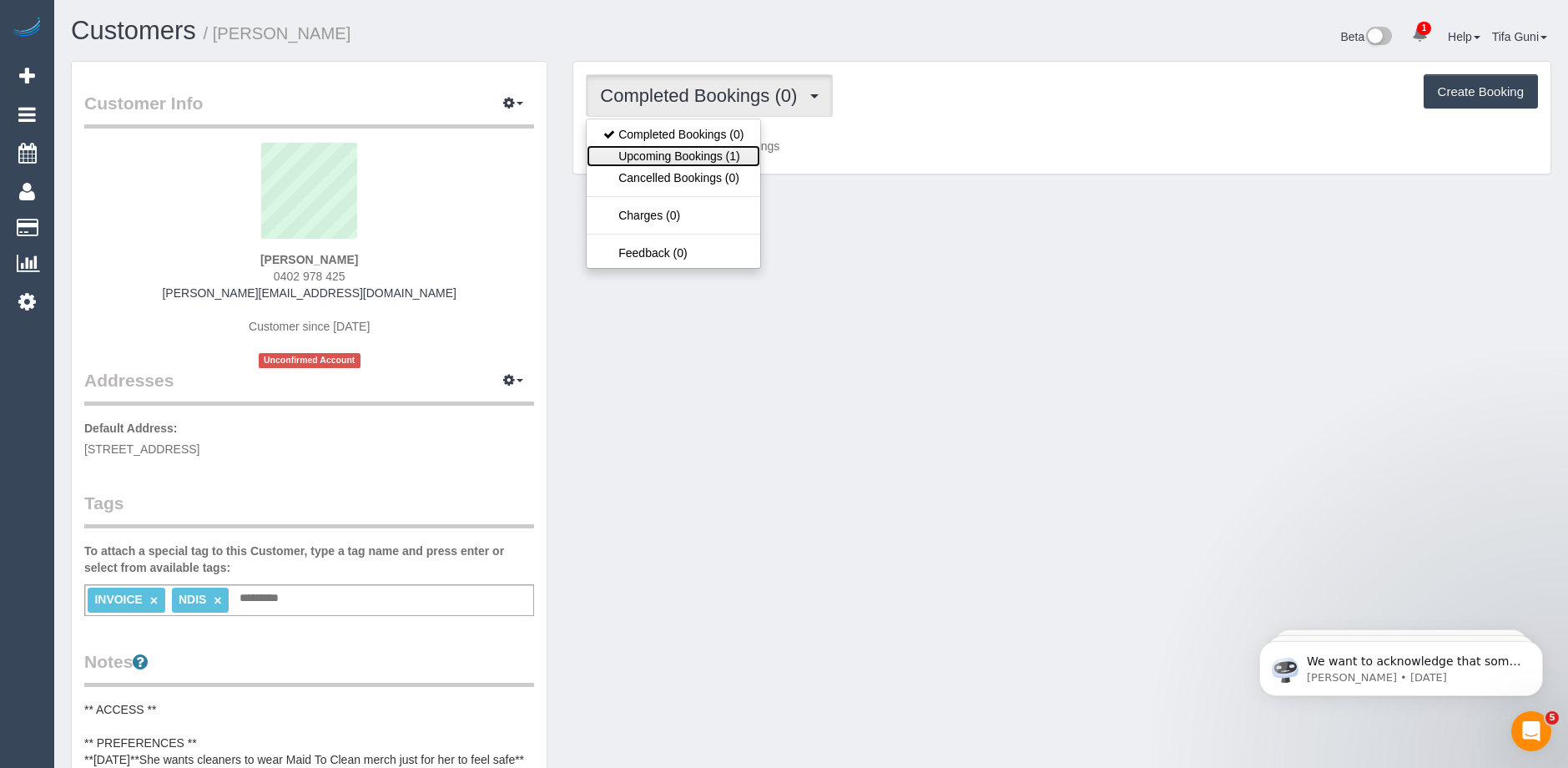
click at [725, 151] on link "Upcoming Bookings (1)" at bounding box center [674, 155] width 174 height 21
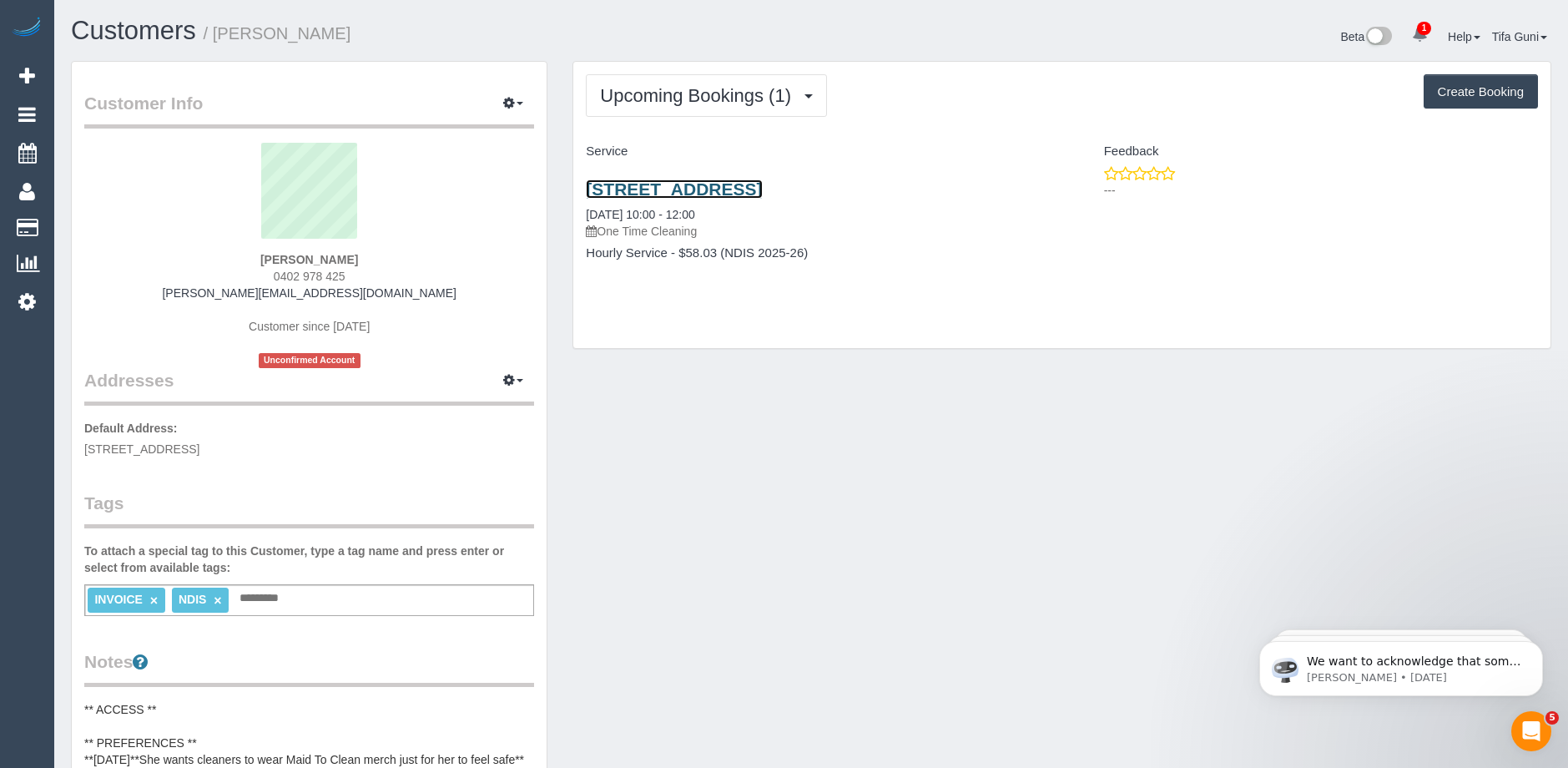
click at [724, 189] on link "800 Riversdale Road,, Camberwell, VIC 3124" at bounding box center [674, 189] width 176 height 19
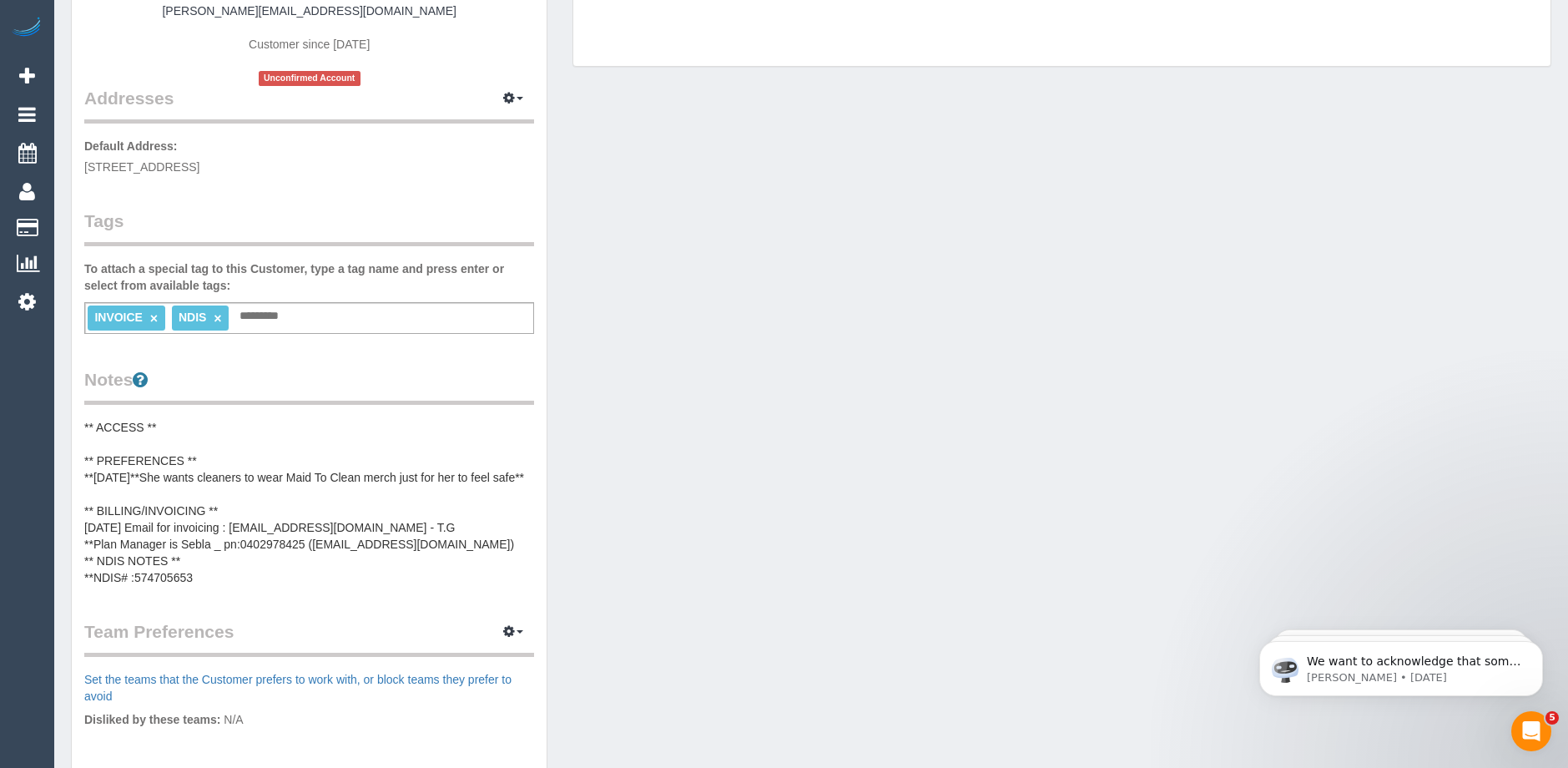
scroll to position [334, 0]
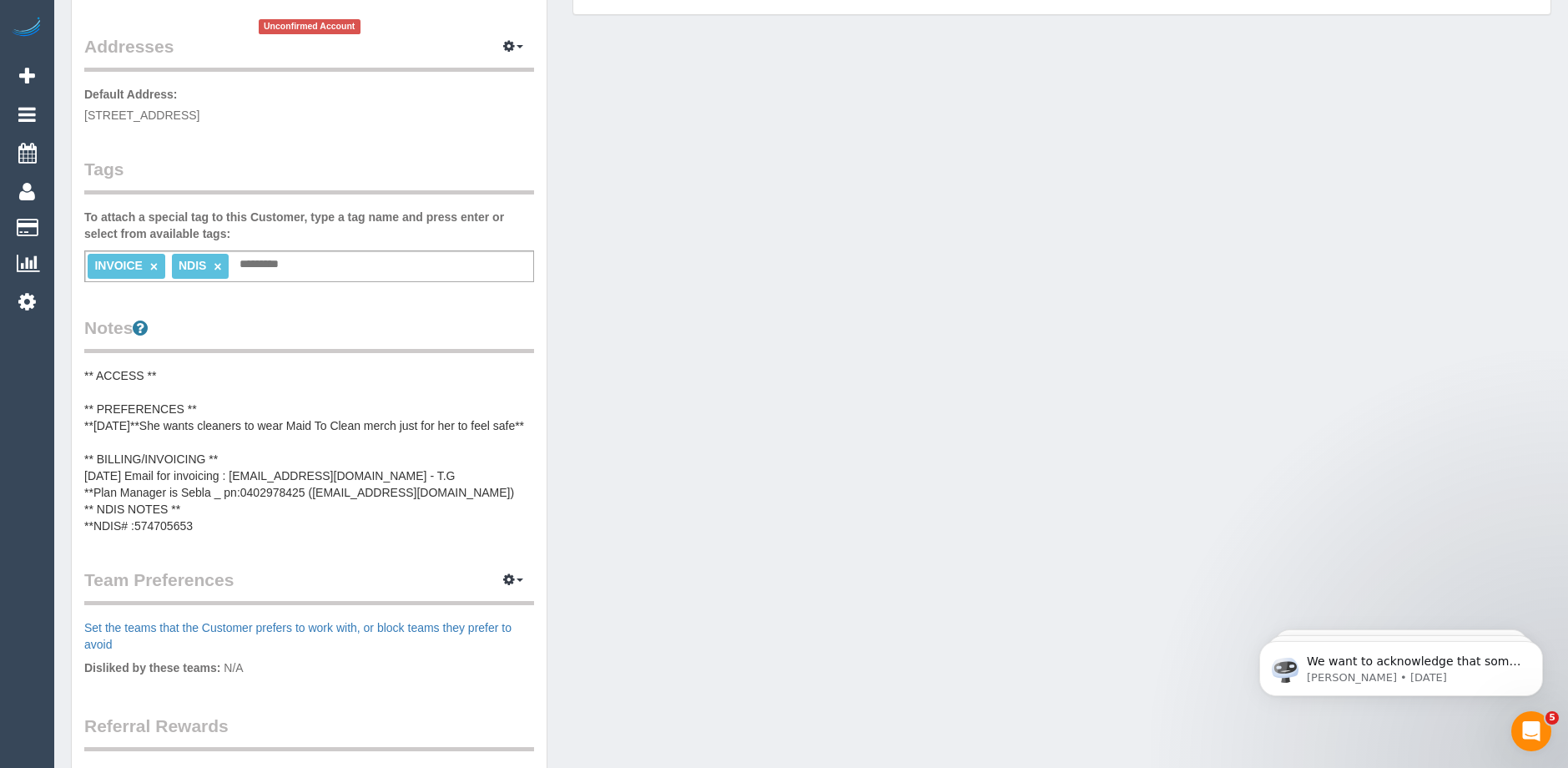
click at [296, 424] on pre "** ACCESS ** ** PREFERENCES ** **06/10/2025**She wants cleaners to wear Maid To…" at bounding box center [309, 450] width 450 height 167
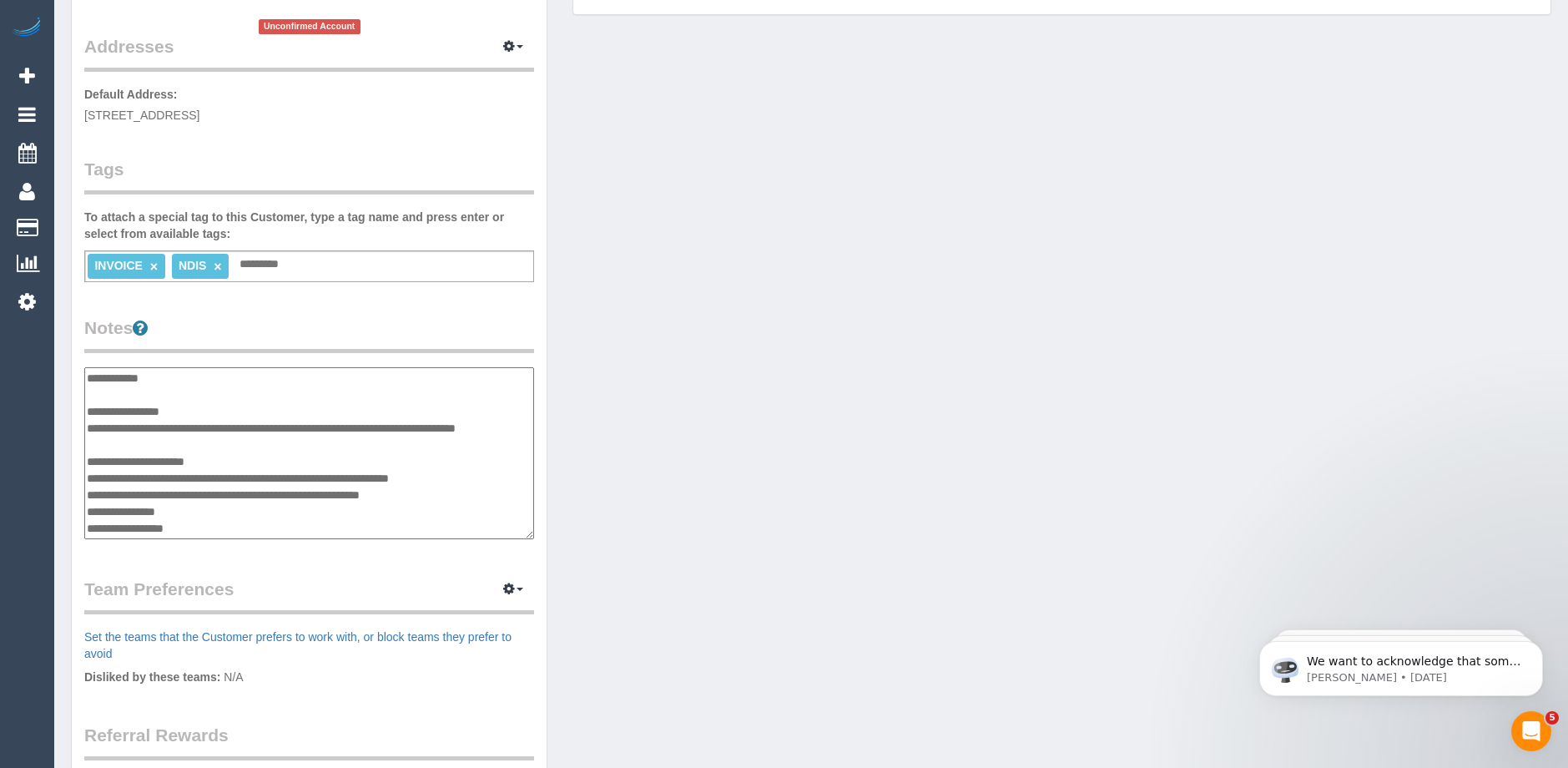
scroll to position [15, 0]
click at [131, 423] on textarea "**********" at bounding box center [309, 453] width 450 height 172
type textarea "**********"
click at [415, 320] on legend "Notes" at bounding box center [309, 334] width 450 height 38
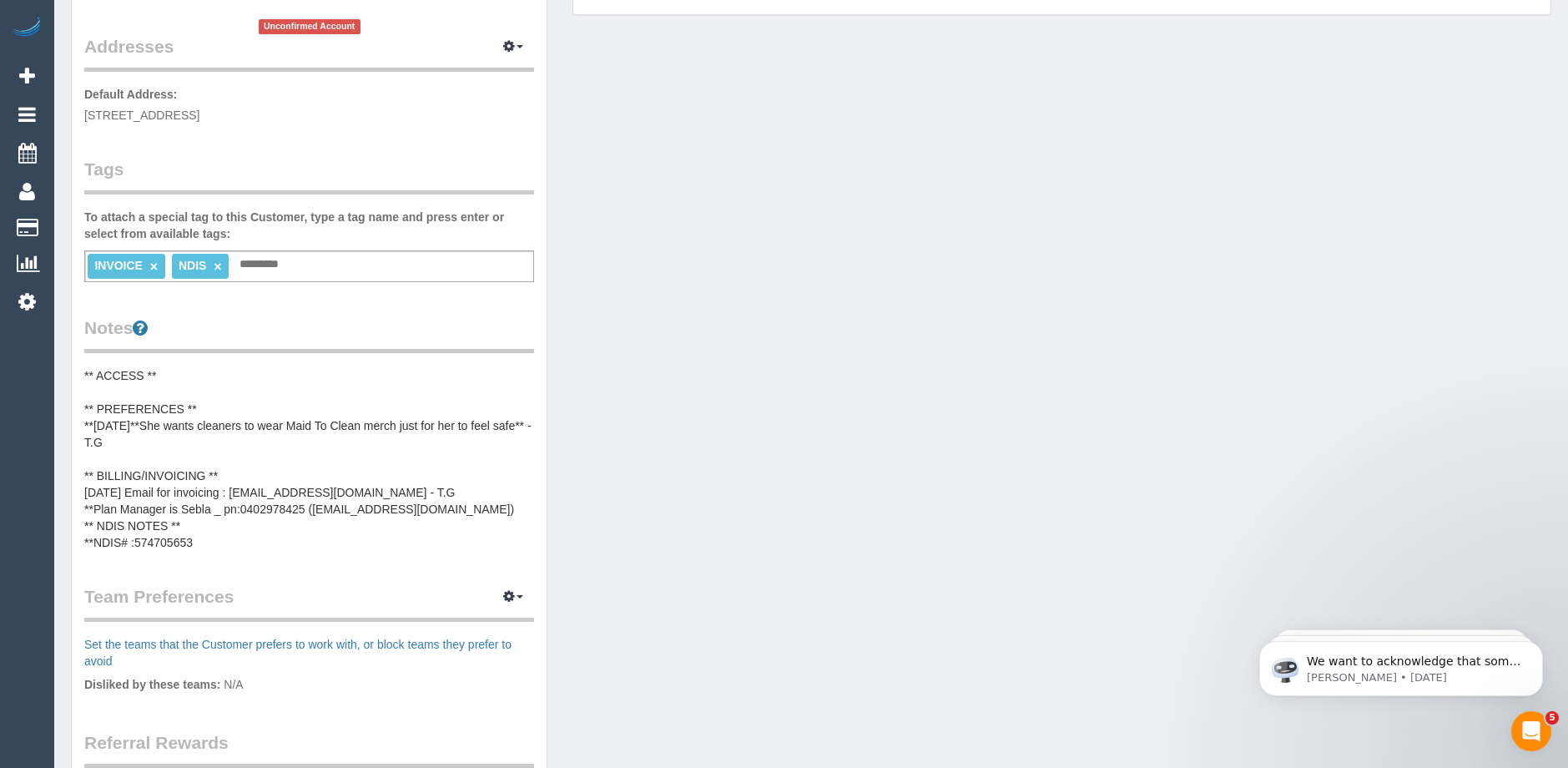
click at [148, 425] on pre "** ACCESS ** ** PREFERENCES ** **06/10/2025**She wants cleaners to wear Maid To…" at bounding box center [309, 459] width 450 height 184
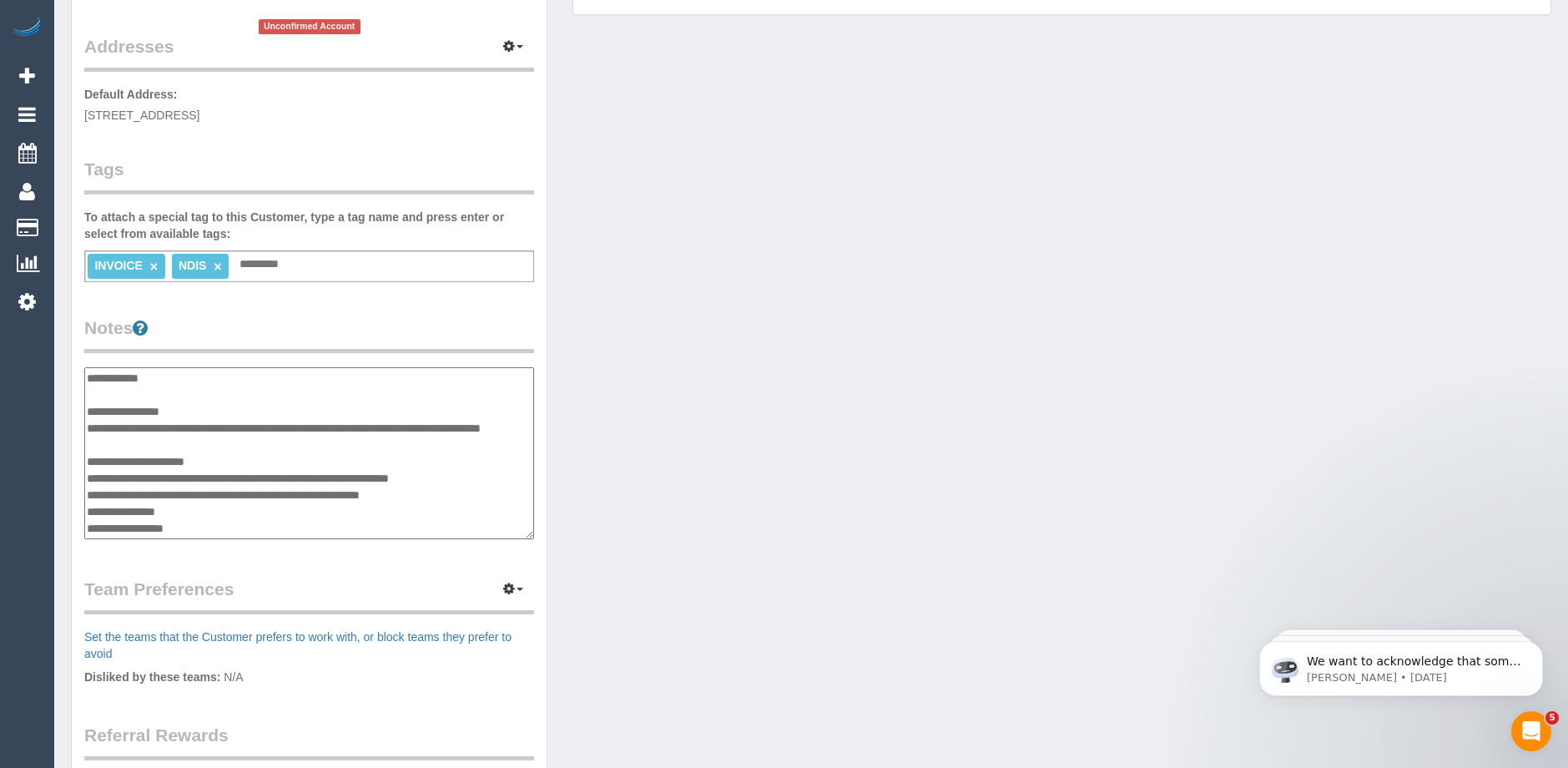
click at [154, 432] on textarea "**********" at bounding box center [309, 453] width 450 height 172
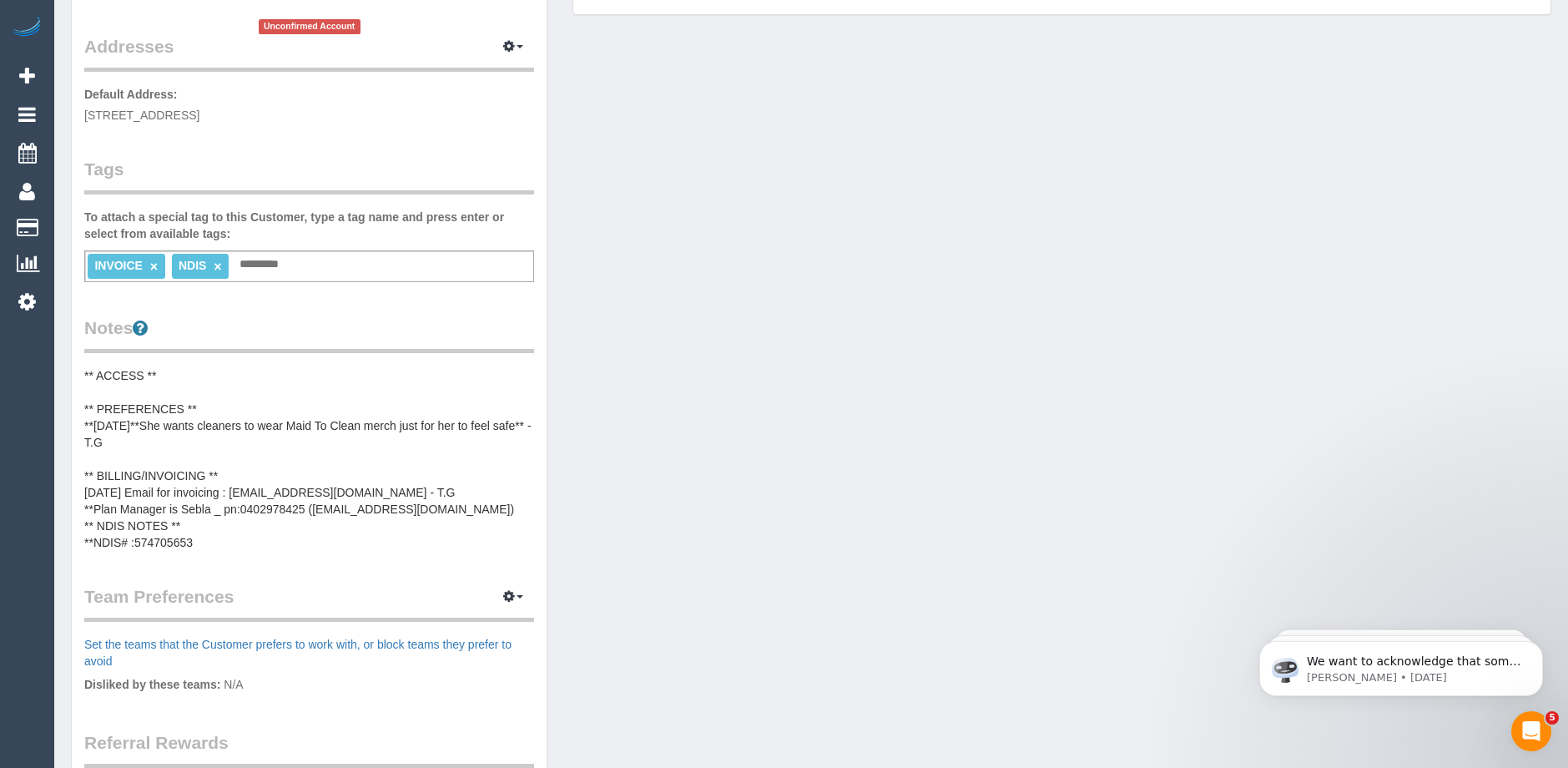
click at [154, 432] on pre "** ACCESS ** ** PREFERENCES ** **06/10/2025**She wants cleaners to wear Maid To…" at bounding box center [309, 459] width 450 height 184
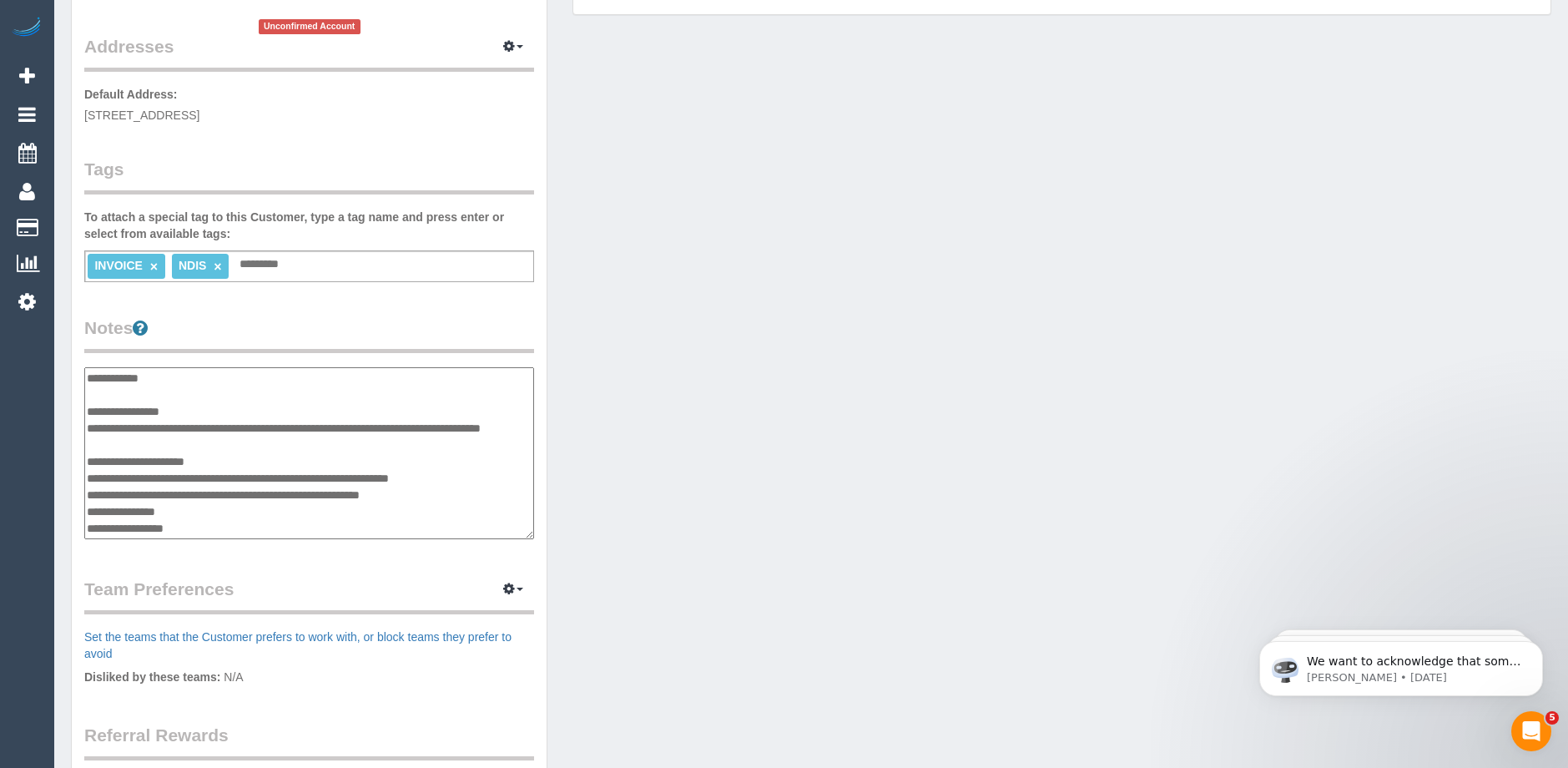
click at [154, 432] on textarea "**********" at bounding box center [309, 453] width 450 height 172
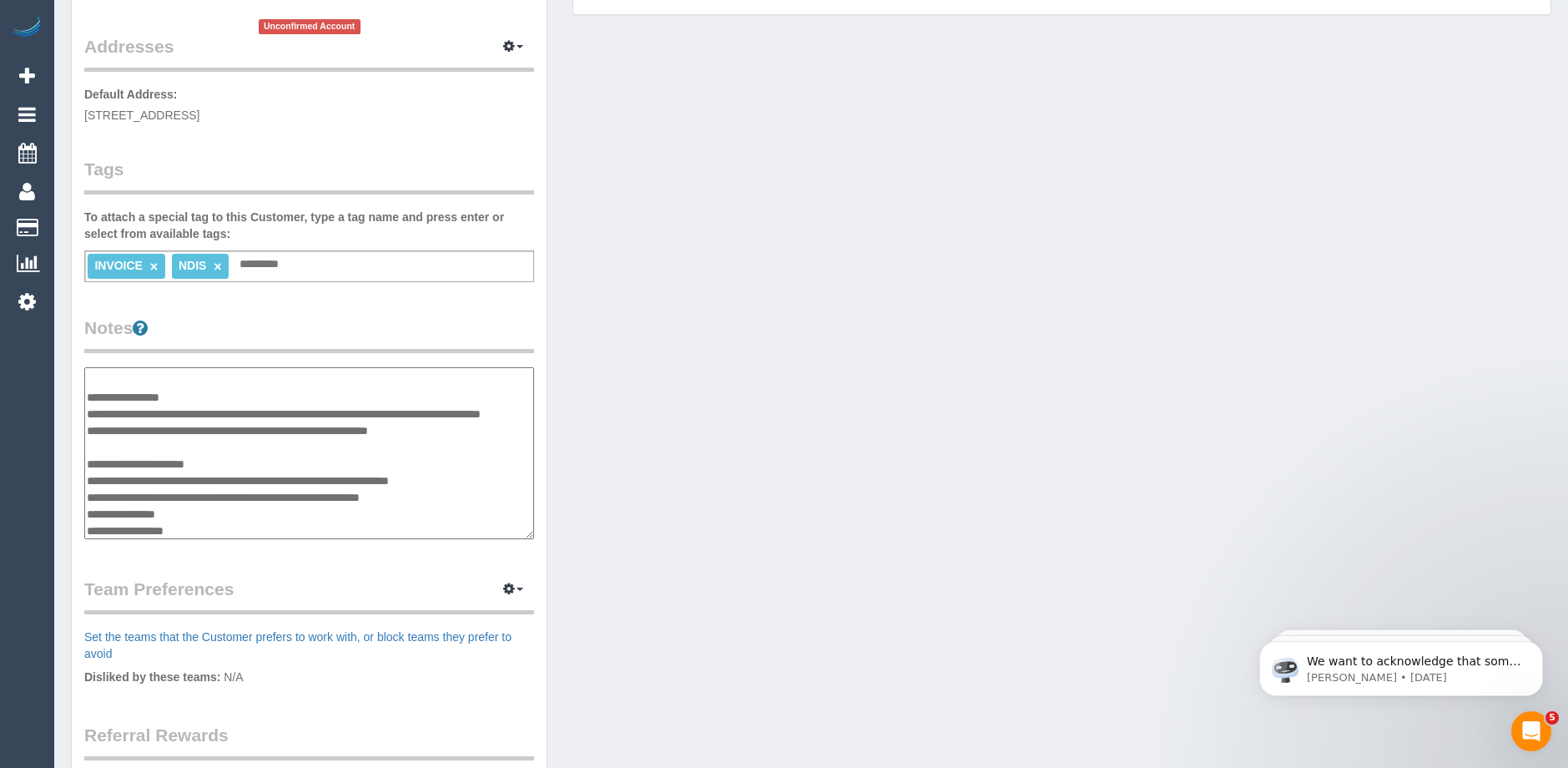
click at [169, 447] on textarea "**********" at bounding box center [309, 453] width 450 height 172
click at [176, 462] on textarea "**********" at bounding box center [309, 453] width 450 height 172
type textarea "**********"
click at [418, 317] on legend "Notes" at bounding box center [309, 334] width 450 height 38
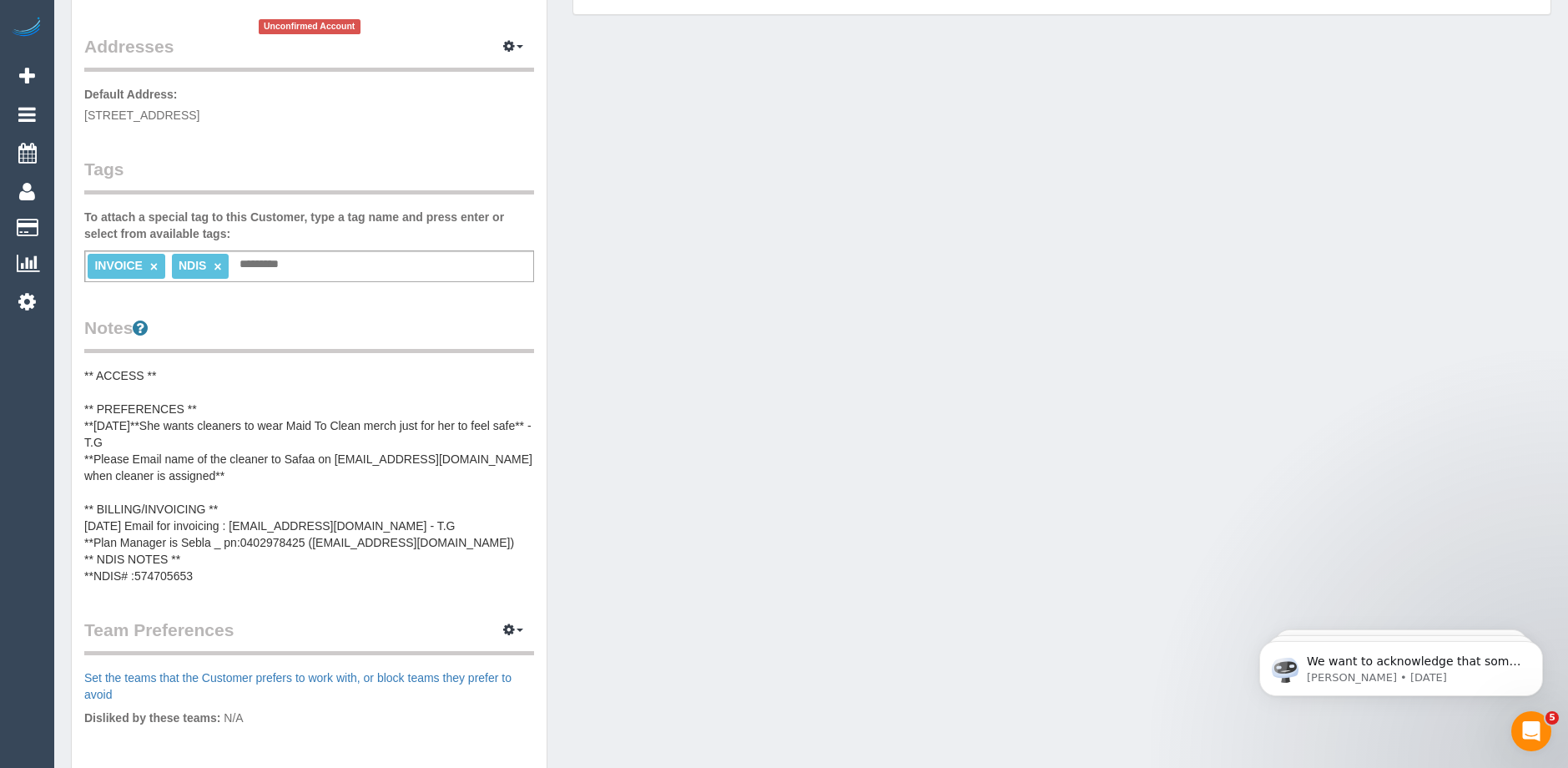
click at [210, 456] on pre "** ACCESS ** ** PREFERENCES ** **06/10/2025**She wants cleaners to wear Maid To…" at bounding box center [309, 475] width 450 height 217
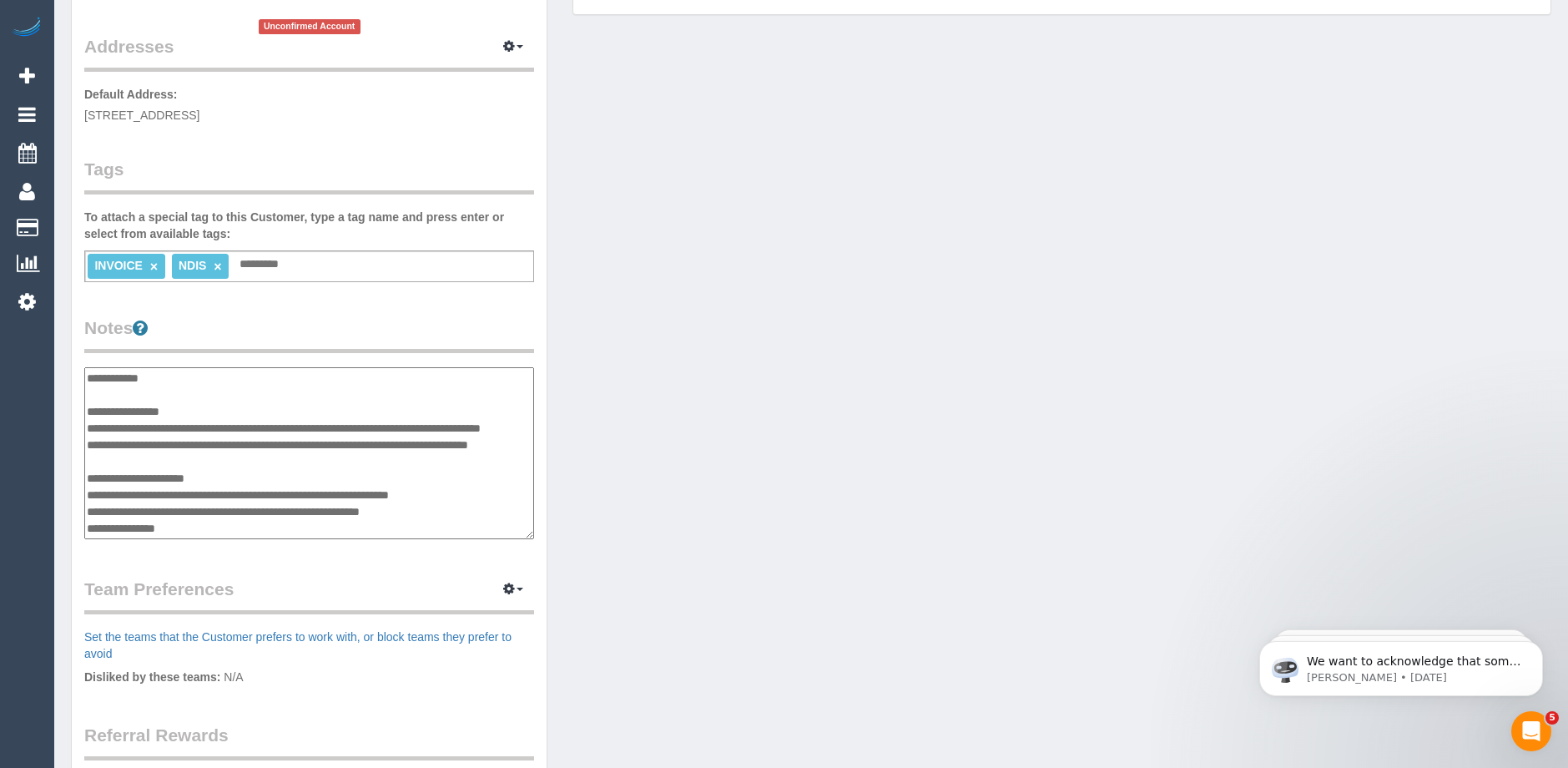
scroll to position [50, 0]
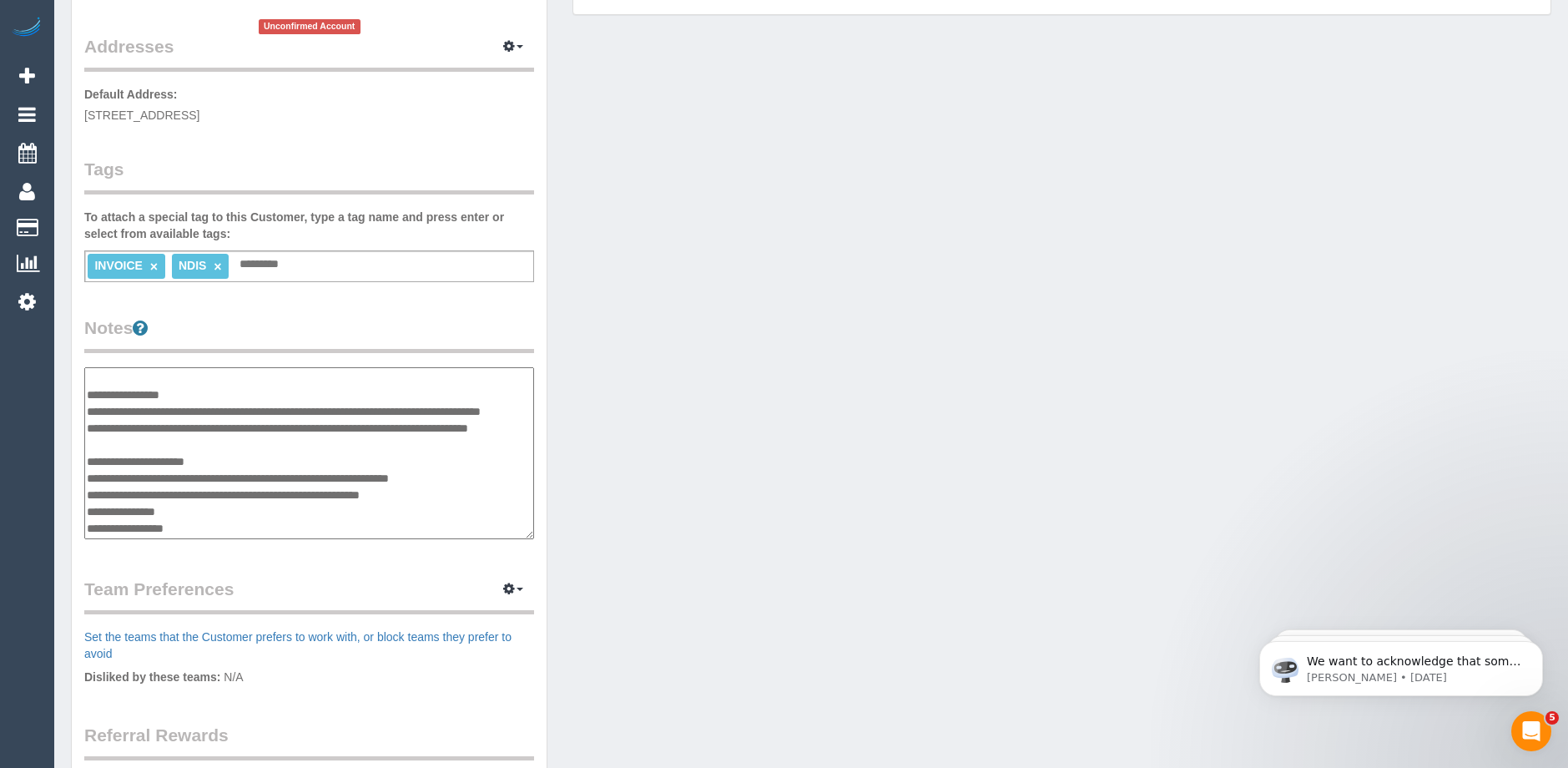
drag, startPoint x: 158, startPoint y: 425, endPoint x: 90, endPoint y: 418, distance: 68.4
click at [90, 418] on textarea "**********" at bounding box center [309, 453] width 450 height 172
click at [462, 284] on div "Customer Info Edit Contact Info Send Message Email Preferences Special Sales Ta…" at bounding box center [309, 357] width 475 height 1258
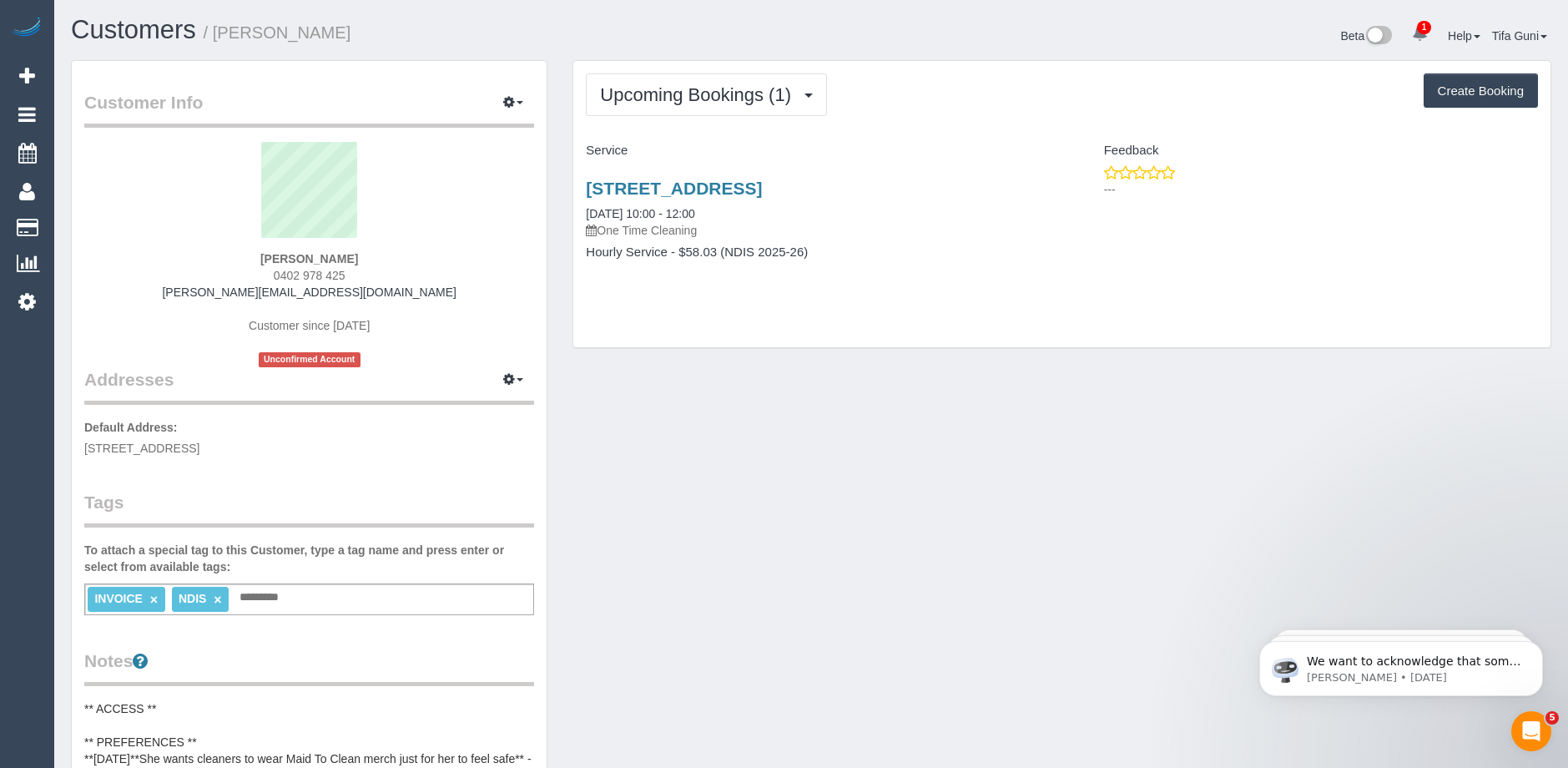
scroll to position [0, 0]
click at [762, 187] on link "800 Riversdale Road,, Camberwell, VIC 3124" at bounding box center [674, 189] width 176 height 19
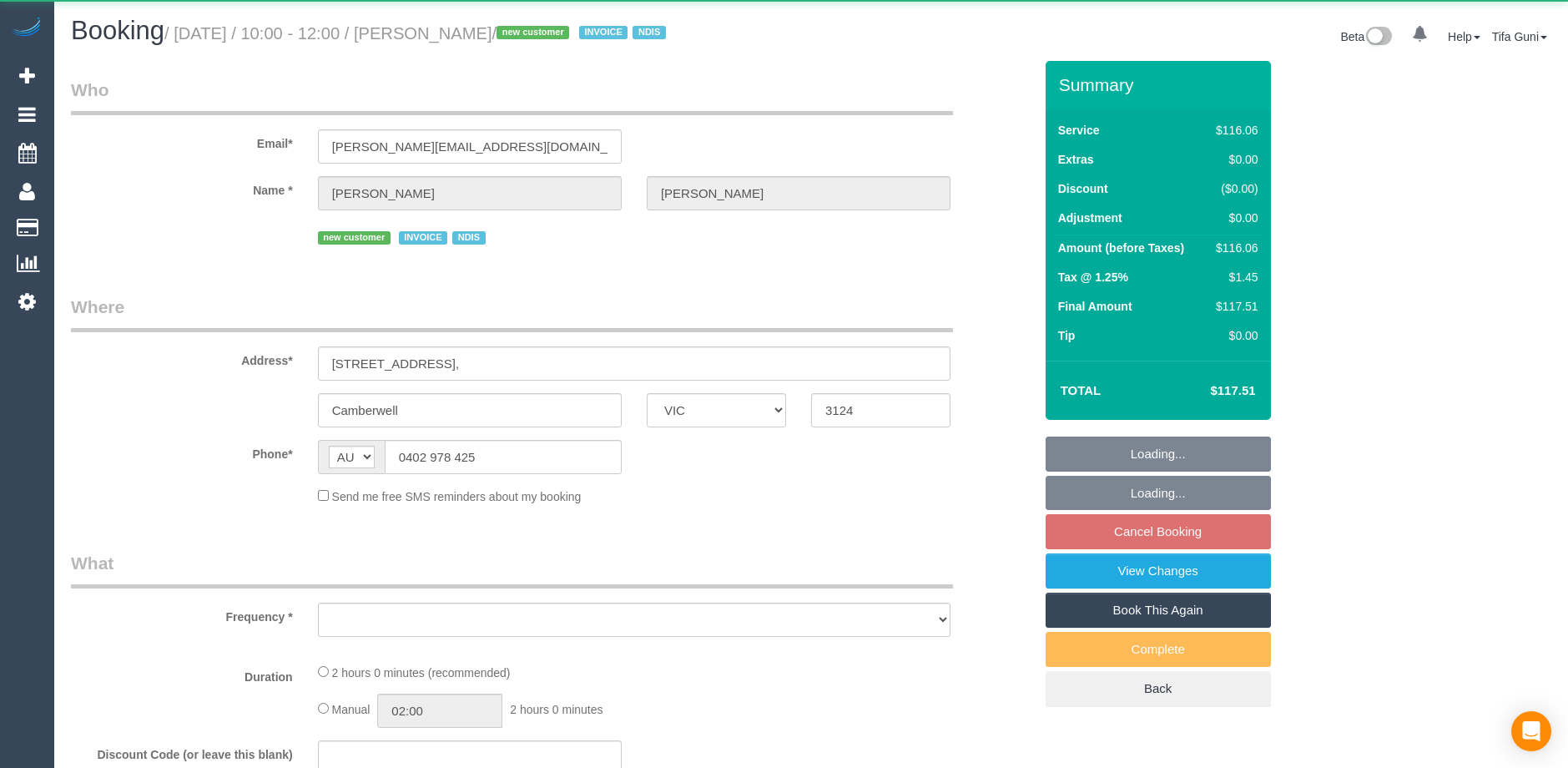
select select "VIC"
select select "number:28"
select select "number:14"
select select "number:19"
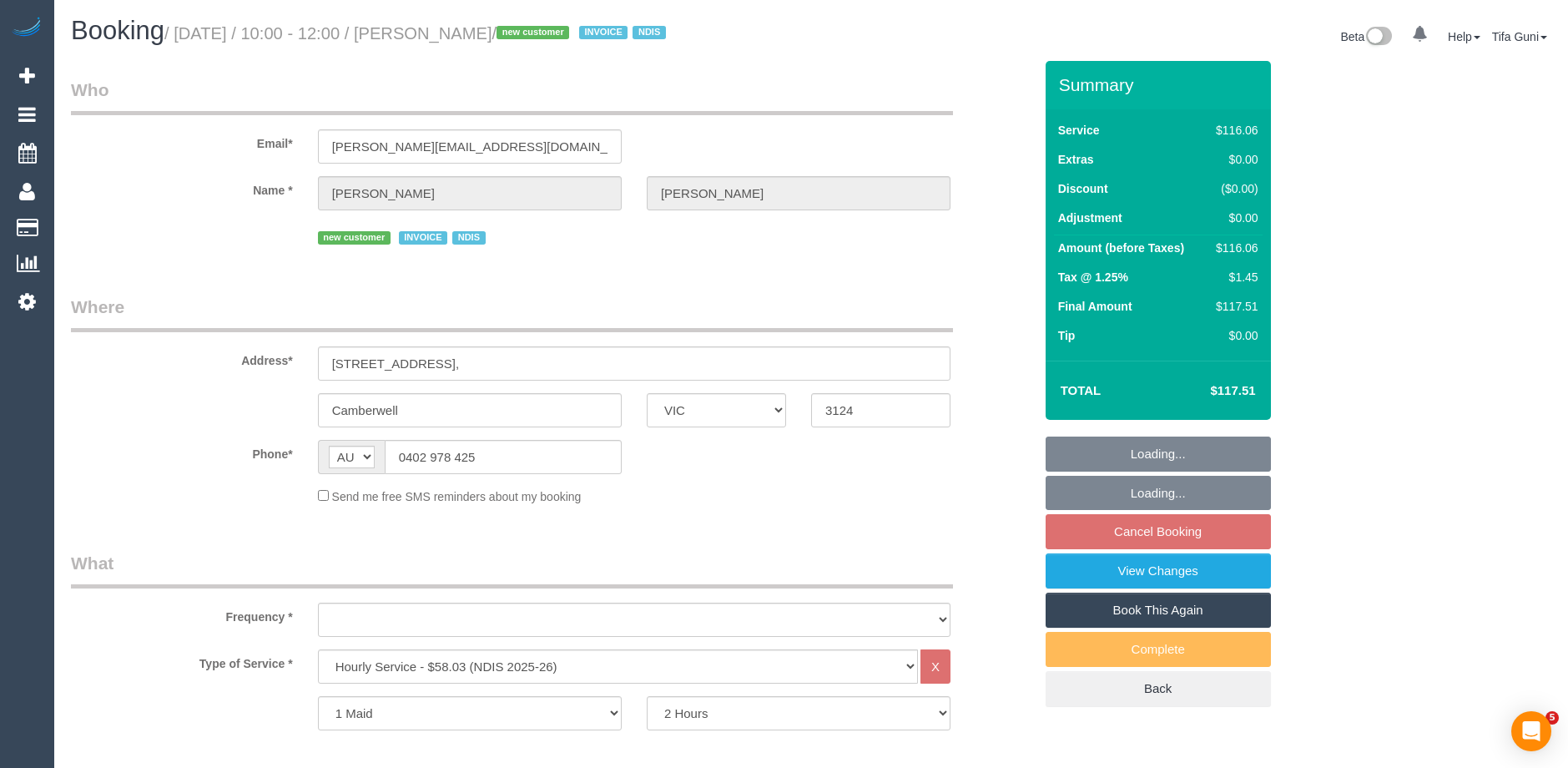
select select "object:758"
select select "spot3"
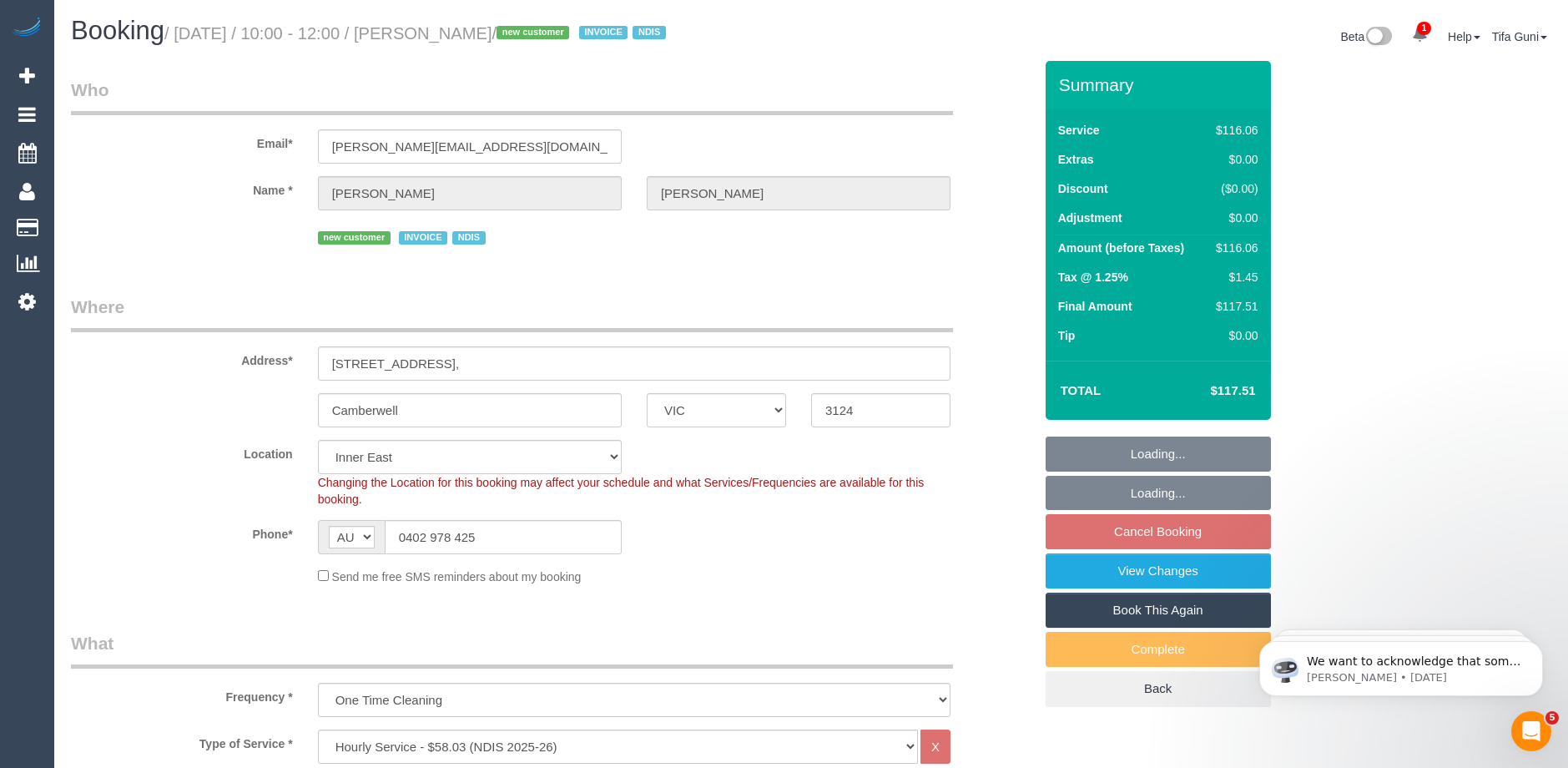
select select "object:1391"
select select "spot24"
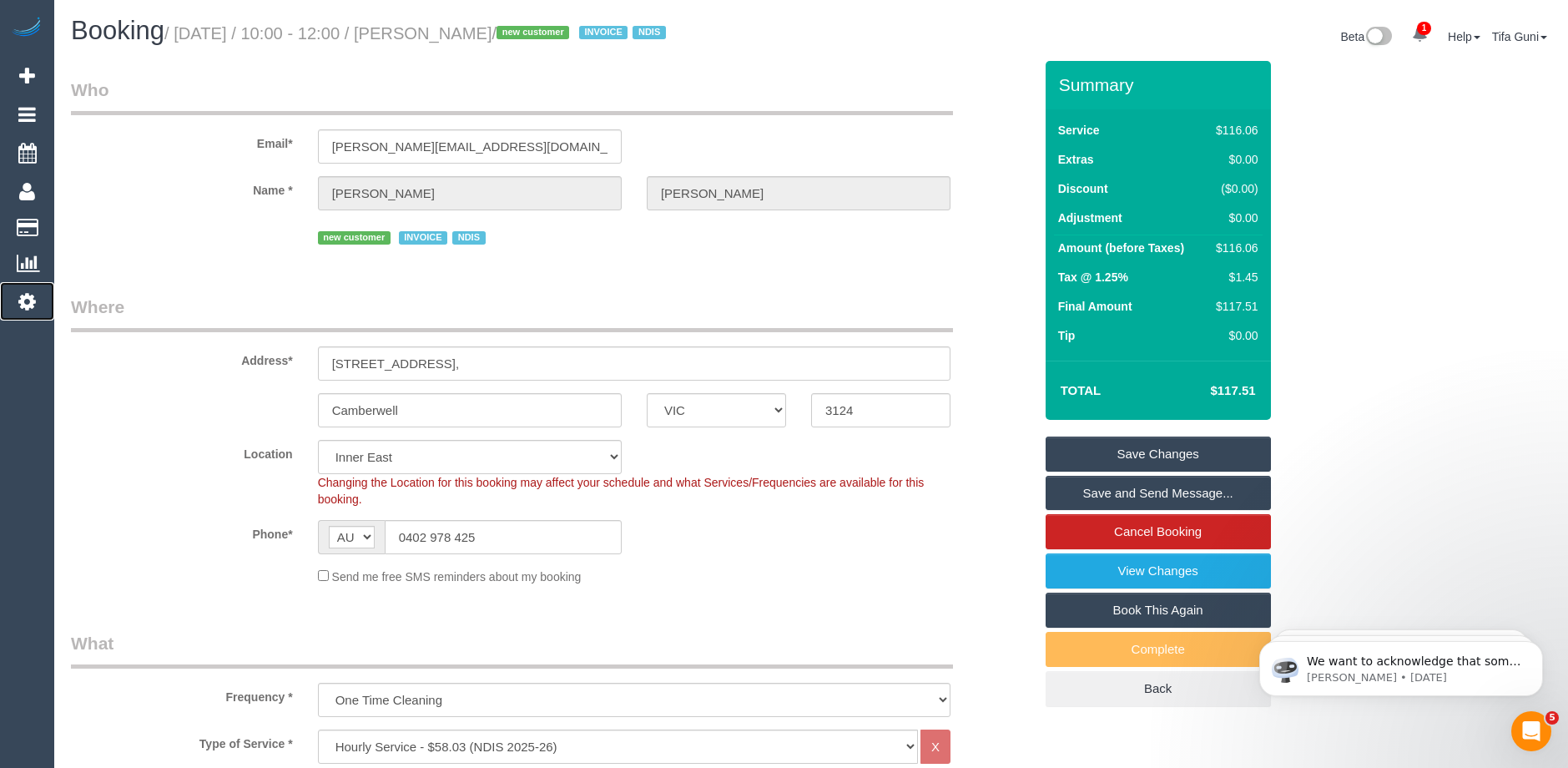
click at [22, 301] on icon at bounding box center [27, 301] width 17 height 20
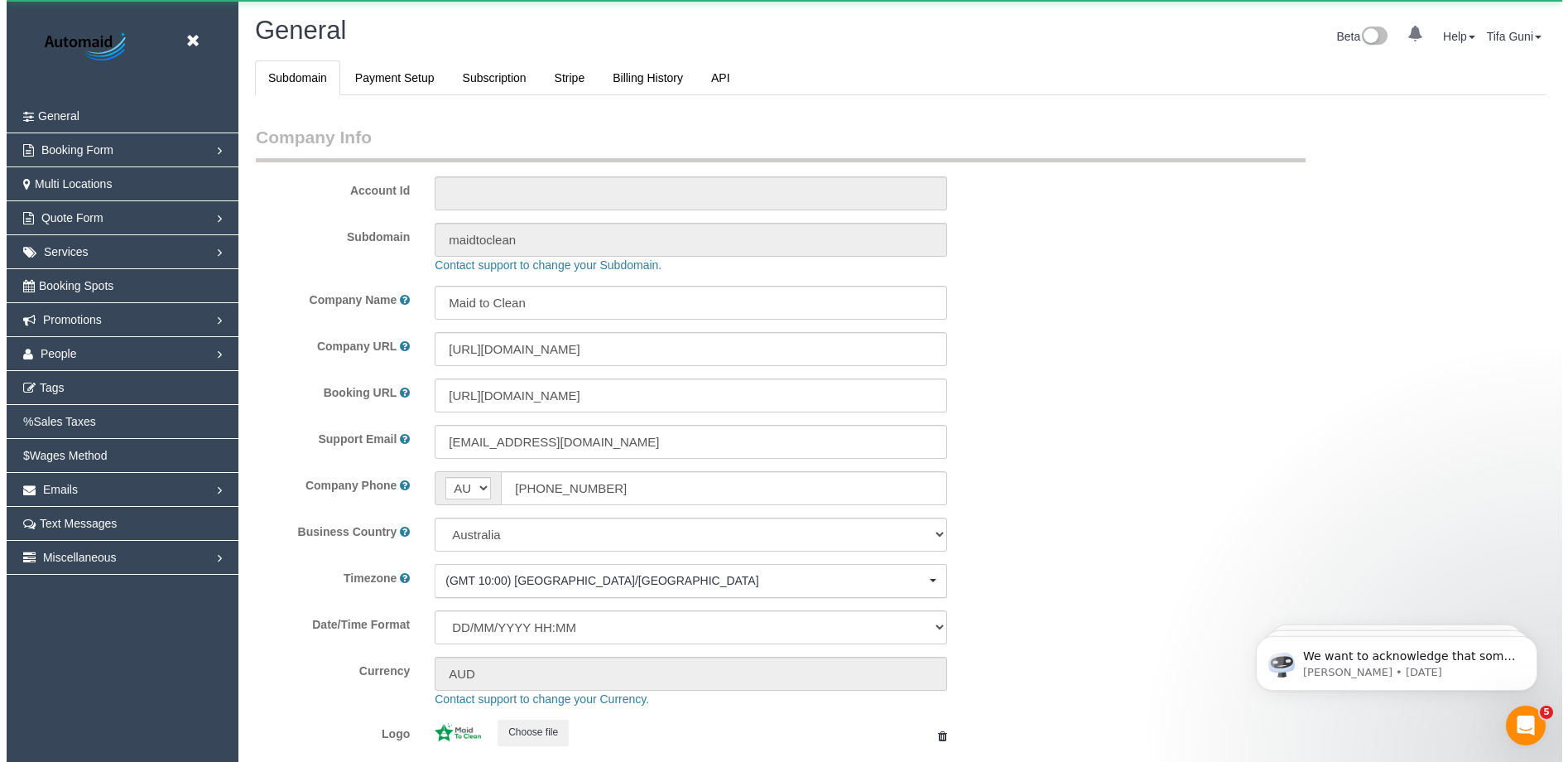
scroll to position [3751, 1555]
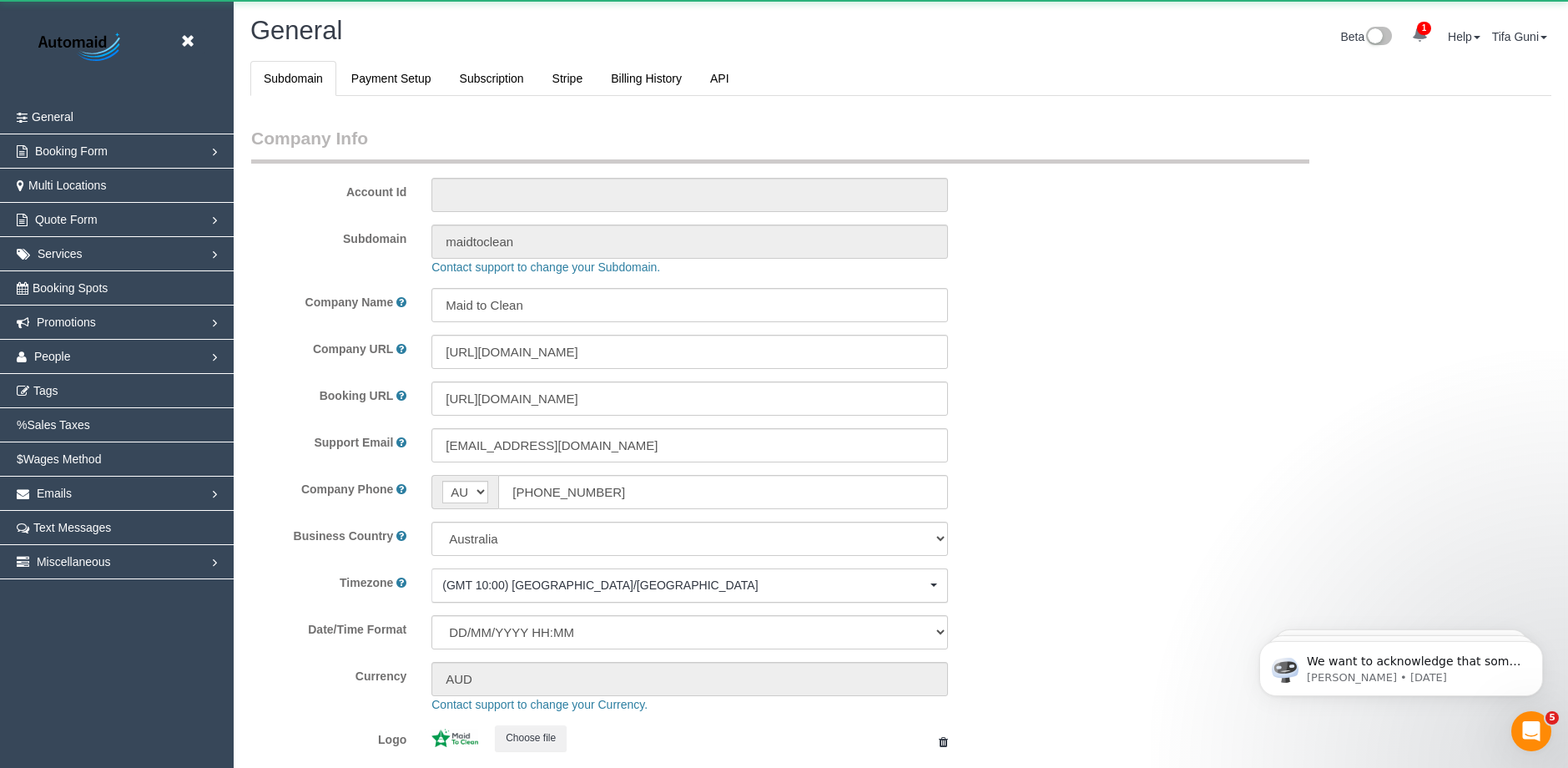
select select "1"
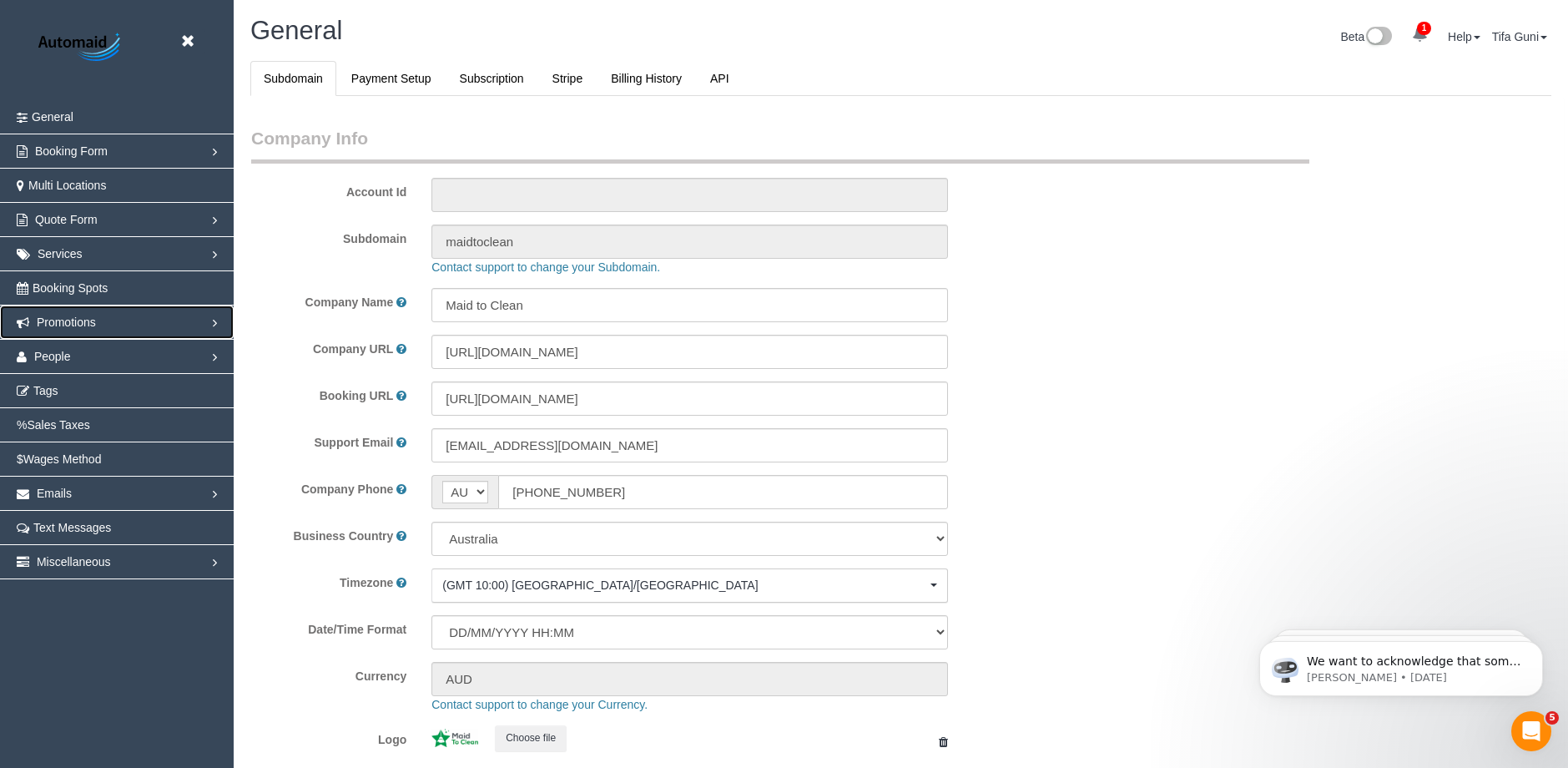
click at [73, 322] on span "Promotions" at bounding box center [66, 322] width 59 height 14
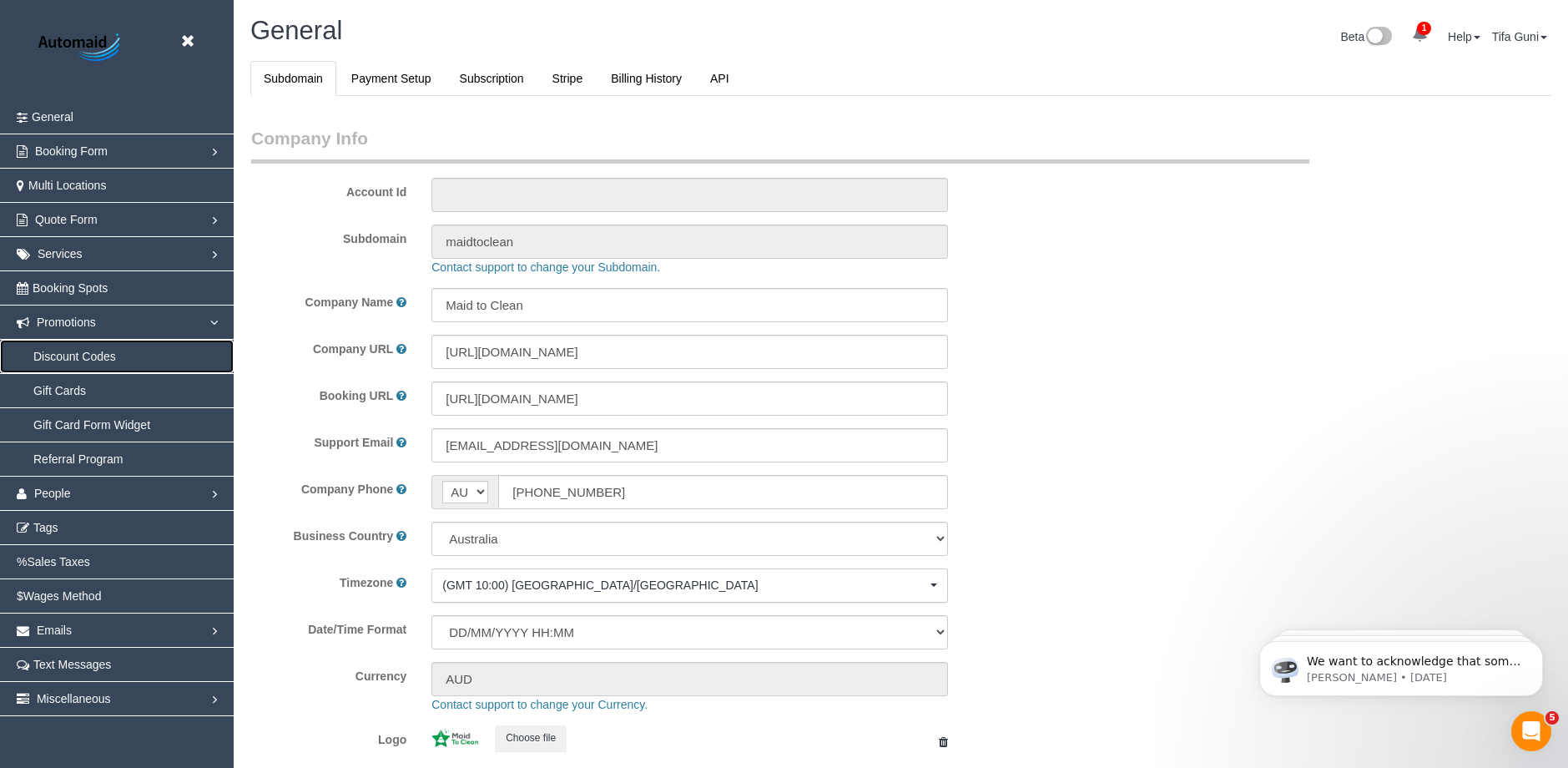
click at [93, 354] on link "Discount Codes" at bounding box center [117, 356] width 234 height 34
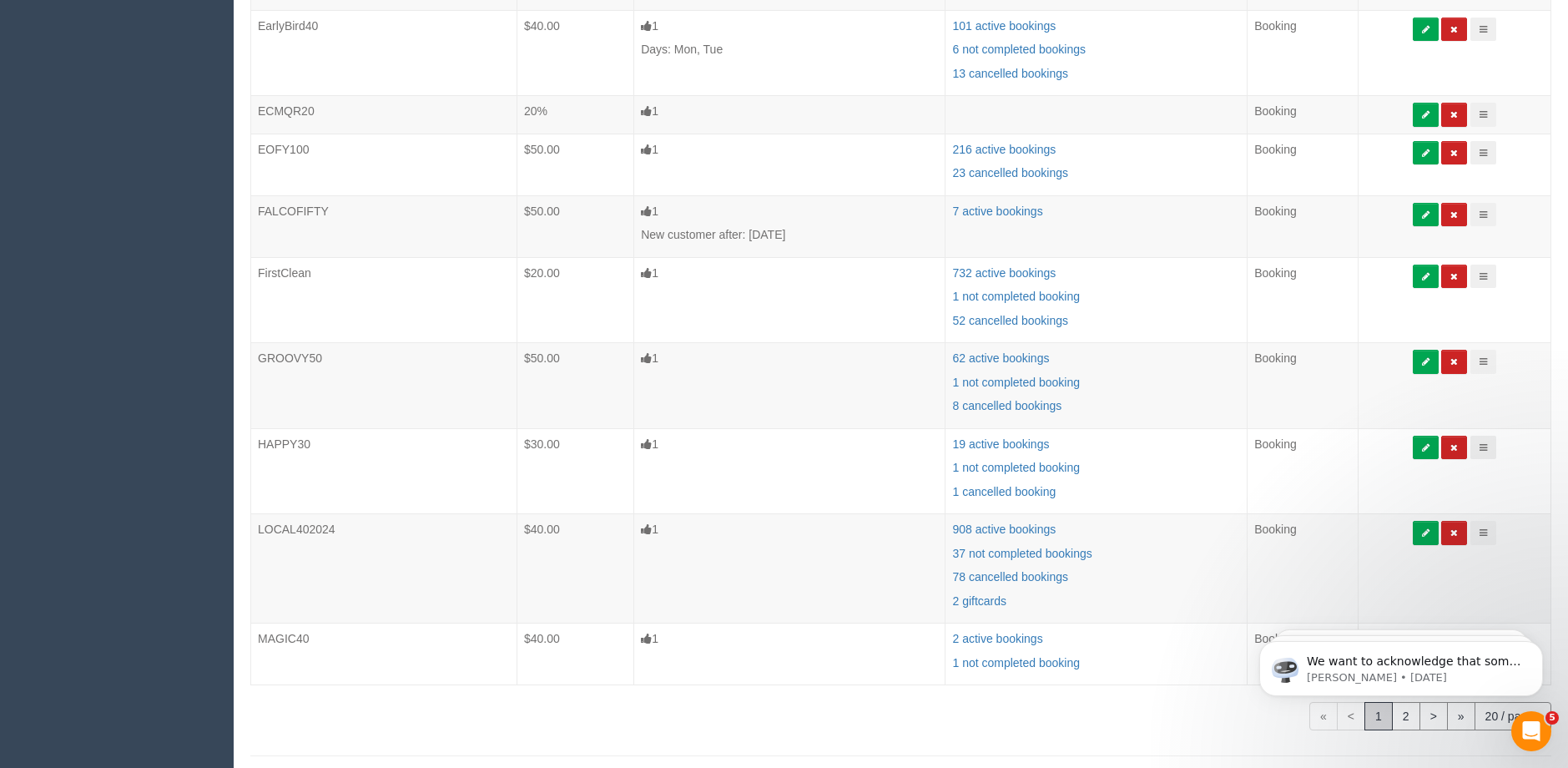
scroll to position [907, 0]
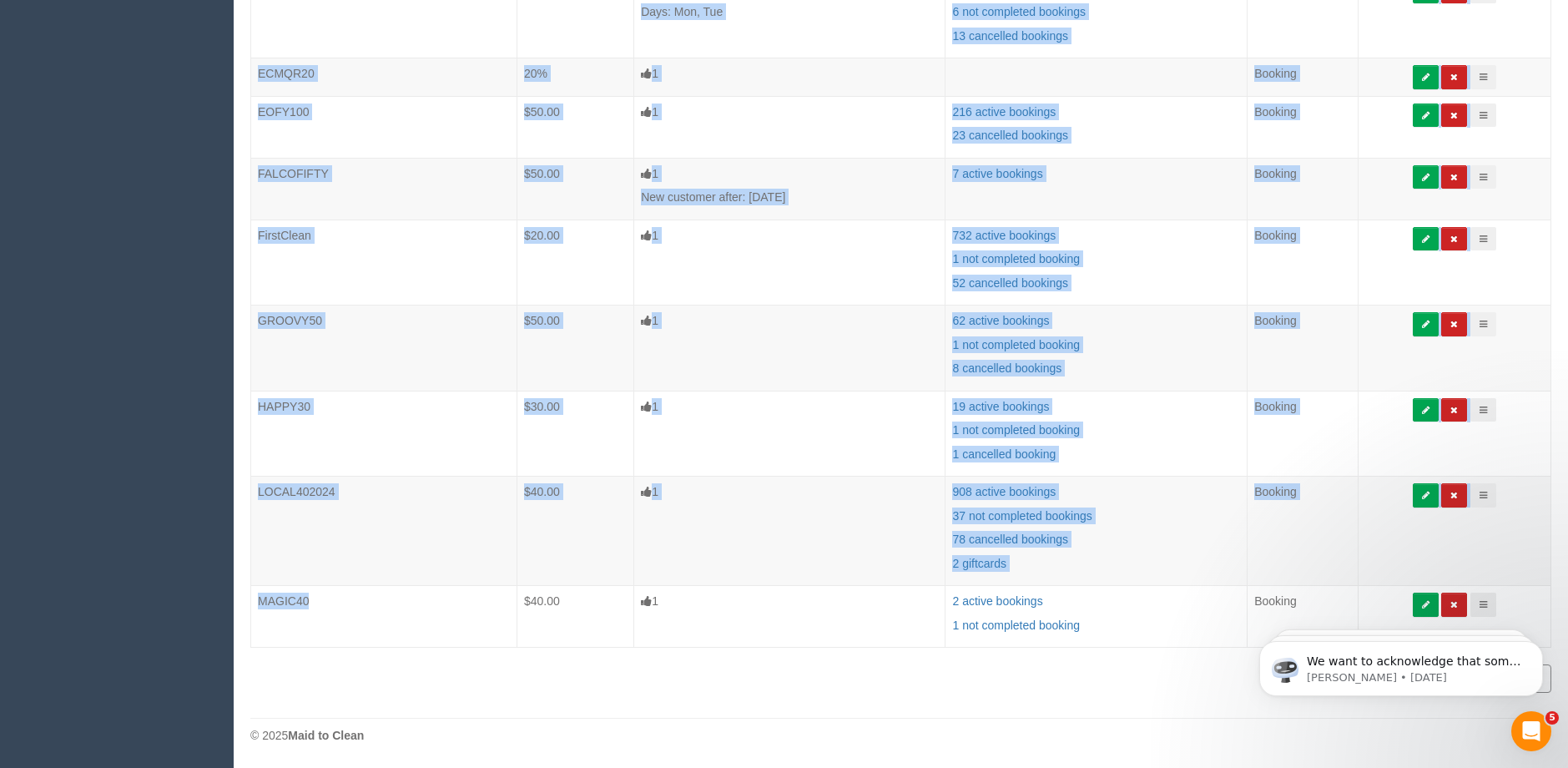
drag, startPoint x: 332, startPoint y: 600, endPoint x: 241, endPoint y: 600, distance: 91.0
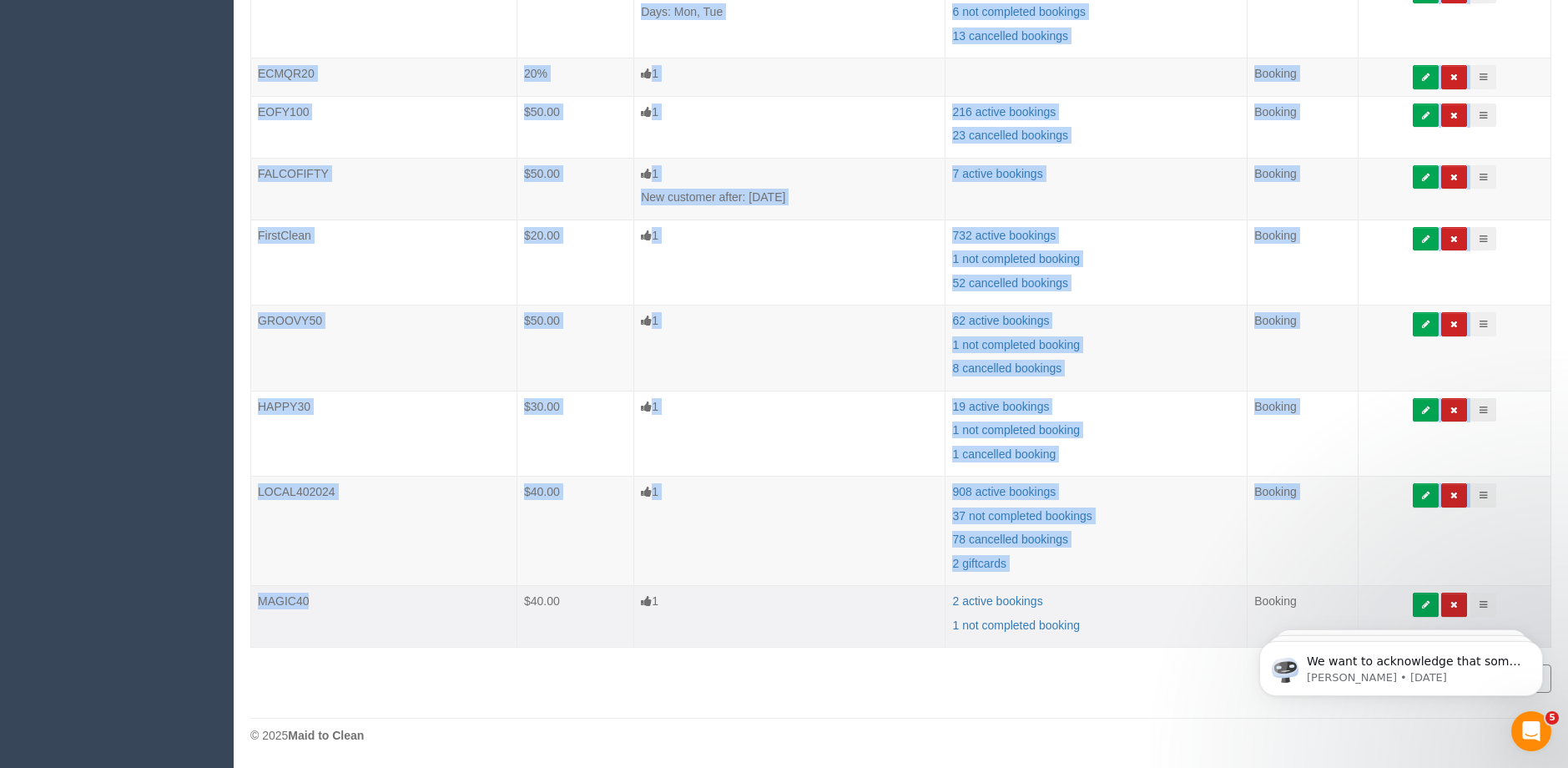
click at [351, 619] on td "MAGIC40" at bounding box center [384, 617] width 266 height 62
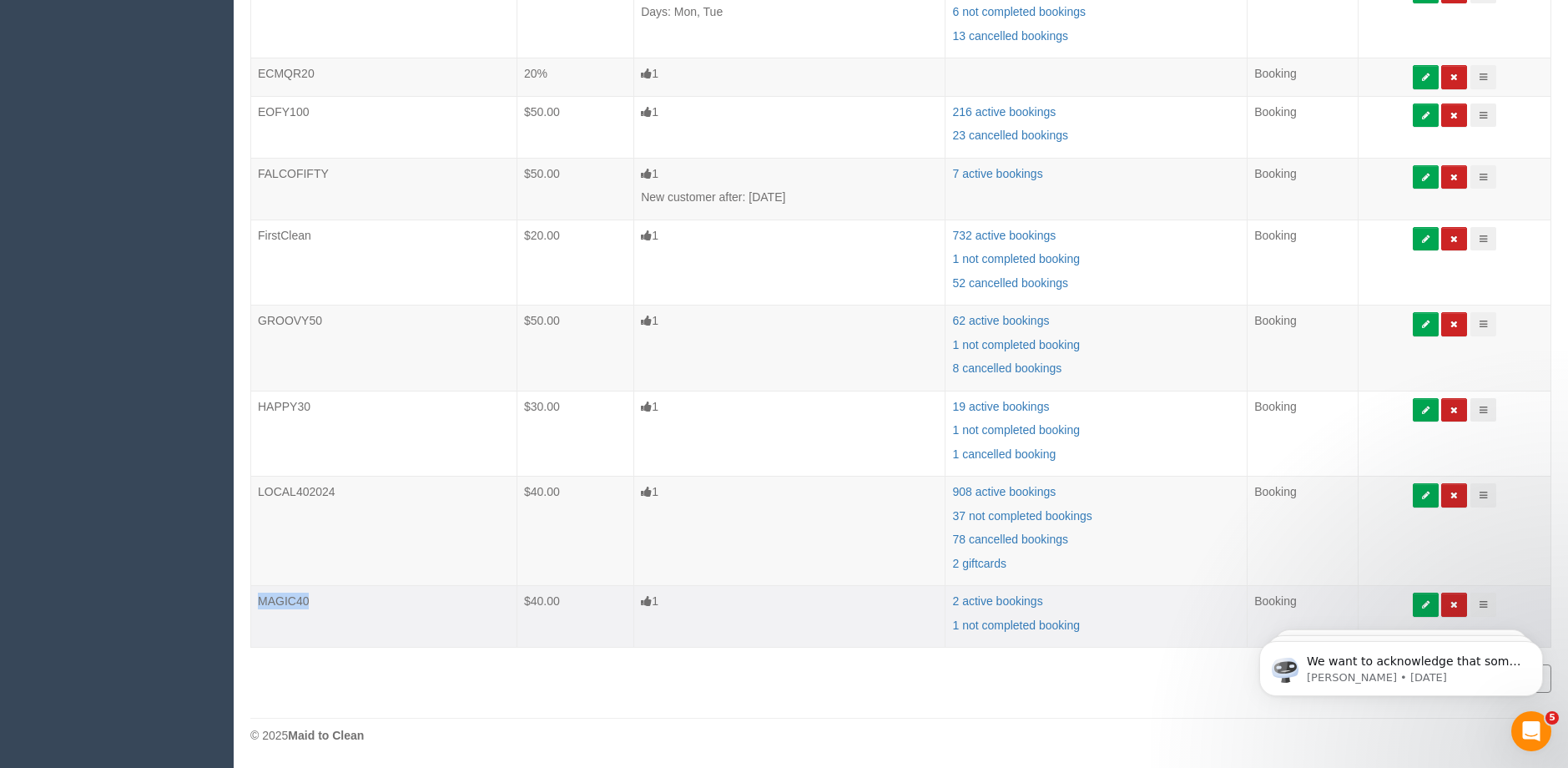
drag, startPoint x: 322, startPoint y: 602, endPoint x: 257, endPoint y: 602, distance: 65.0
click at [257, 602] on td "MAGIC40" at bounding box center [384, 617] width 266 height 62
copy td "MAGIC40"
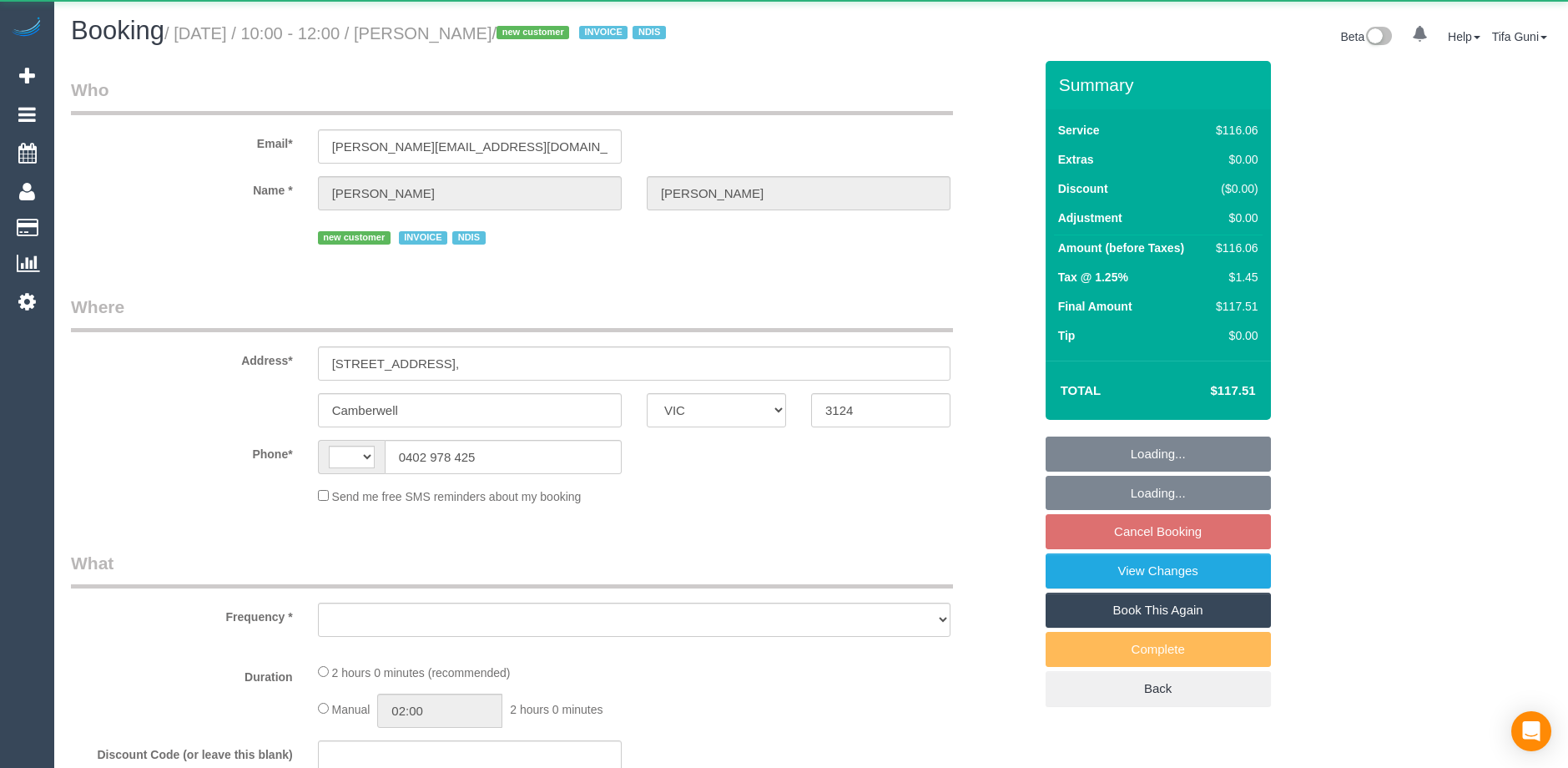
select select "VIC"
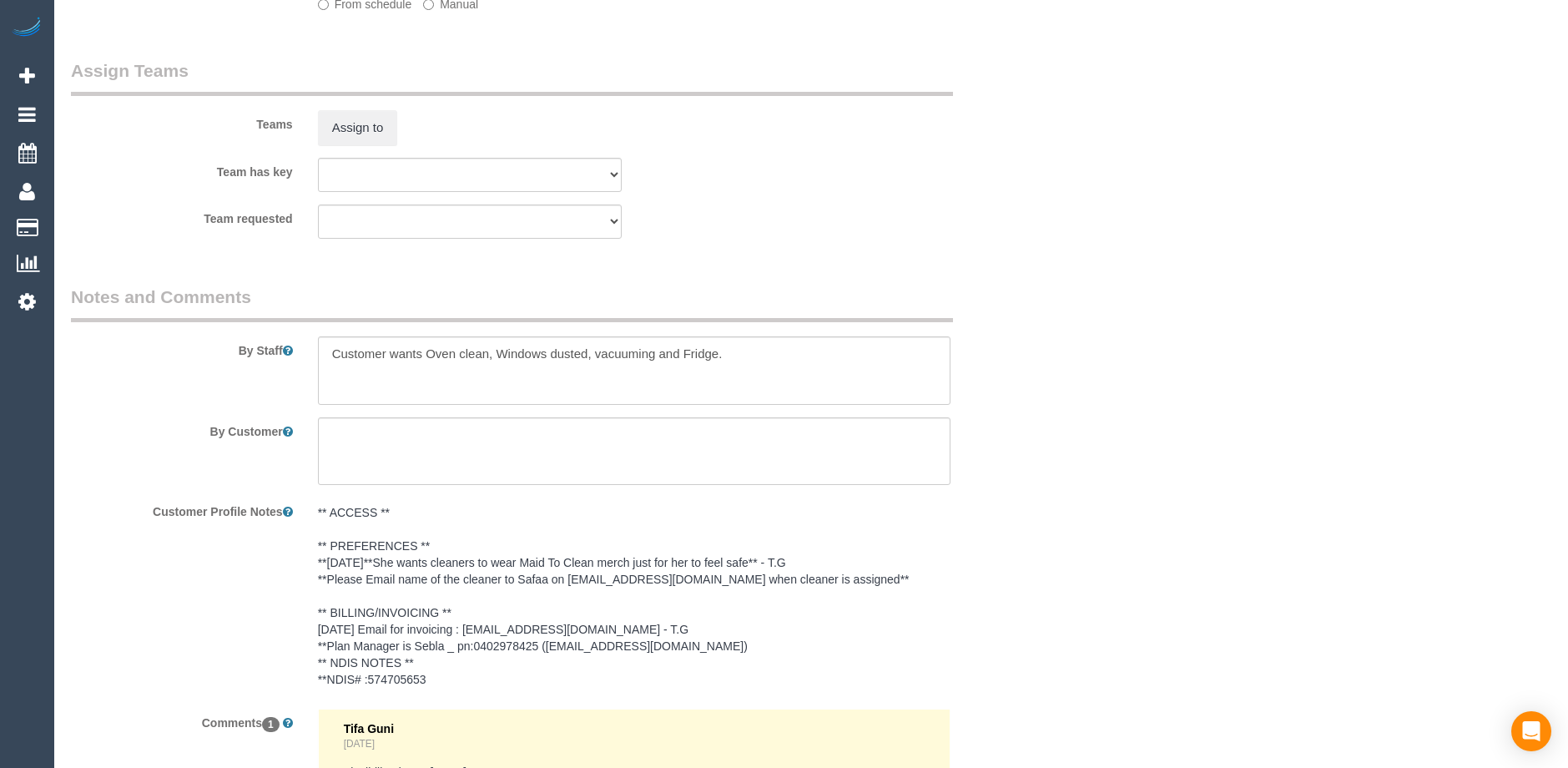
select select "string:AU"
select select "object:929"
select select "spot3"
select select "number:28"
select select "number:14"
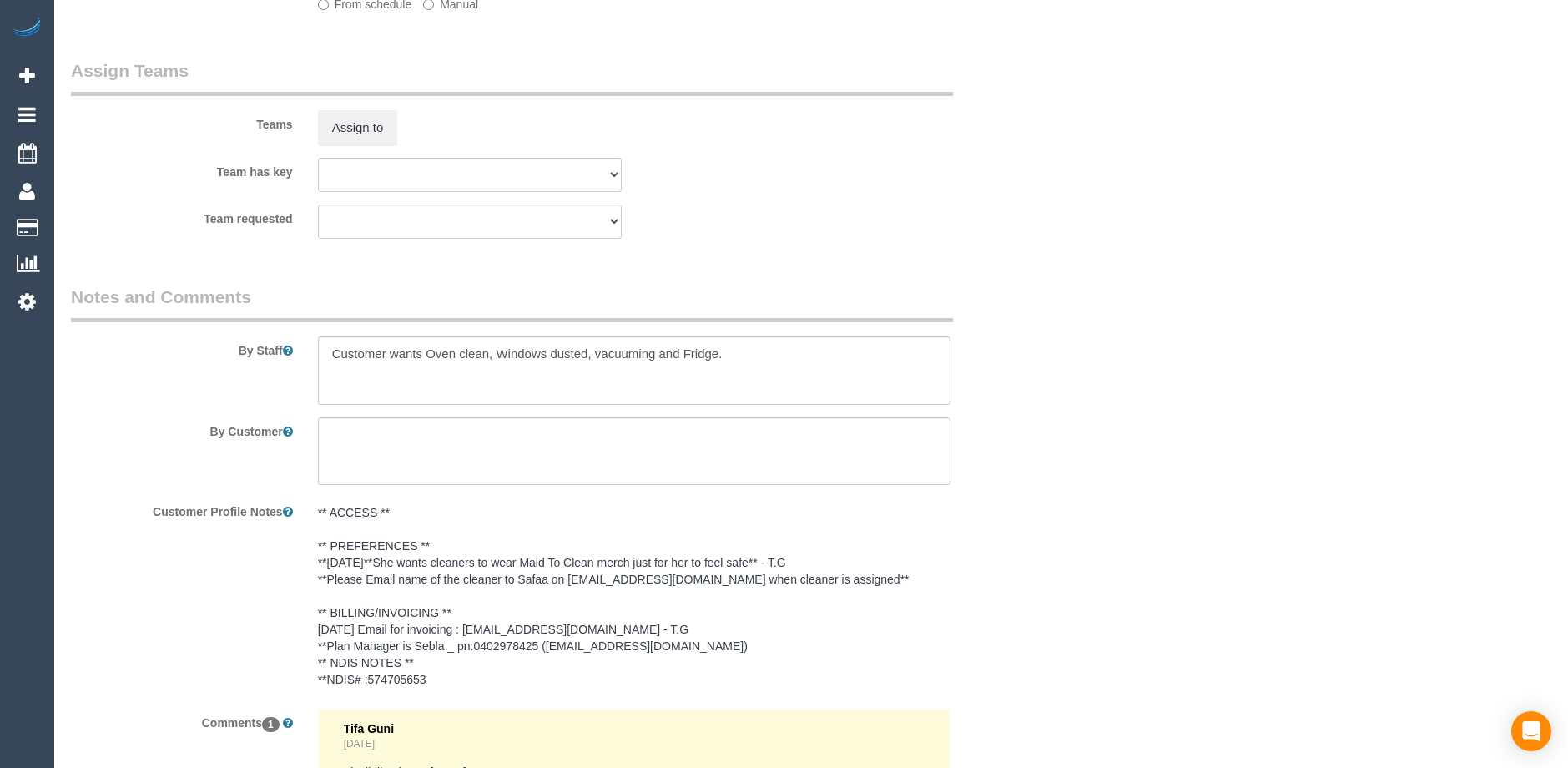
select select "number:19"
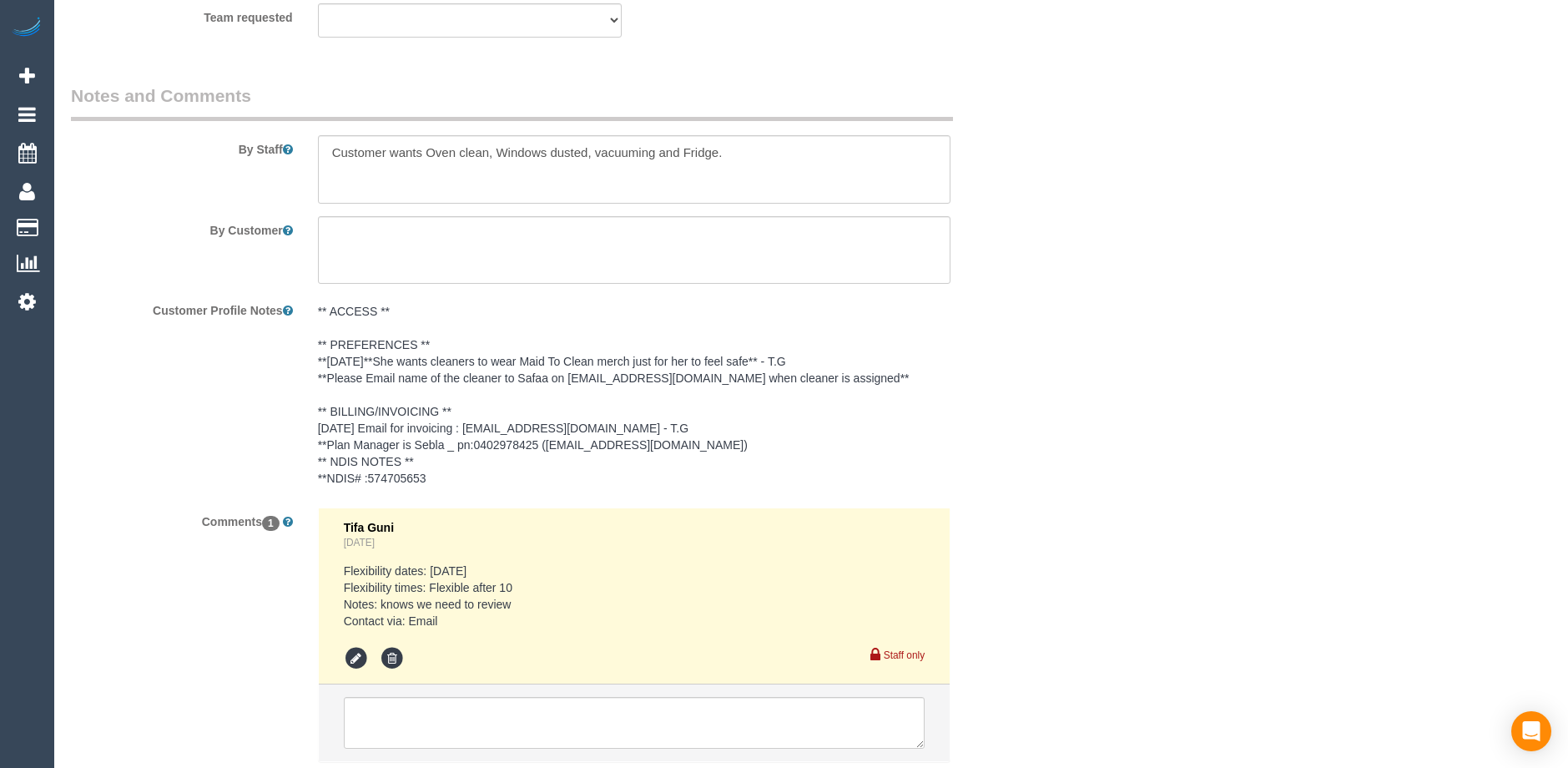
select select "object:1391"
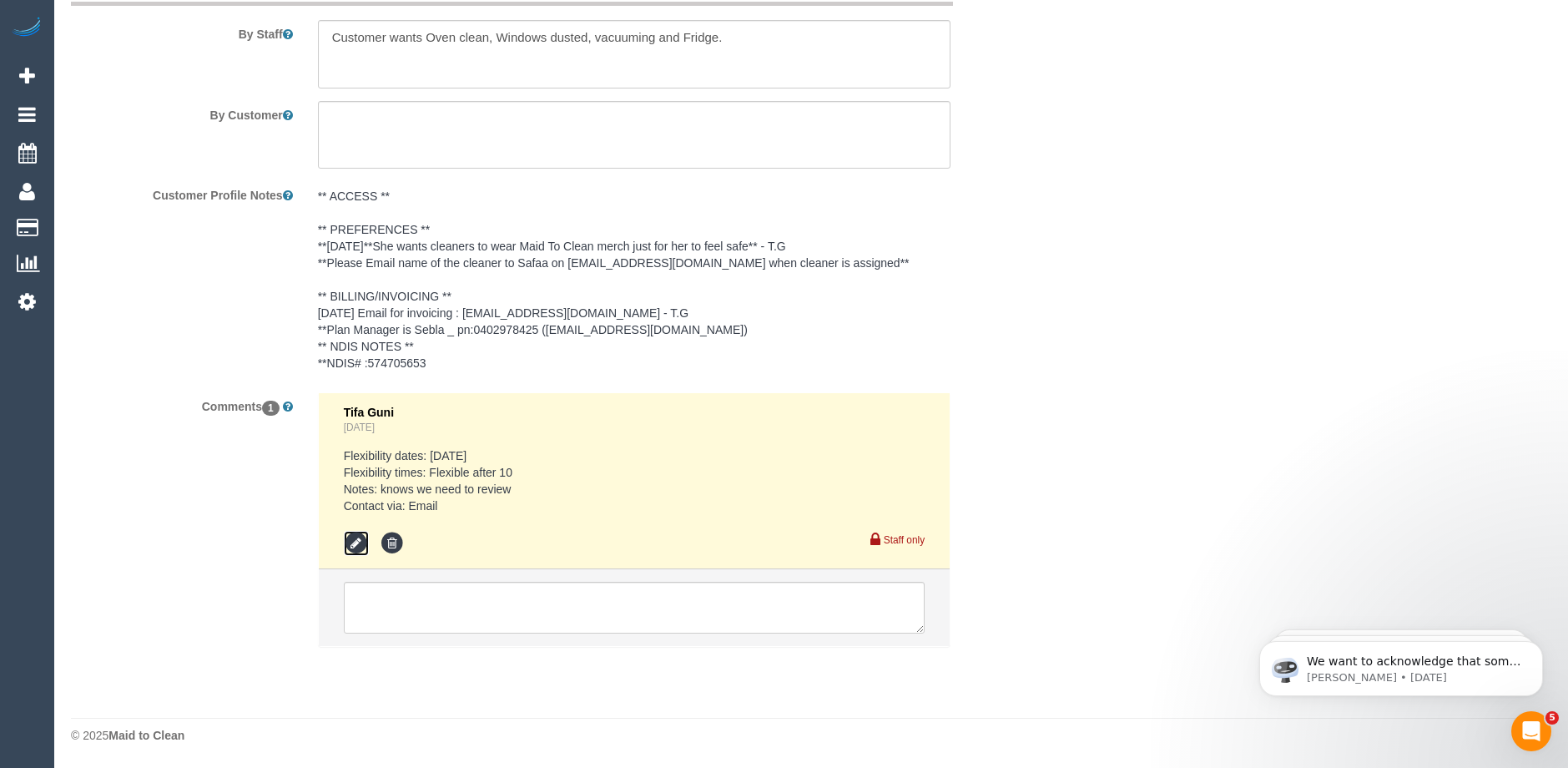
click at [356, 542] on icon at bounding box center [356, 543] width 25 height 25
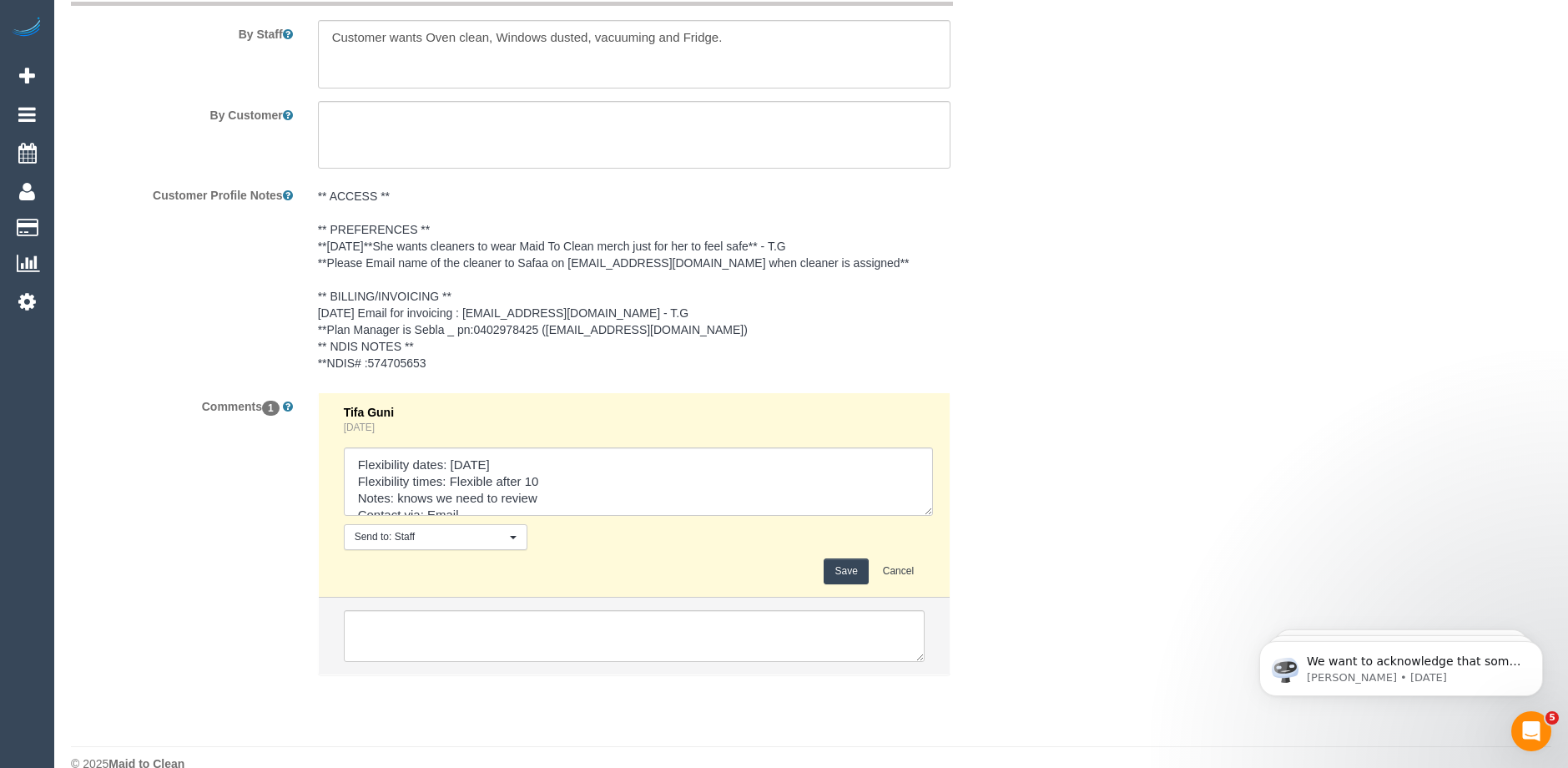
drag, startPoint x: 922, startPoint y: 494, endPoint x: 983, endPoint y: 608, distance: 129.3
click at [933, 515] on textarea at bounding box center [638, 482] width 589 height 69
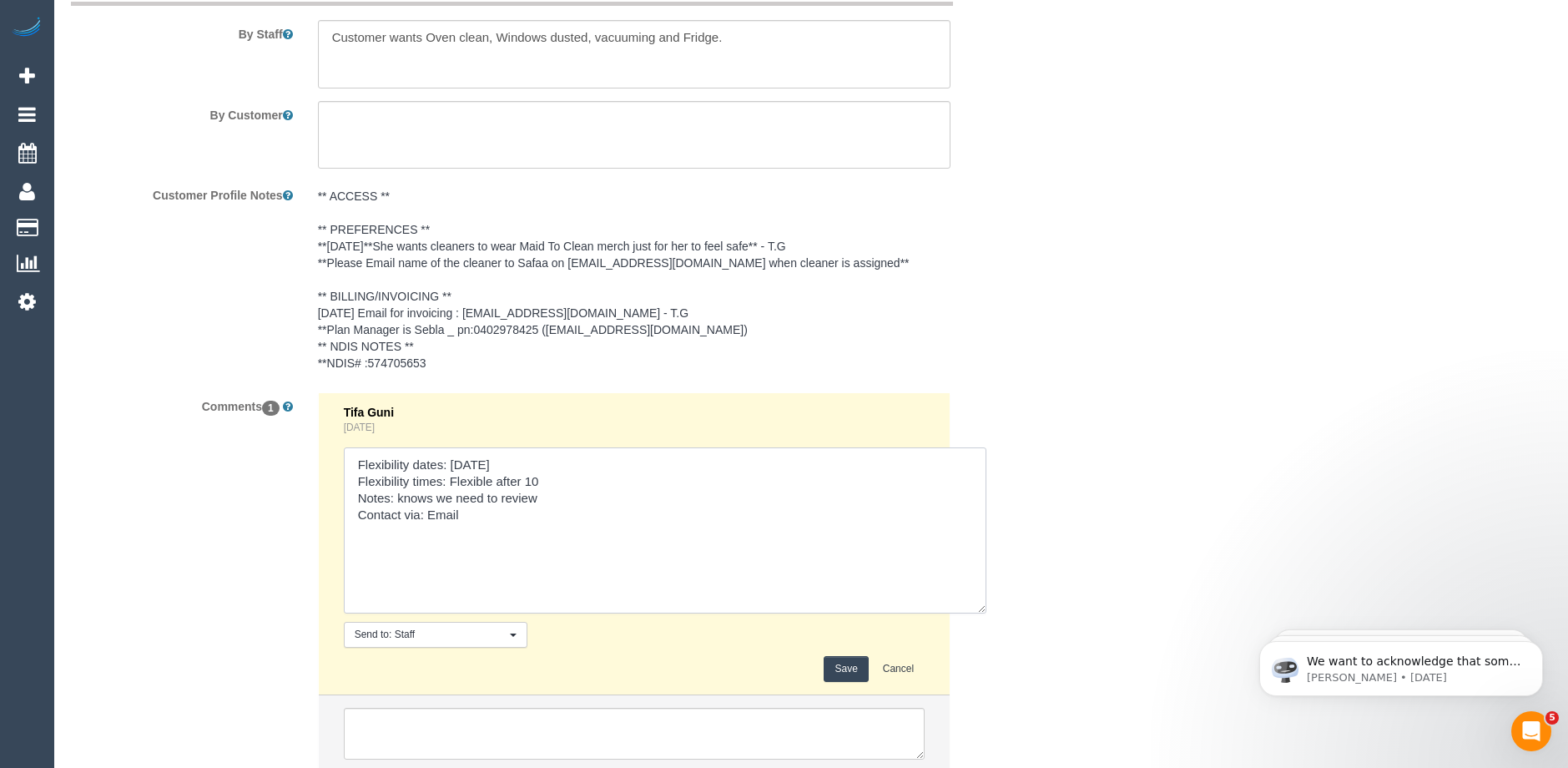
drag, startPoint x: 546, startPoint y: 499, endPoint x: 397, endPoint y: 498, distance: 149.0
click at [397, 498] on textarea at bounding box center [665, 530] width 643 height 166
paste textarea "*Please Email name of the cleaner to Safaa on safaa@accesscs.au when cleaner is…"
click at [401, 497] on textarea at bounding box center [665, 530] width 643 height 166
click at [446, 497] on textarea at bounding box center [665, 530] width 643 height 166
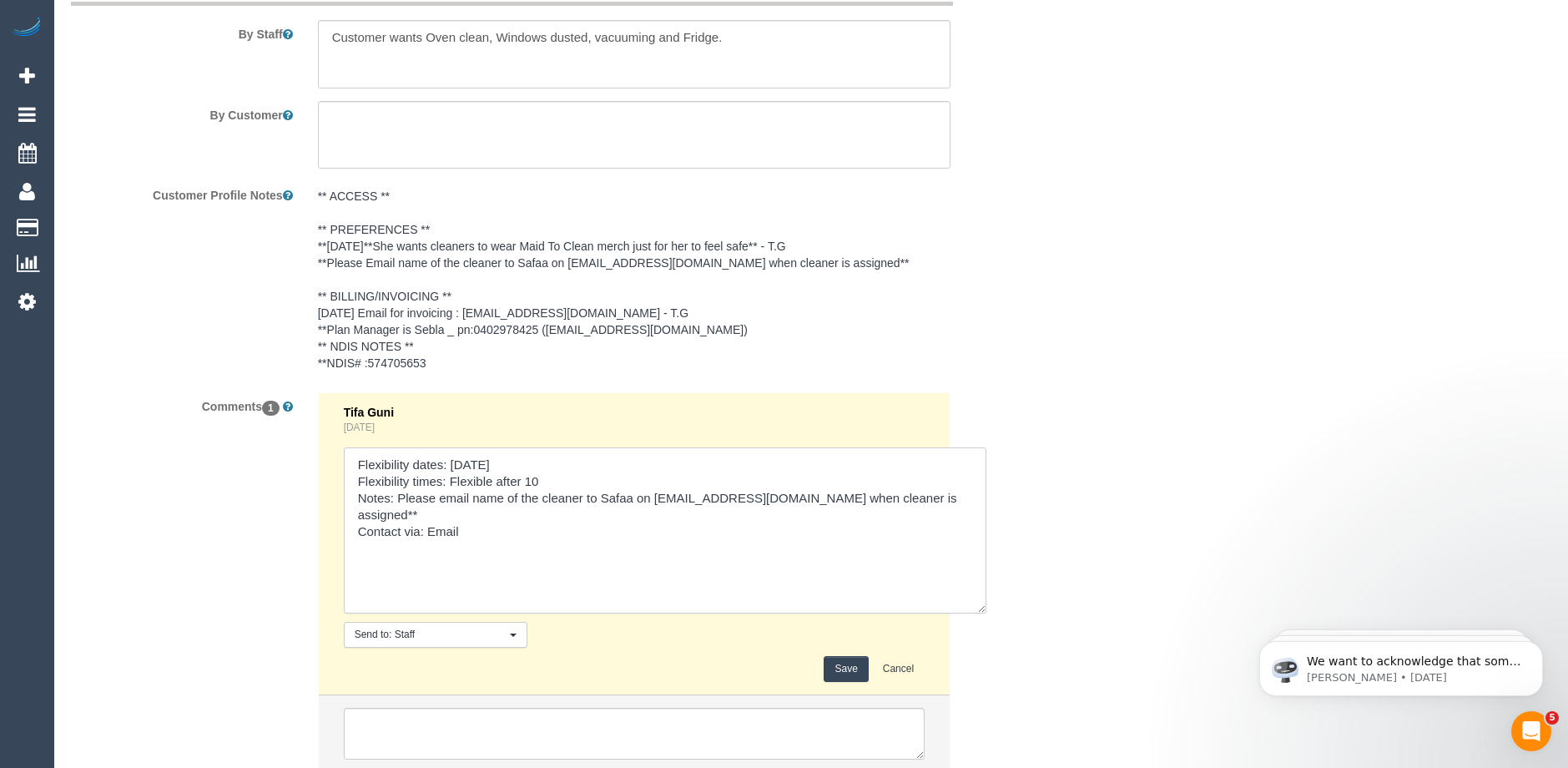
click at [922, 493] on textarea at bounding box center [665, 530] width 643 height 166
type textarea "Flexibility dates: Saturday Flexibility times: Flexible after 10 Notes: Please …"
click at [835, 672] on button "Save" at bounding box center [845, 668] width 44 height 26
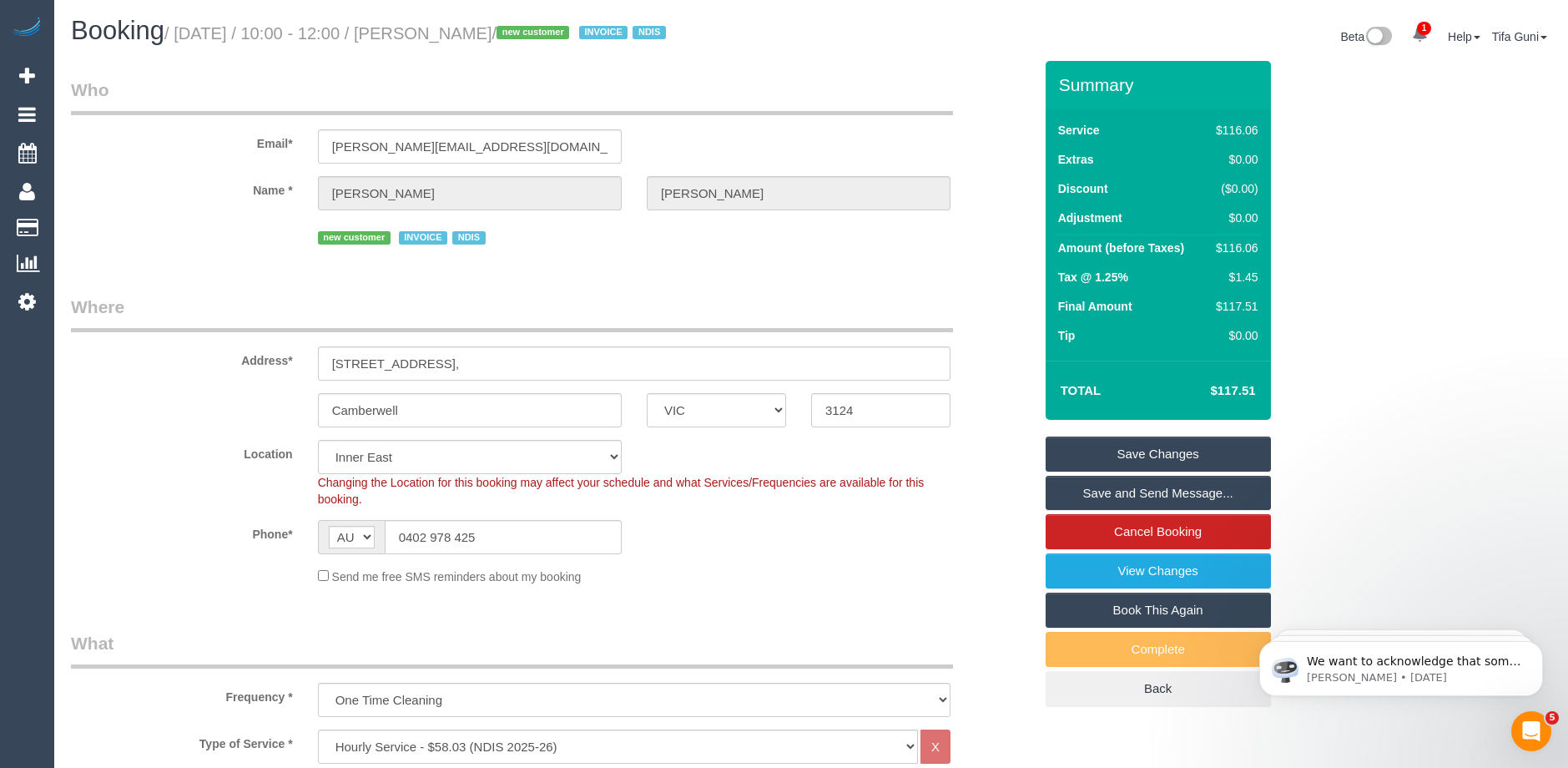
click at [1139, 458] on link "Save Changes" at bounding box center [1158, 454] width 225 height 35
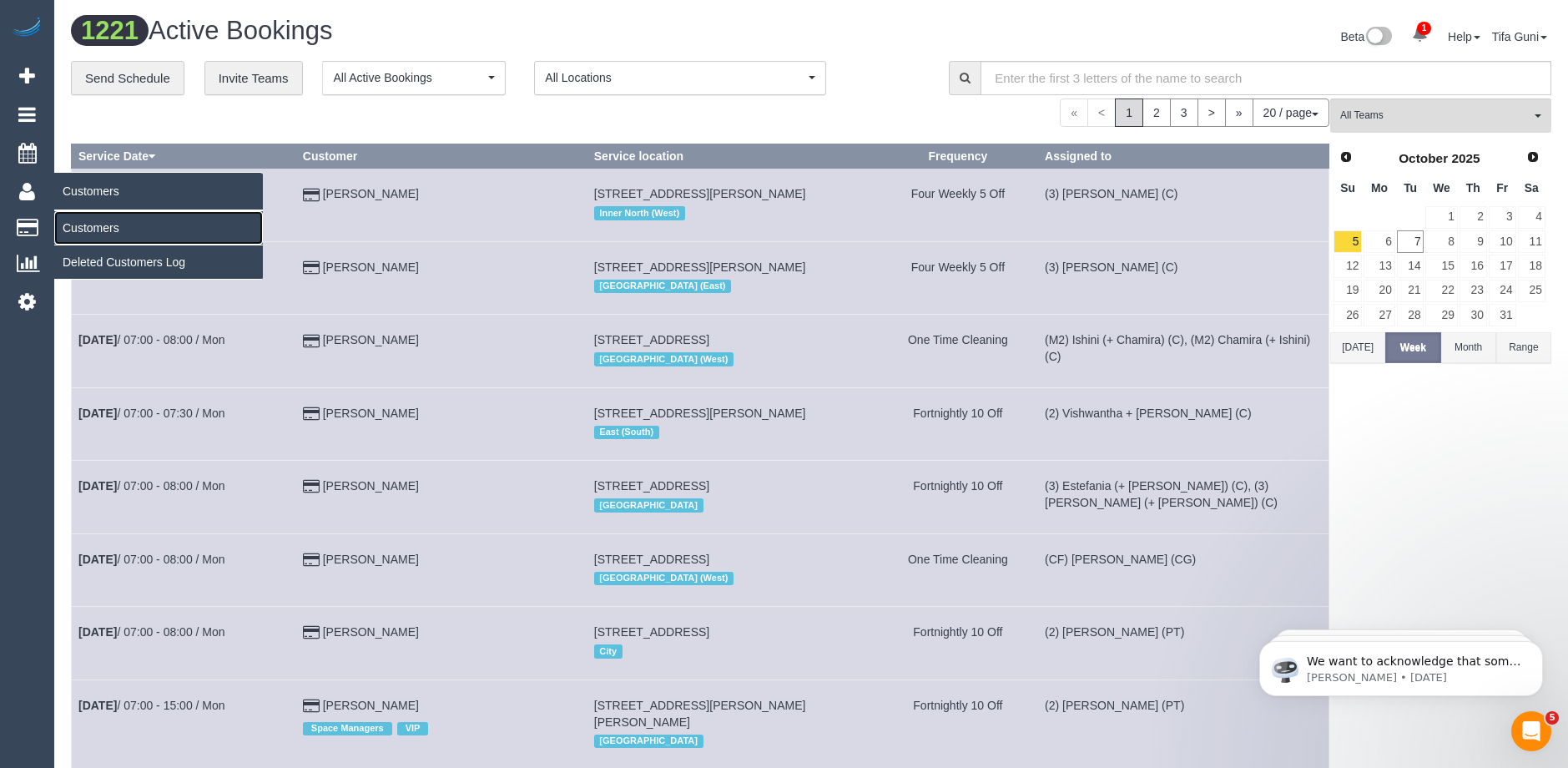
click at [95, 230] on link "Customers" at bounding box center [158, 228] width 209 height 34
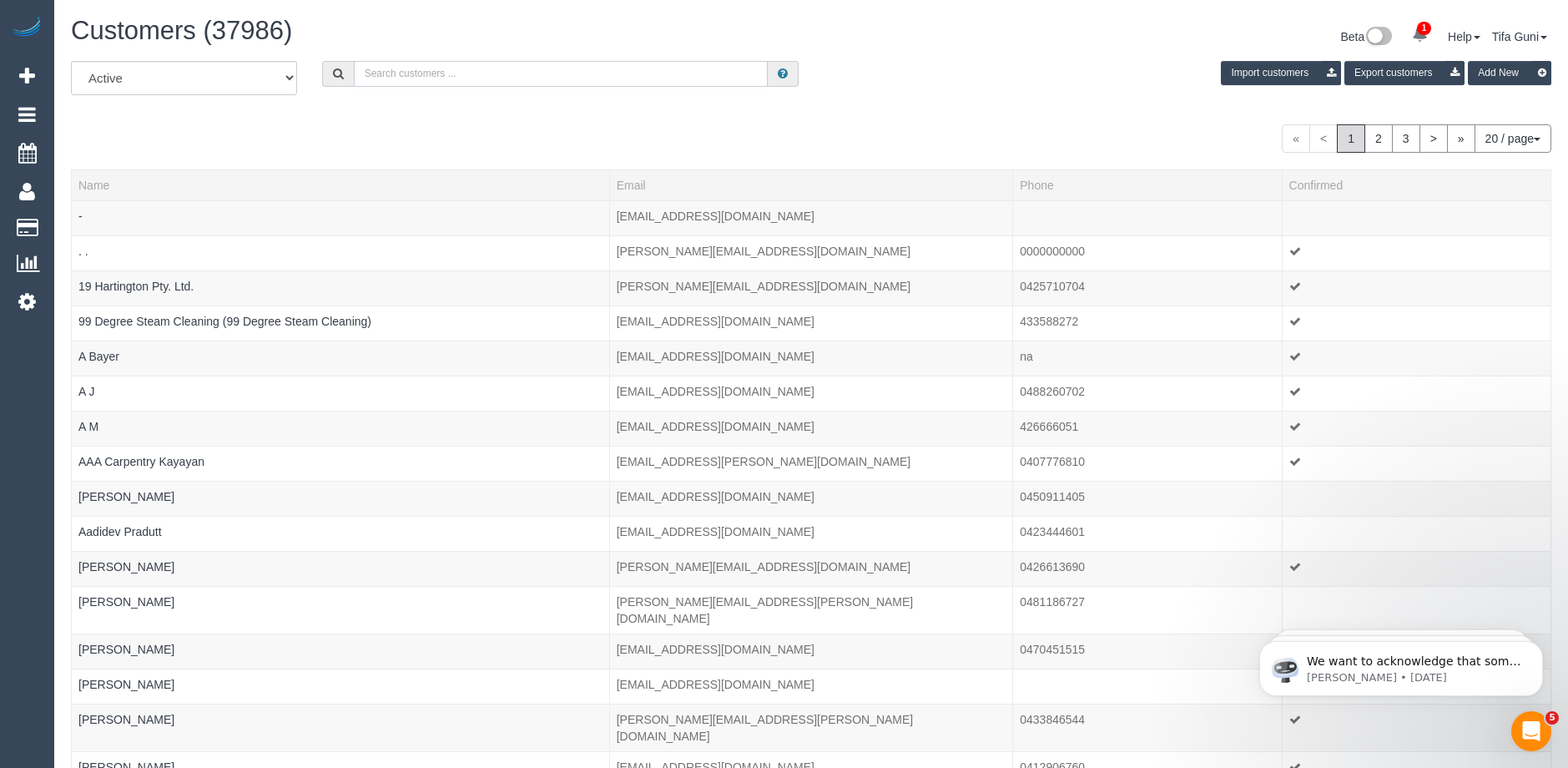
click at [398, 72] on input "text" at bounding box center [561, 74] width 414 height 26
paste input "annikakristinasofie@gmail.com"
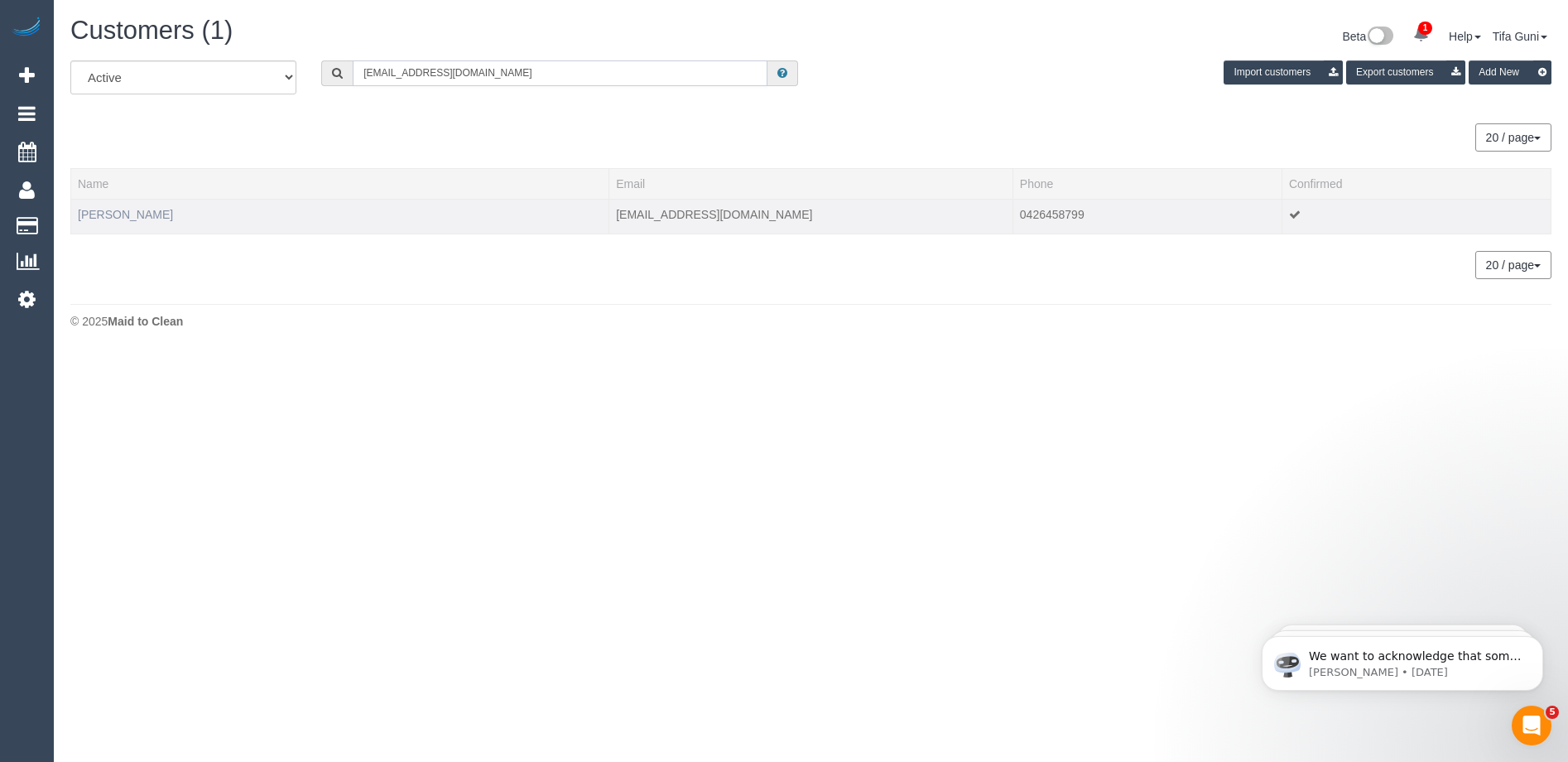
type input "annikakristinasofie@gmail.com"
click at [146, 215] on link "Annika Samuelsson" at bounding box center [125, 215] width 95 height 14
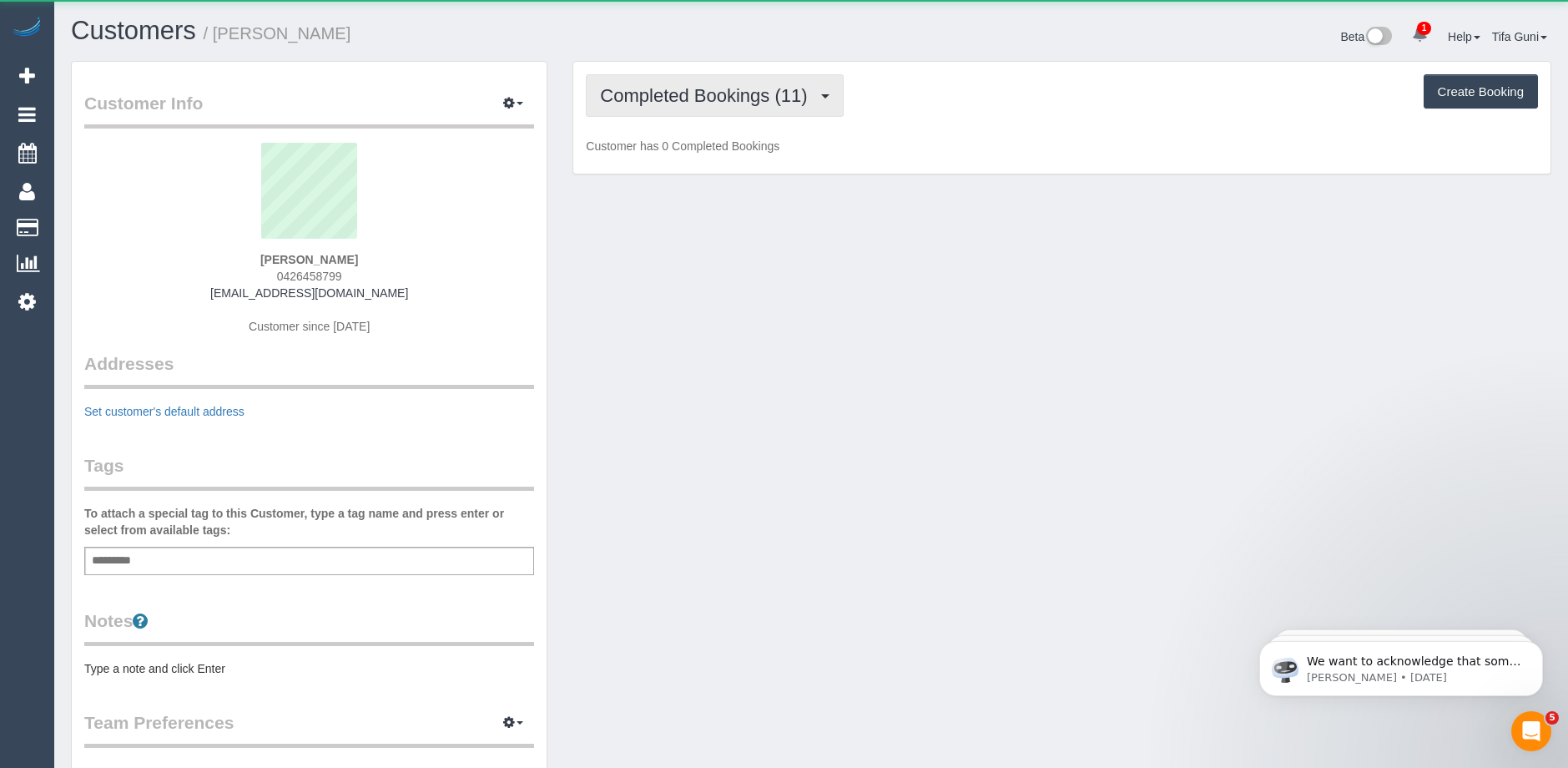
click at [680, 101] on span "Completed Bookings (11)" at bounding box center [707, 95] width 216 height 21
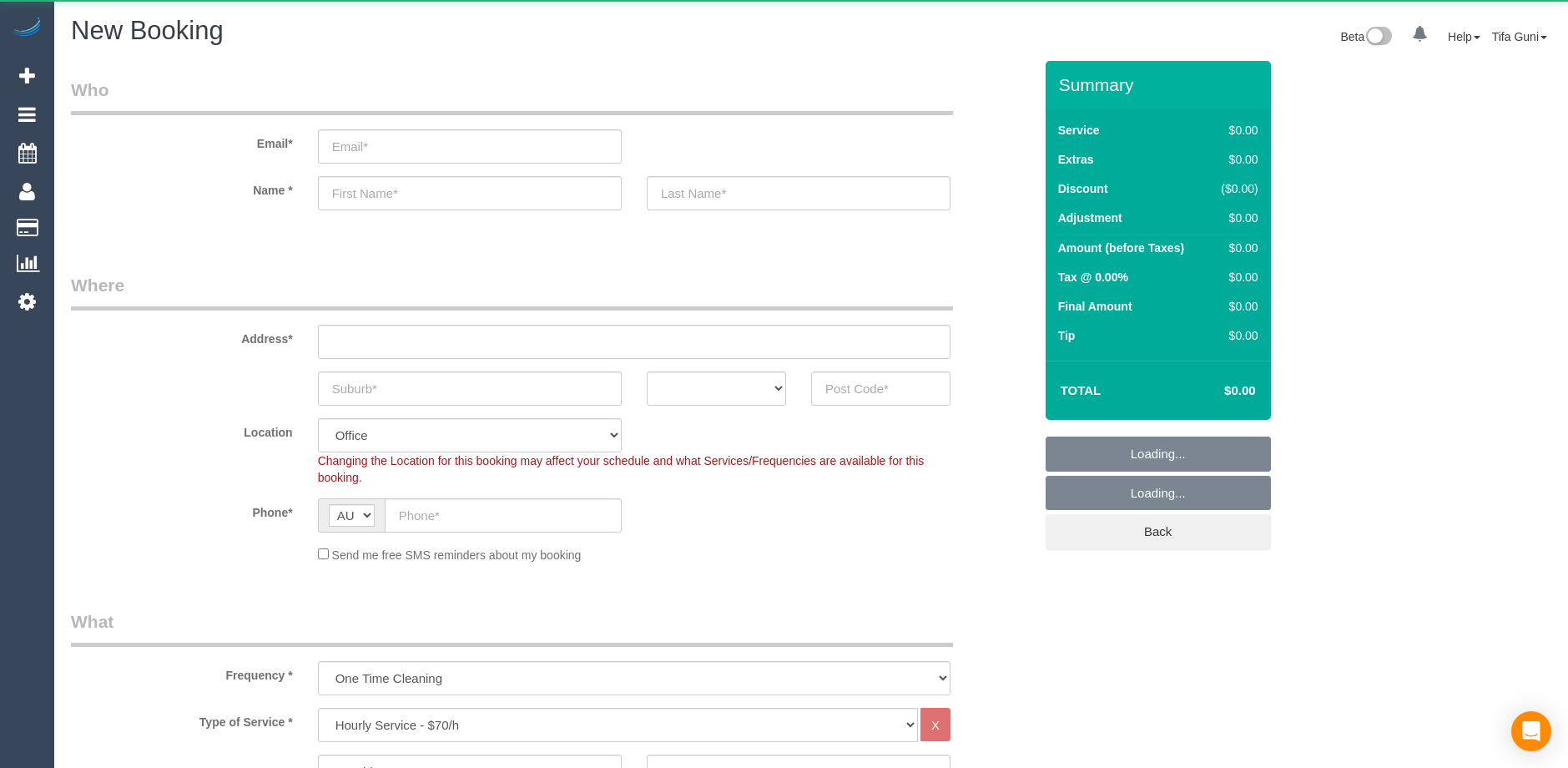
select select "object:2102"
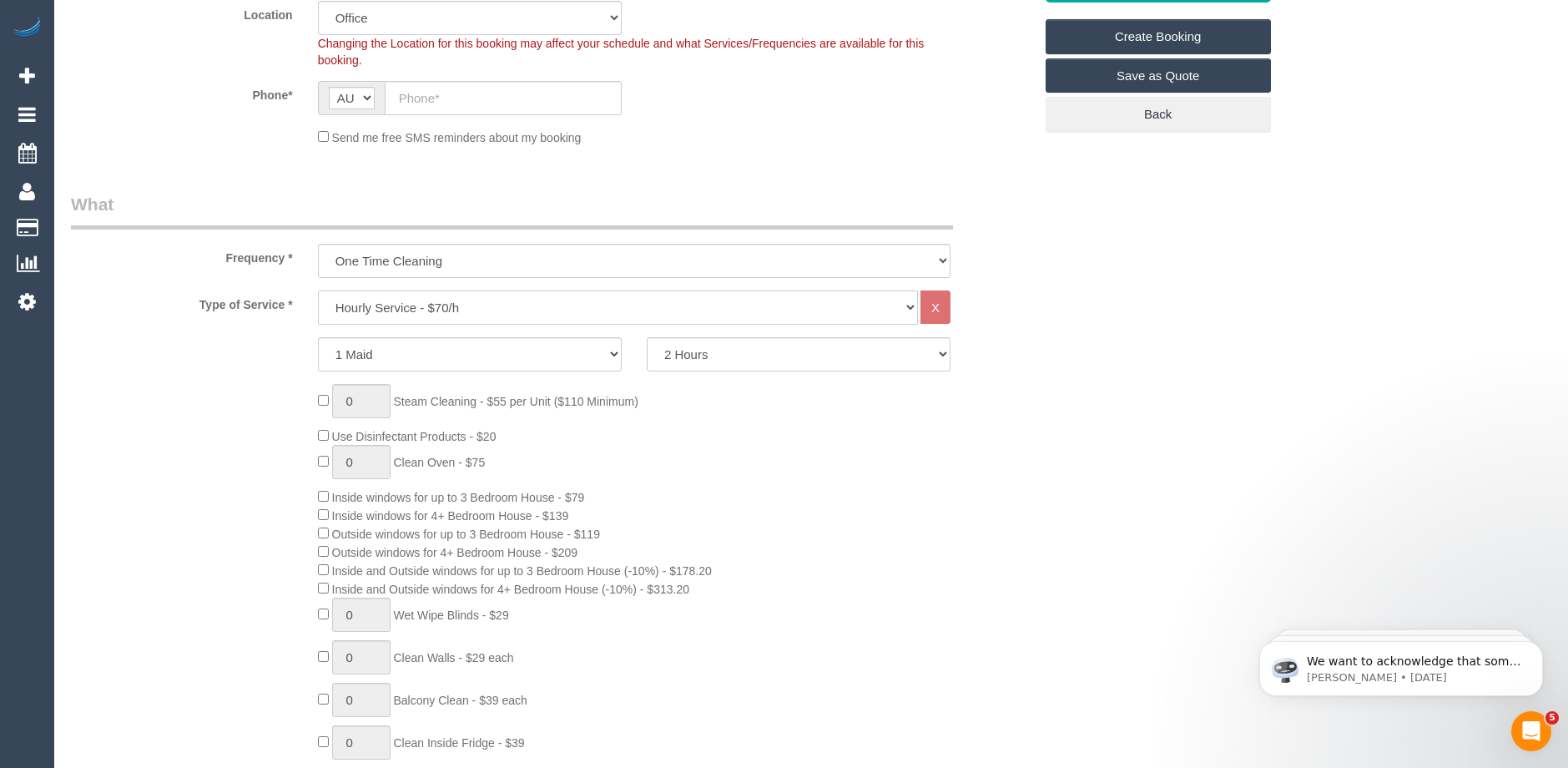
click at [412, 303] on select "Hourly Service - $70/h Hourly Service - $65/h Hourly Service - $60/h Hourly Ser…" at bounding box center [618, 308] width 600 height 34
select select "213"
click at [318, 290] on select "Hourly Service - $70/h Hourly Service - $65/h Hourly Service - $60/h Hourly Ser…" at bounding box center [618, 308] width 600 height 34
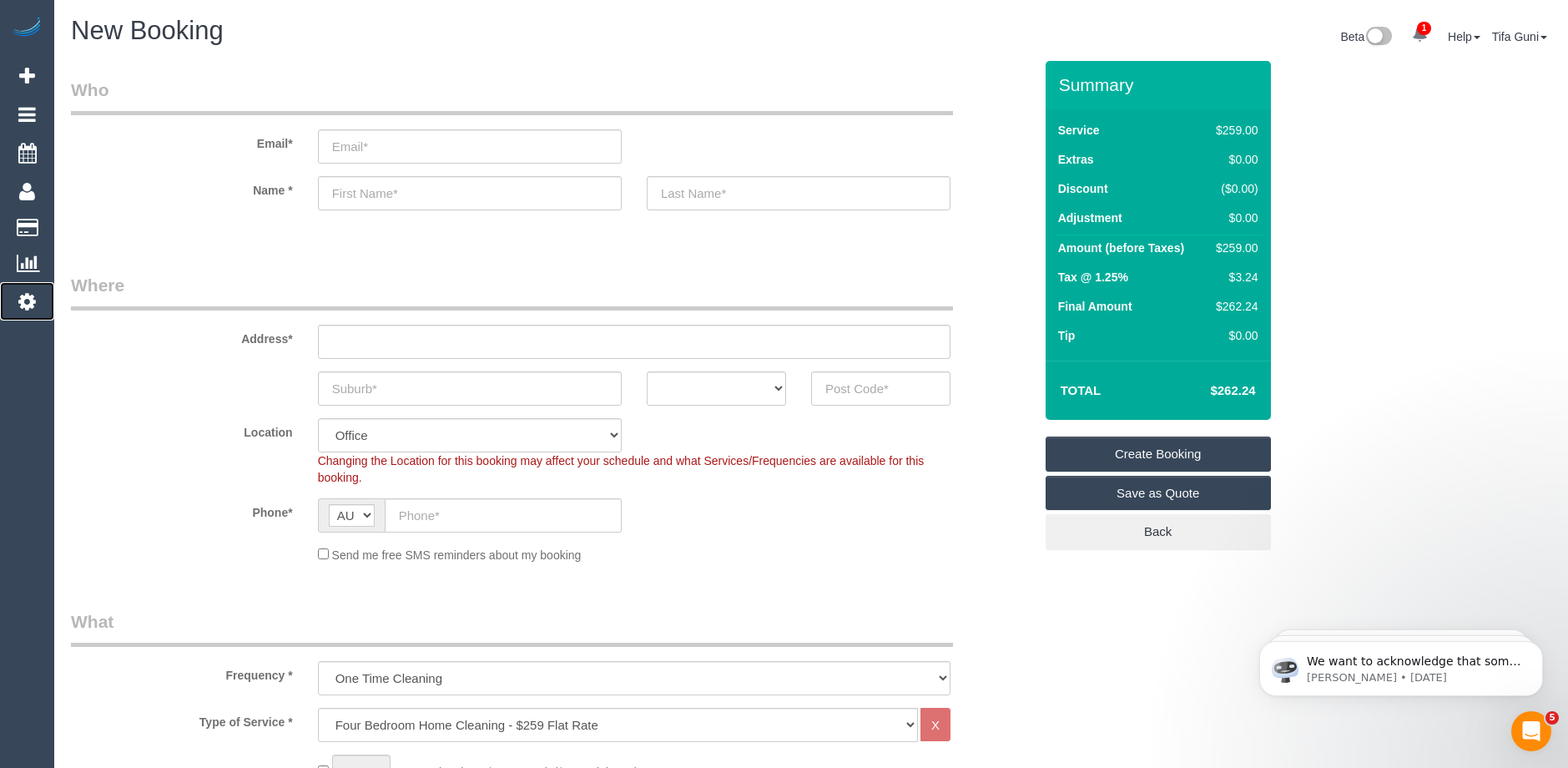
click at [26, 299] on icon at bounding box center [27, 301] width 17 height 20
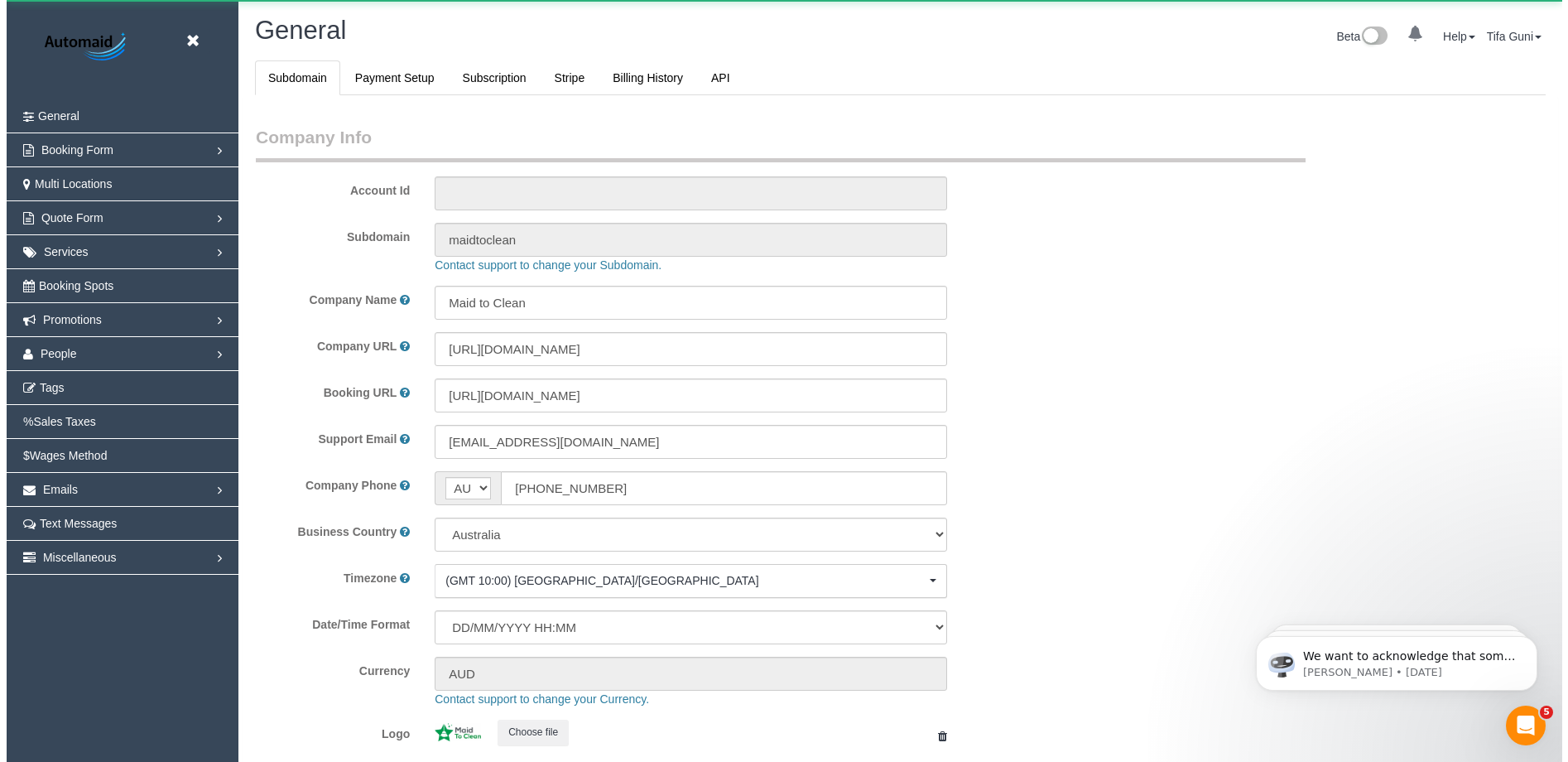
scroll to position [3751, 1555]
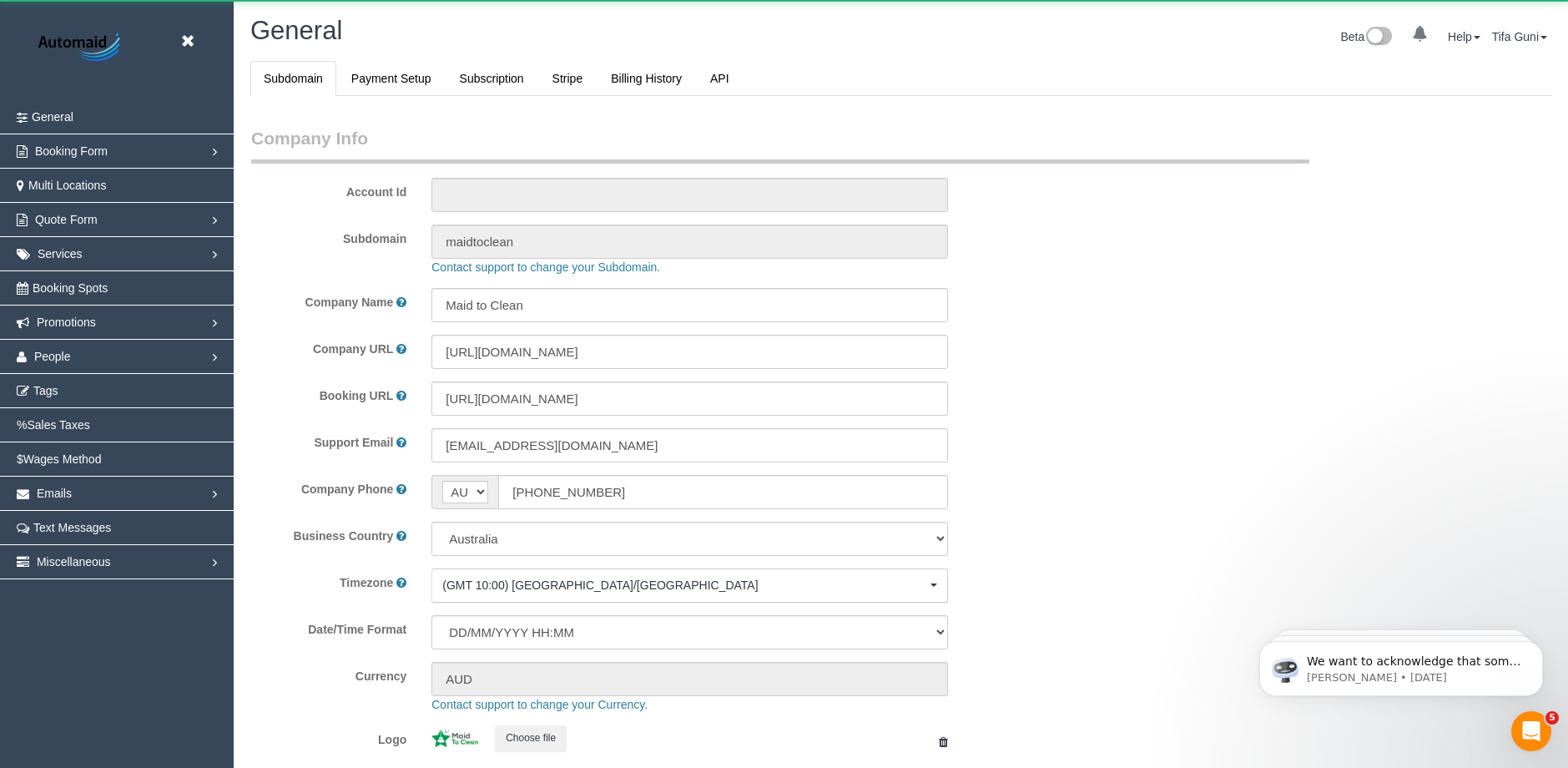
select select "1"
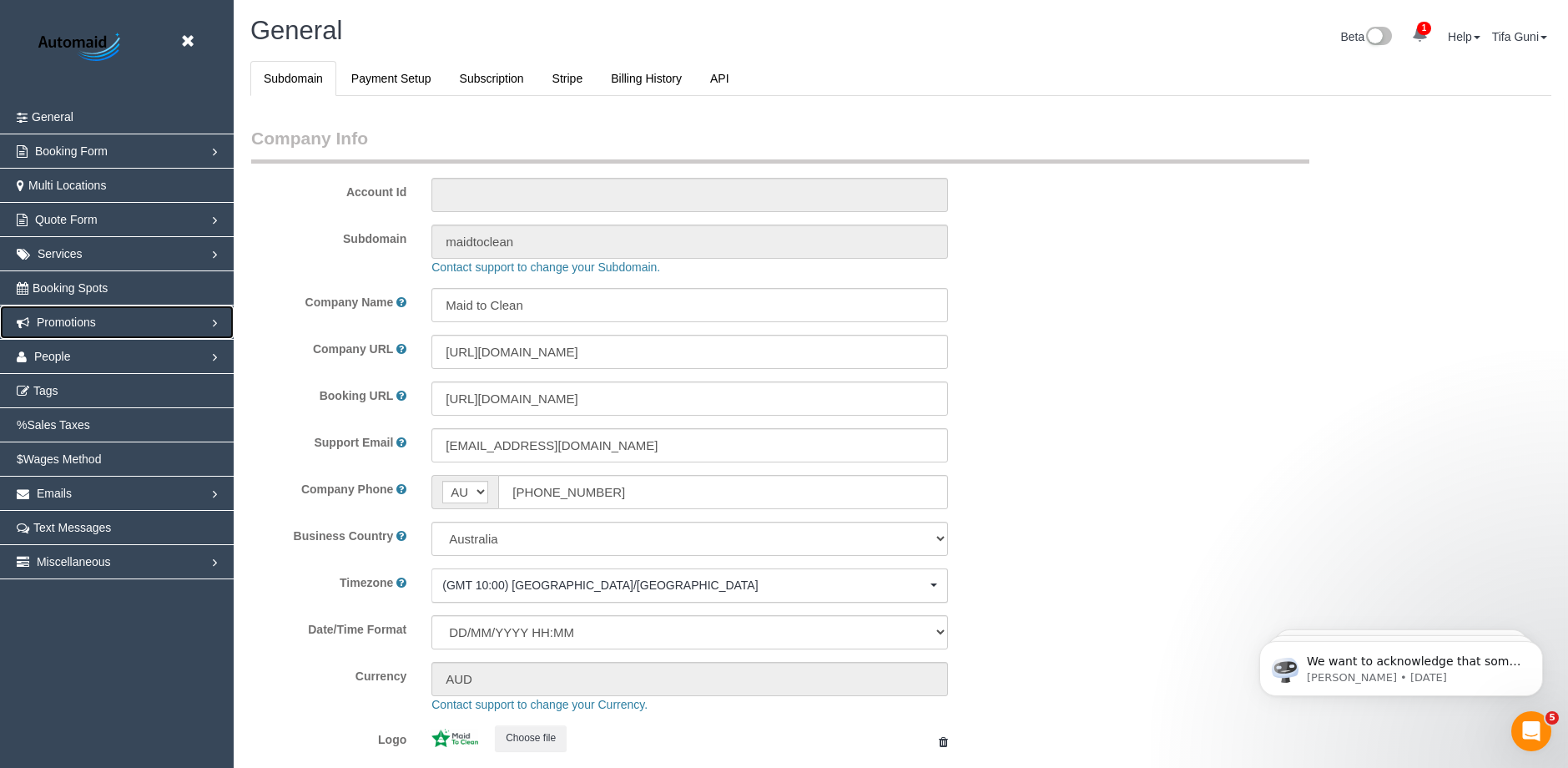
click at [122, 325] on link "Promotions" at bounding box center [117, 321] width 234 height 34
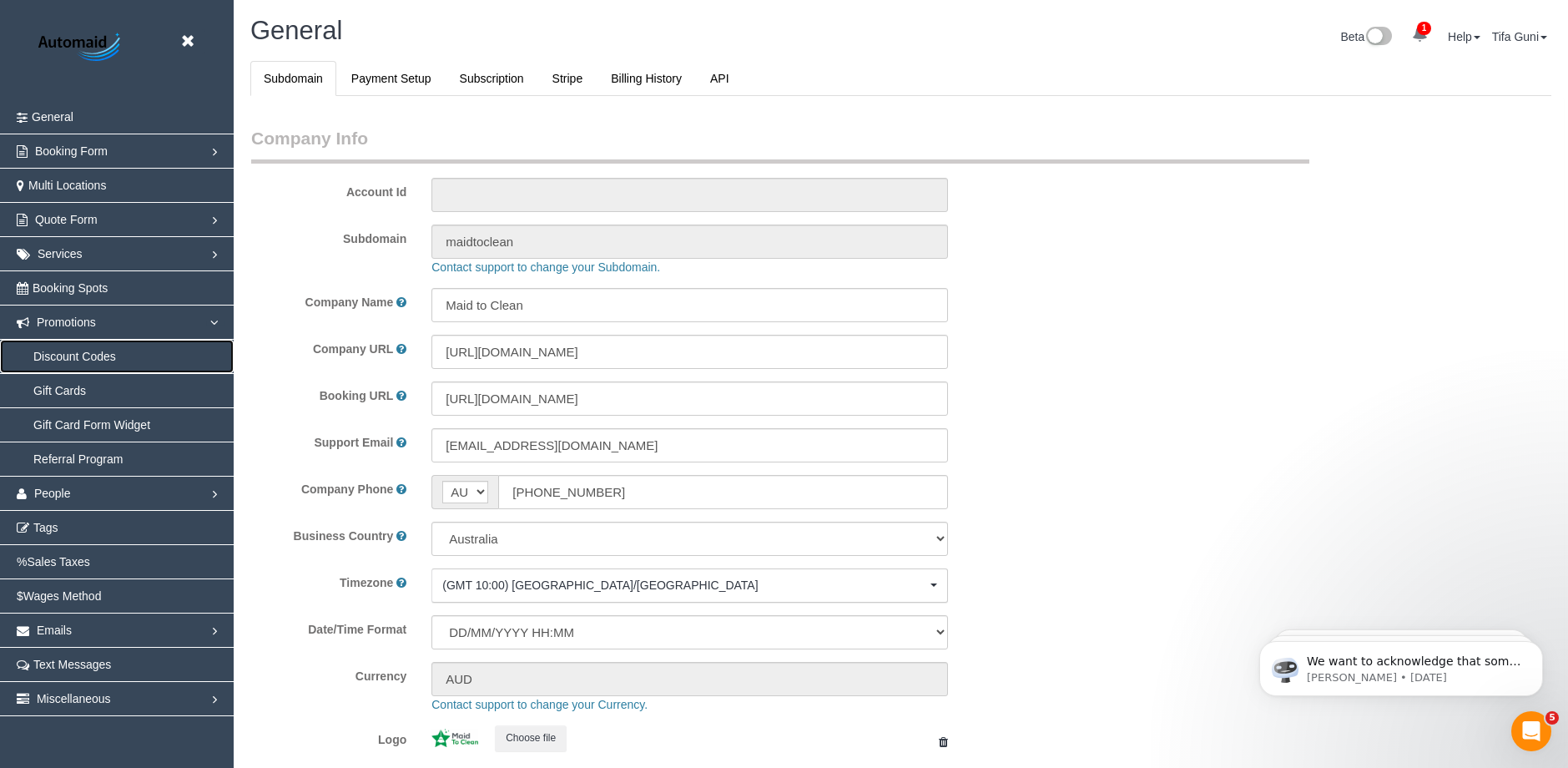
click at [121, 353] on link "Discount Codes" at bounding box center [117, 356] width 234 height 34
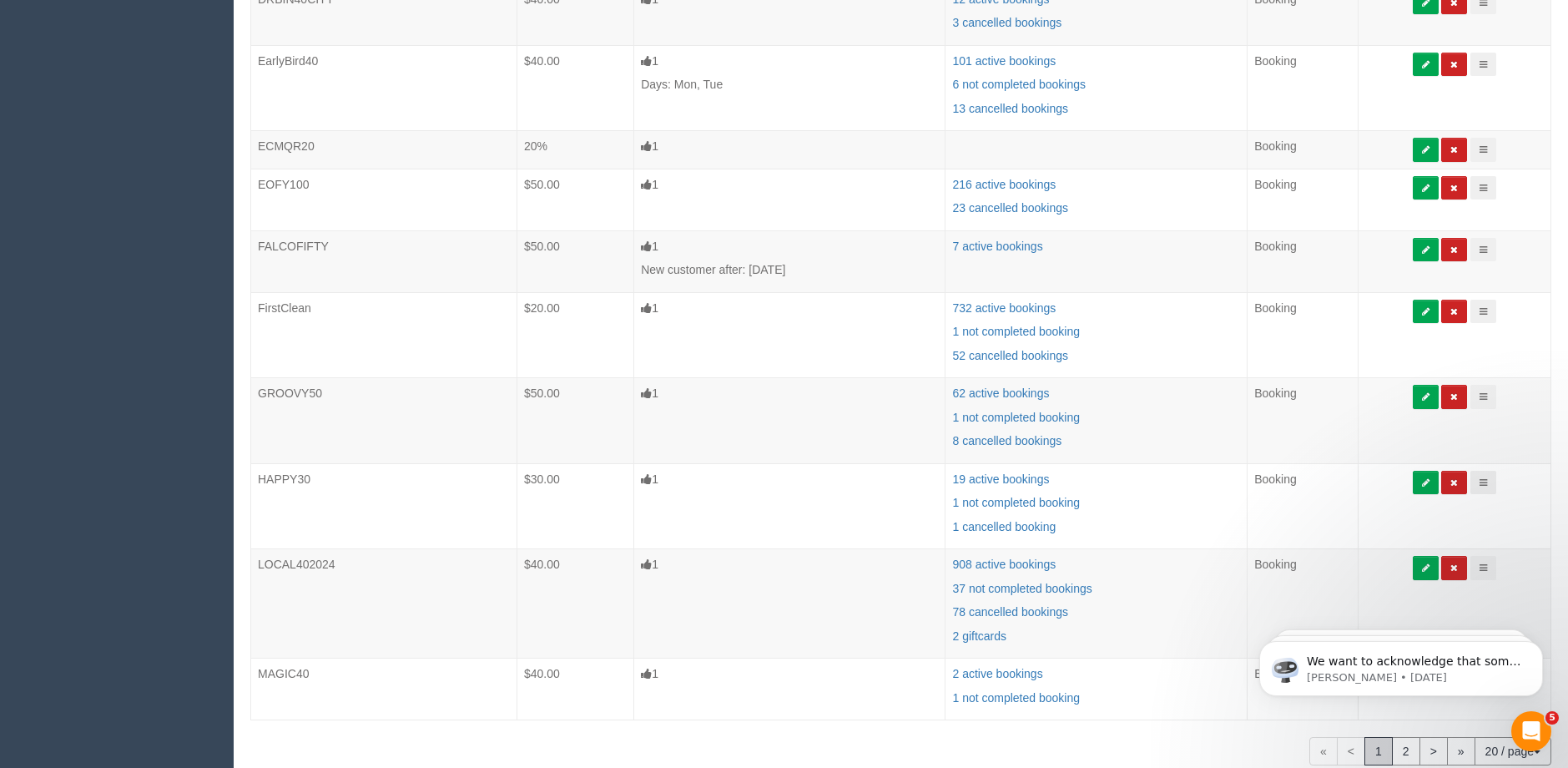
scroll to position [907, 0]
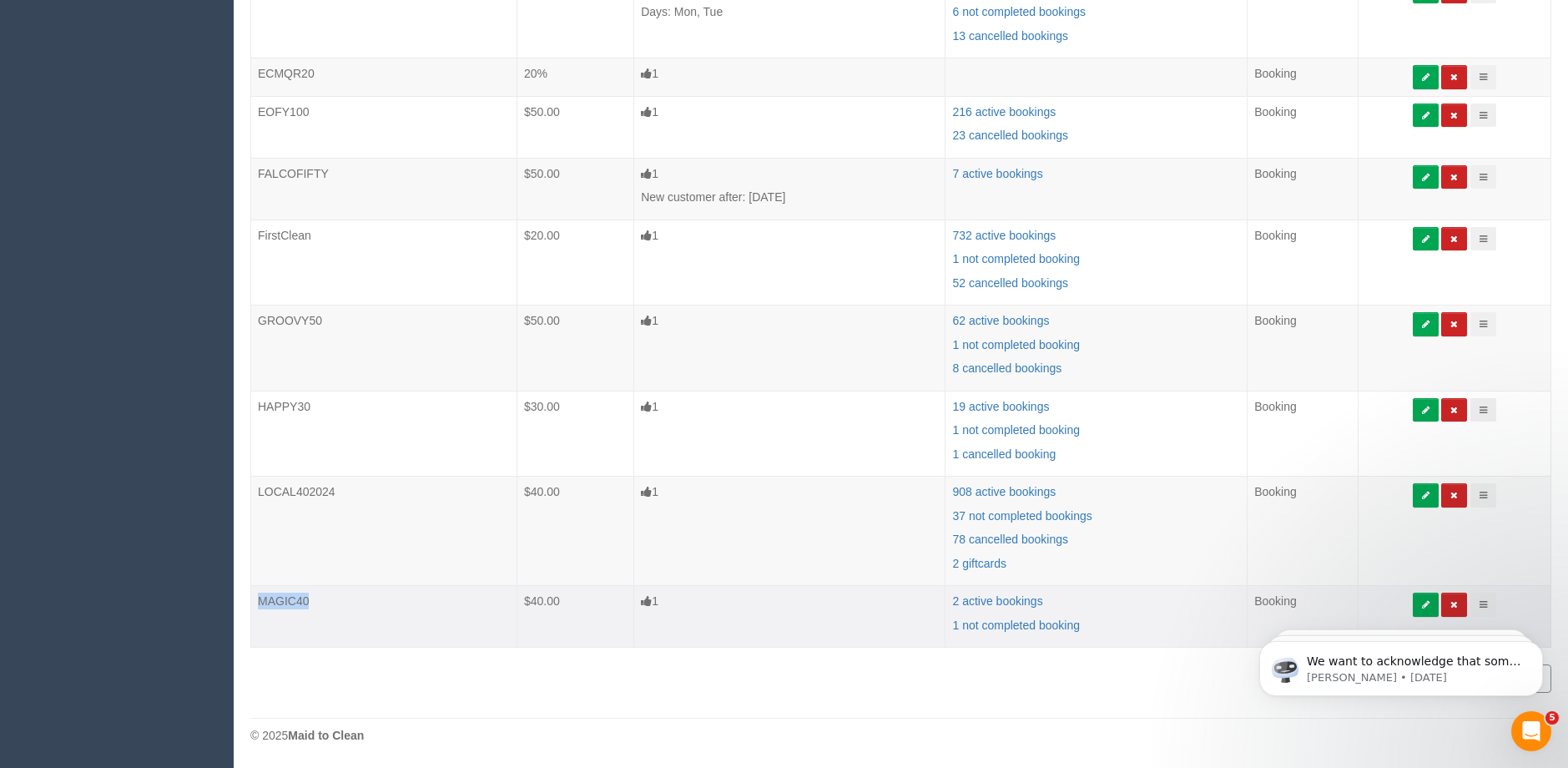
drag, startPoint x: 258, startPoint y: 602, endPoint x: 306, endPoint y: 599, distance: 48.1
click at [306, 599] on td "MAGIC40" at bounding box center [384, 617] width 266 height 62
copy td "MAGIC40"
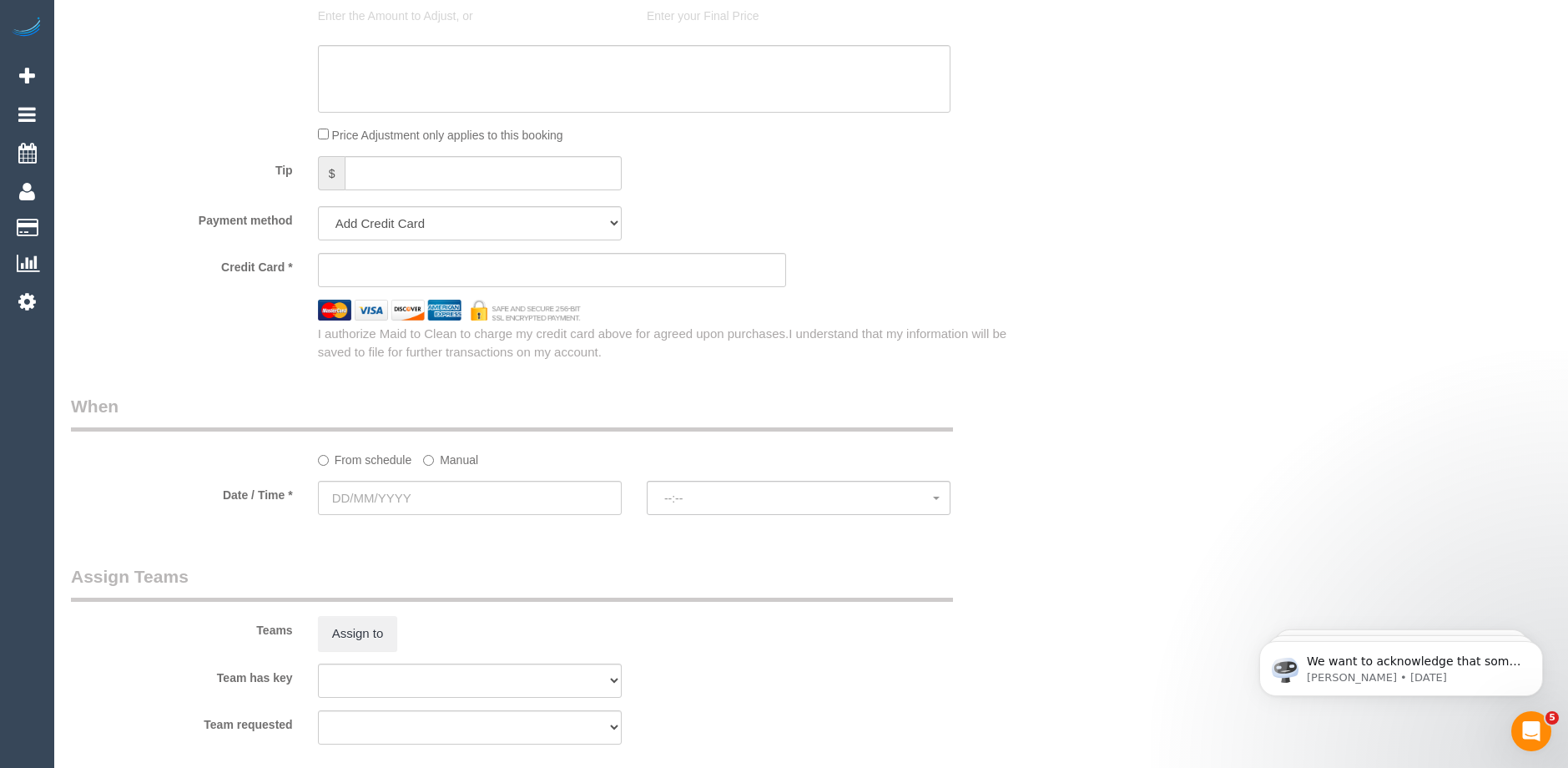
select select "string:AU"
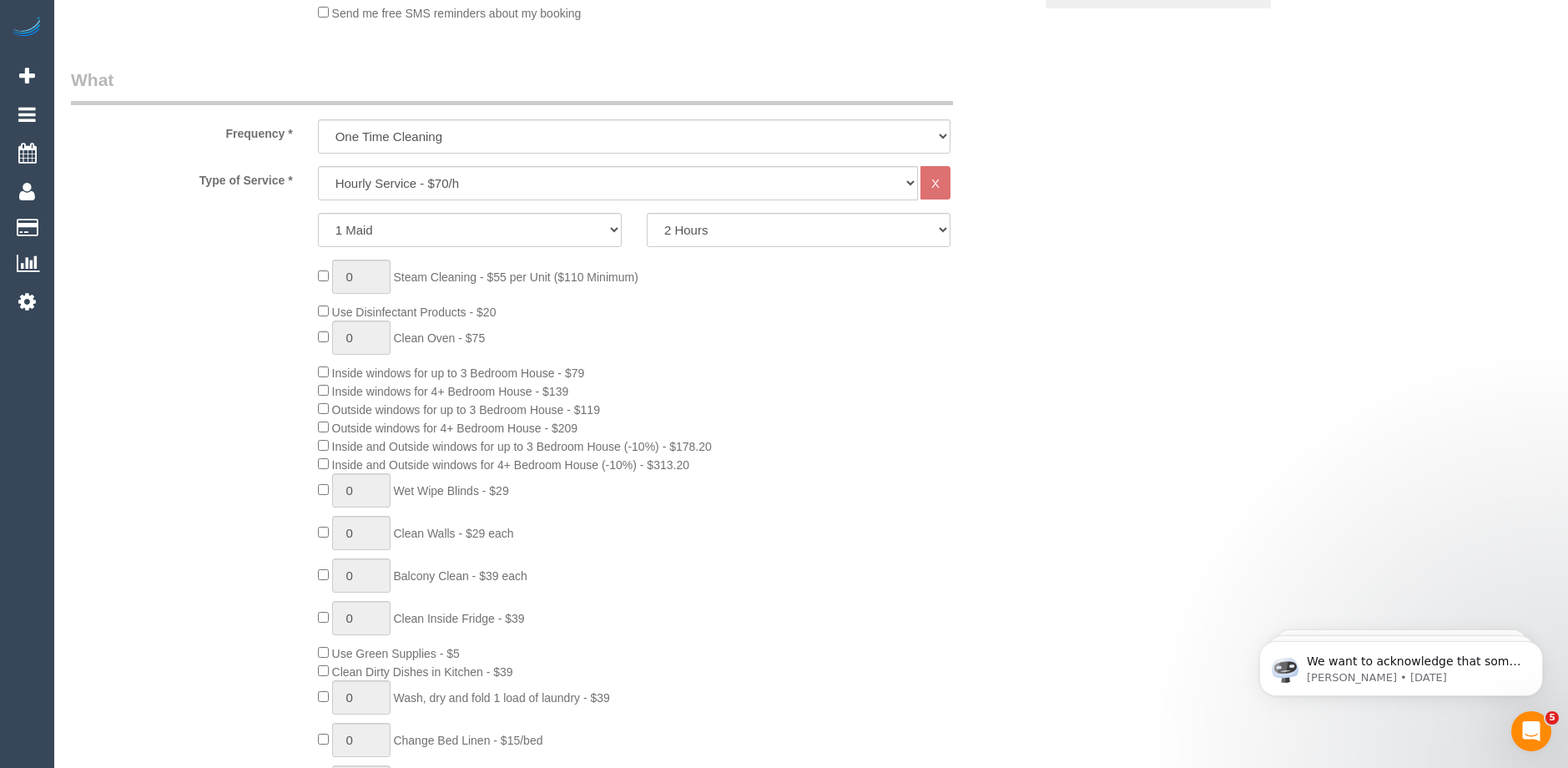
scroll to position [527, 0]
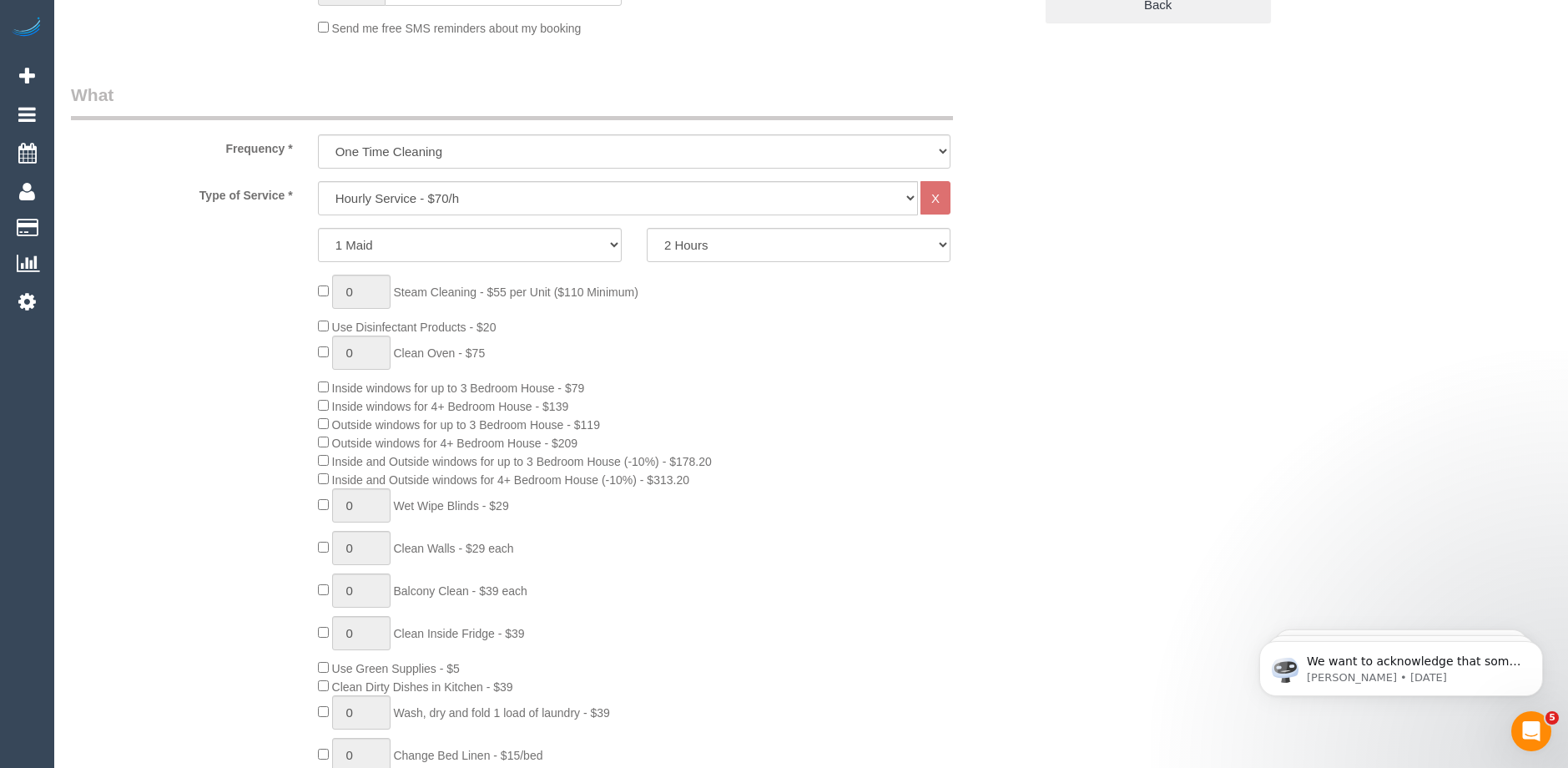
select select "object:2105"
click at [480, 185] on select "Hourly Service - $70/h Hourly Service - $65/h Hourly Service - $60/h Hourly Ser…" at bounding box center [618, 198] width 600 height 34
select select "215"
click at [318, 181] on select "Hourly Service - $70/h Hourly Service - $65/h Hourly Service - $60/h Hourly Ser…" at bounding box center [618, 198] width 600 height 34
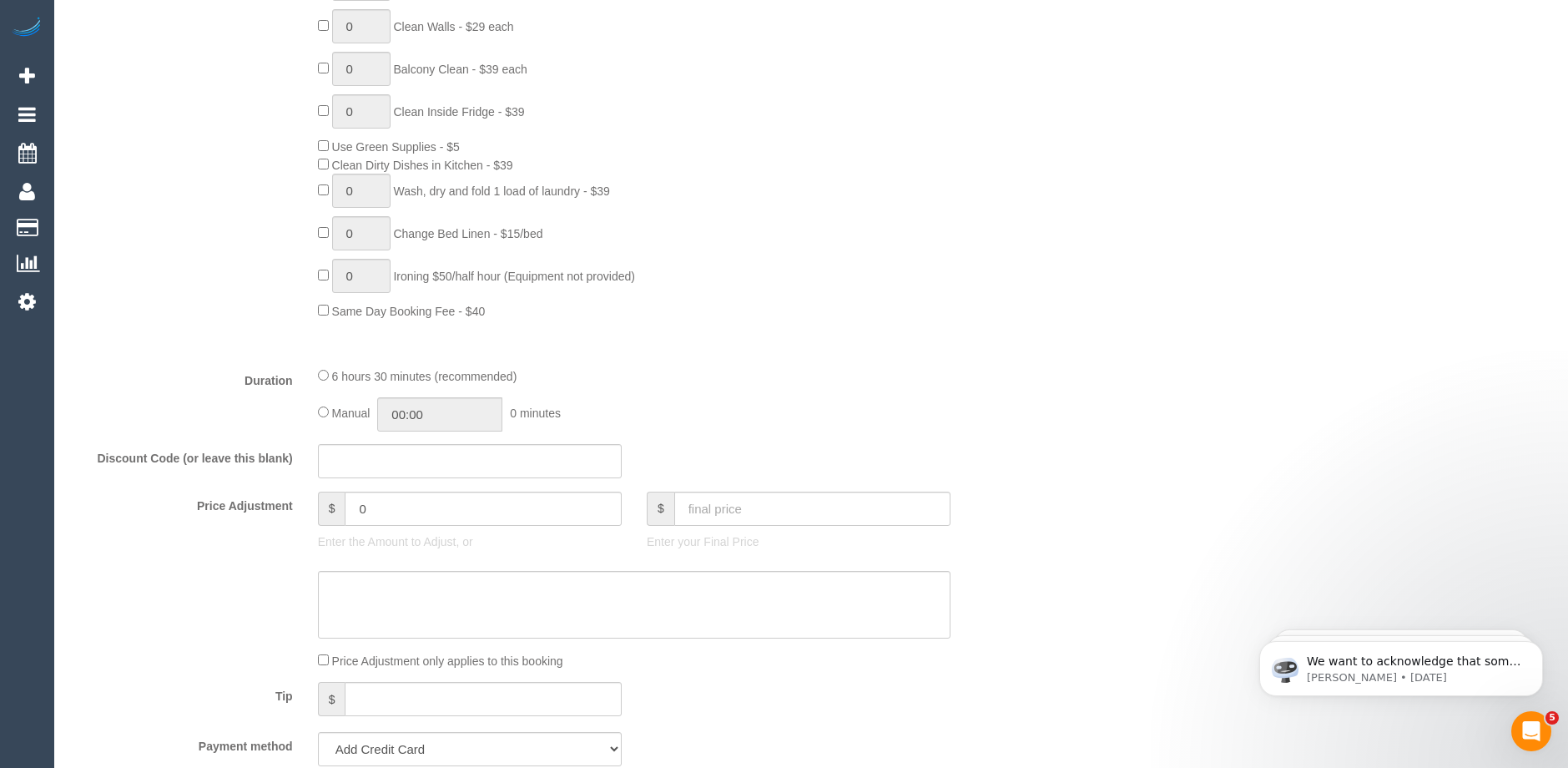
scroll to position [1277, 0]
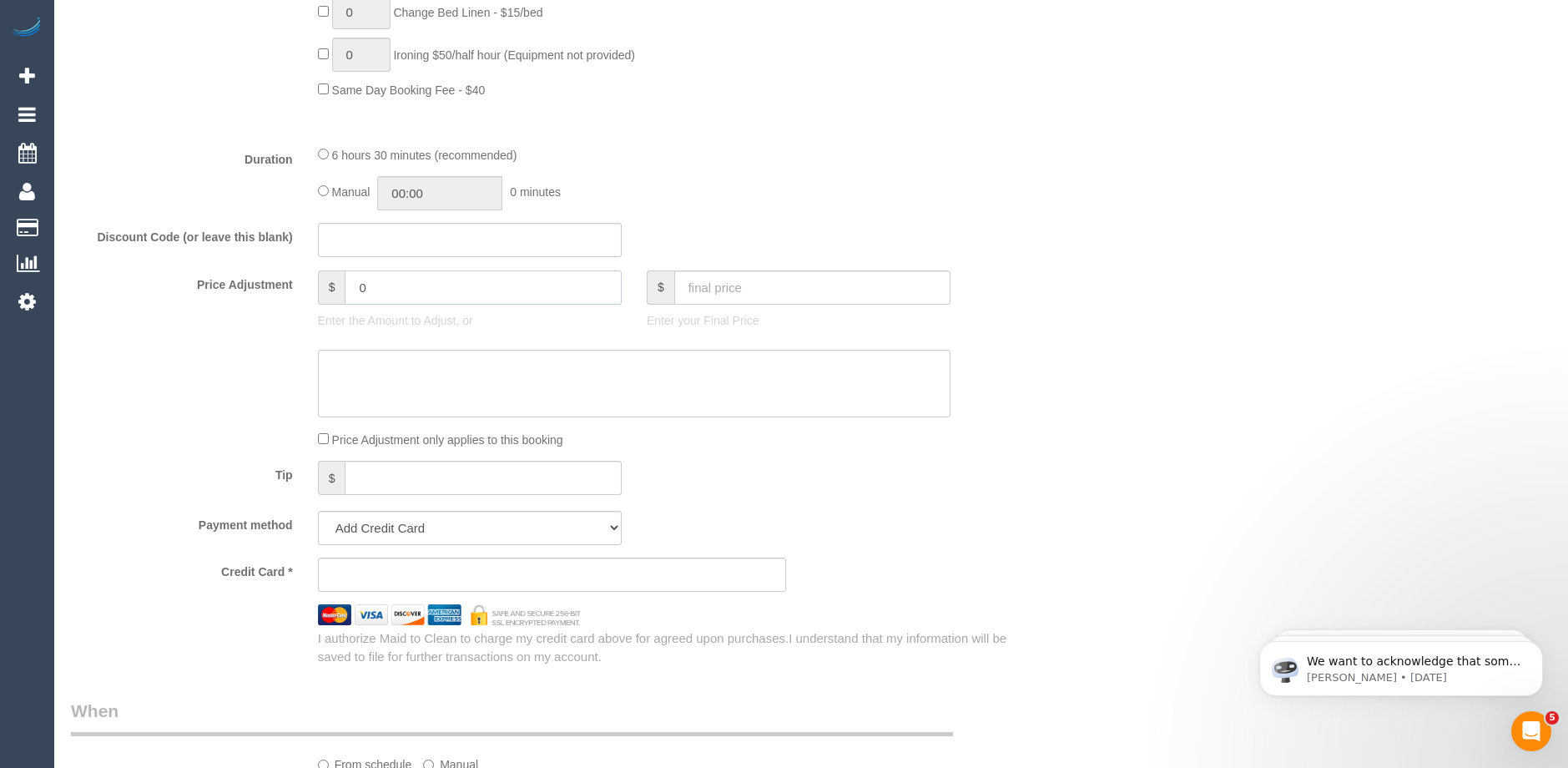
click at [385, 291] on input "0" at bounding box center [482, 288] width 276 height 34
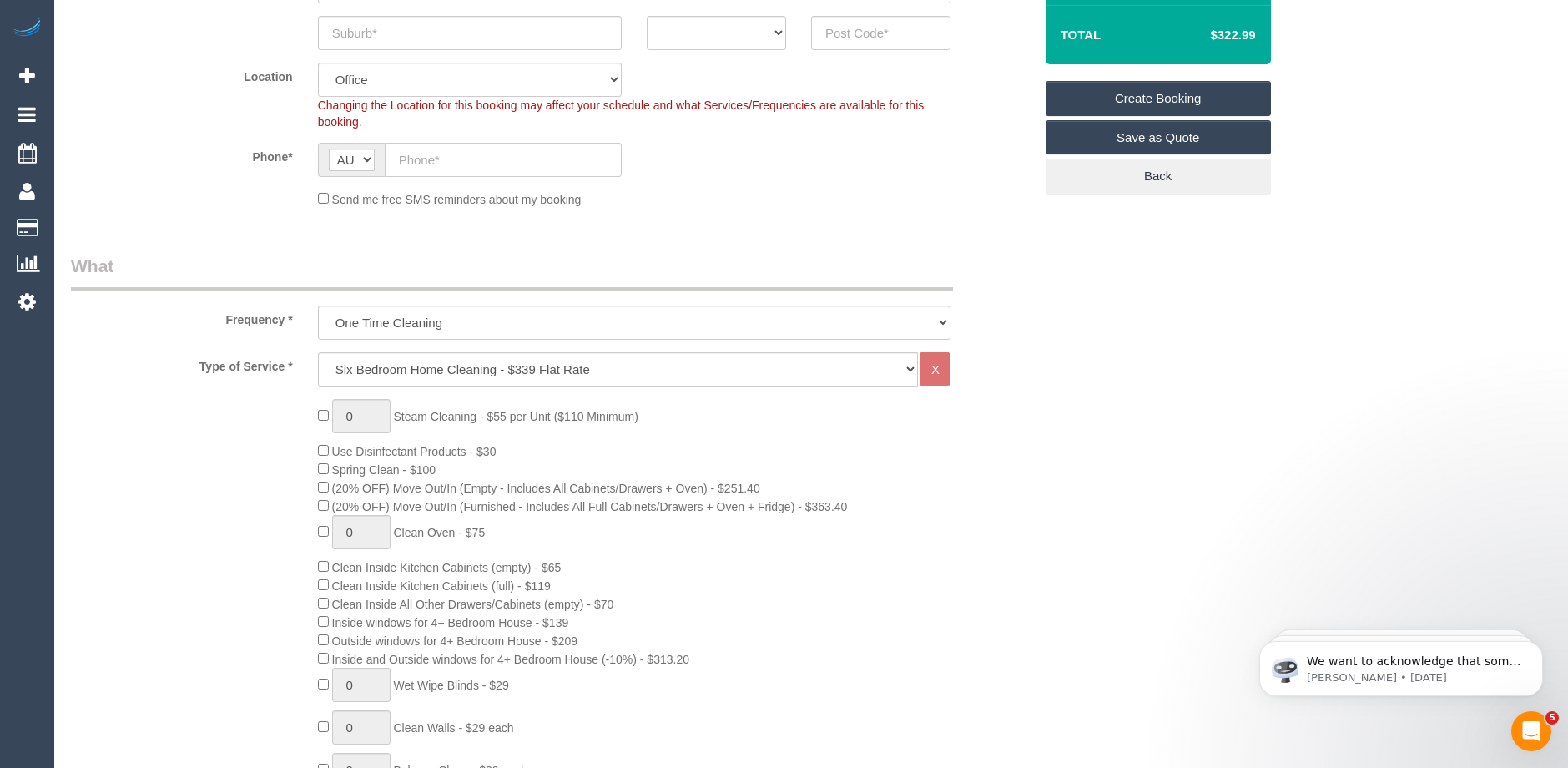
scroll to position [192, 0]
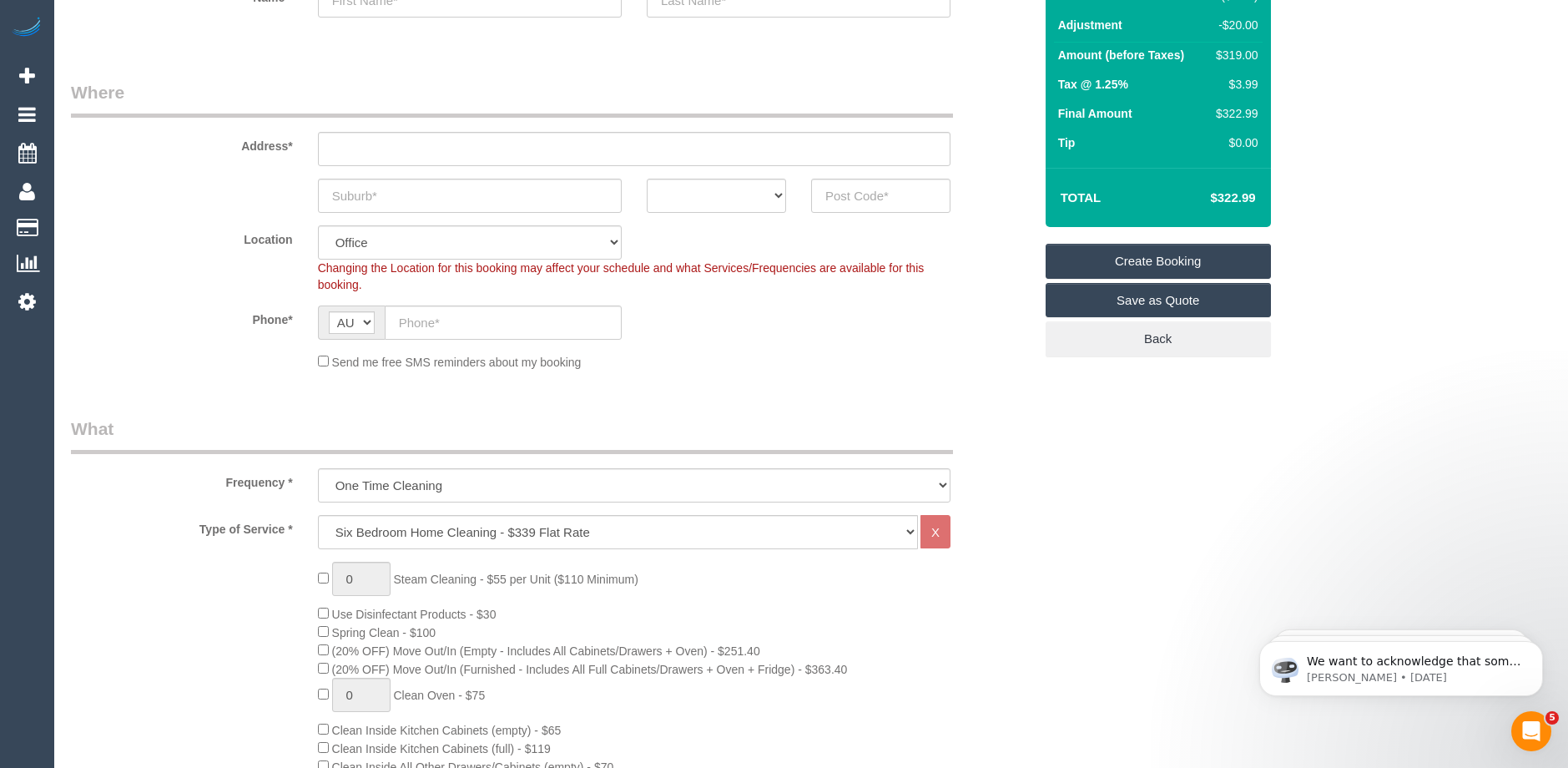
type input "-20"
click at [665, 363] on div "Send me free SMS reminders about my booking" at bounding box center [633, 361] width 657 height 18
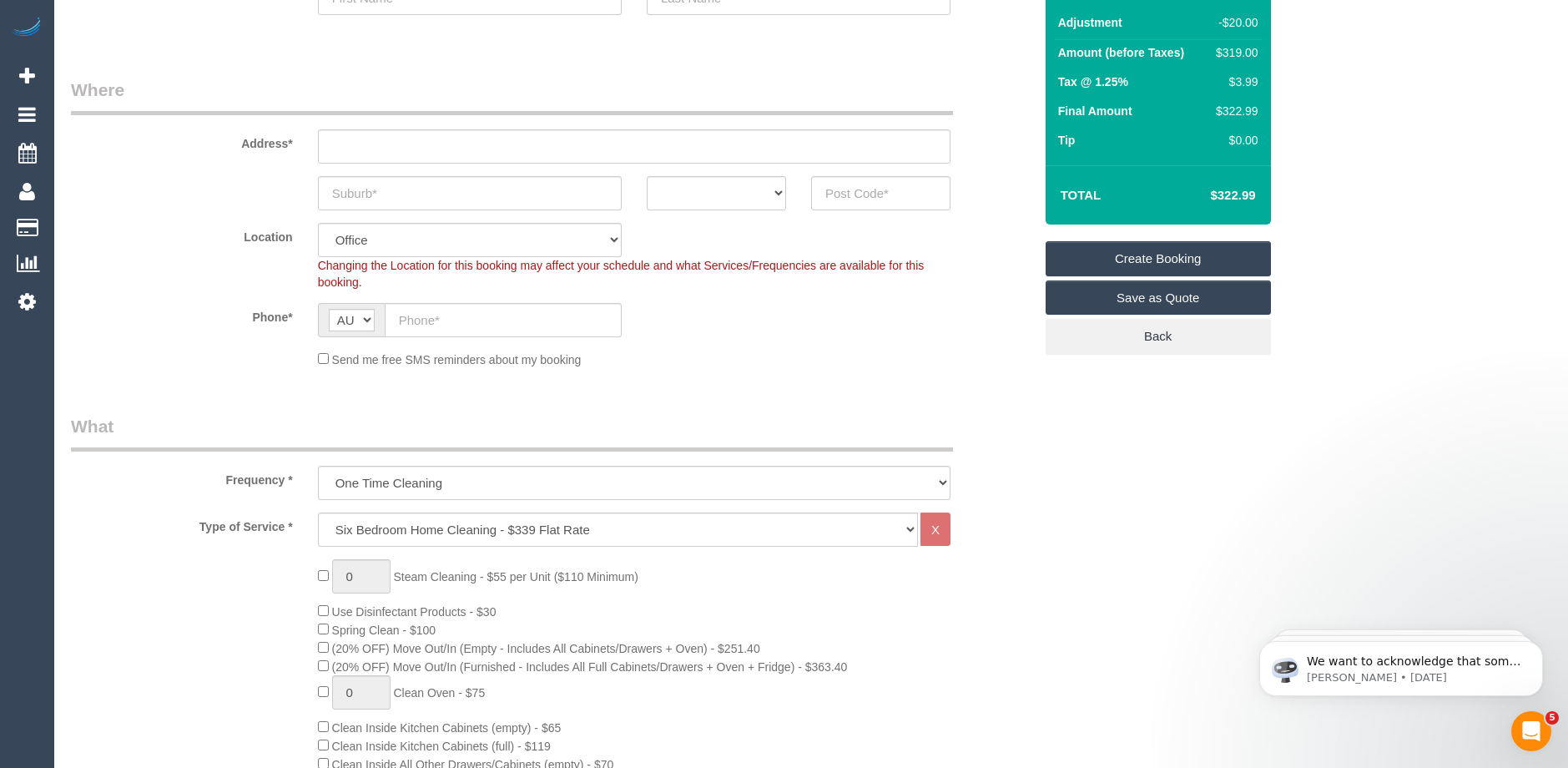
scroll to position [250, 0]
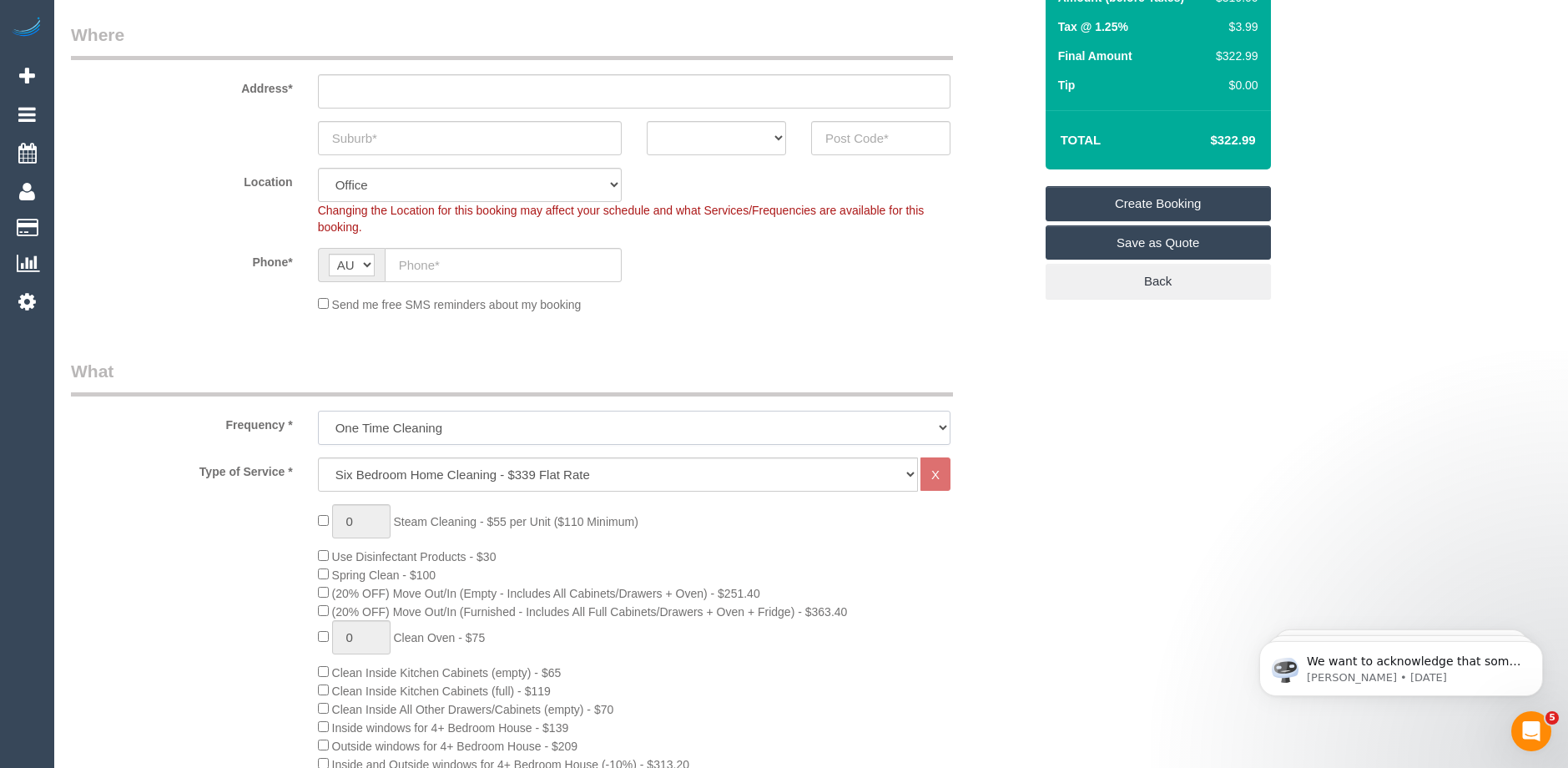
click at [457, 424] on select "One Time Cleaning Weekly - 10% Off - 10.00% (0% for the First Booking) Fortnigh…" at bounding box center [634, 428] width 632 height 34
select select "object:2107"
click at [318, 411] on select "One Time Cleaning Weekly - 10% Off - 10.00% (0% for the First Booking) Fortnigh…" at bounding box center [634, 428] width 632 height 34
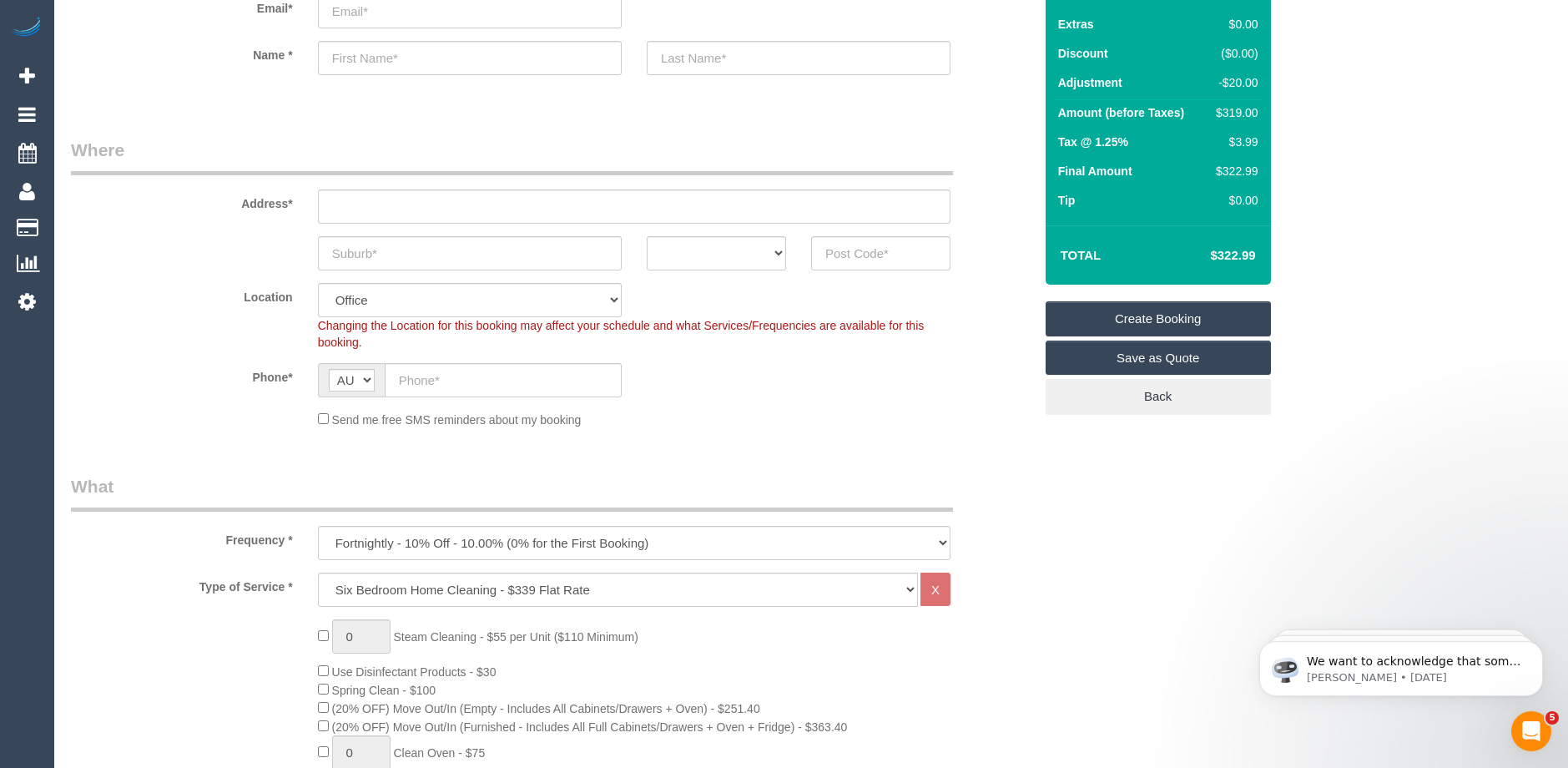
scroll to position [0, 0]
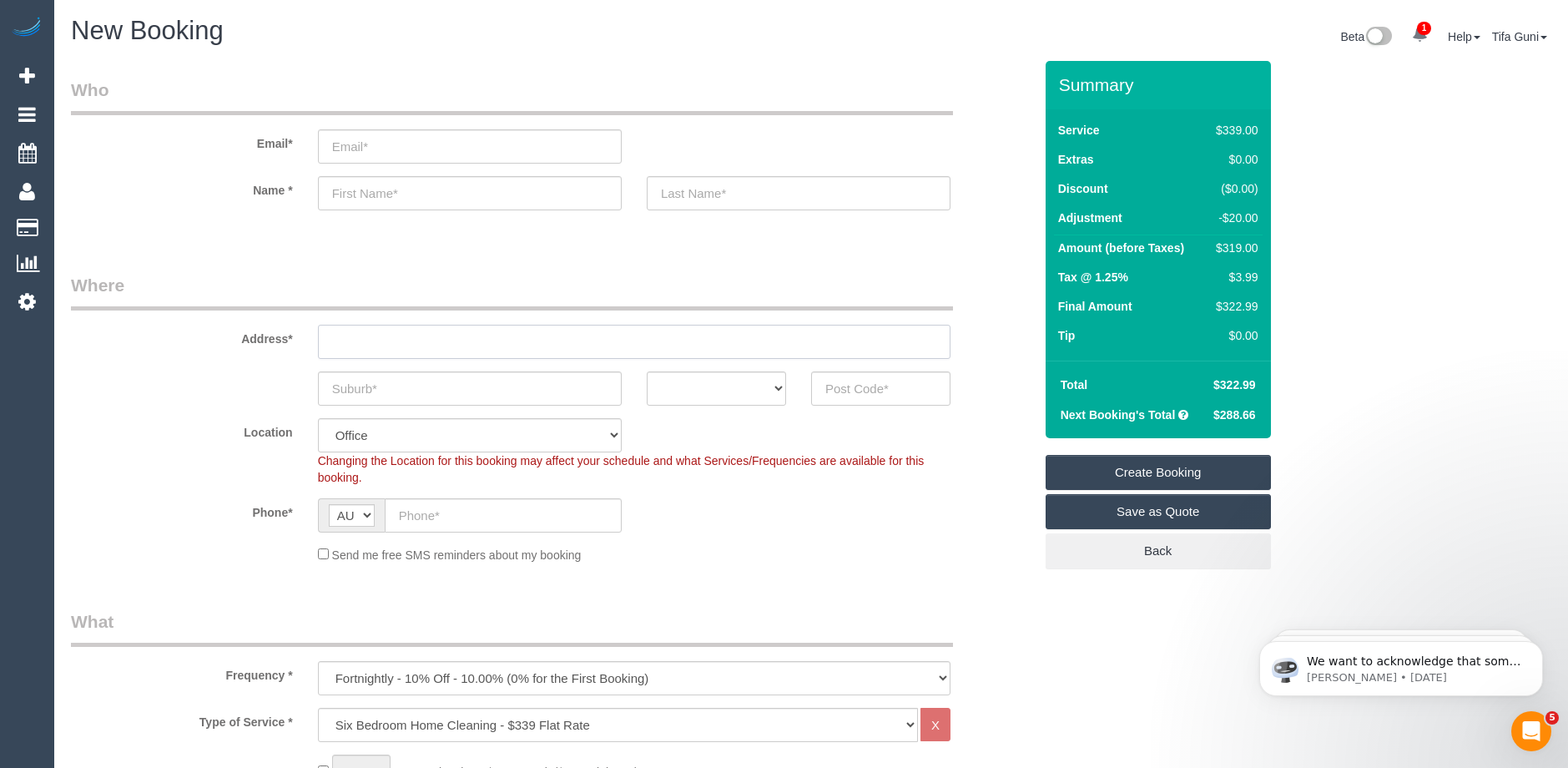
click at [418, 332] on input "text" at bounding box center [634, 342] width 632 height 34
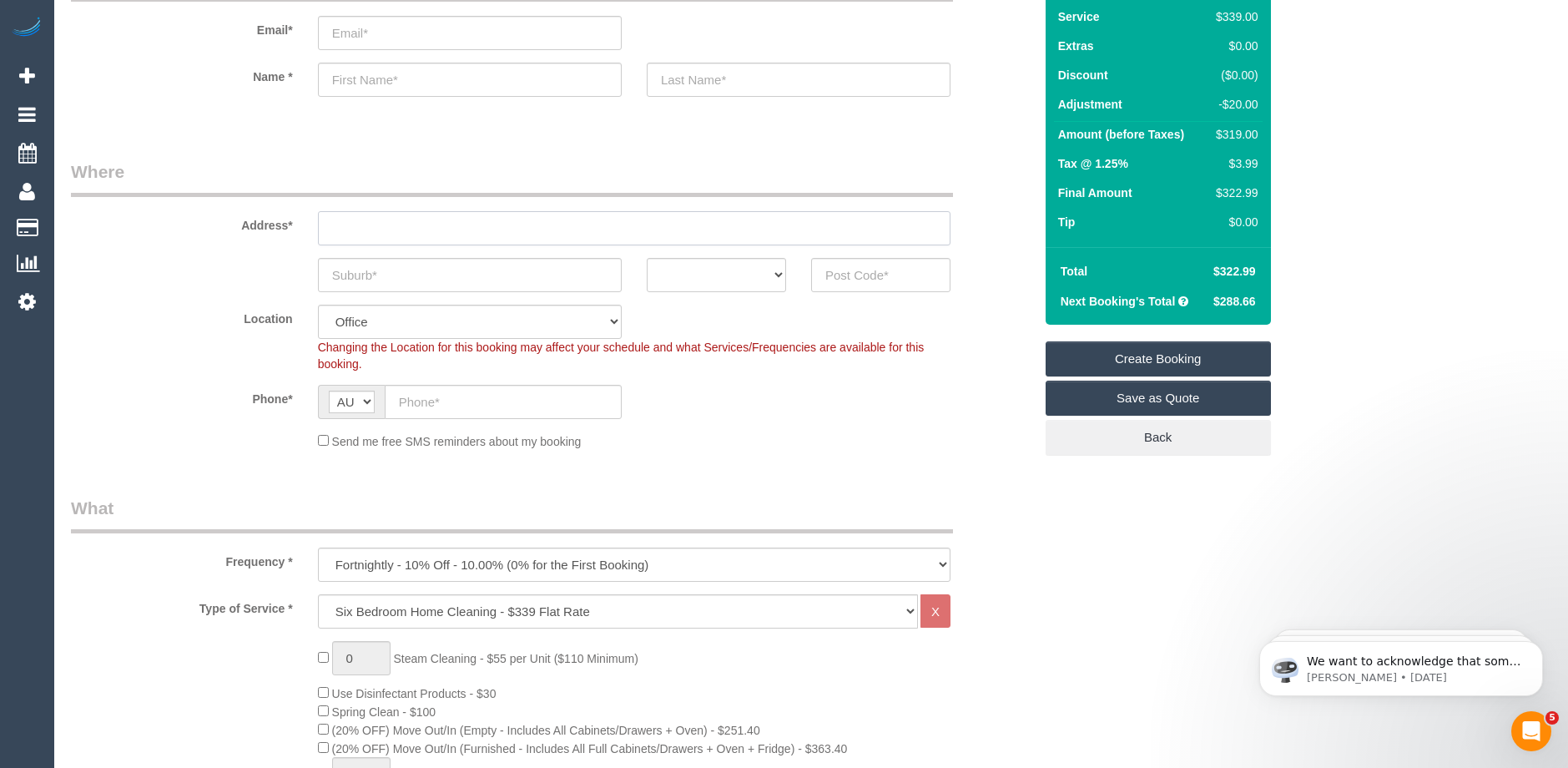
scroll to position [83, 0]
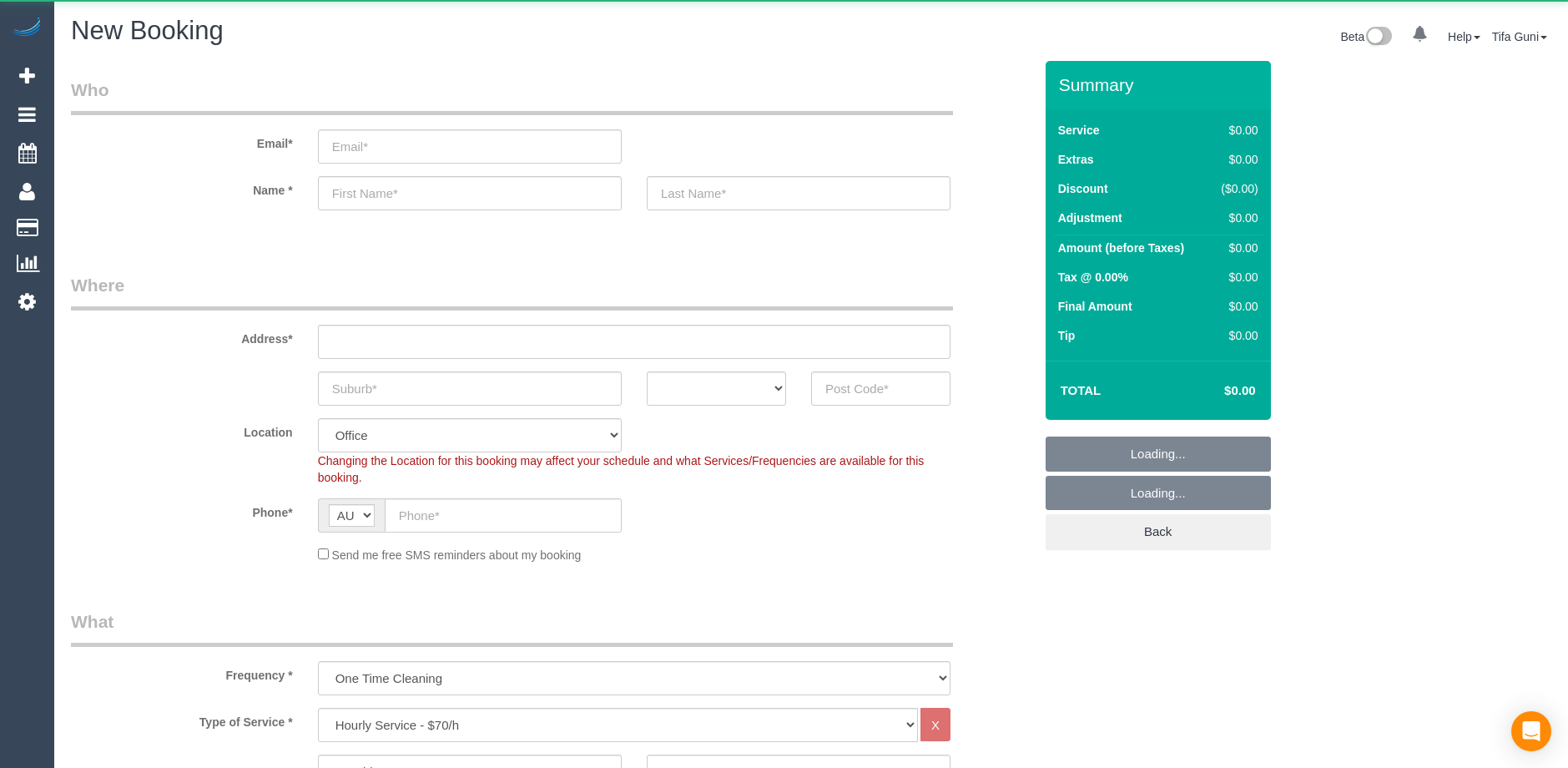
select select "object:831"
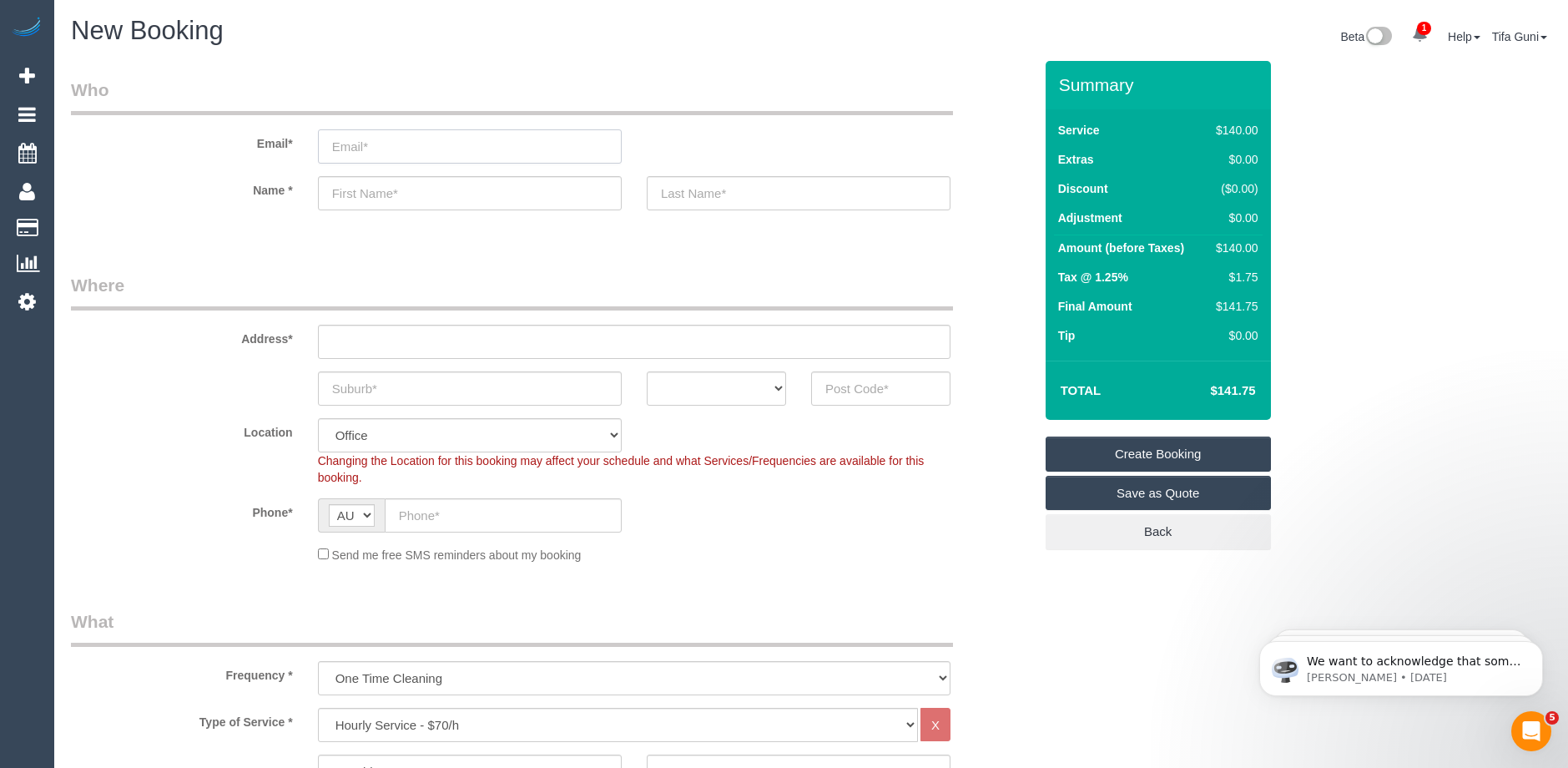
click at [350, 144] on input "email" at bounding box center [470, 147] width 304 height 34
